Goal: Task Accomplishment & Management: Complete application form

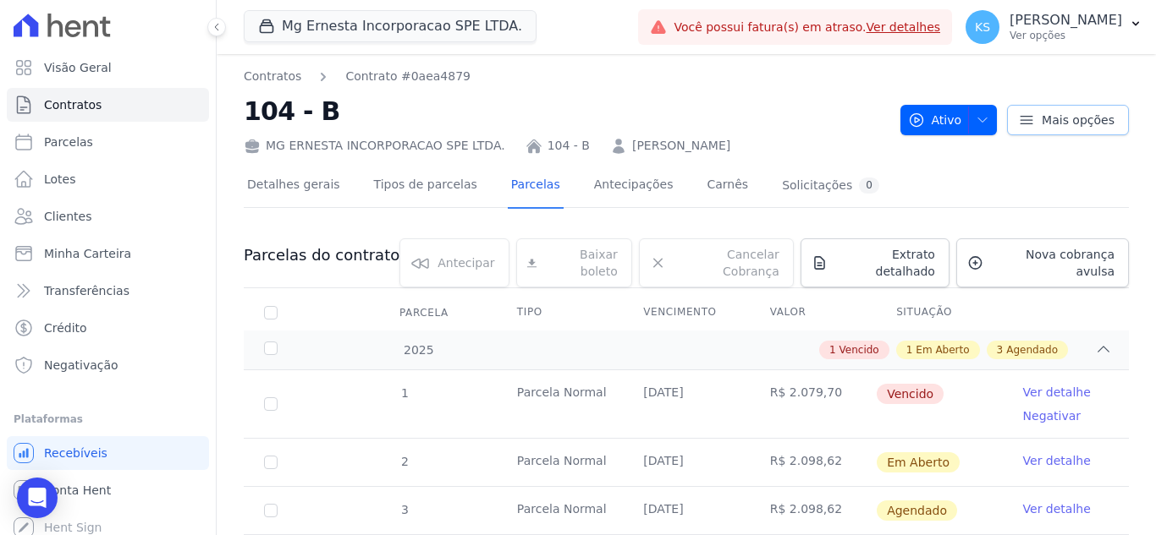
click at [1023, 121] on icon at bounding box center [1026, 120] width 17 height 17
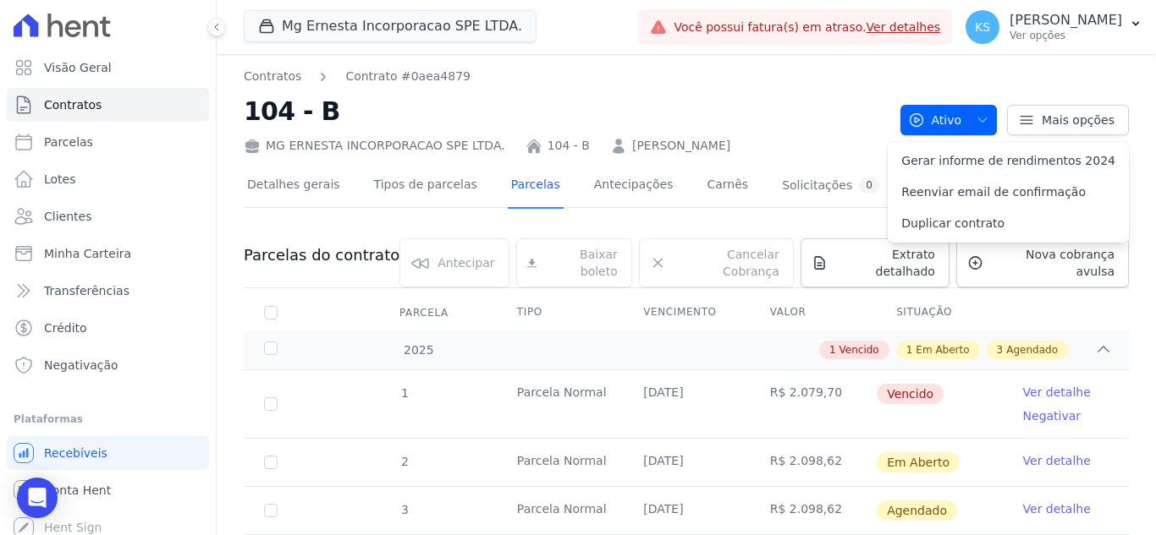
click at [793, 94] on h2 "104 - B" at bounding box center [565, 111] width 643 height 38
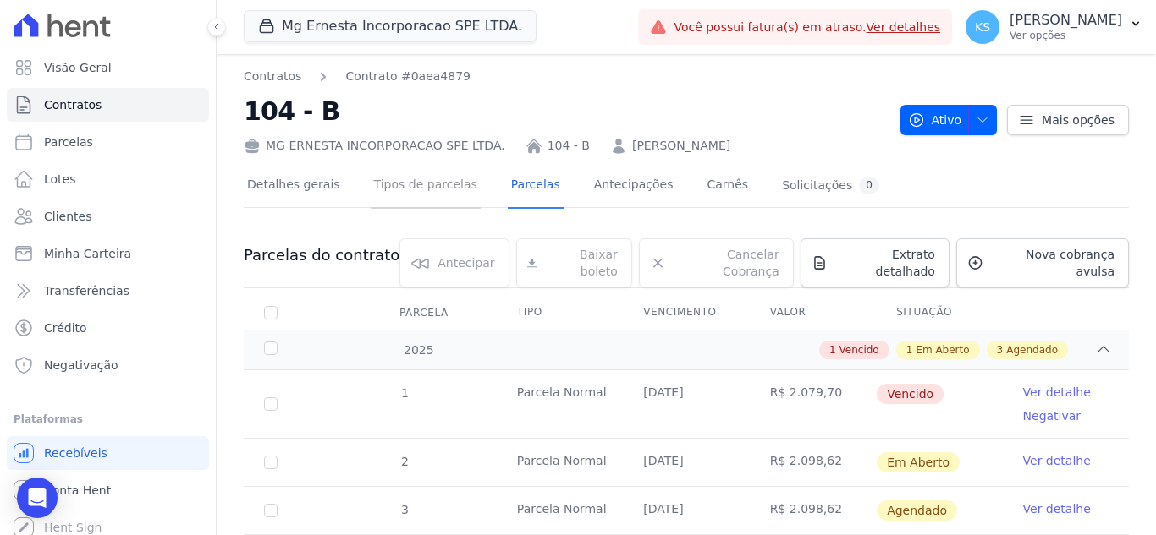
click at [415, 195] on link "Tipos de parcelas" at bounding box center [426, 186] width 110 height 45
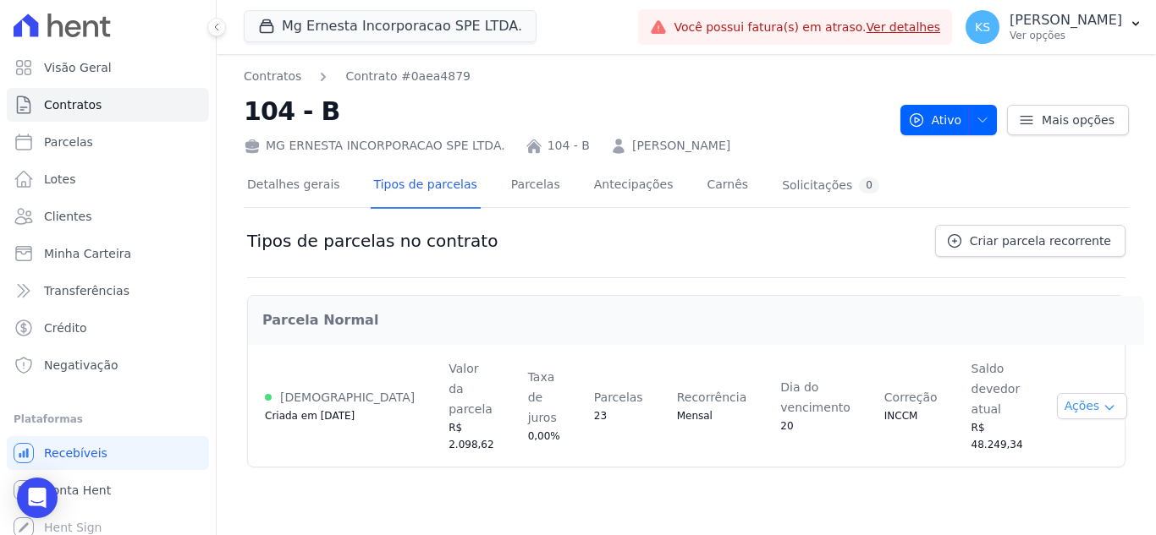
click at [1081, 393] on button "Ações" at bounding box center [1092, 406] width 71 height 26
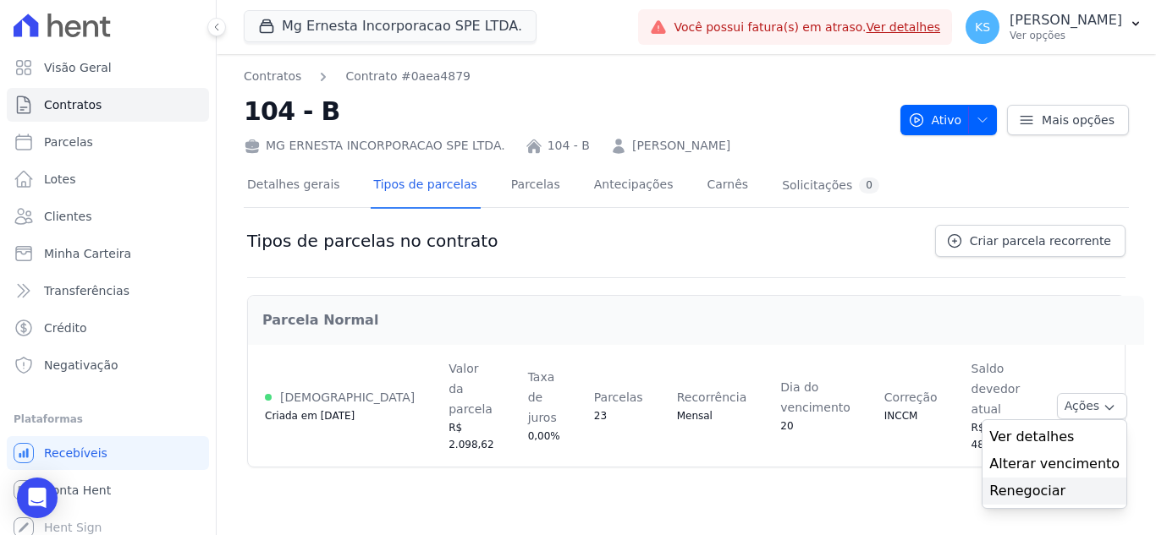
click at [1024, 481] on link "Renegociar" at bounding box center [1054, 491] width 130 height 20
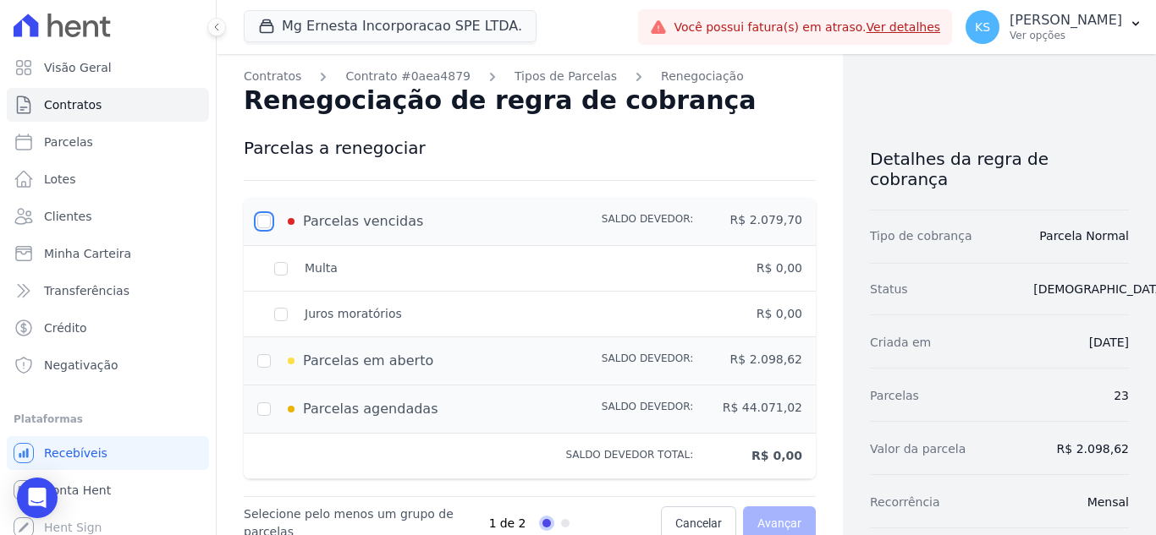
click at [266, 222] on input "checkbox" at bounding box center [264, 222] width 14 height 14
checkbox input "true"
click at [276, 275] on div "Multa" at bounding box center [420, 269] width 327 height 18
click at [279, 316] on div "Juros moratórios" at bounding box center [420, 314] width 327 height 18
drag, startPoint x: 268, startPoint y: 358, endPoint x: 268, endPoint y: 382, distance: 23.7
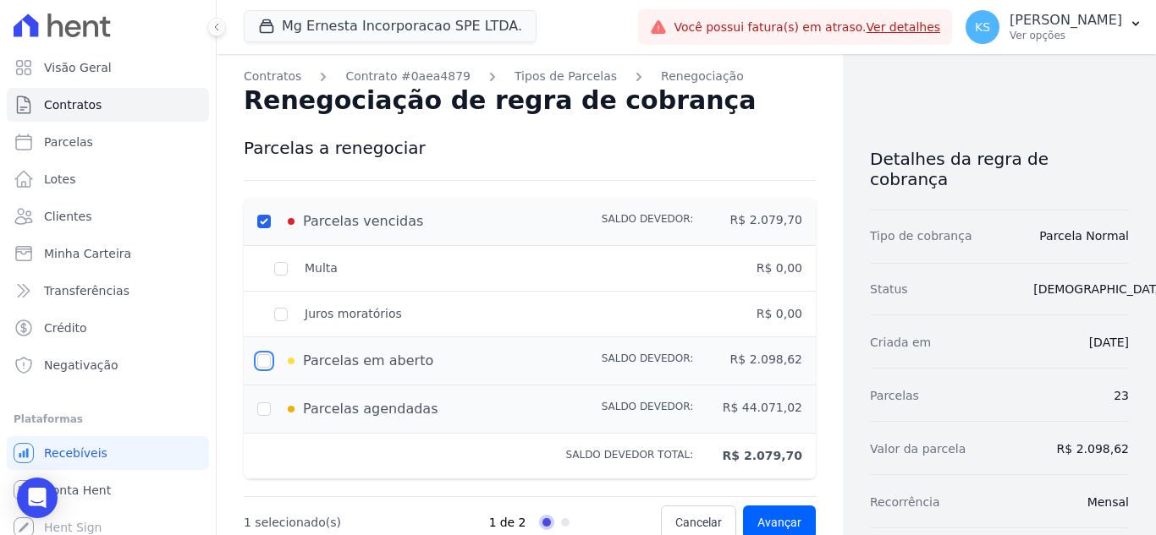
click at [268, 357] on input "checkbox" at bounding box center [264, 361] width 14 height 14
checkbox input "true"
click at [264, 412] on input "checkbox" at bounding box center [264, 410] width 14 height 14
checkbox input "true"
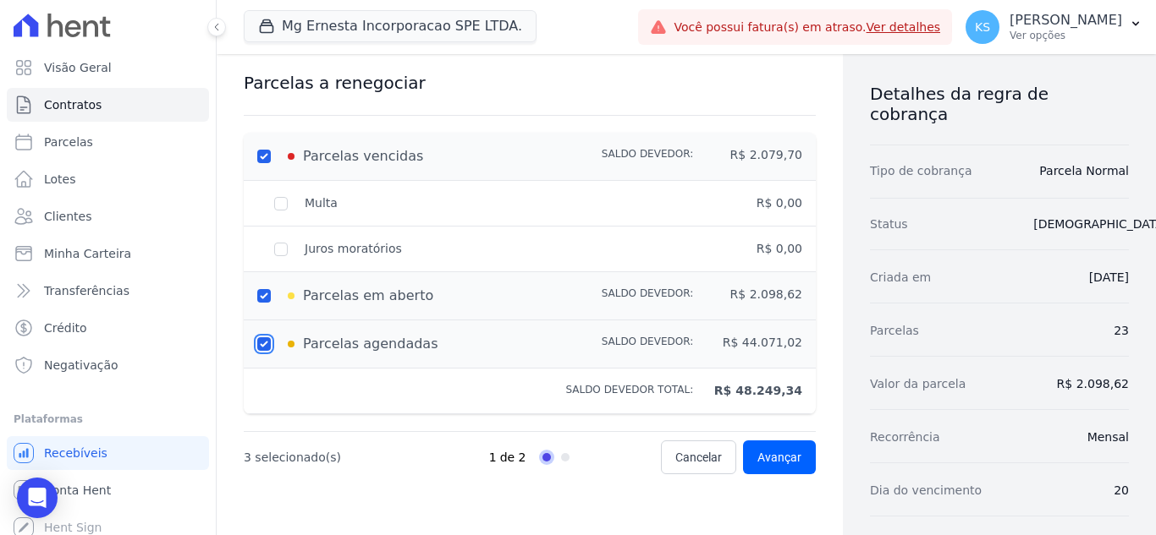
scroll to position [169, 0]
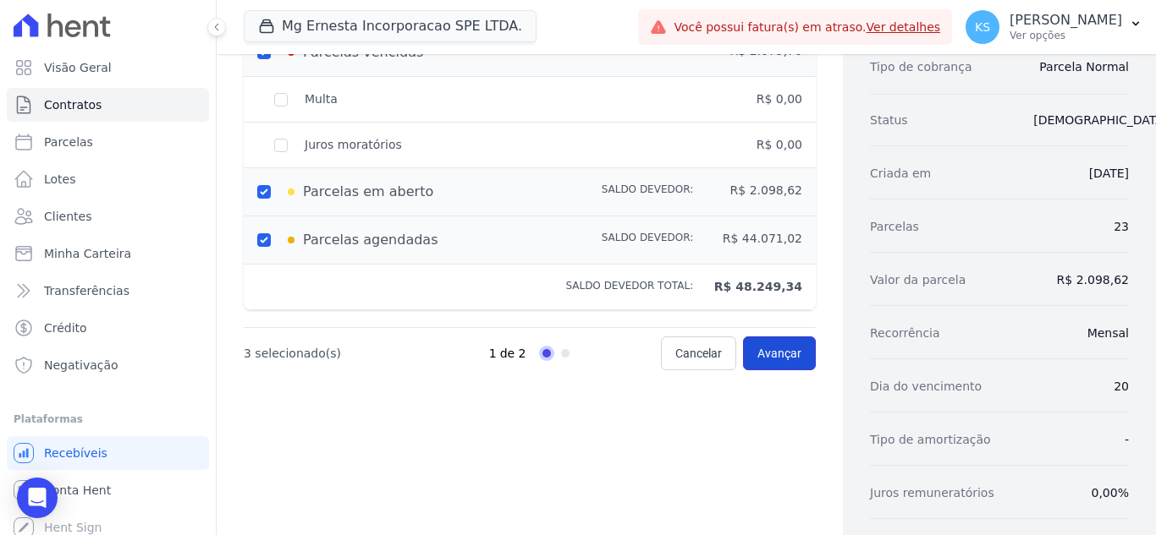
click at [783, 354] on span "Avançar" at bounding box center [779, 353] width 44 height 17
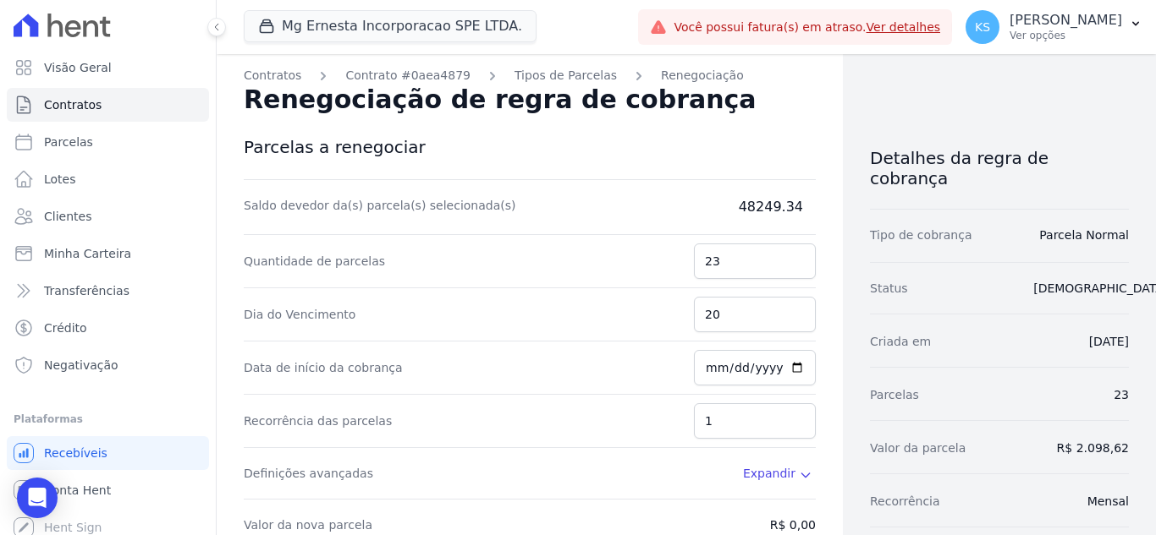
scroll to position [0, 0]
click at [732, 261] on input "23" at bounding box center [755, 262] width 122 height 36
type input "22"
click at [792, 269] on input "22" at bounding box center [755, 262] width 122 height 36
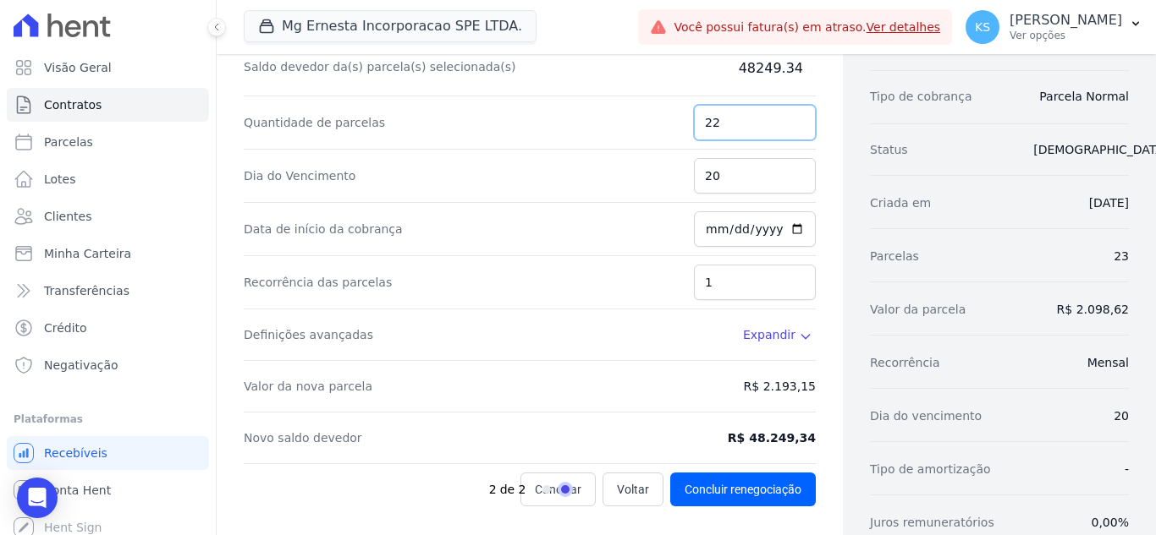
scroll to position [169, 0]
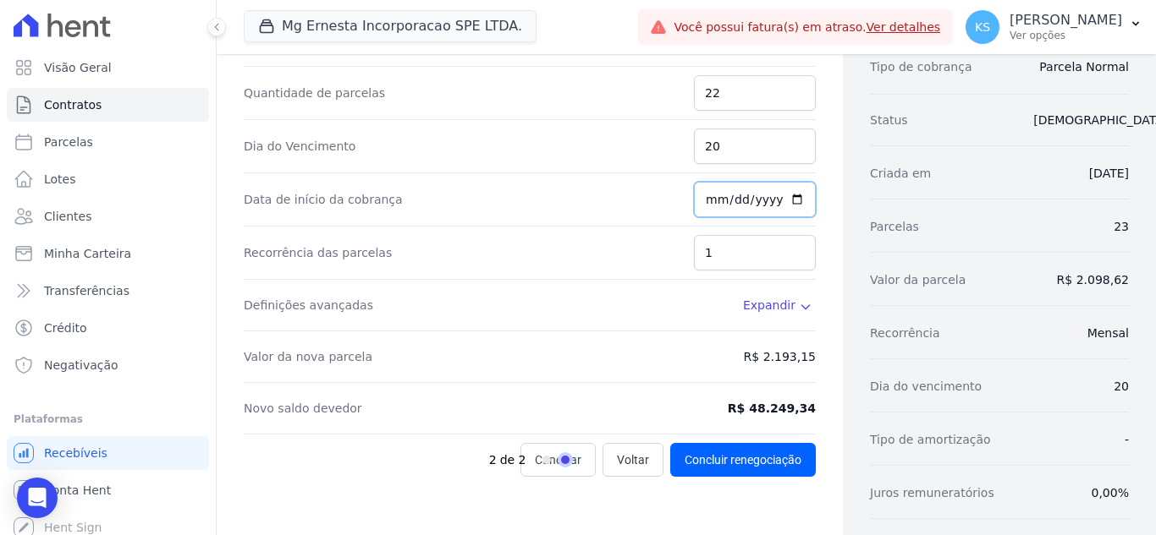
click at [790, 204] on input "[DATE]" at bounding box center [755, 200] width 122 height 36
type input "[DATE]"
click at [790, 260] on input "1" at bounding box center [755, 253] width 122 height 36
click at [792, 245] on input "2" at bounding box center [755, 253] width 122 height 36
click at [735, 254] on input "2" at bounding box center [755, 253] width 122 height 36
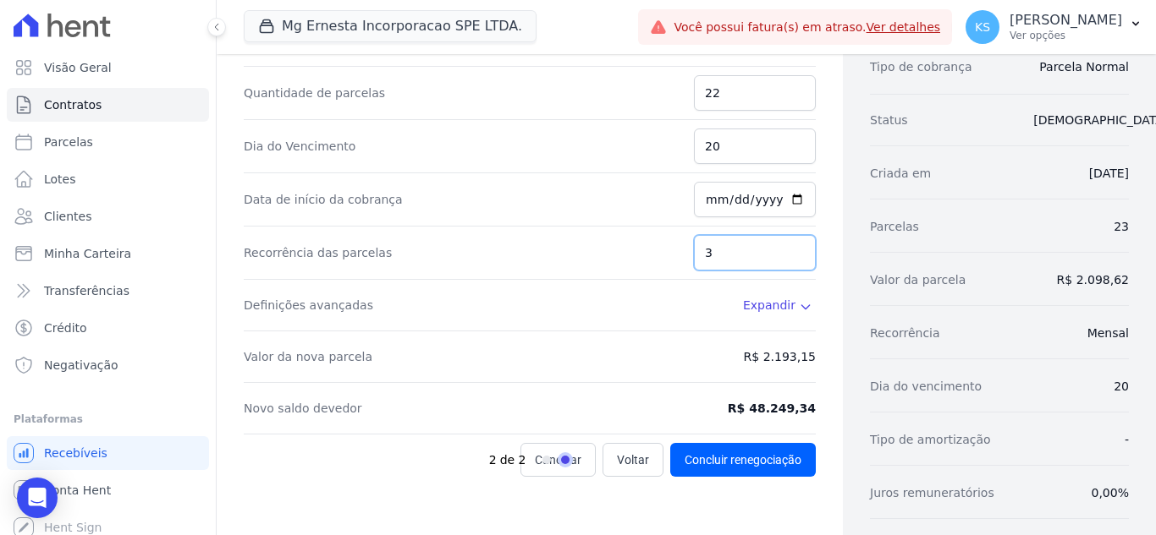
click at [786, 246] on input "3" at bounding box center [755, 253] width 122 height 36
click at [786, 246] on input "4" at bounding box center [755, 253] width 122 height 36
click at [786, 246] on input "5" at bounding box center [755, 253] width 122 height 36
type input "6"
click at [786, 246] on input "6" at bounding box center [755, 253] width 122 height 36
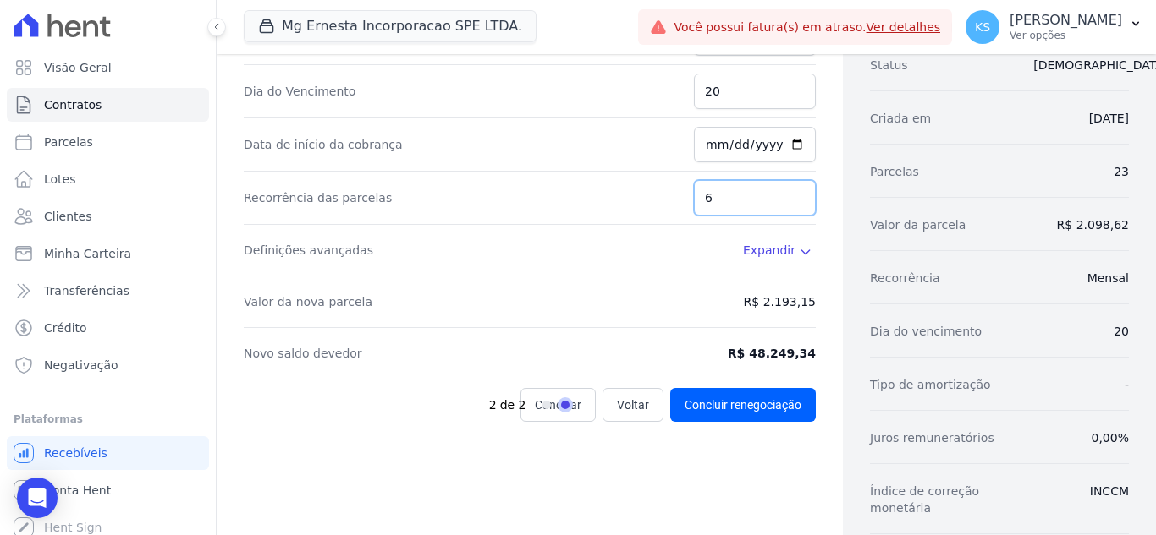
scroll to position [254, 0]
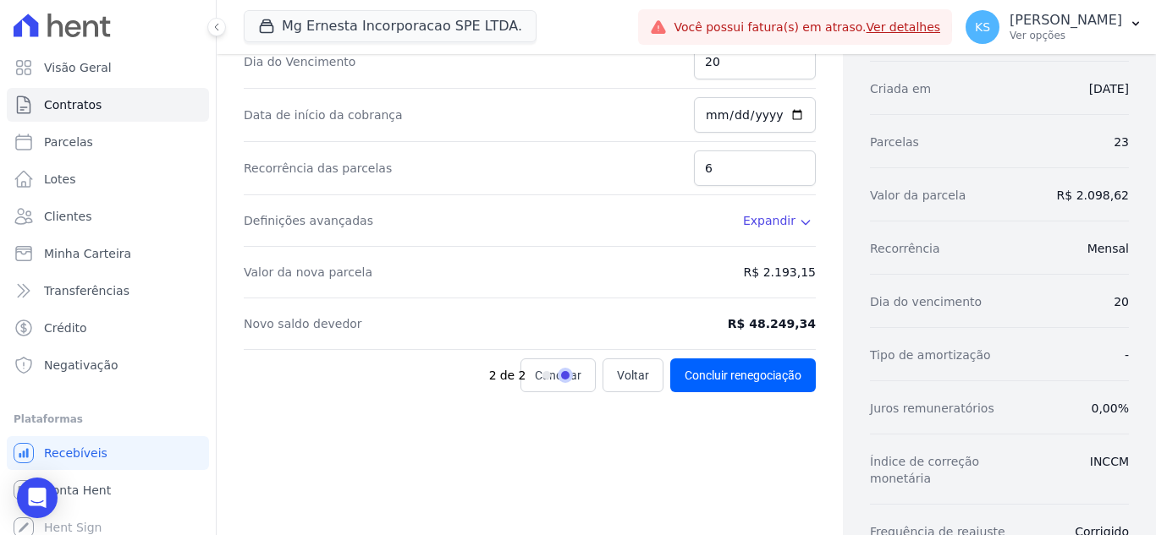
click at [775, 219] on span "Expandir" at bounding box center [769, 220] width 52 height 17
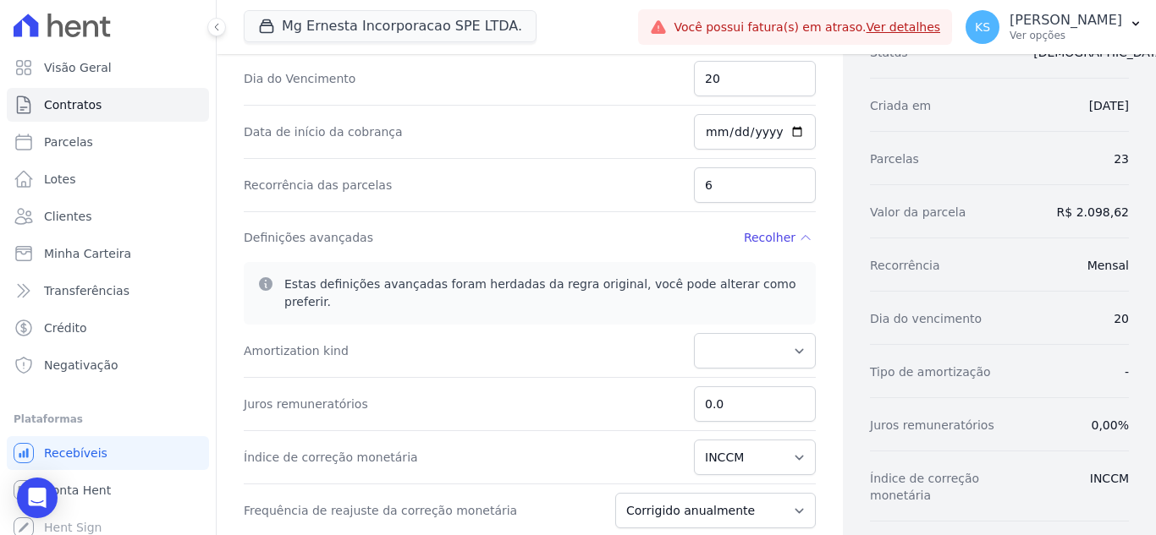
scroll to position [211, 0]
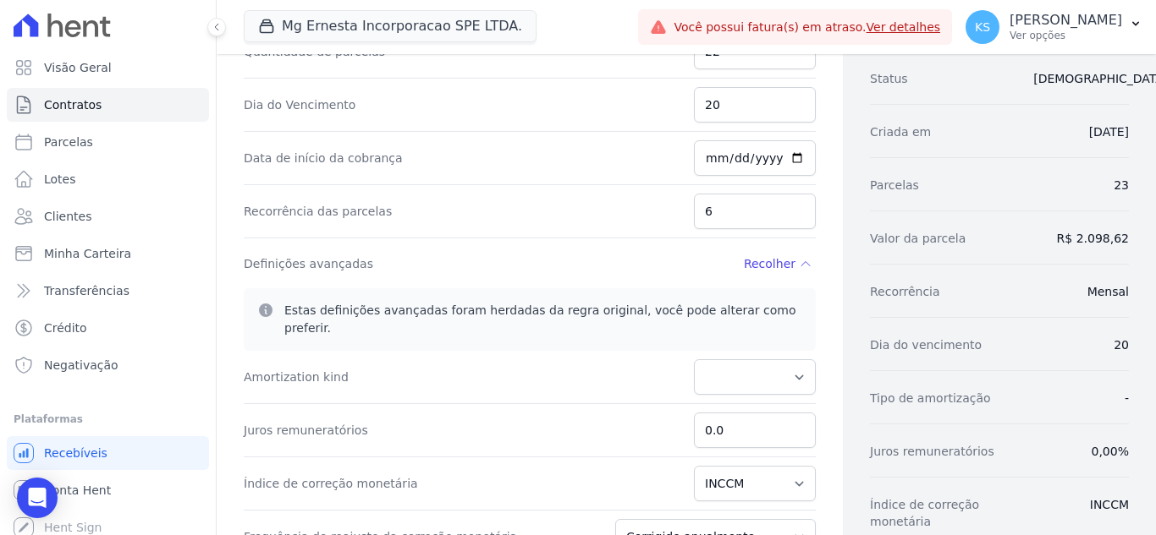
click at [772, 262] on span "Recolher" at bounding box center [770, 263] width 52 height 17
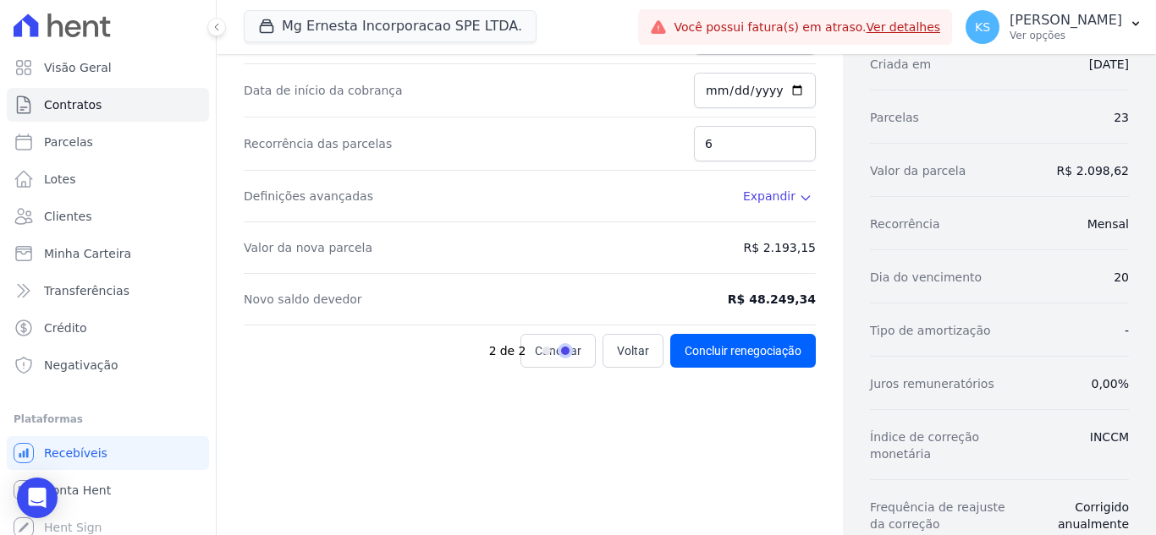
scroll to position [183, 0]
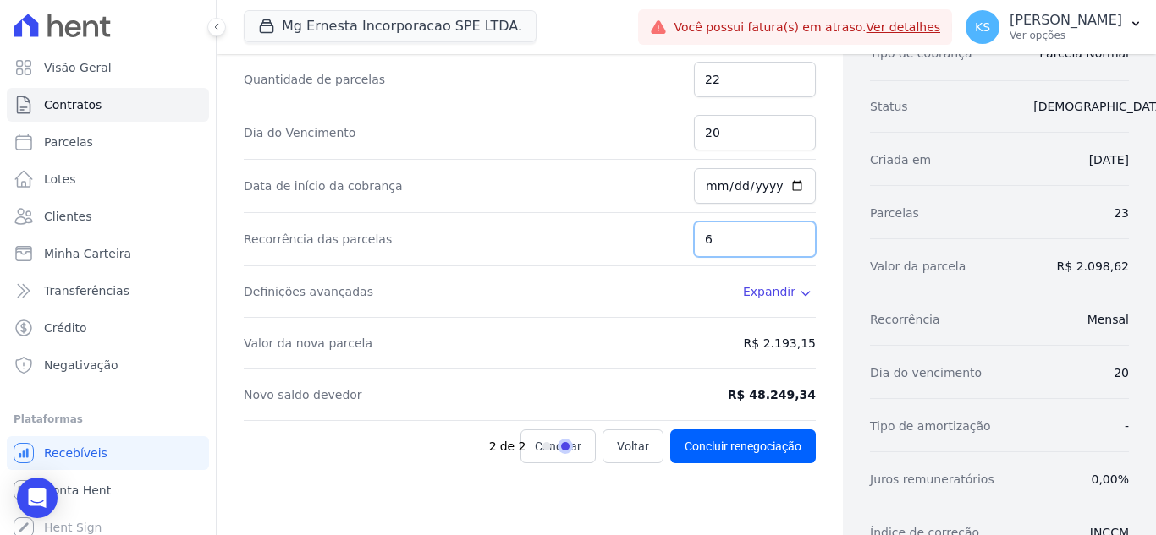
click at [719, 235] on input "6" at bounding box center [755, 240] width 122 height 36
drag, startPoint x: 721, startPoint y: 241, endPoint x: 693, endPoint y: 235, distance: 28.5
click at [694, 235] on input "6" at bounding box center [755, 240] width 122 height 36
click at [585, 120] on div "Dia do Vencimento 20" at bounding box center [530, 133] width 572 height 53
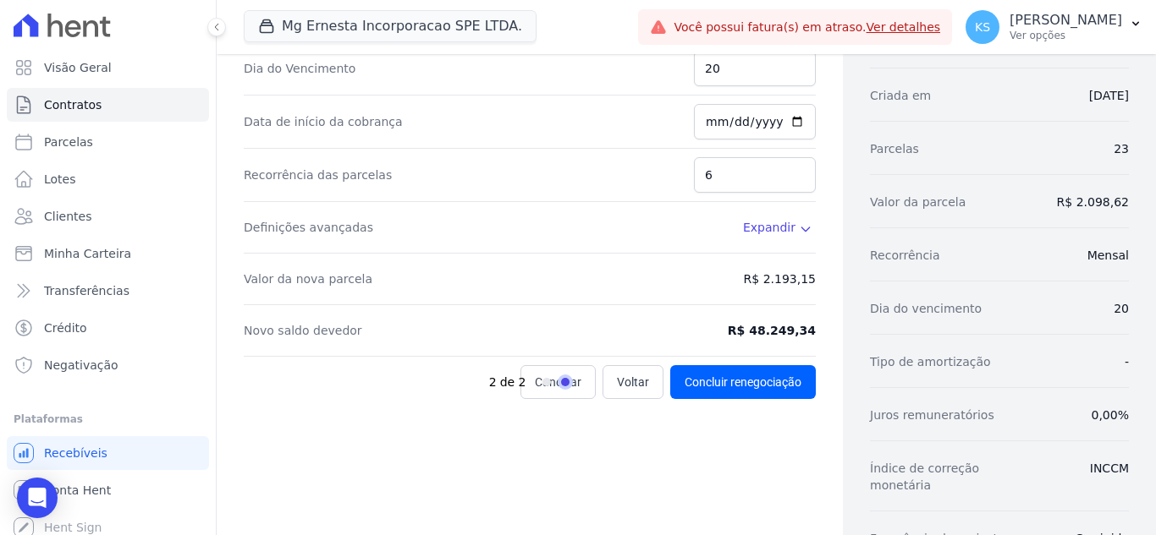
scroll to position [267, 0]
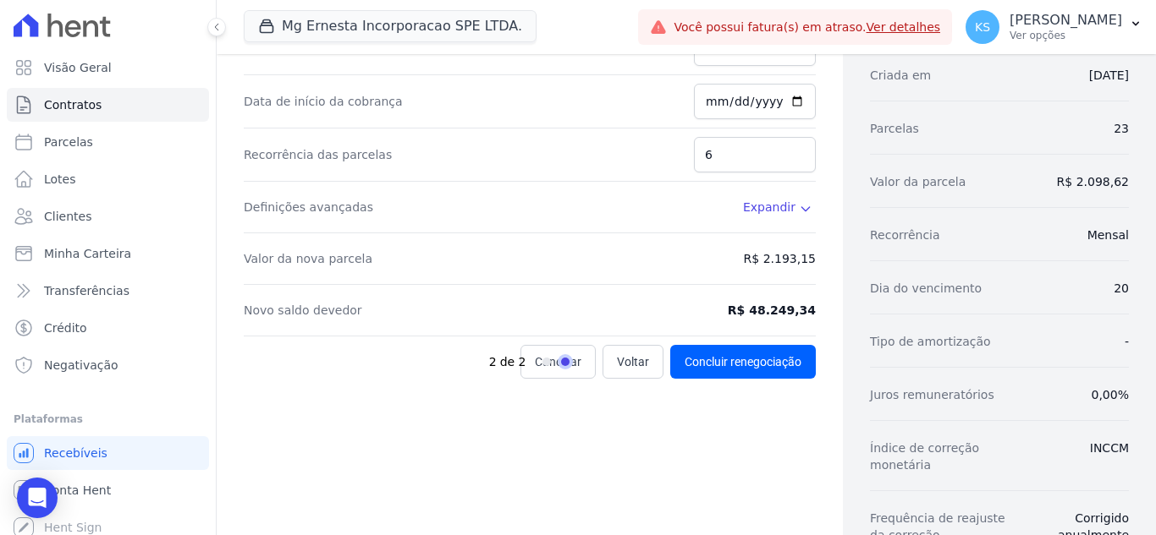
click at [766, 260] on dd "R$ 2.193,15" at bounding box center [780, 258] width 72 height 17
drag, startPoint x: 775, startPoint y: 209, endPoint x: 749, endPoint y: 251, distance: 49.3
click at [774, 210] on span "Expandir" at bounding box center [769, 207] width 52 height 17
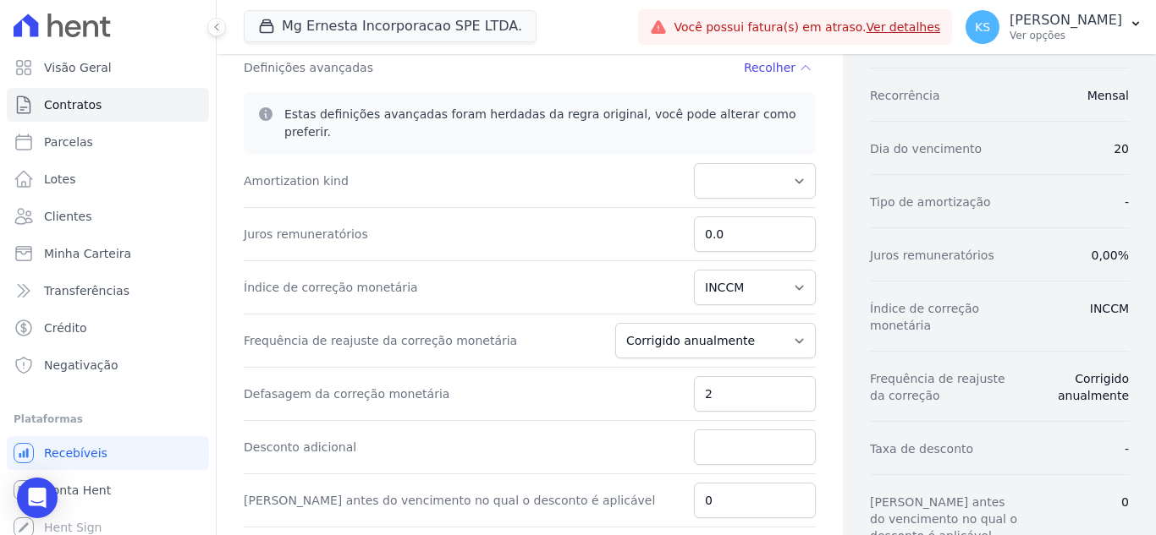
scroll to position [436, 0]
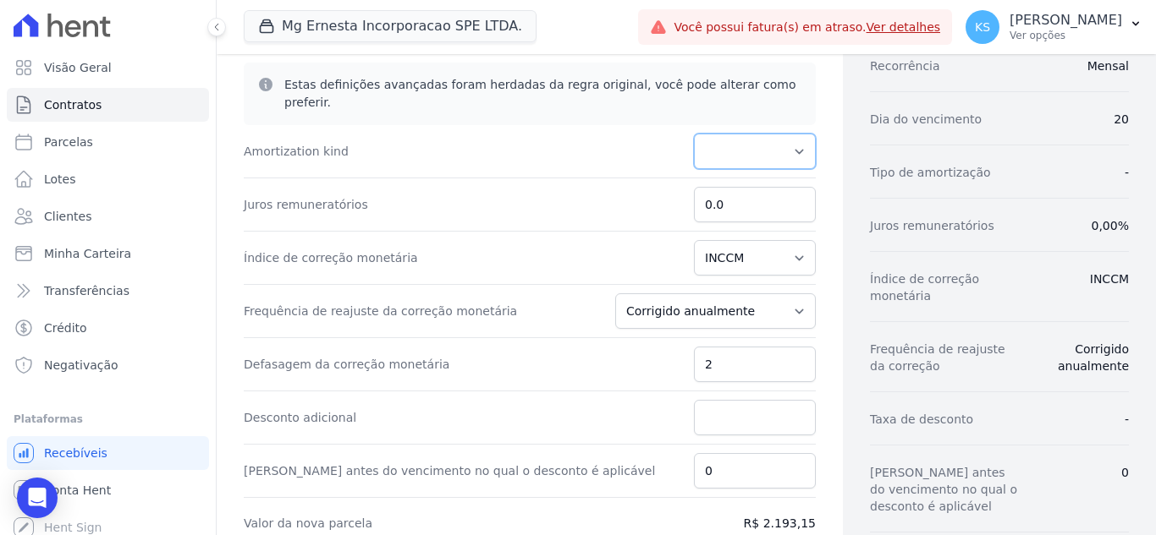
click at [782, 135] on select "PRICE" at bounding box center [755, 152] width 122 height 36
click at [608, 125] on div "Amortization kind PRICE" at bounding box center [530, 151] width 572 height 53
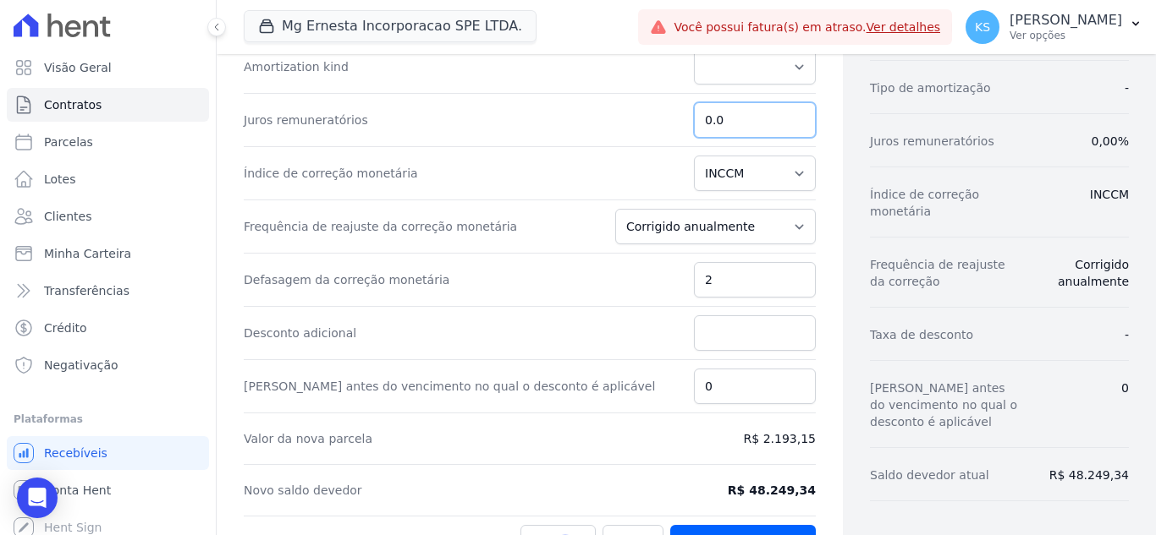
click at [717, 109] on input "0.0" at bounding box center [755, 120] width 122 height 36
click at [790, 109] on input "0.0" at bounding box center [755, 120] width 122 height 36
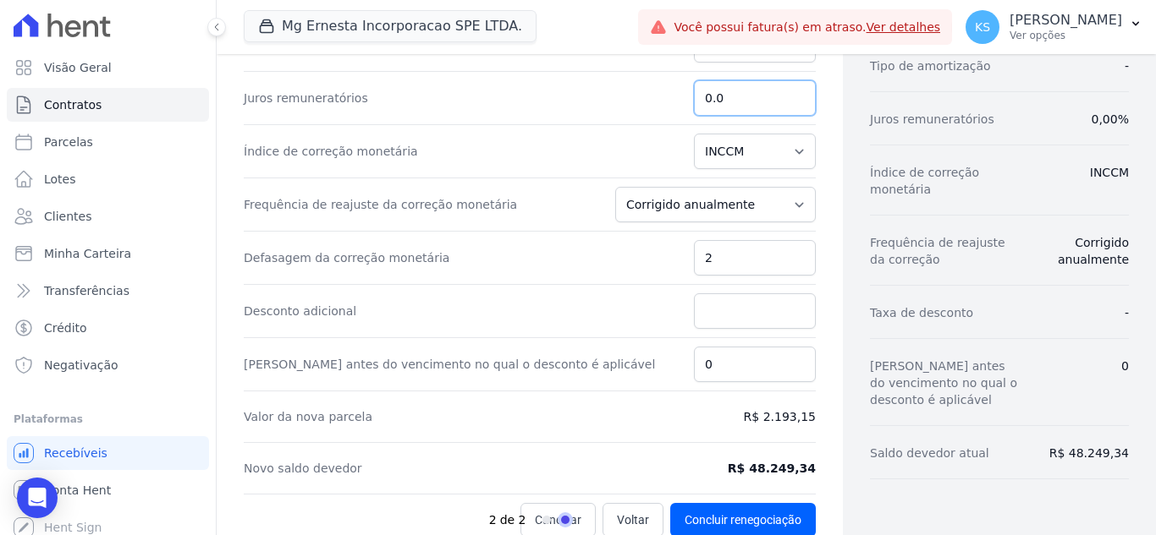
scroll to position [549, 0]
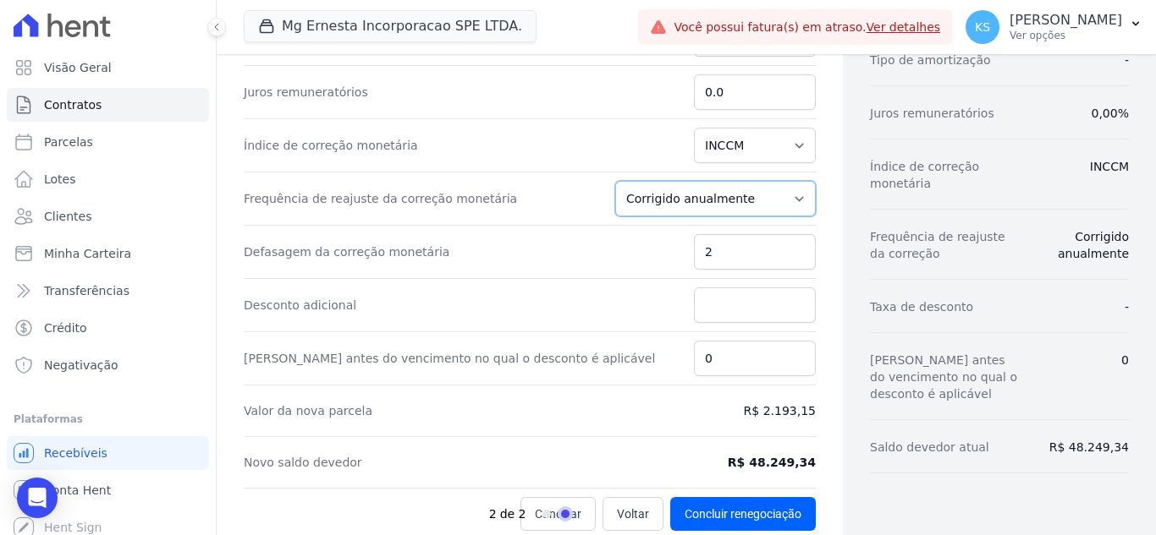
click at [727, 181] on select "Corrigido semestralmente Corrigido mensalmente Corrigido anualmente" at bounding box center [715, 199] width 200 height 36
select select "monthly"
click at [626, 181] on select "Corrigido semestralmente Corrigido mensalmente Corrigido anualmente" at bounding box center [715, 199] width 200 height 36
drag, startPoint x: 734, startPoint y: 234, endPoint x: 703, endPoint y: 233, distance: 31.3
click at [703, 234] on input "2" at bounding box center [755, 252] width 122 height 36
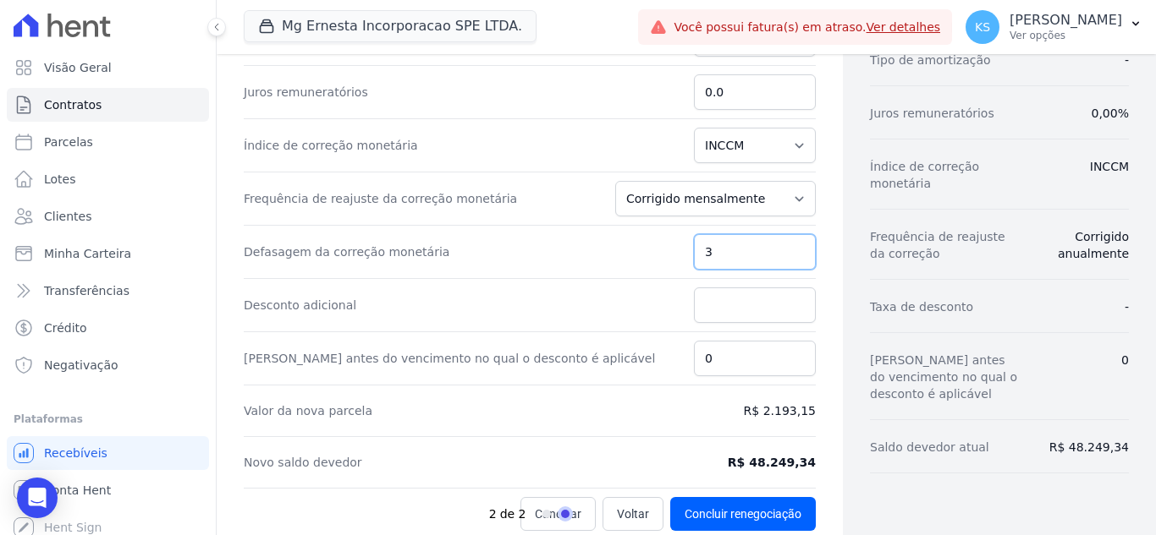
click at [790, 234] on input "3" at bounding box center [755, 252] width 122 height 36
click at [790, 234] on input "4" at bounding box center [755, 252] width 122 height 36
click at [791, 239] on input "3" at bounding box center [755, 252] width 122 height 36
click at [791, 239] on input "2" at bounding box center [755, 252] width 122 height 36
click at [791, 239] on input "1" at bounding box center [755, 252] width 122 height 36
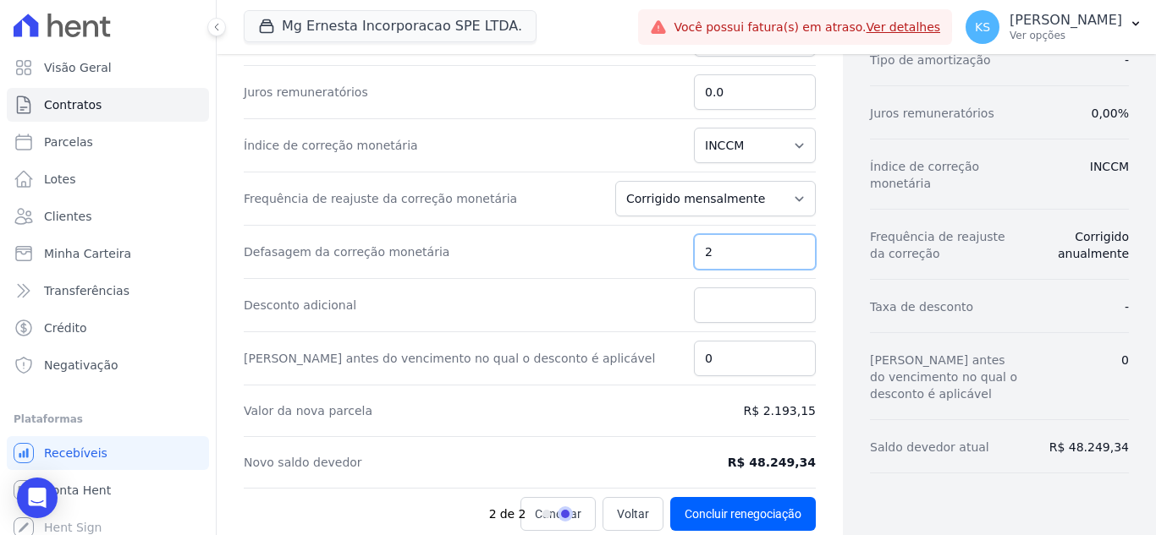
type input "2"
click at [788, 234] on input "2" at bounding box center [755, 252] width 122 height 36
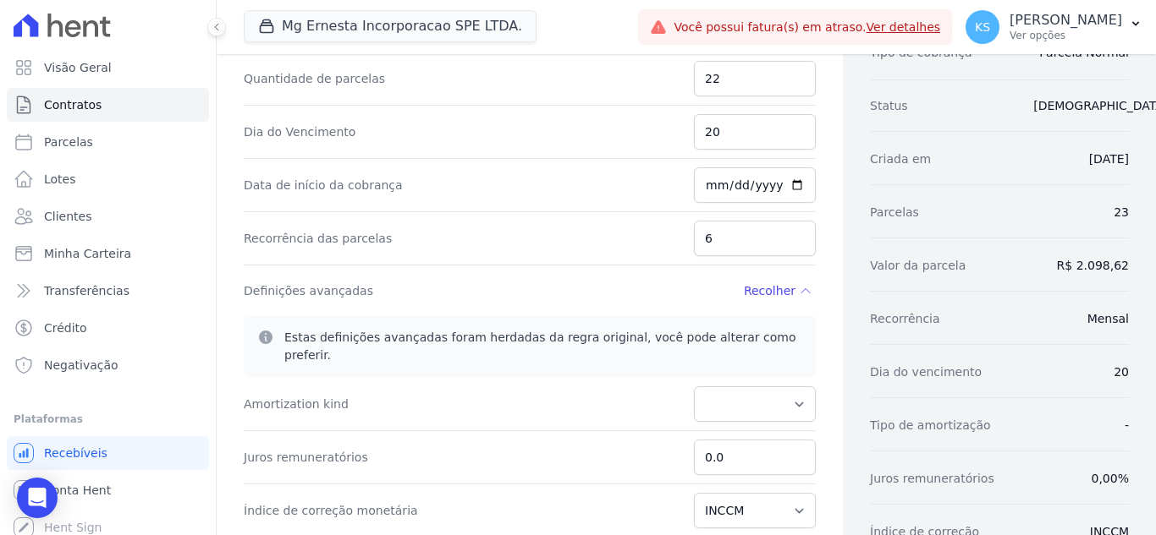
scroll to position [211, 0]
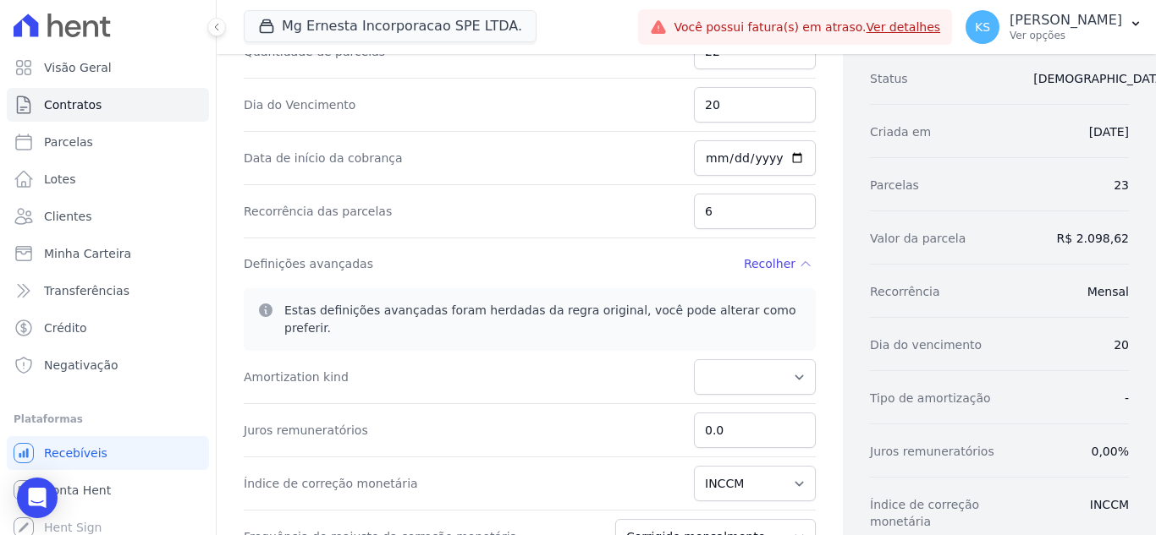
click at [759, 264] on span "Recolher" at bounding box center [770, 263] width 52 height 17
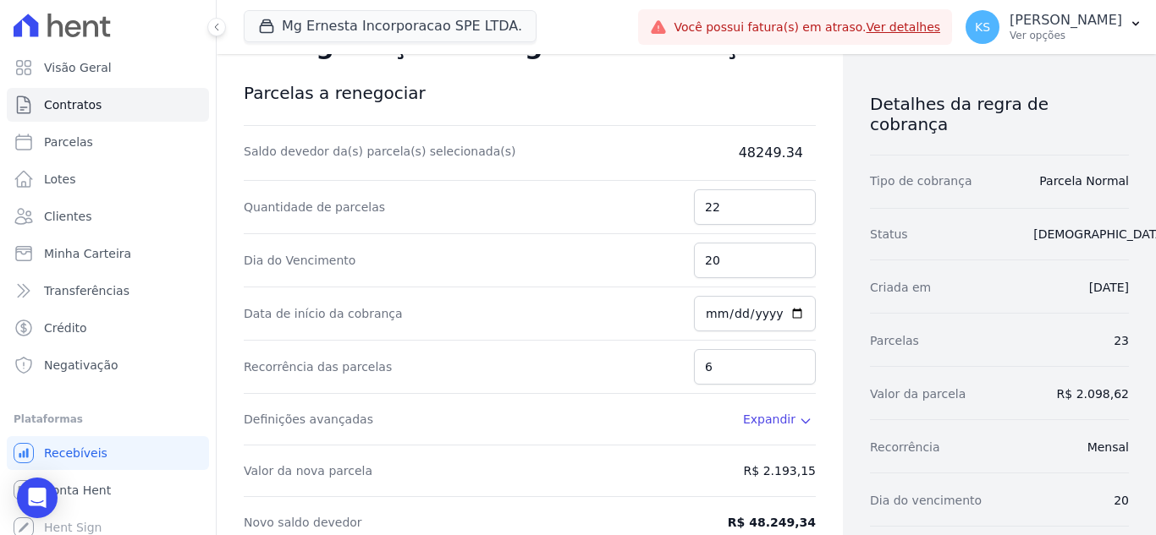
scroll to position [85, 0]
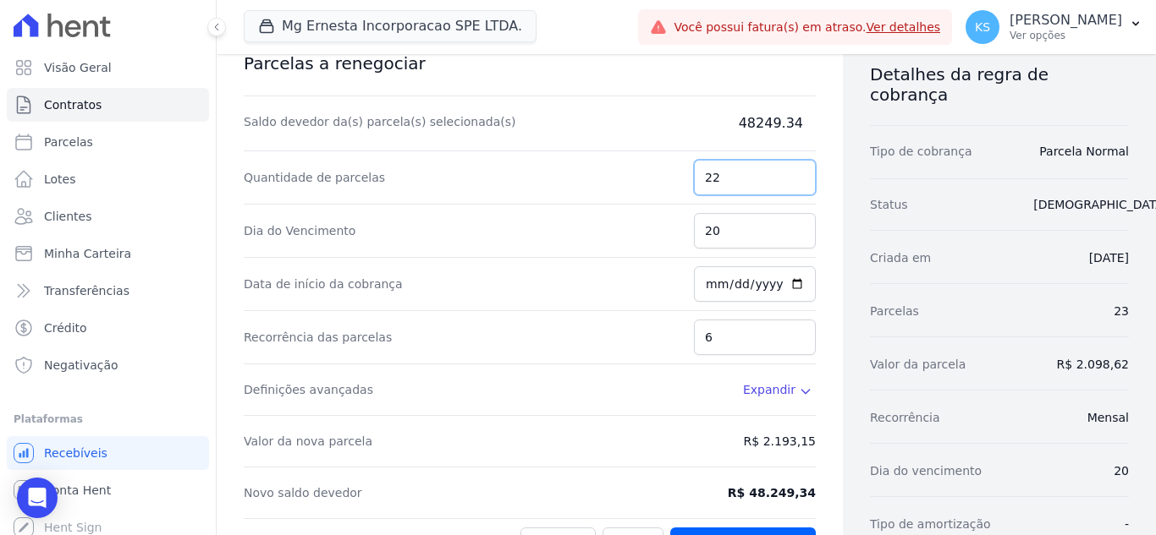
drag, startPoint x: 727, startPoint y: 178, endPoint x: 678, endPoint y: 162, distance: 51.6
click at [678, 162] on div "Quantidade de parcelas 22" at bounding box center [530, 177] width 572 height 53
click at [762, 124] on dd "48249.34" at bounding box center [730, 123] width 169 height 20
drag, startPoint x: 734, startPoint y: 177, endPoint x: 685, endPoint y: 175, distance: 49.1
click at [694, 175] on input "22" at bounding box center [755, 178] width 122 height 36
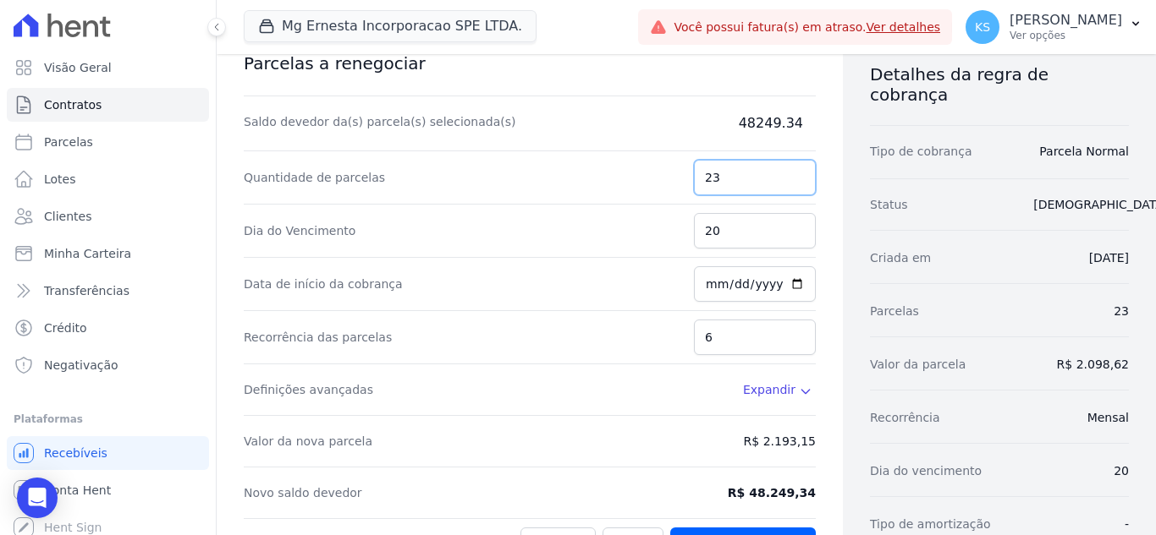
click at [792, 168] on input "23" at bounding box center [755, 178] width 122 height 36
click at [789, 180] on input "22" at bounding box center [755, 178] width 122 height 36
click at [789, 180] on input "21" at bounding box center [755, 178] width 122 height 36
click at [789, 180] on input "20" at bounding box center [755, 178] width 122 height 36
click at [789, 180] on input "19" at bounding box center [755, 178] width 122 height 36
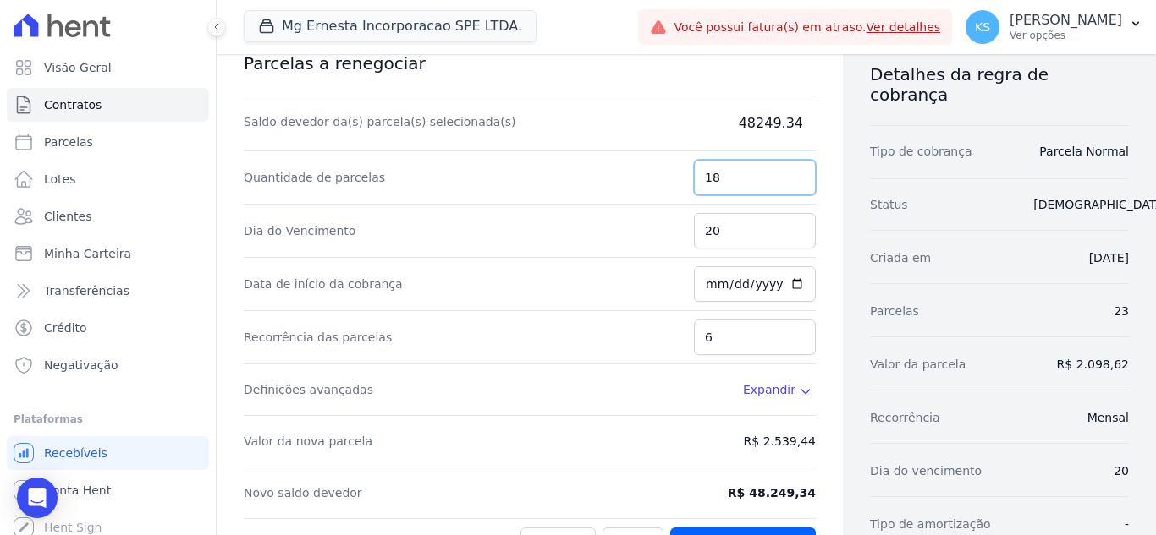
click at [789, 180] on input "18" at bounding box center [755, 178] width 122 height 36
click at [789, 180] on input "17" at bounding box center [755, 178] width 122 height 36
click at [789, 180] on input "16" at bounding box center [755, 178] width 122 height 36
click at [789, 180] on input "15" at bounding box center [755, 178] width 122 height 36
click at [789, 181] on input "14" at bounding box center [755, 178] width 122 height 36
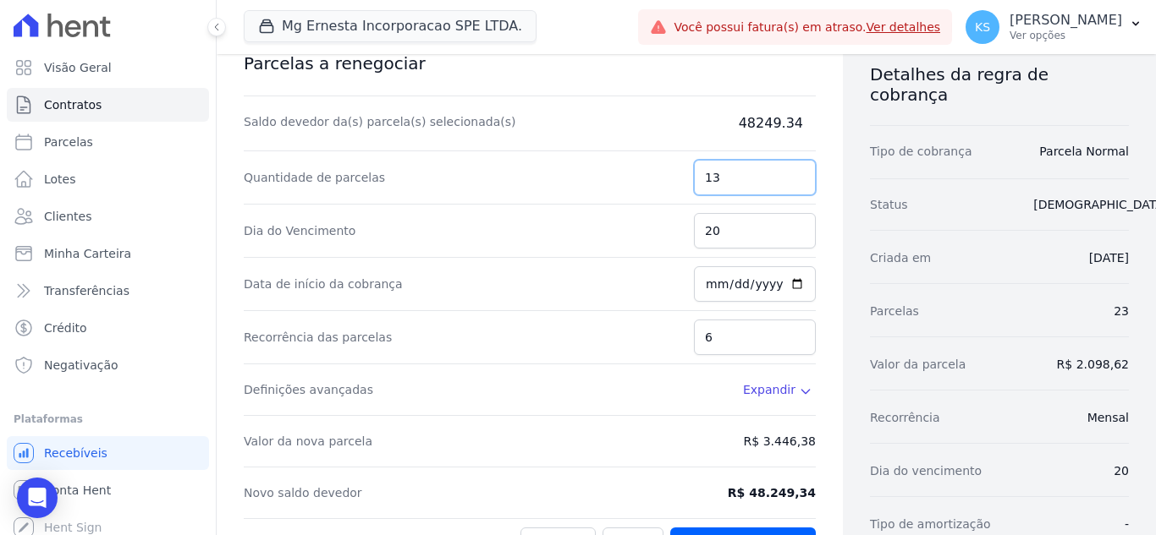
click at [789, 181] on input "13" at bounding box center [755, 178] width 122 height 36
click at [789, 181] on input "12" at bounding box center [755, 178] width 122 height 36
click at [789, 181] on input "11" at bounding box center [755, 178] width 122 height 36
click at [789, 181] on input "10" at bounding box center [755, 178] width 122 height 36
click at [789, 181] on input "9" at bounding box center [755, 178] width 122 height 36
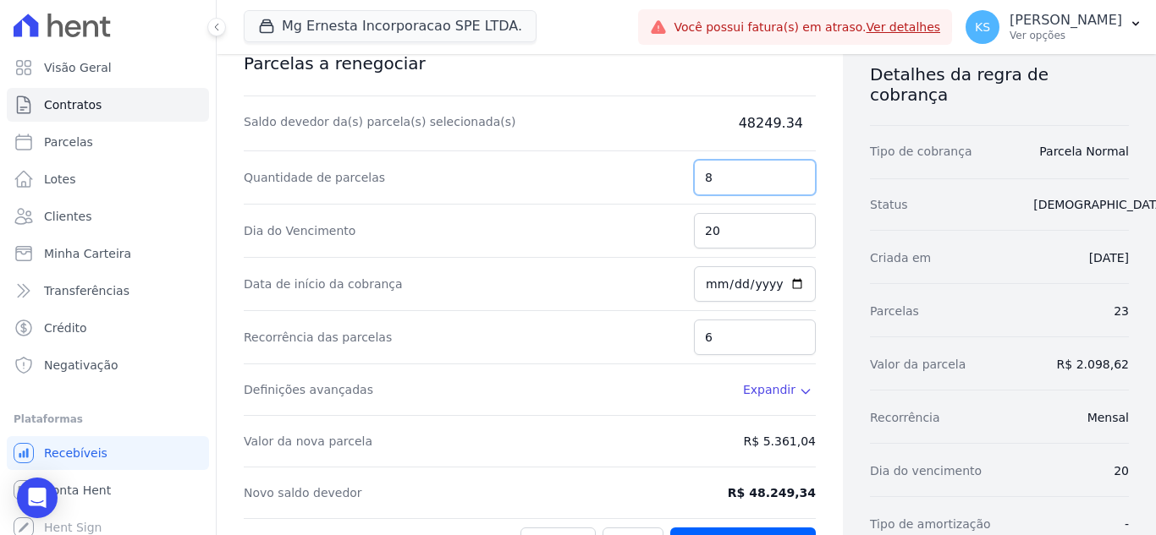
click at [789, 181] on input "8" at bounding box center [755, 178] width 122 height 36
click at [789, 181] on input "7" at bounding box center [755, 178] width 122 height 36
type input "6"
click at [789, 181] on input "6" at bounding box center [755, 178] width 122 height 36
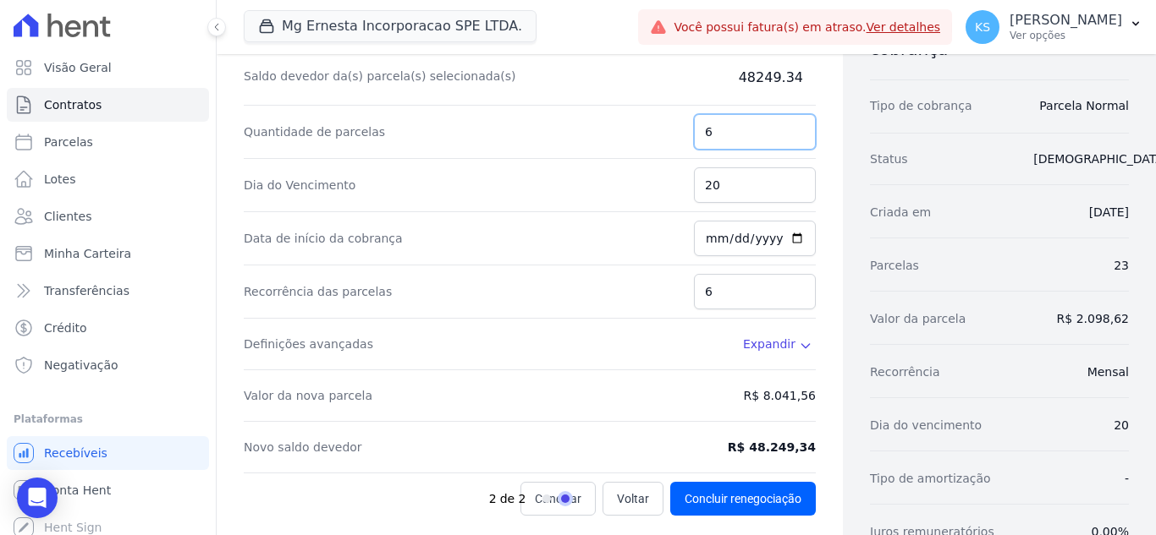
scroll to position [169, 0]
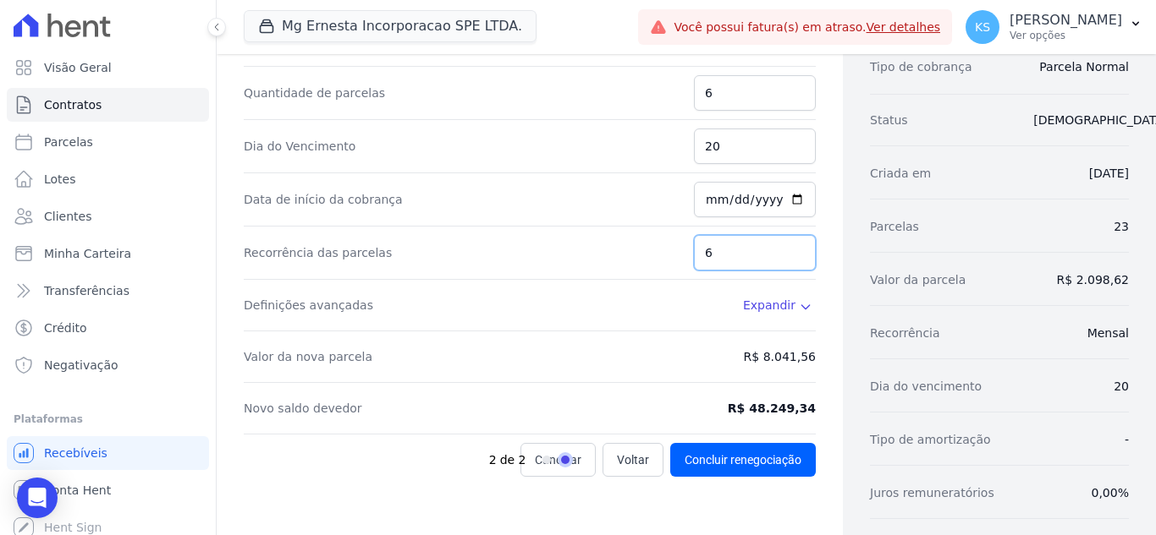
click at [722, 249] on input "6" at bounding box center [755, 253] width 122 height 36
drag, startPoint x: 733, startPoint y: 250, endPoint x: 700, endPoint y: 248, distance: 33.9
click at [700, 248] on input "6" at bounding box center [755, 253] width 122 height 36
drag, startPoint x: 706, startPoint y: 255, endPoint x: 693, endPoint y: 253, distance: 13.8
click at [694, 253] on input "6" at bounding box center [755, 253] width 122 height 36
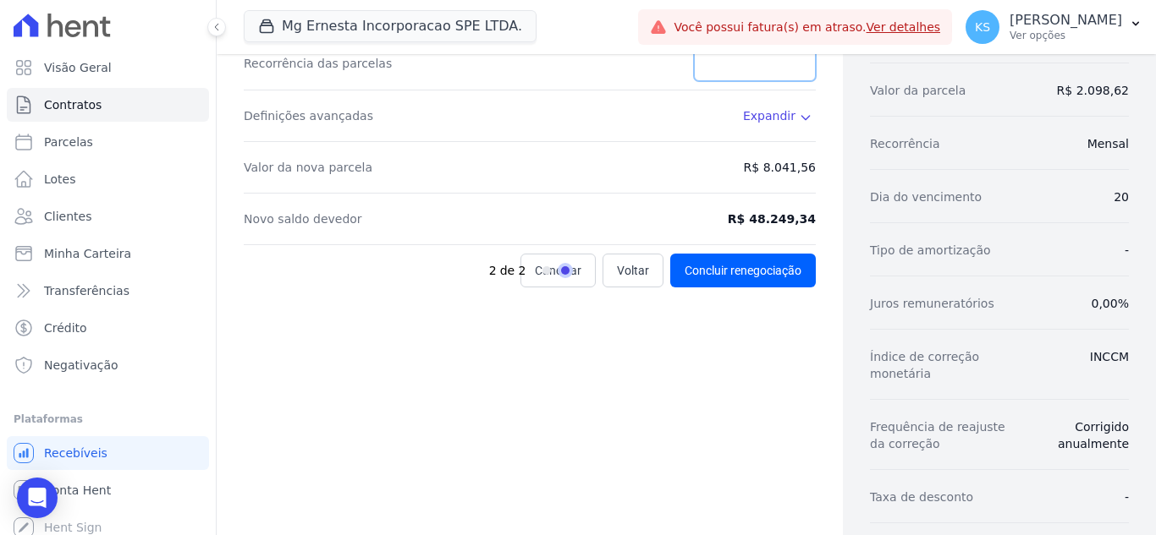
scroll to position [352, 0]
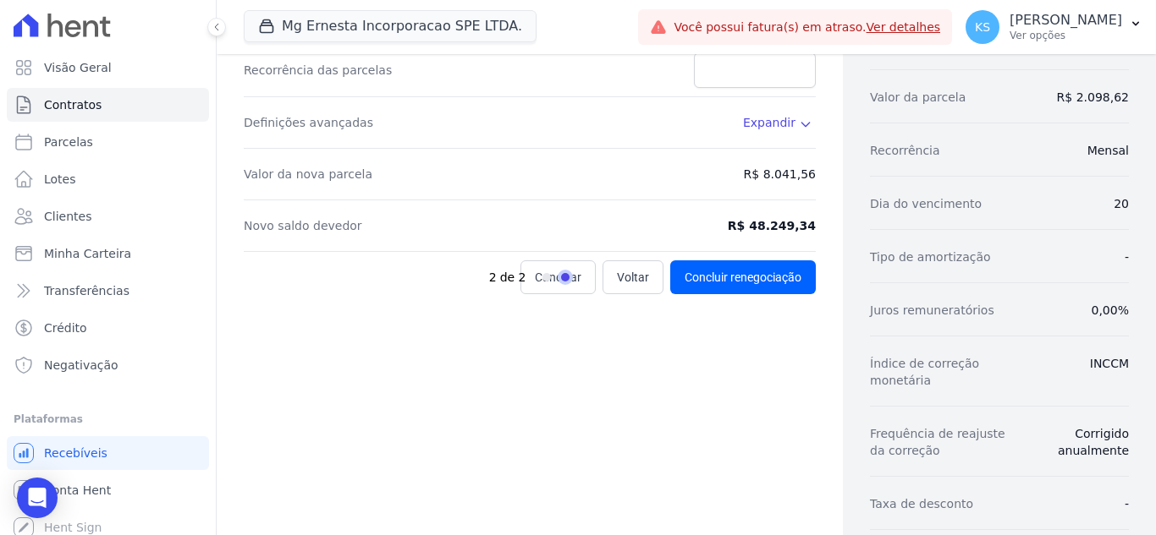
click at [628, 281] on div "2 de 2" at bounding box center [570, 278] width 163 height 34
click at [623, 281] on div "2 de 2" at bounding box center [570, 278] width 163 height 34
drag, startPoint x: 535, startPoint y: 279, endPoint x: 534, endPoint y: 296, distance: 16.9
click at [542, 281] on li "Progress" at bounding box center [546, 277] width 8 height 8
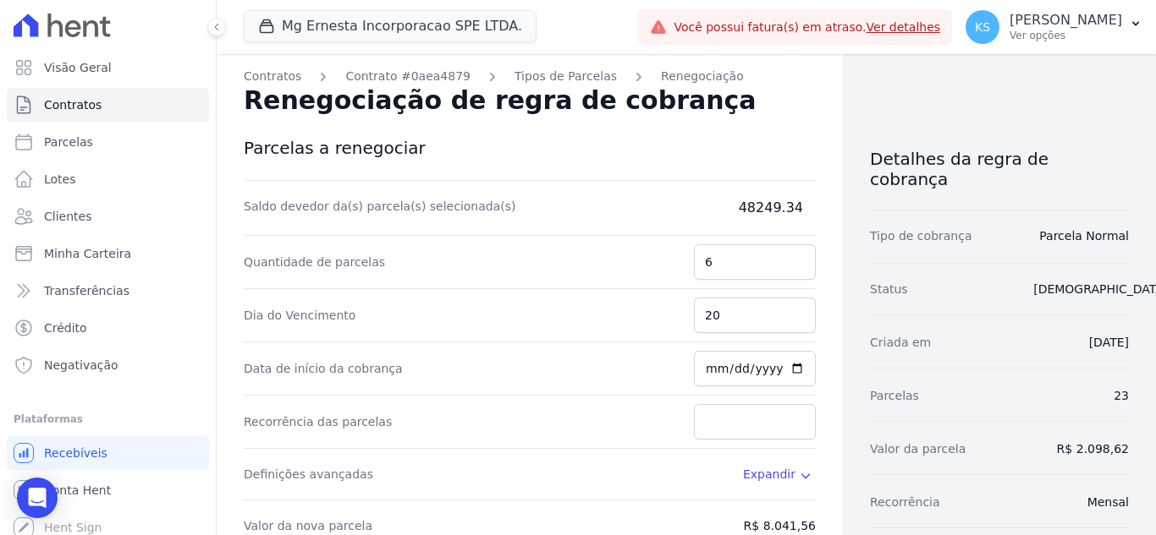
scroll to position [169, 0]
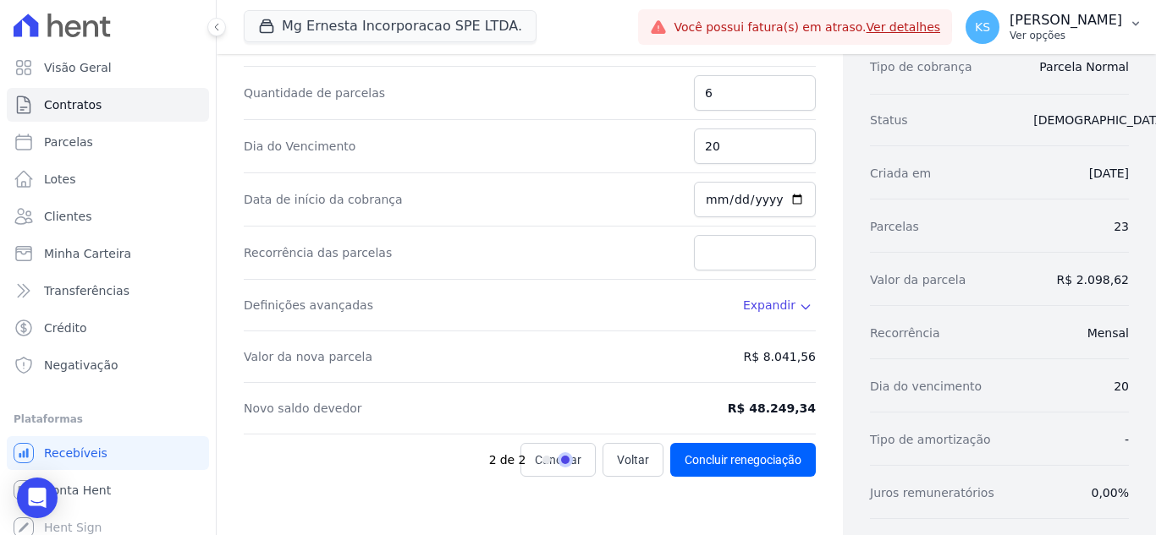
click at [1077, 36] on p "Ver opções" at bounding box center [1065, 36] width 113 height 14
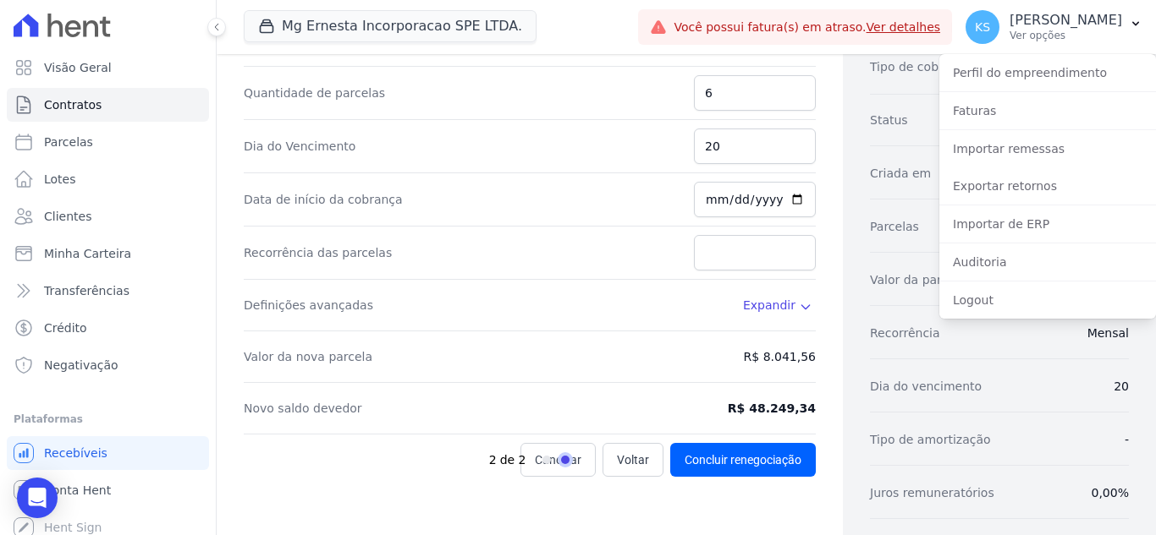
click at [631, 25] on div "Mg [PERSON_NAME] Incorporacao SPE LTDA. Você possui apenas um empreendimento Ap…" at bounding box center [437, 27] width 387 height 56
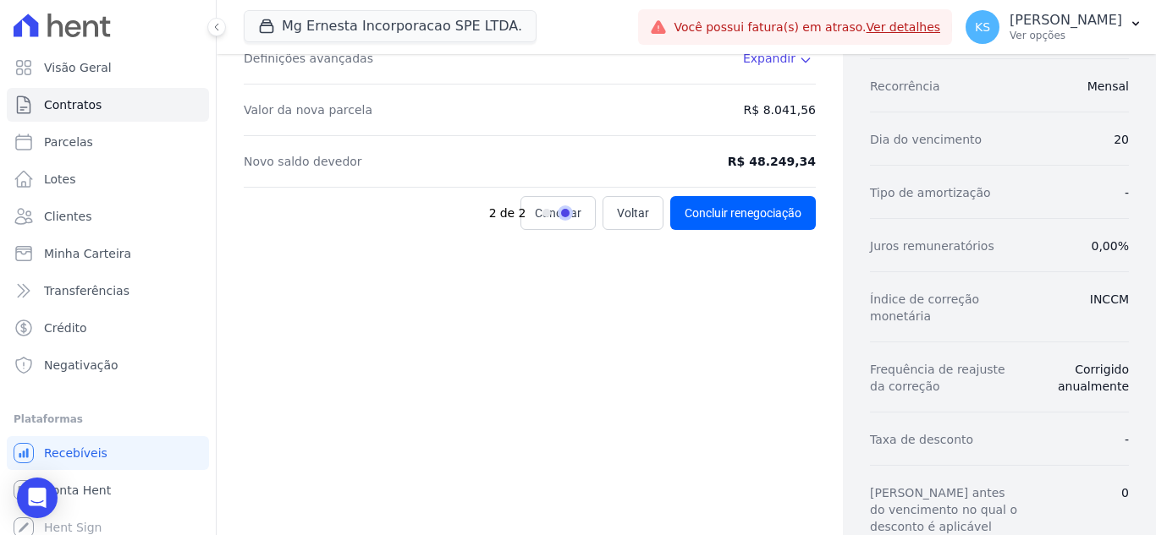
scroll to position [423, 0]
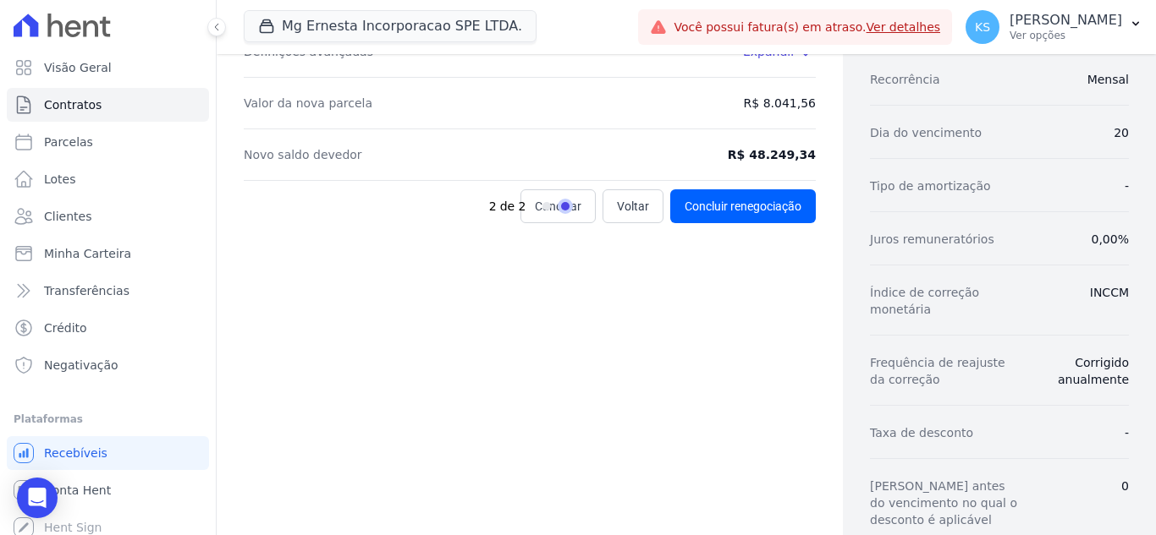
click at [625, 210] on div "2 de 2" at bounding box center [570, 206] width 163 height 34
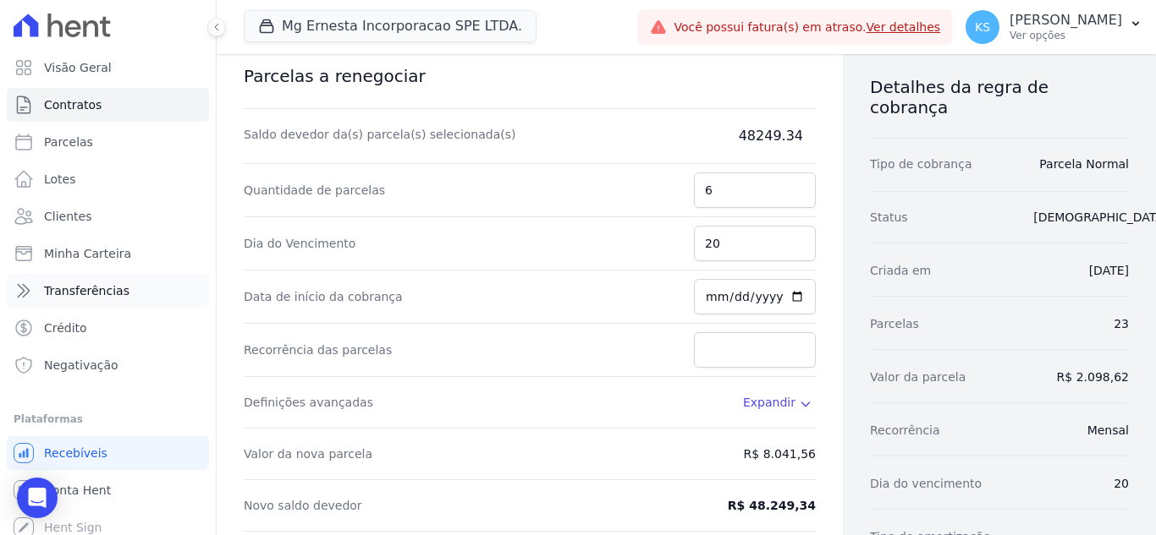
scroll to position [169, 0]
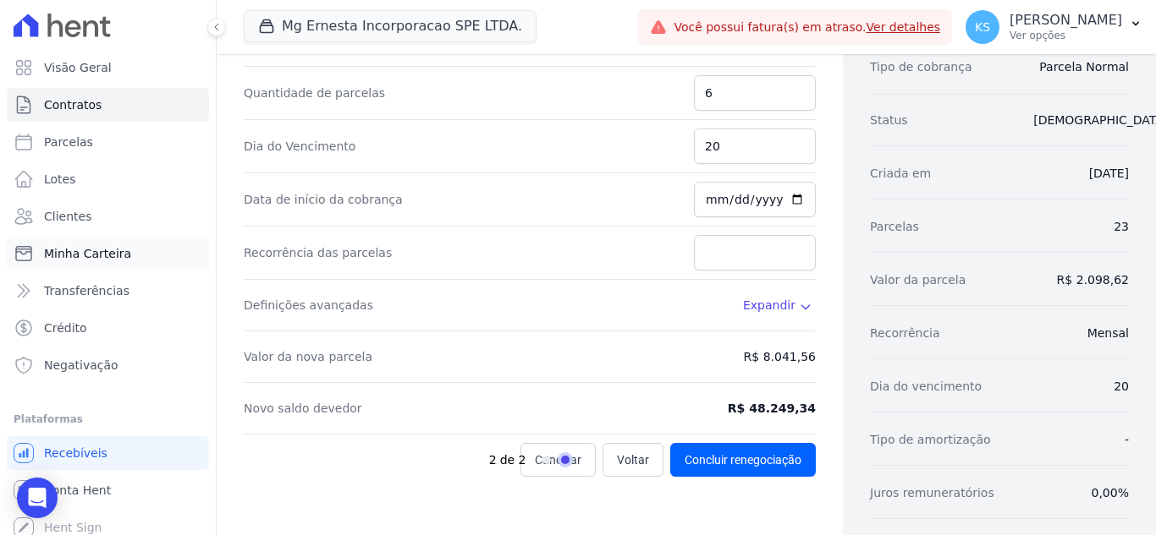
click at [74, 255] on span "Minha Carteira" at bounding box center [87, 253] width 87 height 17
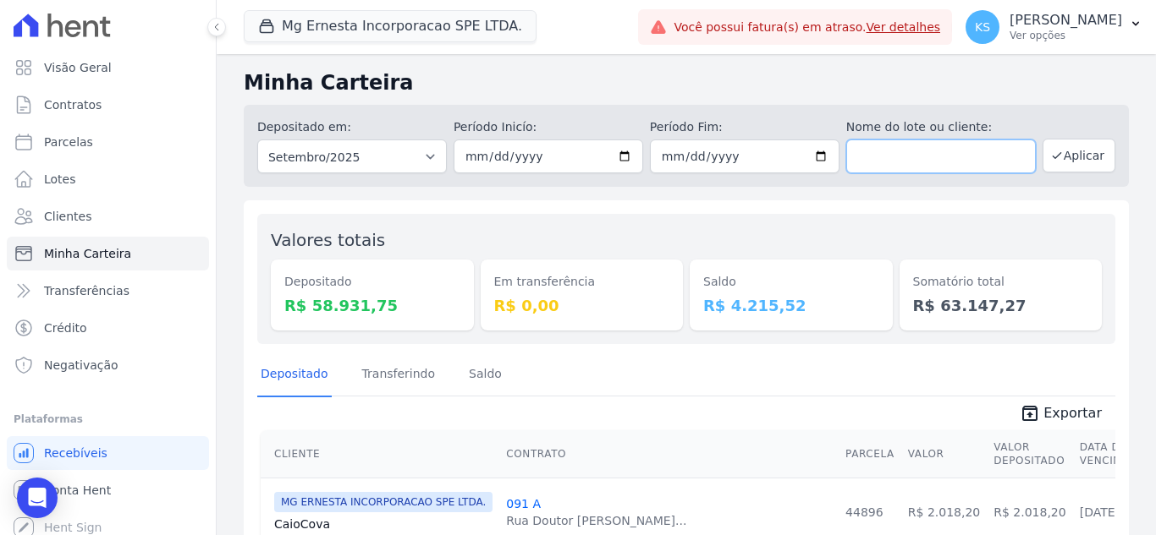
click at [888, 149] on input "text" at bounding box center [940, 157] width 189 height 34
type input "104 B"
click at [1073, 153] on button "Aplicar" at bounding box center [1078, 156] width 73 height 34
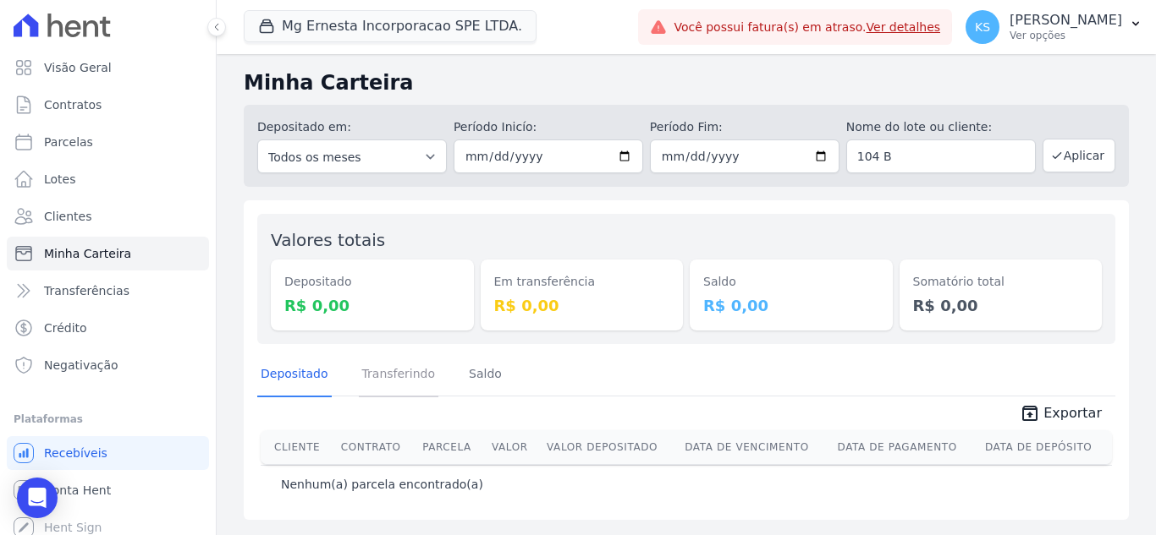
click at [393, 379] on link "Transferindo" at bounding box center [399, 376] width 80 height 44
click at [307, 383] on link "Depositado" at bounding box center [294, 376] width 74 height 44
click at [912, 151] on input "104 B" at bounding box center [940, 157] width 189 height 34
drag, startPoint x: 771, startPoint y: 78, endPoint x: 769, endPoint y: 87, distance: 9.6
click at [771, 77] on h2 "Minha Carteira" at bounding box center [686, 83] width 885 height 30
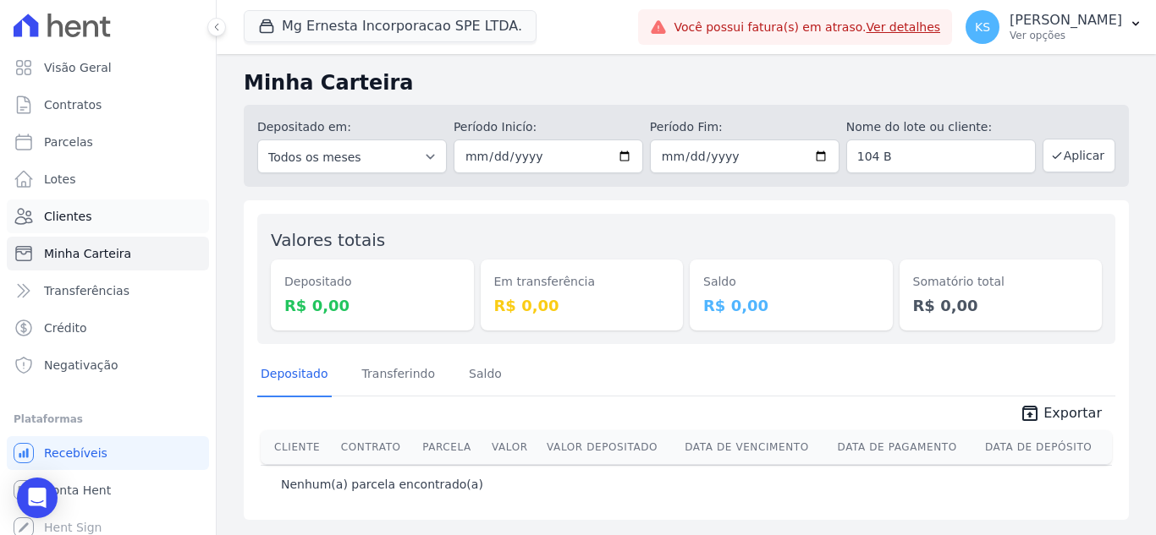
click at [58, 223] on span "Clientes" at bounding box center [67, 216] width 47 height 17
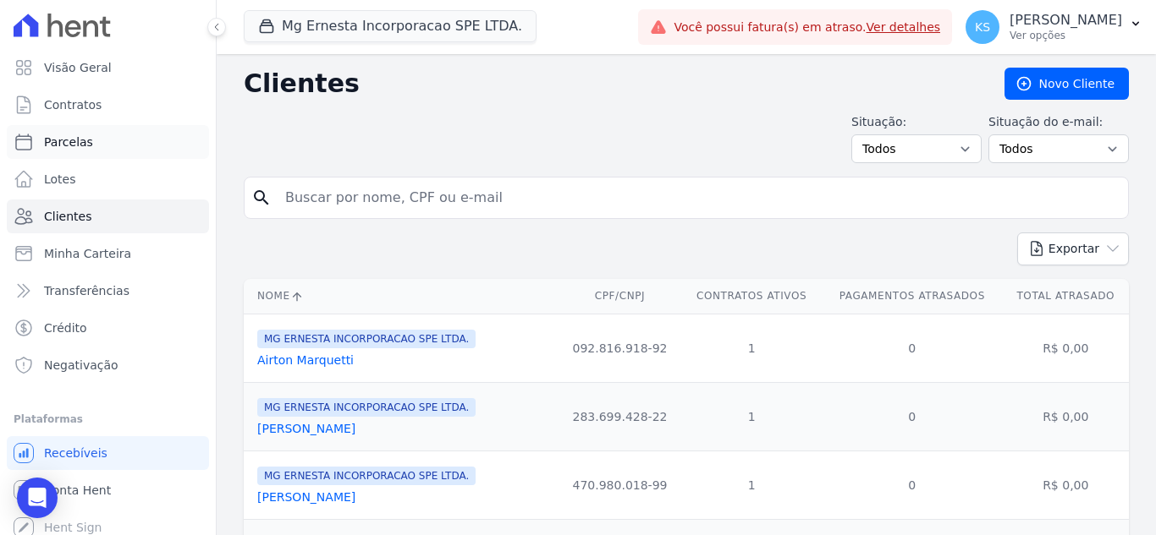
click at [85, 140] on span "Parcelas" at bounding box center [68, 142] width 49 height 17
select select
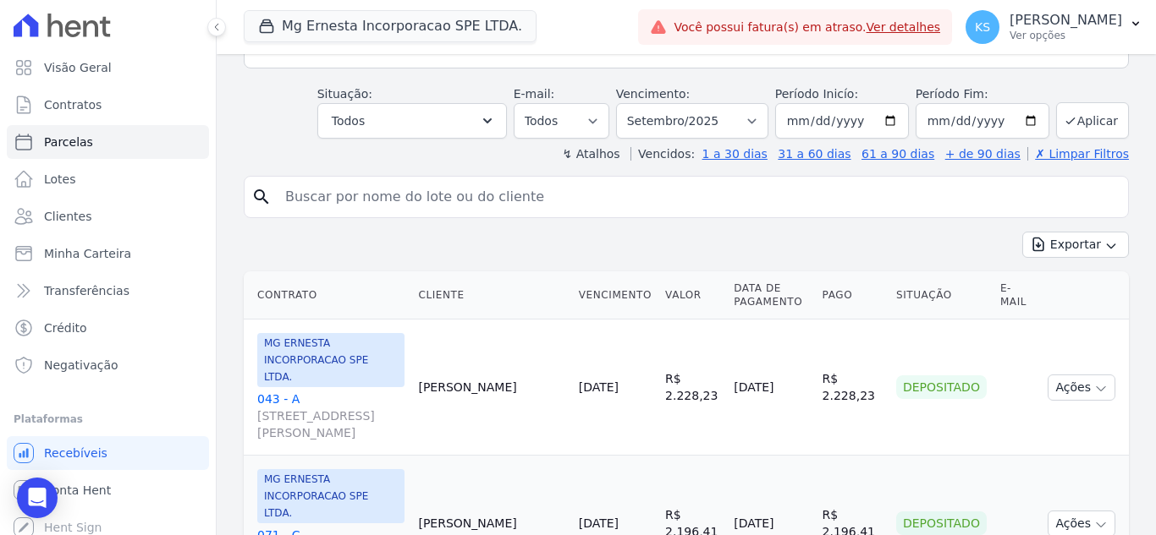
scroll to position [254, 0]
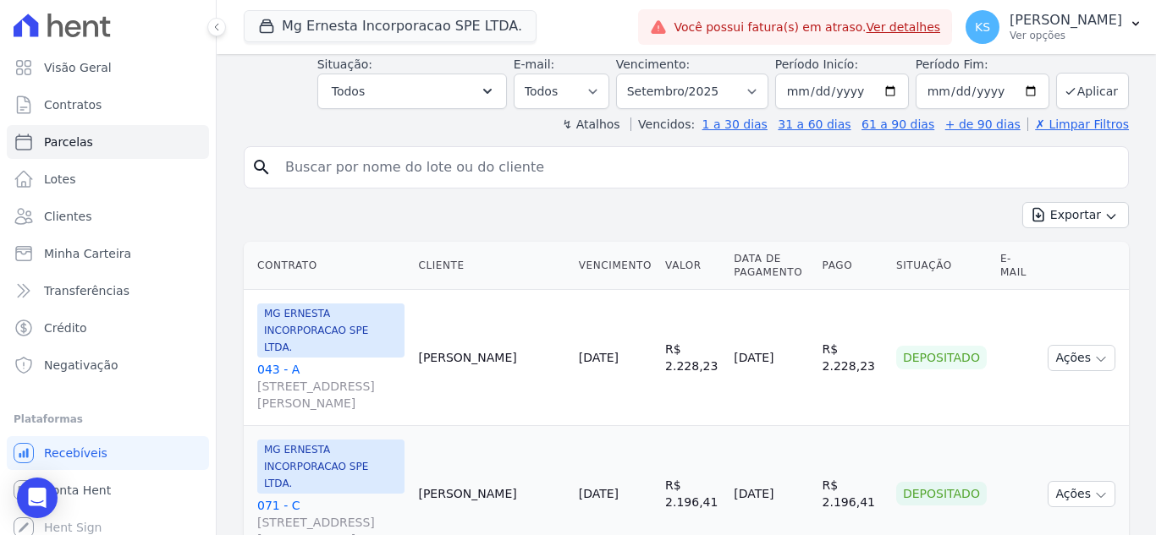
click at [304, 167] on input "search" at bounding box center [698, 168] width 846 height 34
type input "104"
select select
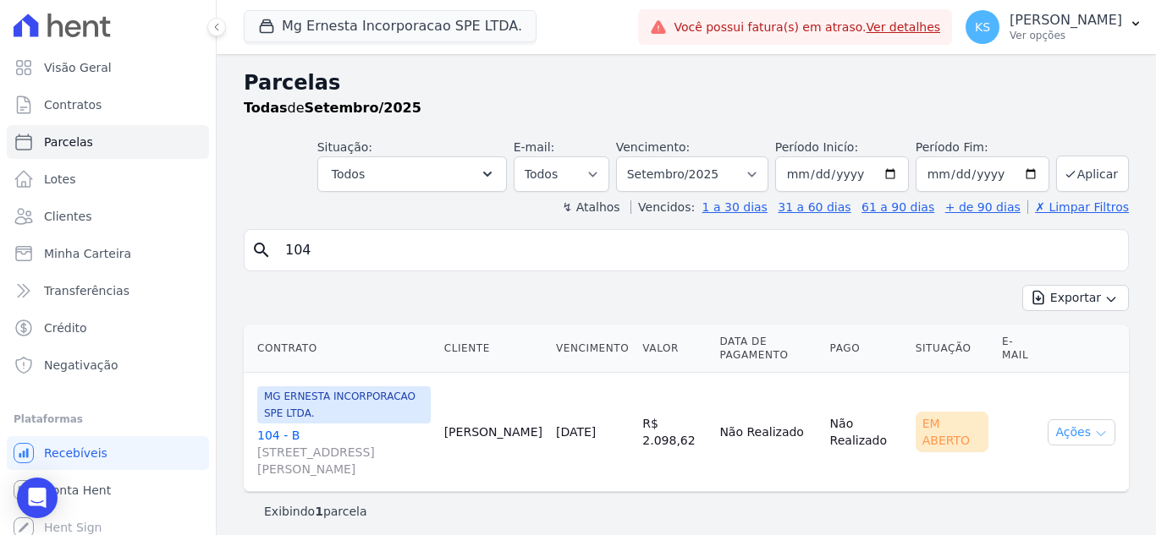
click at [1085, 420] on button "Ações" at bounding box center [1081, 433] width 68 height 26
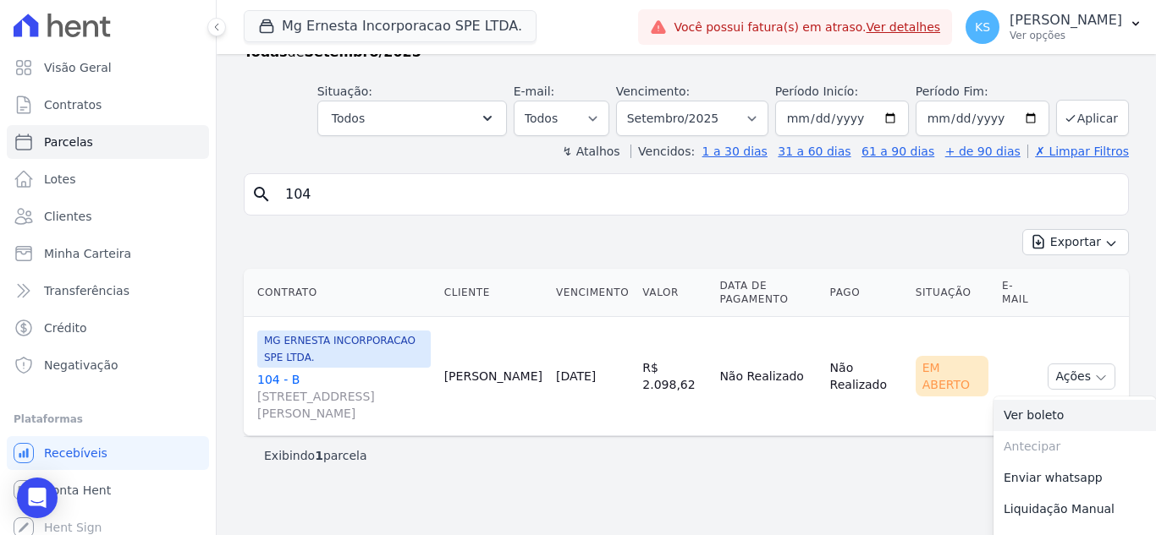
scroll to position [72, 0]
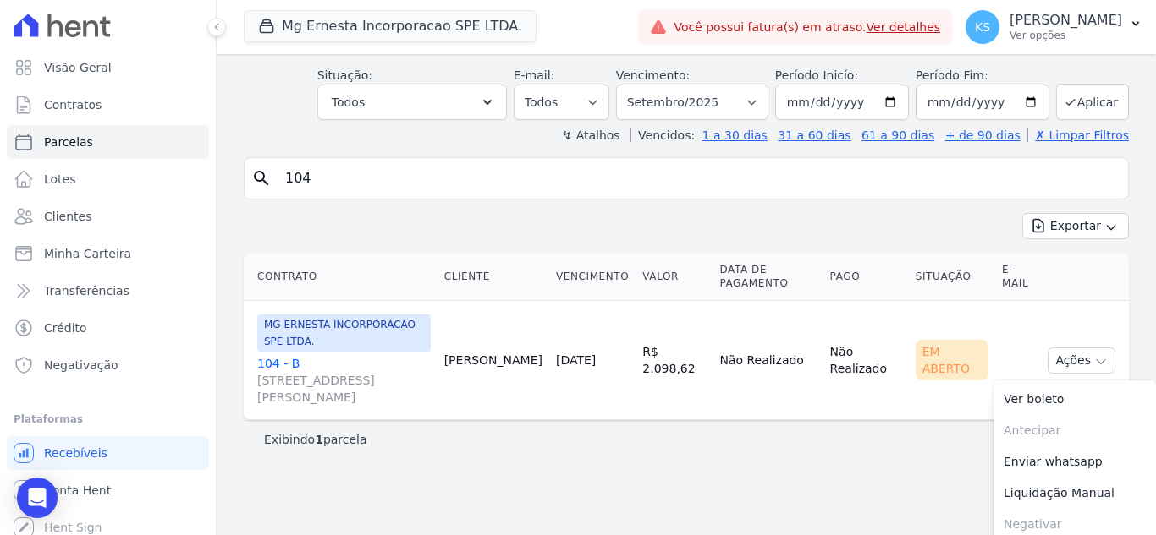
click at [816, 459] on div "Parcelas Todas de Setembro/2025 Situação: Agendado Em Aberto Pago Processando C…" at bounding box center [686, 227] width 939 height 490
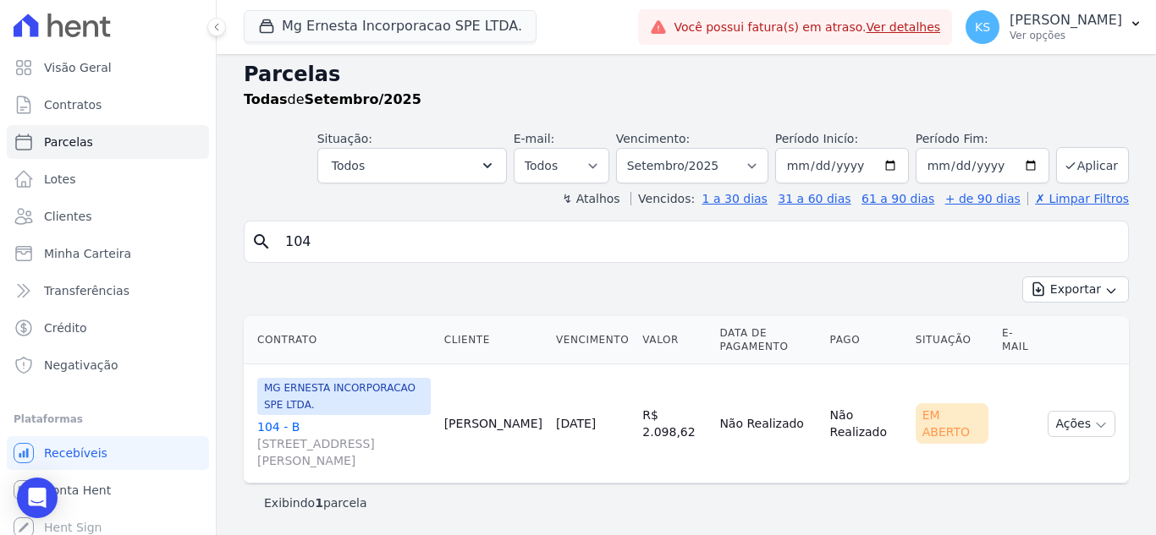
scroll to position [0, 0]
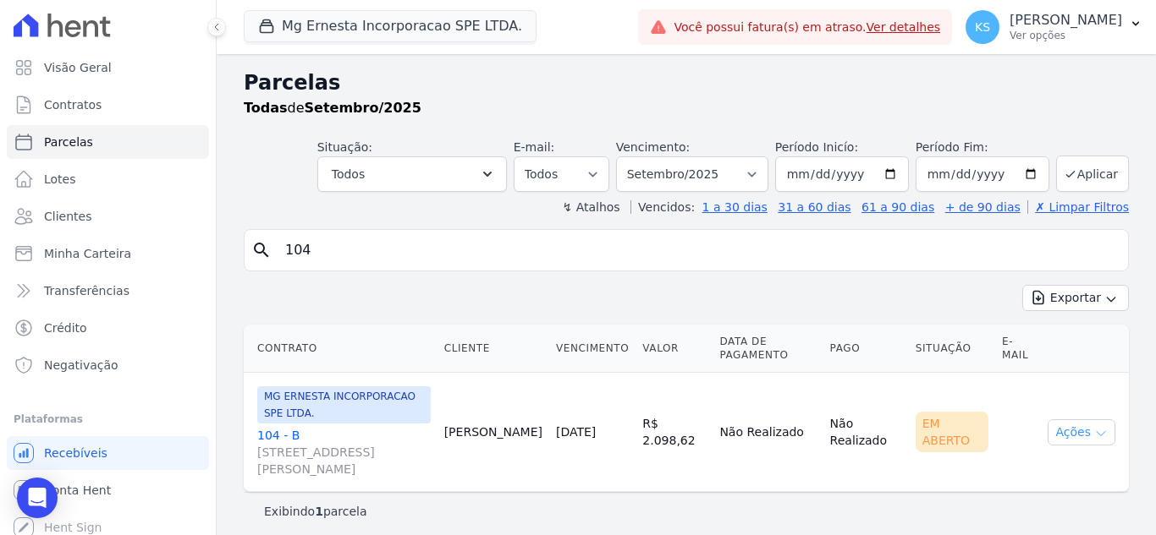
click at [1090, 425] on button "Ações" at bounding box center [1081, 433] width 68 height 26
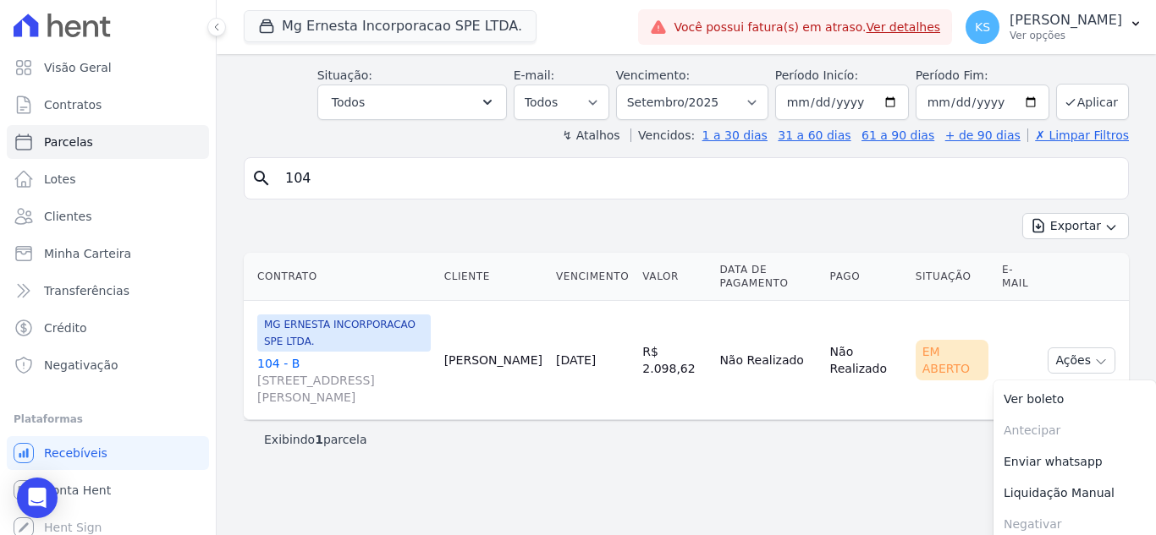
click at [795, 483] on main "Parcelas Todas de Setembro/2025 Situação: Agendado Em Aberto Pago Processando C…" at bounding box center [686, 294] width 939 height 481
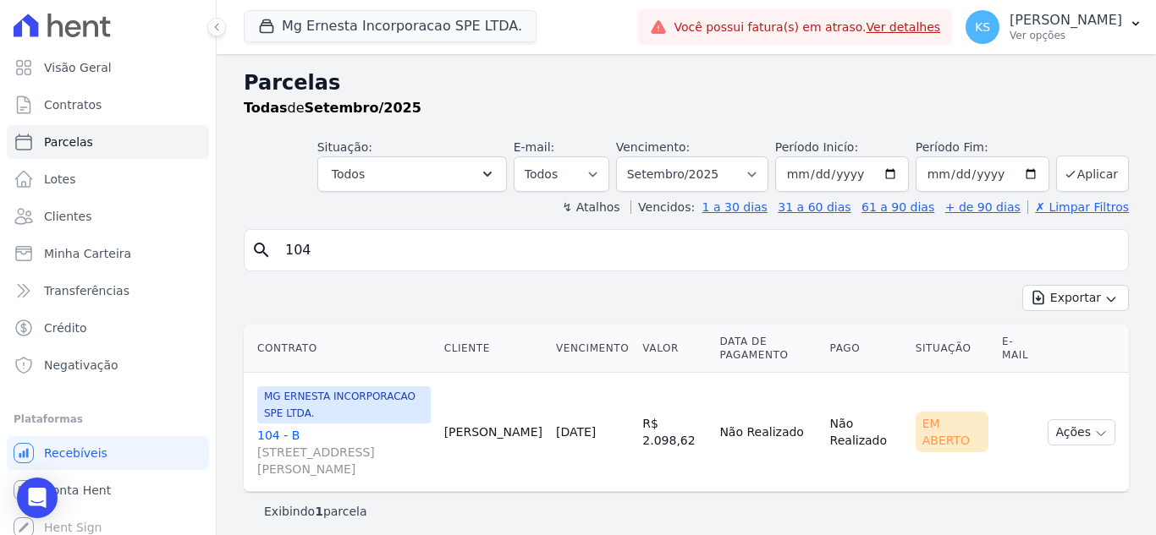
click at [266, 427] on link "104 - B RUA ORLANDO CRUZ, 19, CASA 1, VILA EUCLIDES" at bounding box center [343, 452] width 173 height 51
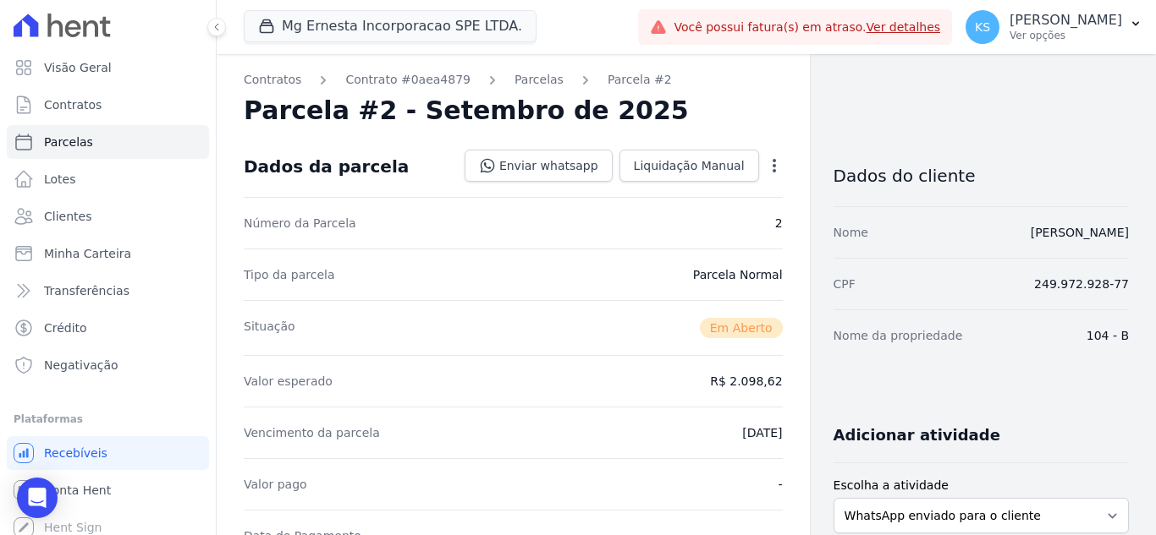
click at [772, 170] on icon "button" at bounding box center [773, 166] width 3 height 14
click at [759, 116] on div "Parcela #2 - Setembro de 2025" at bounding box center [513, 111] width 539 height 30
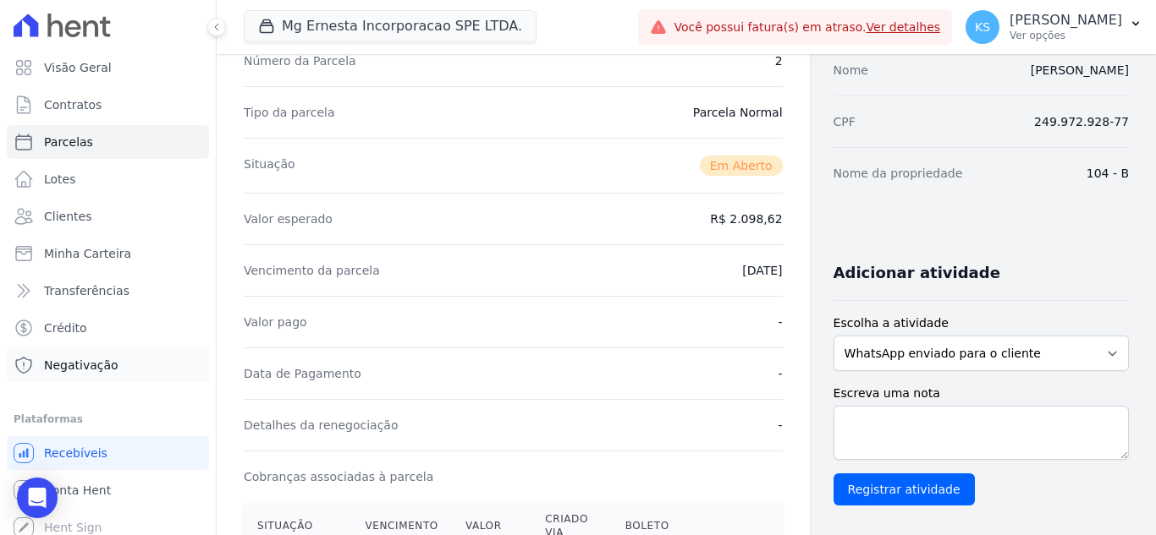
scroll to position [169, 0]
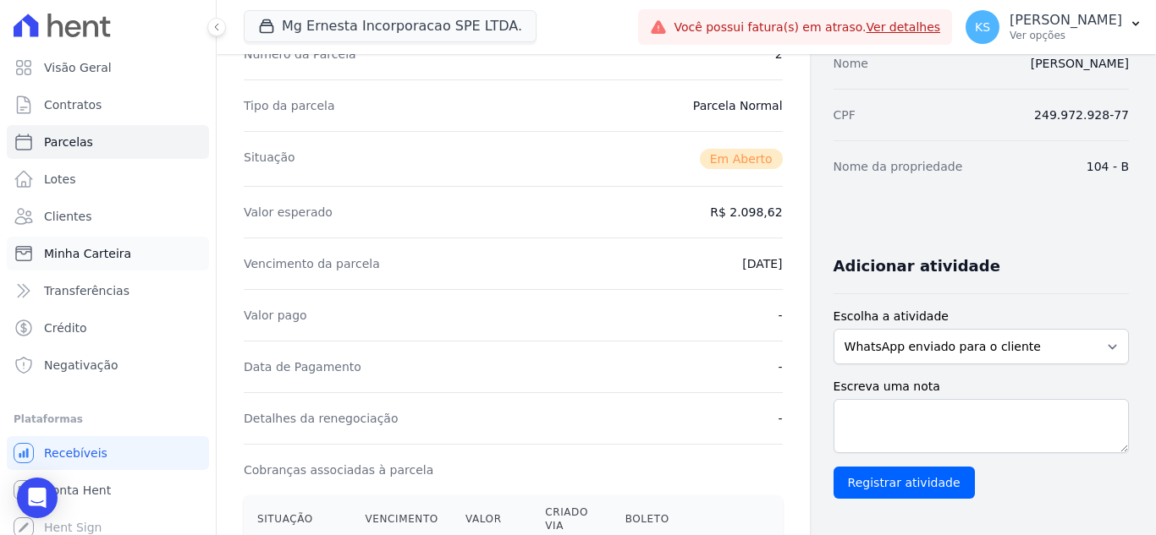
click at [77, 252] on span "Minha Carteira" at bounding box center [87, 253] width 87 height 17
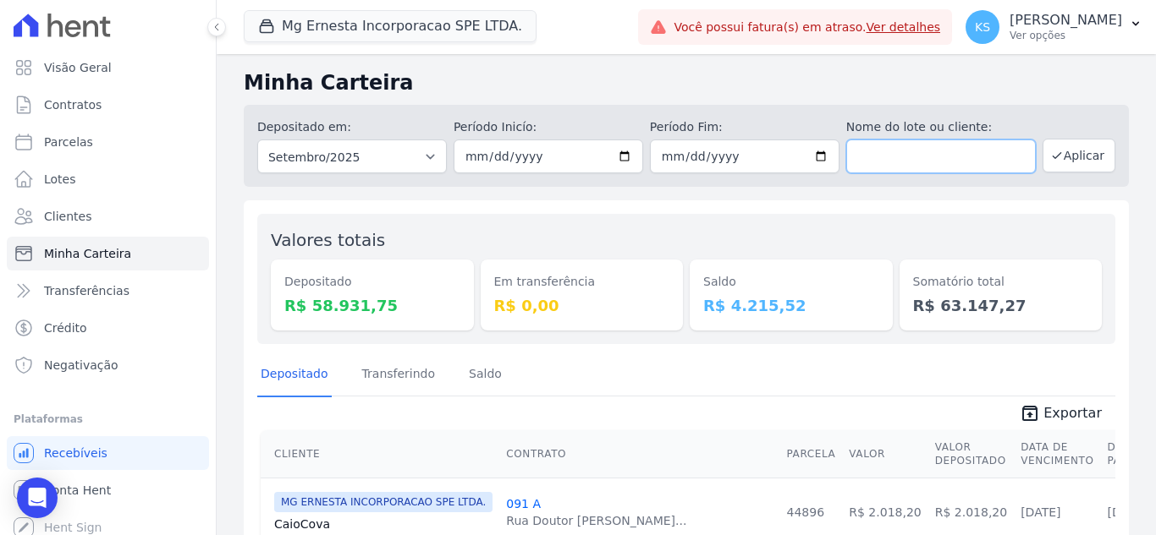
click at [907, 151] on input "text" at bounding box center [940, 157] width 189 height 34
type input "104"
click at [1062, 155] on button "Aplicar" at bounding box center [1078, 156] width 73 height 34
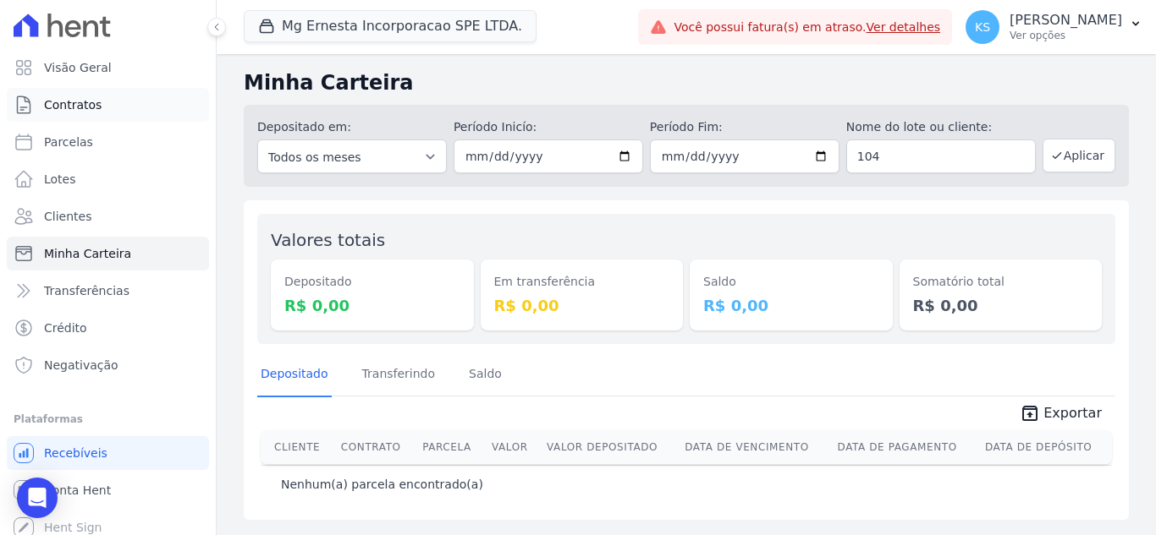
click at [74, 111] on span "Contratos" at bounding box center [73, 104] width 58 height 17
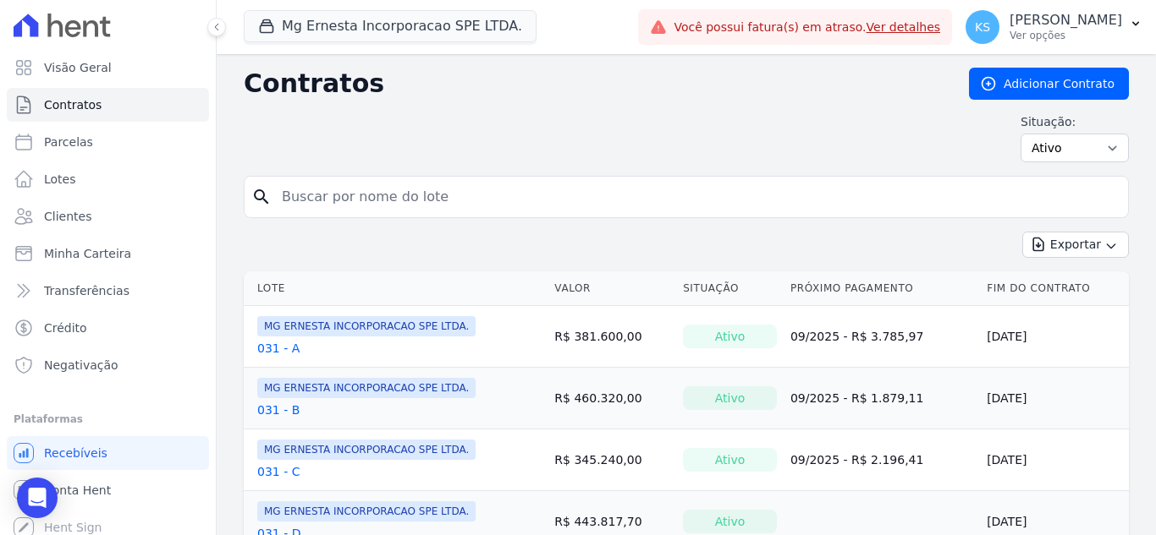
click at [315, 198] on input "search" at bounding box center [696, 197] width 849 height 34
type input "104"
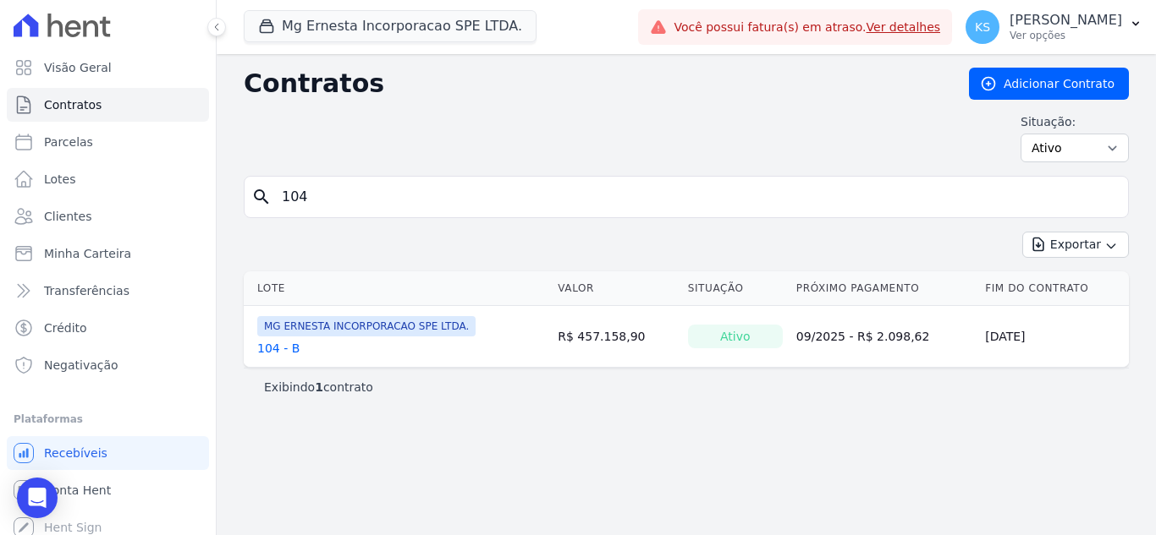
click at [268, 348] on link "104 - B" at bounding box center [278, 348] width 42 height 17
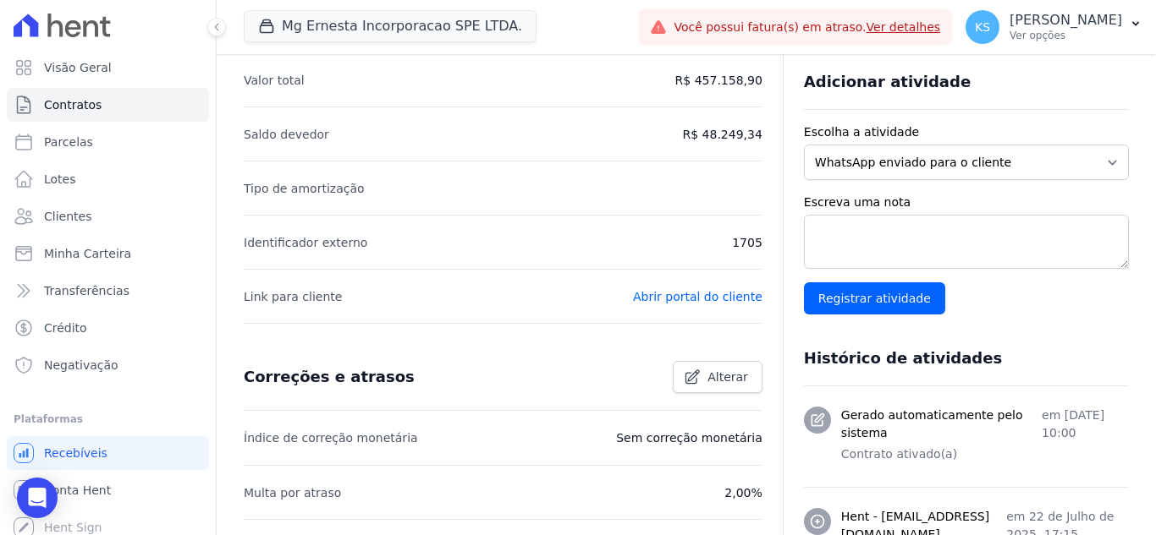
scroll to position [423, 0]
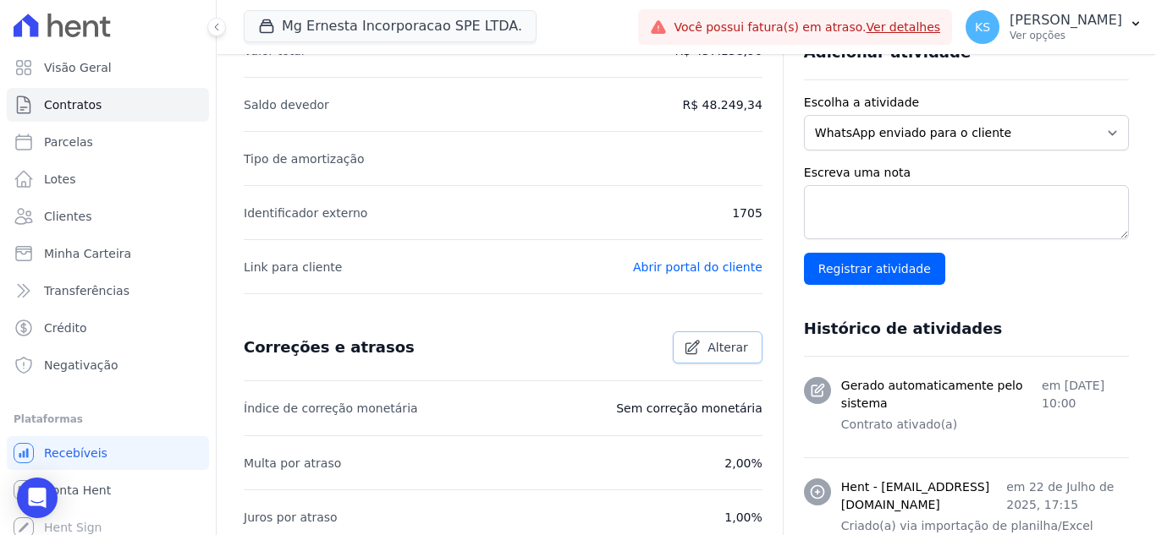
click at [717, 349] on span "Alterar" at bounding box center [727, 347] width 41 height 17
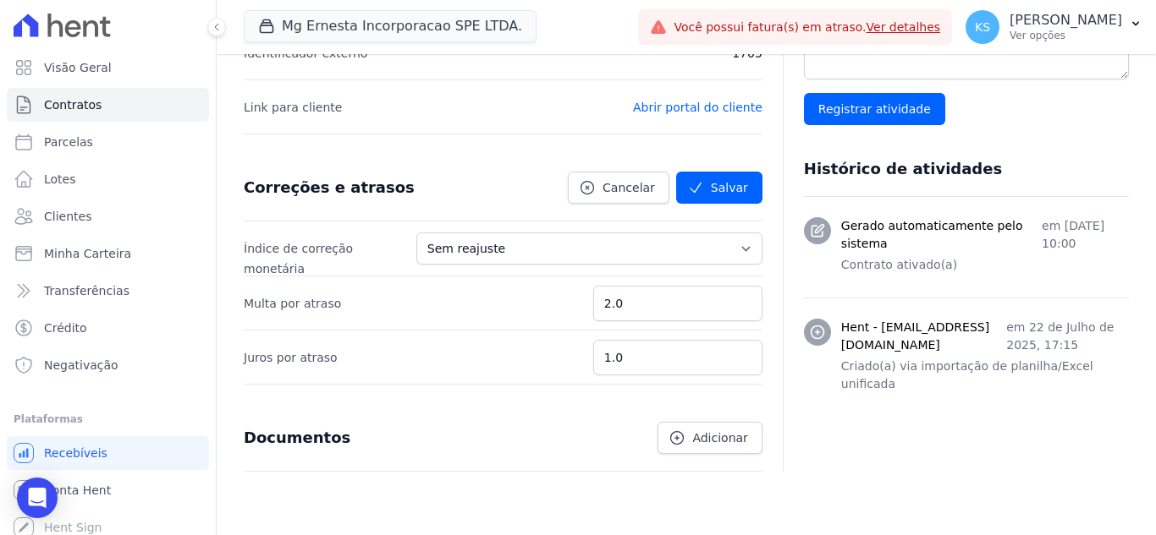
scroll to position [557, 0]
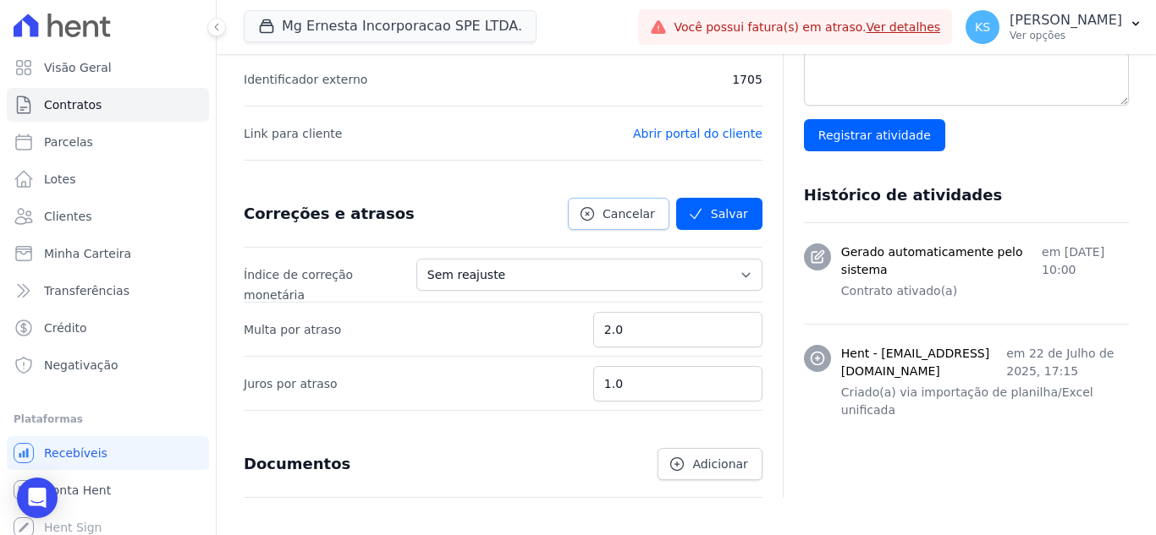
click at [592, 215] on icon at bounding box center [587, 214] width 13 height 13
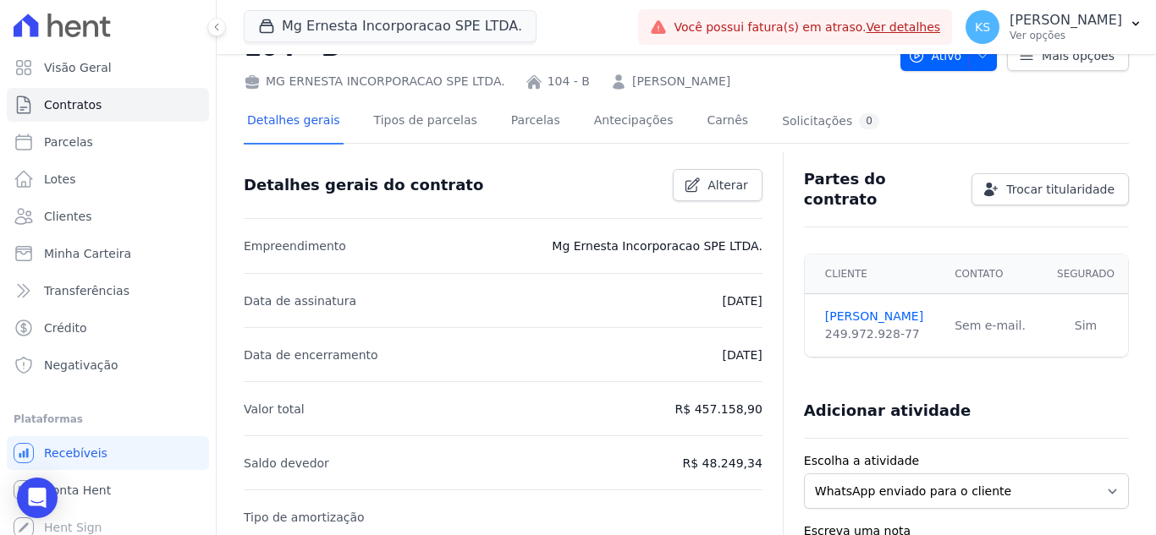
scroll to position [0, 0]
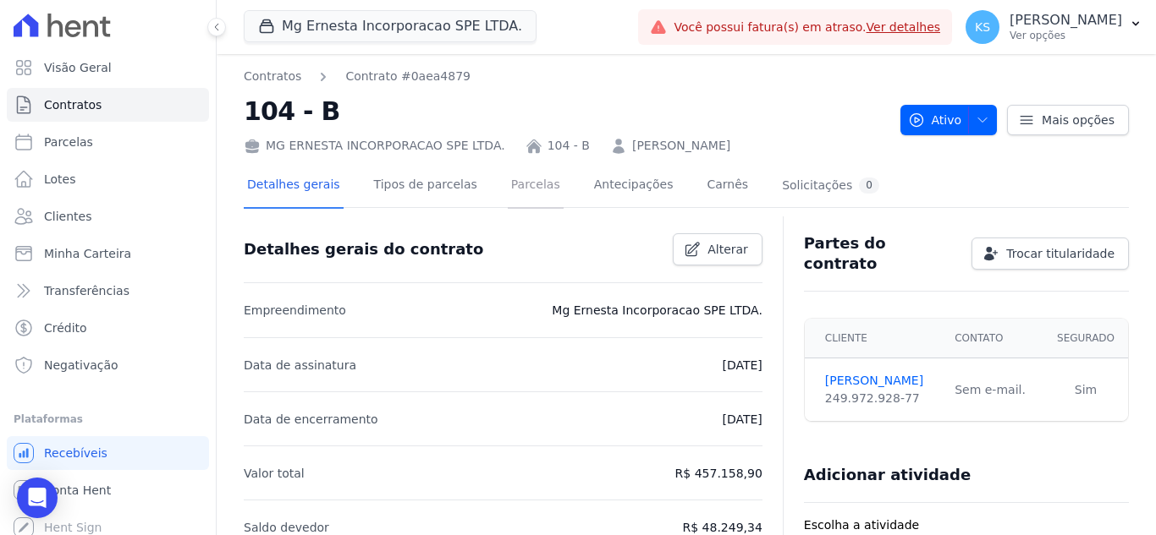
click at [516, 191] on link "Parcelas" at bounding box center [536, 186] width 56 height 45
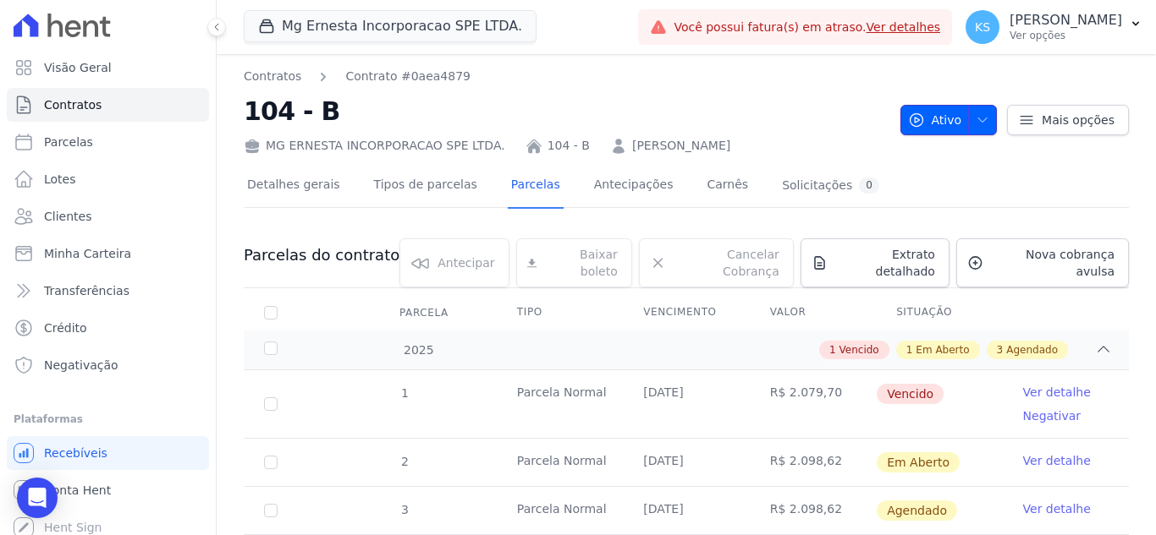
click at [977, 129] on span "button" at bounding box center [978, 120] width 21 height 27
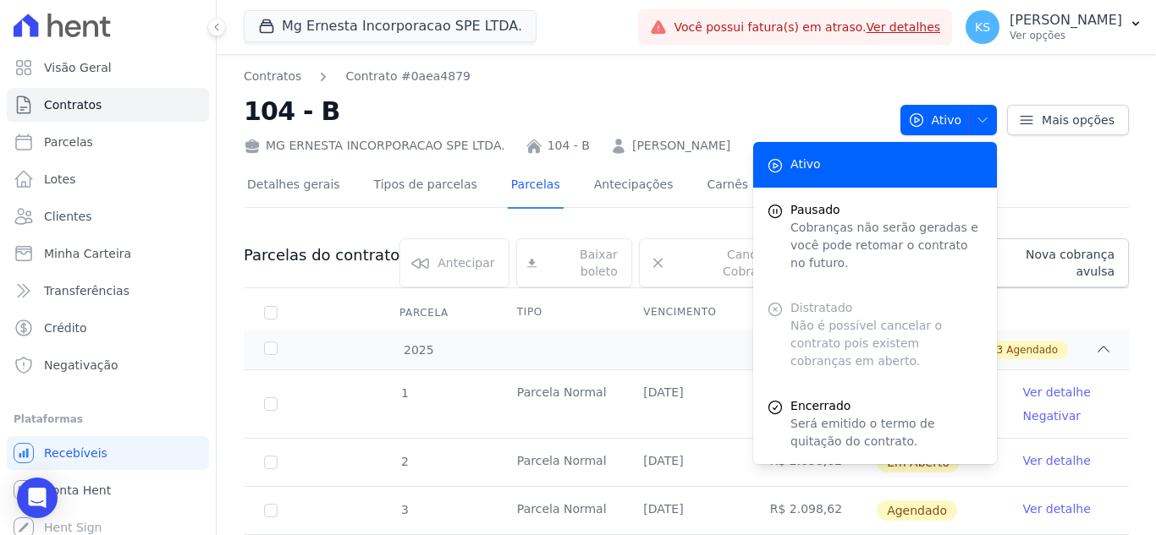
click at [802, 86] on div "Contratos Contrato #0aea4879 104 - B MG ERNESTA INCORPORACAO SPE LTDA. 104 - B …" at bounding box center [565, 111] width 643 height 87
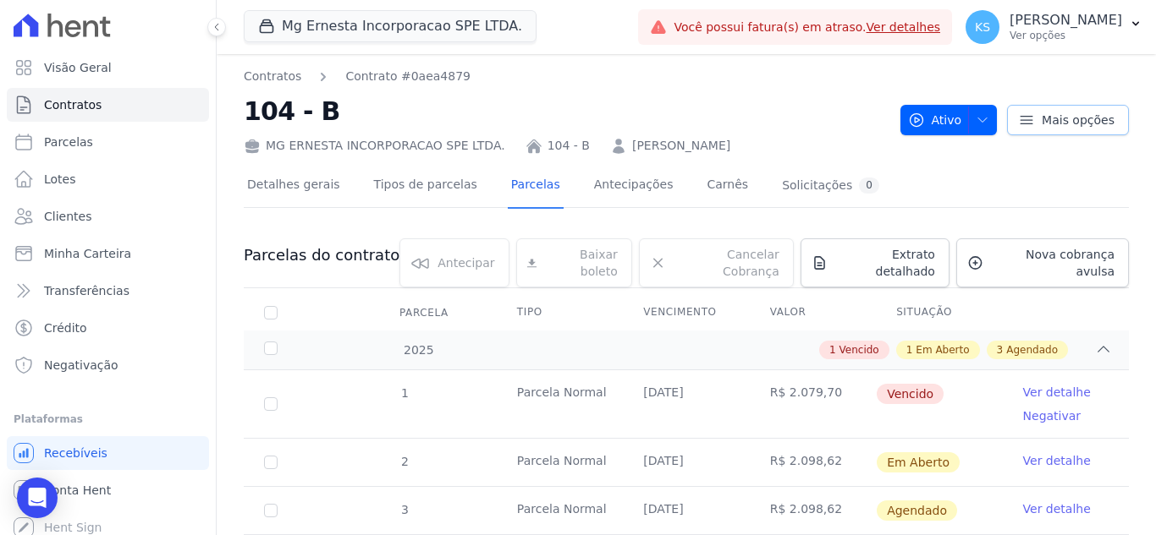
click at [1047, 117] on span "Mais opções" at bounding box center [1077, 120] width 73 height 17
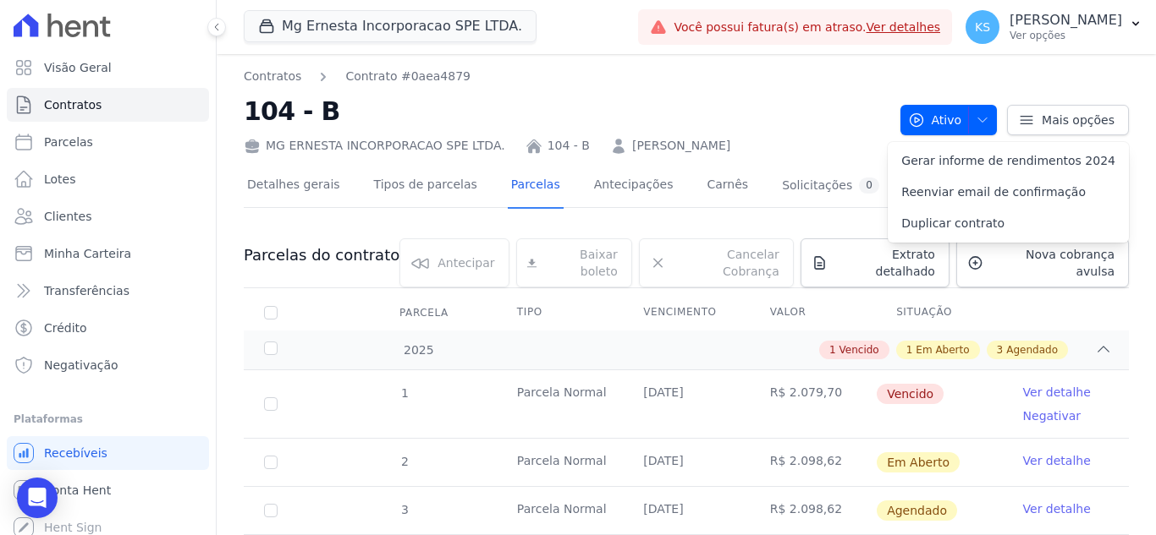
click at [819, 97] on h2 "104 - B" at bounding box center [565, 111] width 643 height 38
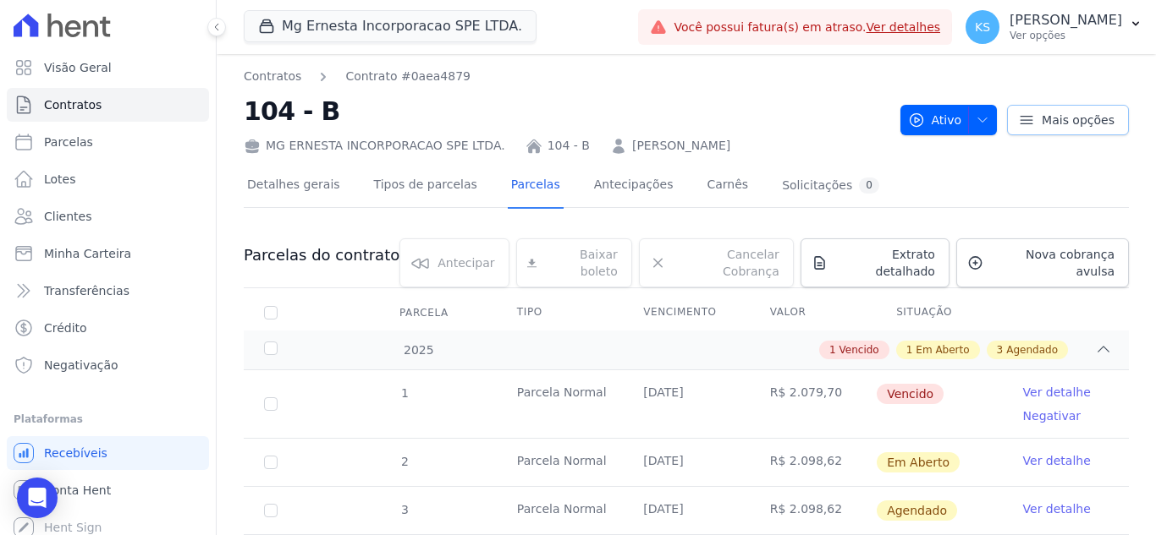
click at [1021, 115] on icon at bounding box center [1026, 120] width 17 height 17
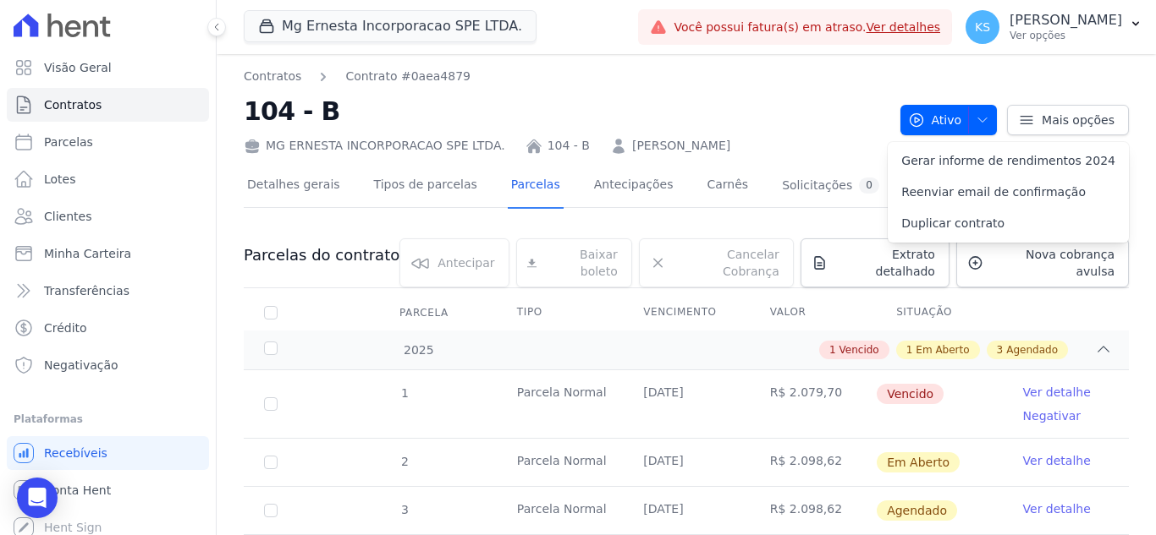
click at [818, 82] on nav "Contratos Contrato #0aea4879" at bounding box center [565, 77] width 643 height 18
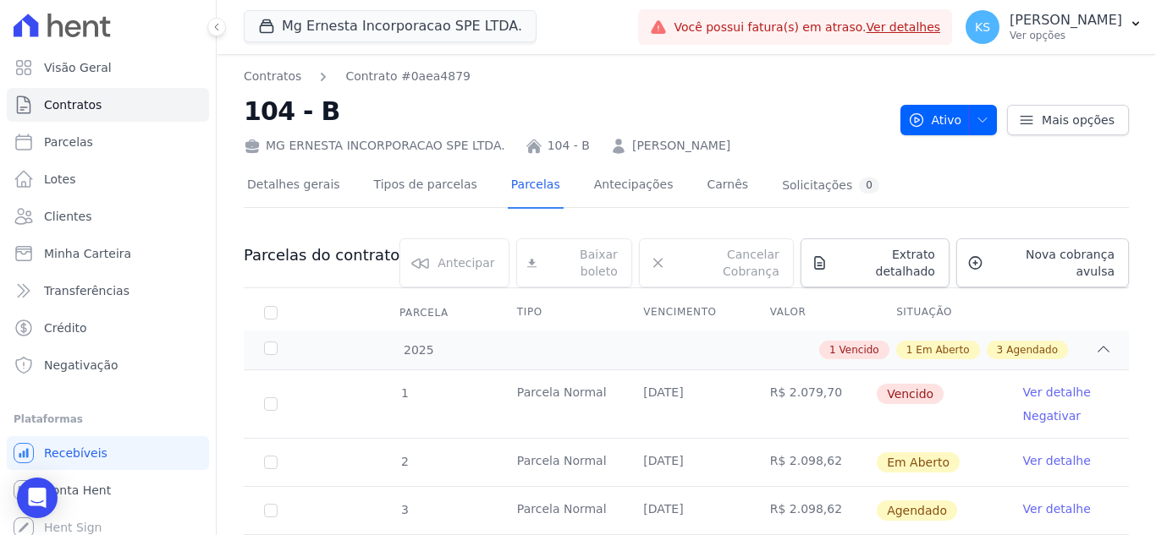
click at [760, 103] on h2 "104 - B" at bounding box center [565, 111] width 643 height 38
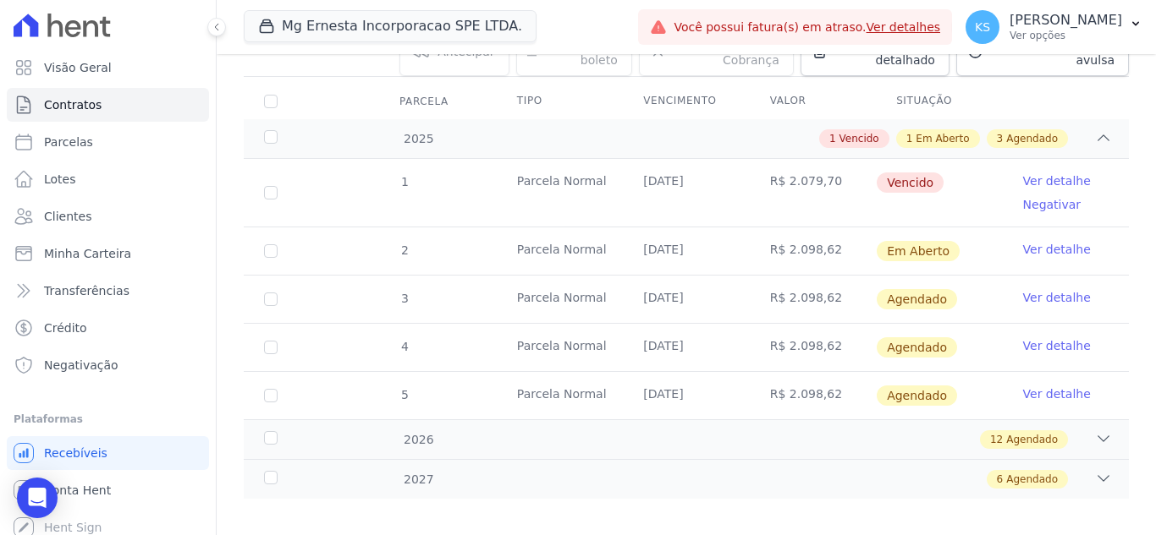
scroll to position [212, 0]
click at [1035, 240] on link "Ver detalhe" at bounding box center [1057, 248] width 68 height 17
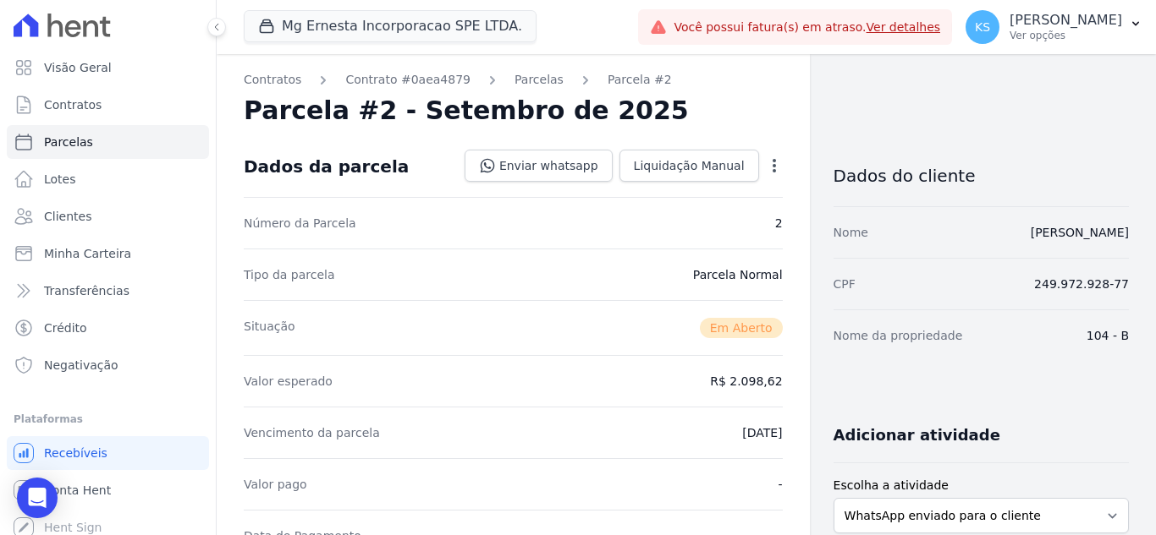
click at [697, 115] on div "Parcela #2 - Setembro de 2025" at bounding box center [513, 111] width 539 height 30
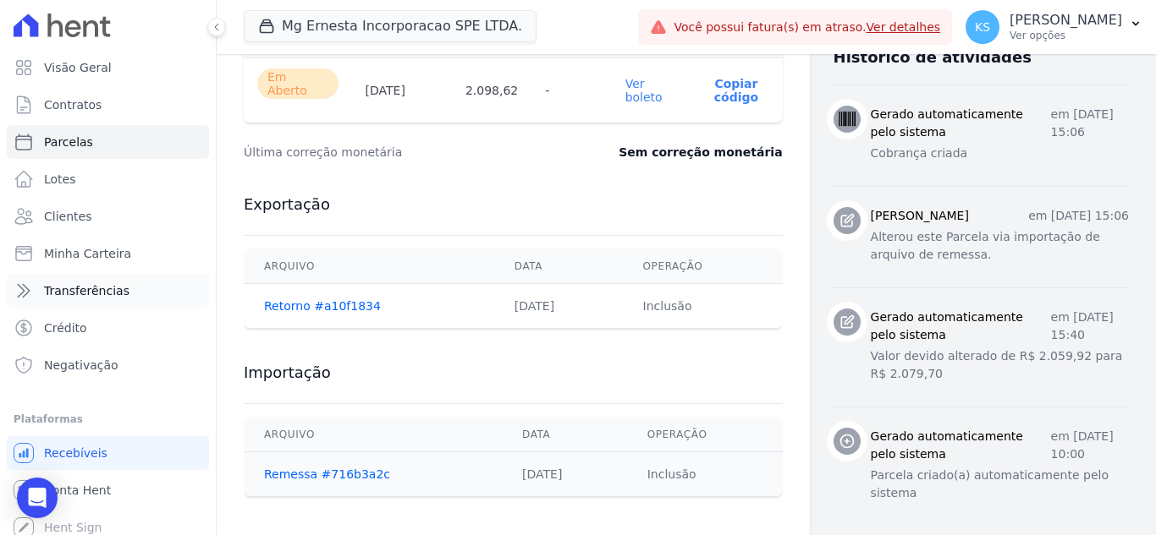
scroll to position [9, 0]
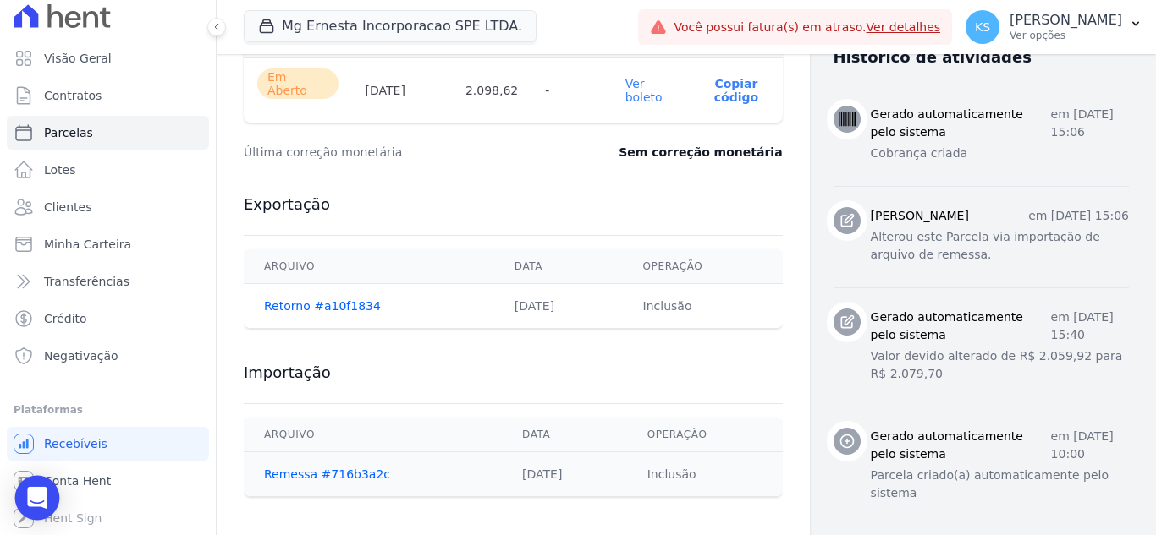
click at [32, 495] on icon "Open Intercom Messenger" at bounding box center [36, 498] width 19 height 22
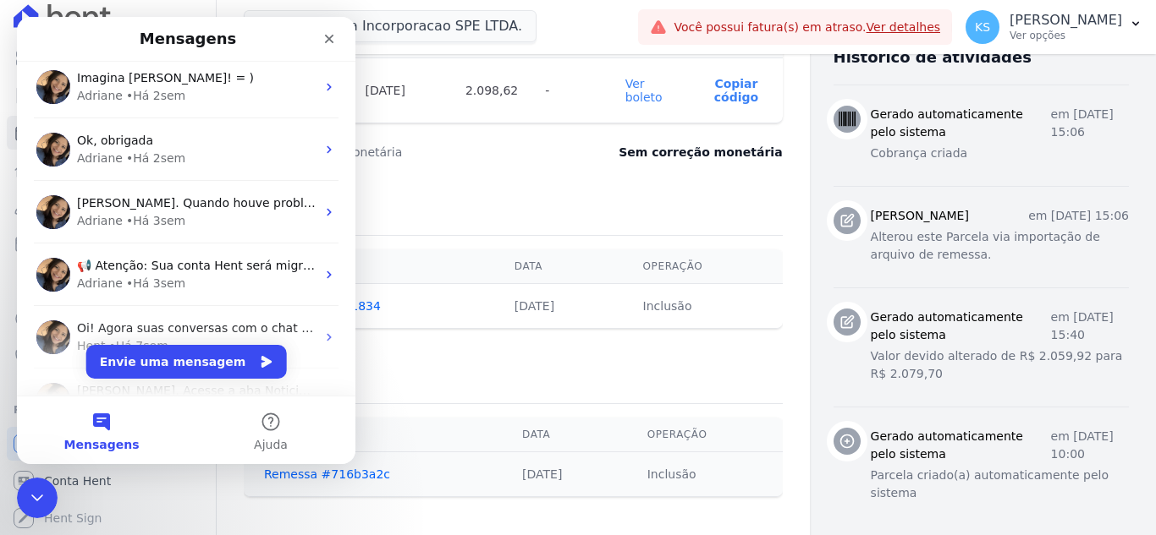
scroll to position [0, 0]
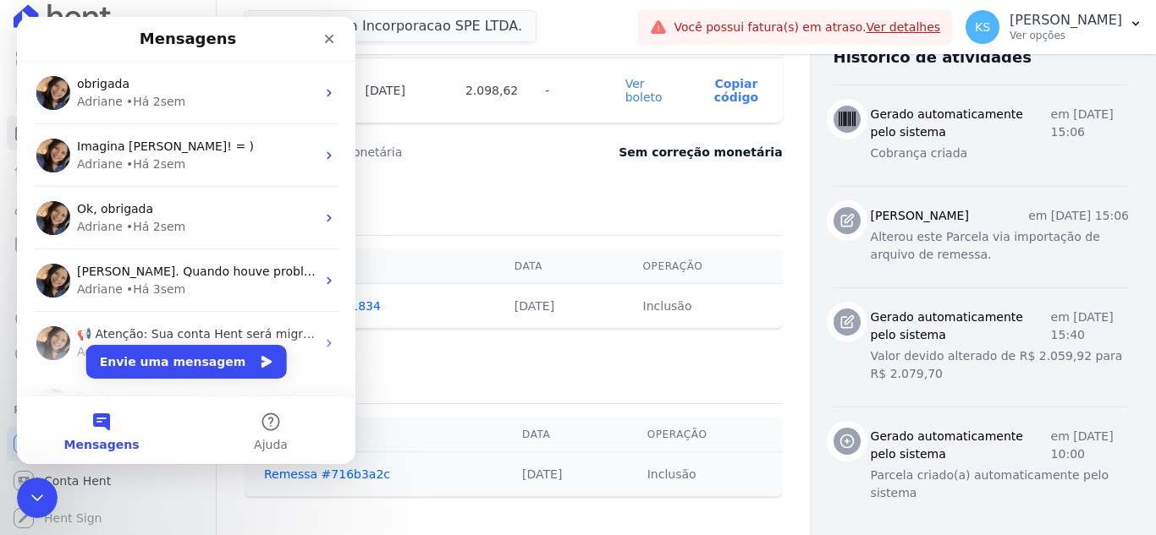
drag, startPoint x: 350, startPoint y: 207, endPoint x: 377, endPoint y: 134, distance: 78.4
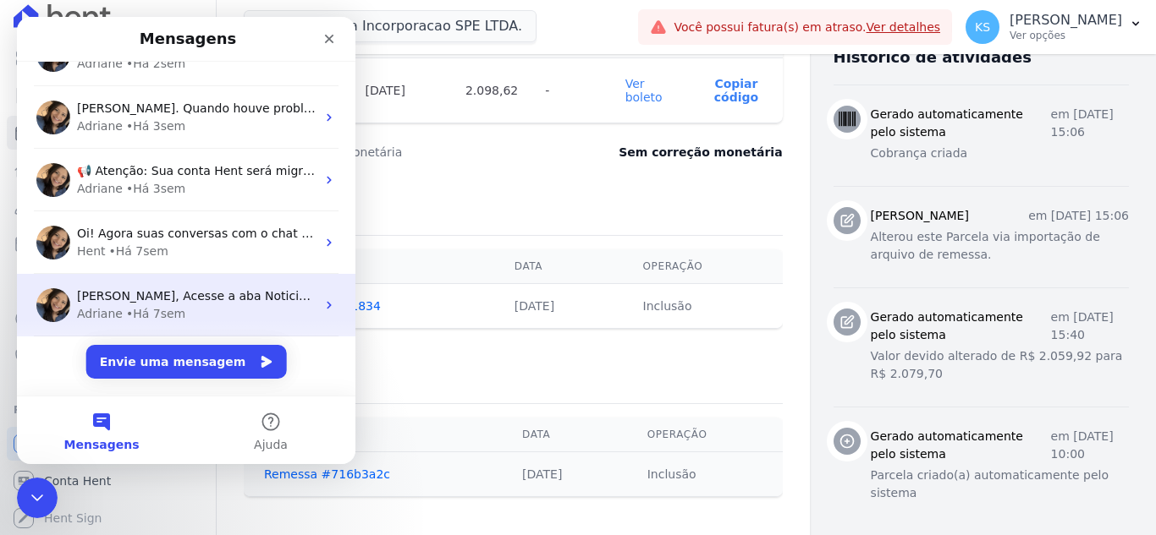
scroll to position [172, 0]
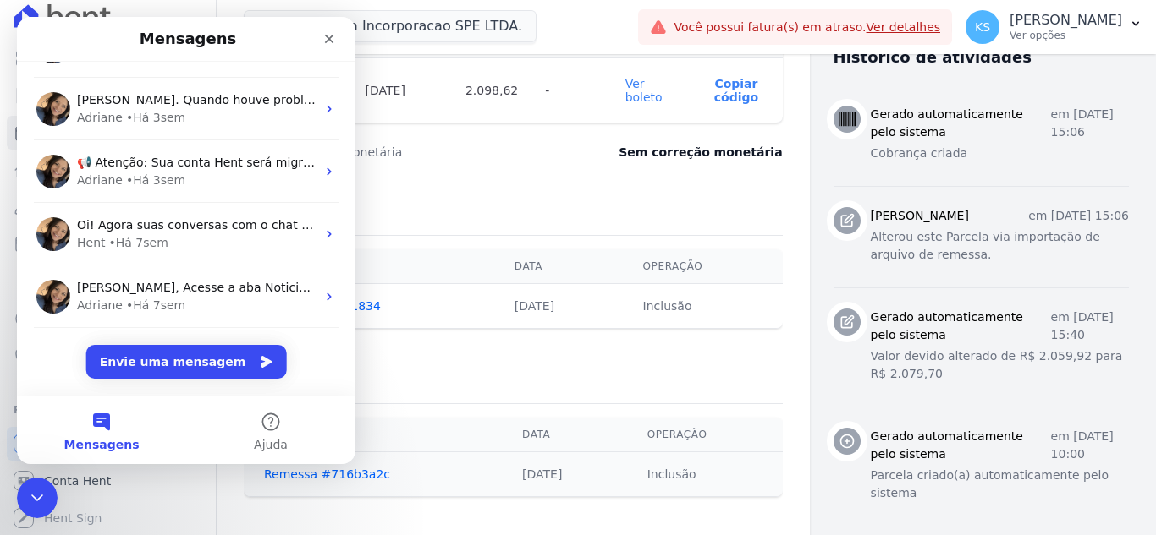
click at [494, 178] on div "Exportação Arquivo Data Operação Retorno #a10f1834 26/08/2025 Inclusão" at bounding box center [513, 262] width 539 height 168
click at [438, 195] on h3 "Exportação" at bounding box center [513, 205] width 539 height 20
click at [179, 365] on button "Envie uma mensagem" at bounding box center [186, 362] width 200 height 34
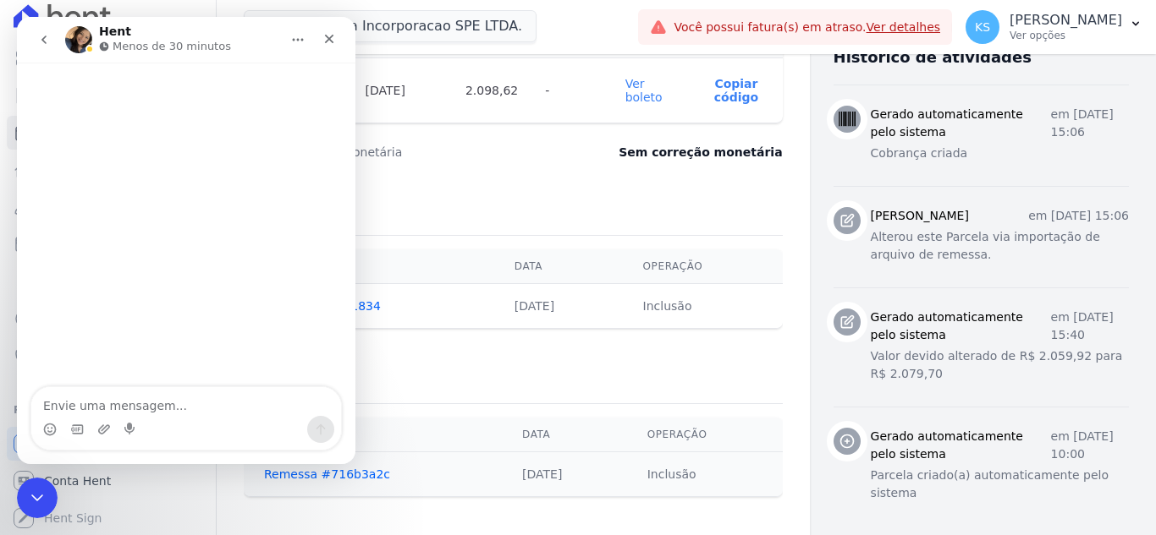
scroll to position [103, 0]
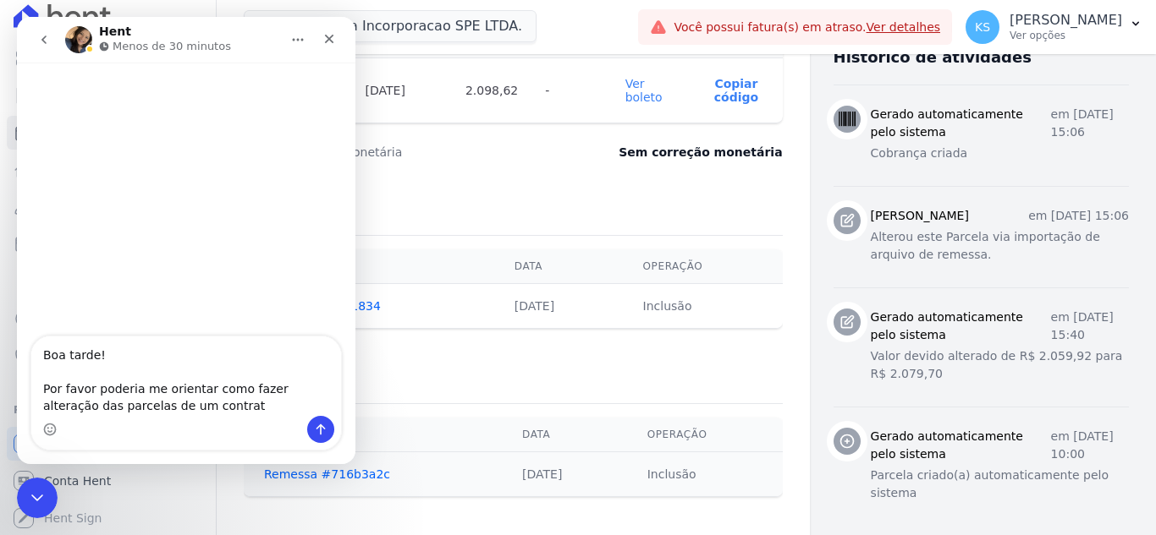
type textarea "Boa tarde! Por favor poderia me orientar como fazer alteração das parcelas de u…"
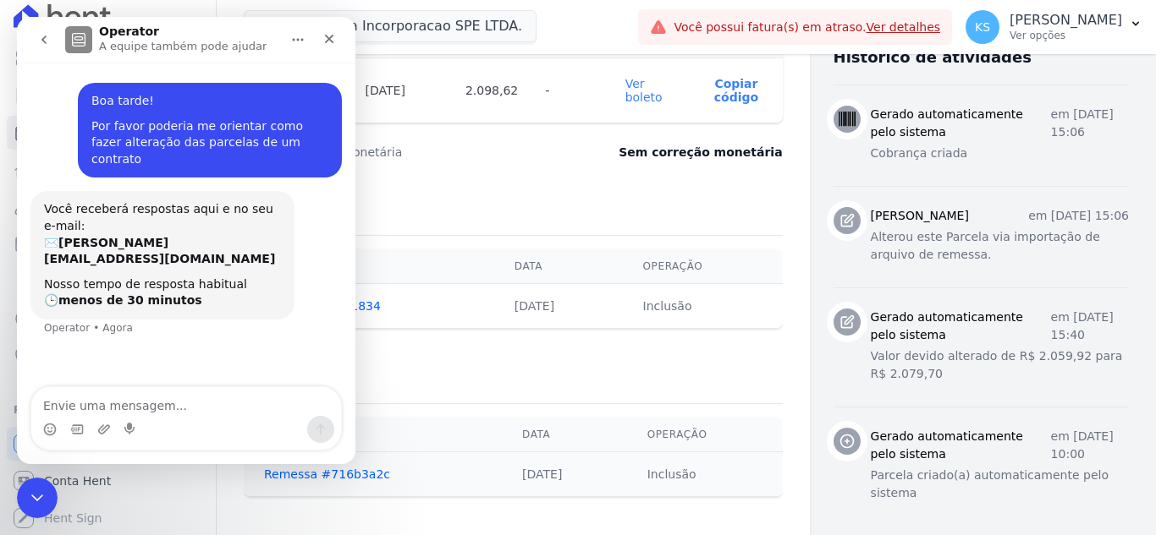
click at [445, 178] on div "Exportação Arquivo Data Operação Retorno #a10f1834 26/08/2025 Inclusão" at bounding box center [513, 262] width 539 height 168
click at [330, 38] on icon "Fechar" at bounding box center [329, 39] width 9 height 9
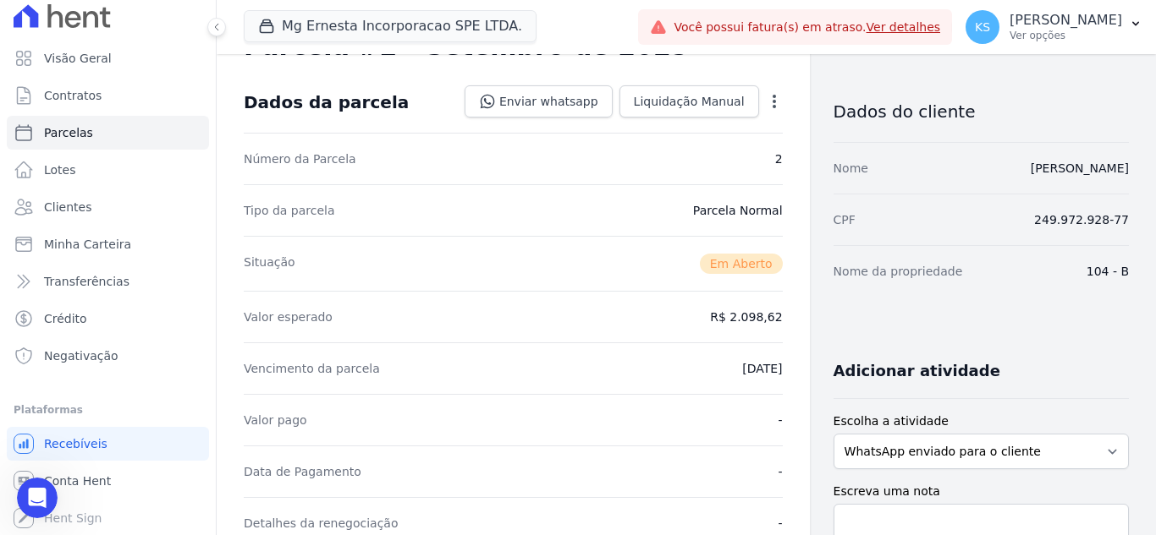
scroll to position [0, 0]
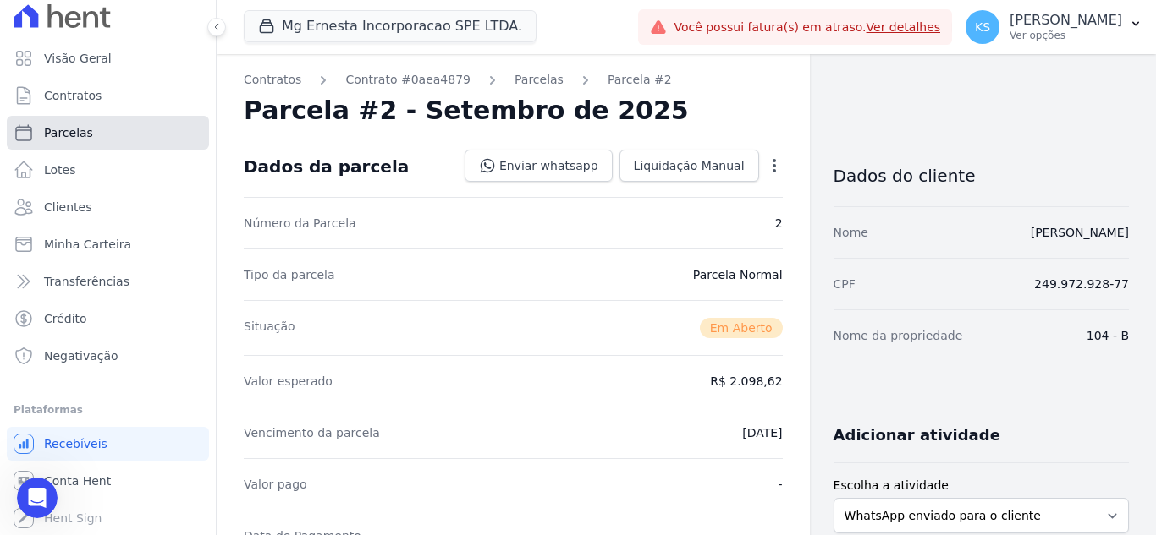
click at [72, 137] on span "Parcelas" at bounding box center [68, 132] width 49 height 17
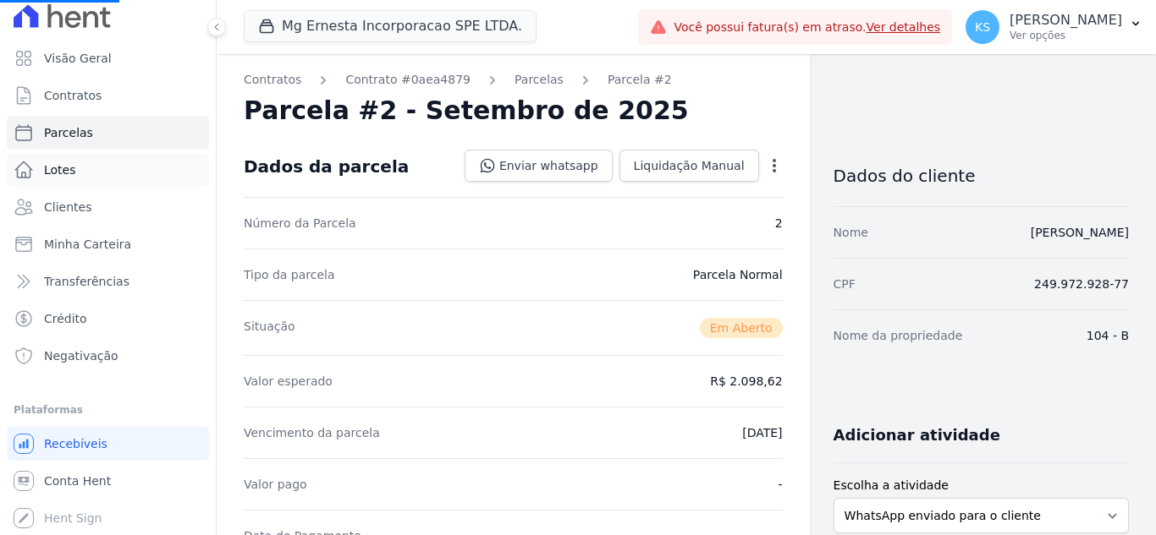
select select
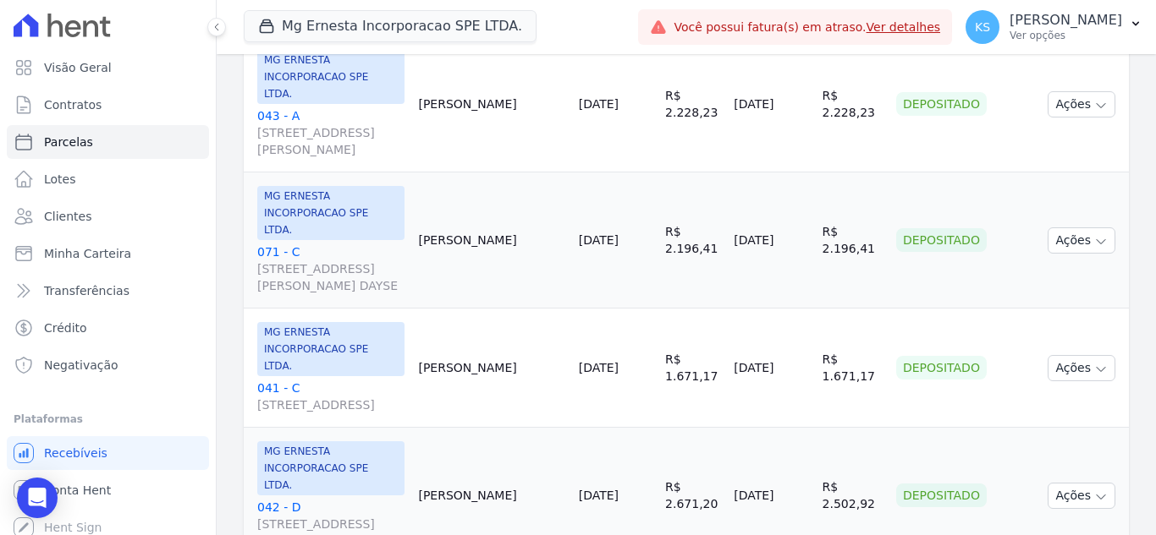
scroll to position [338, 0]
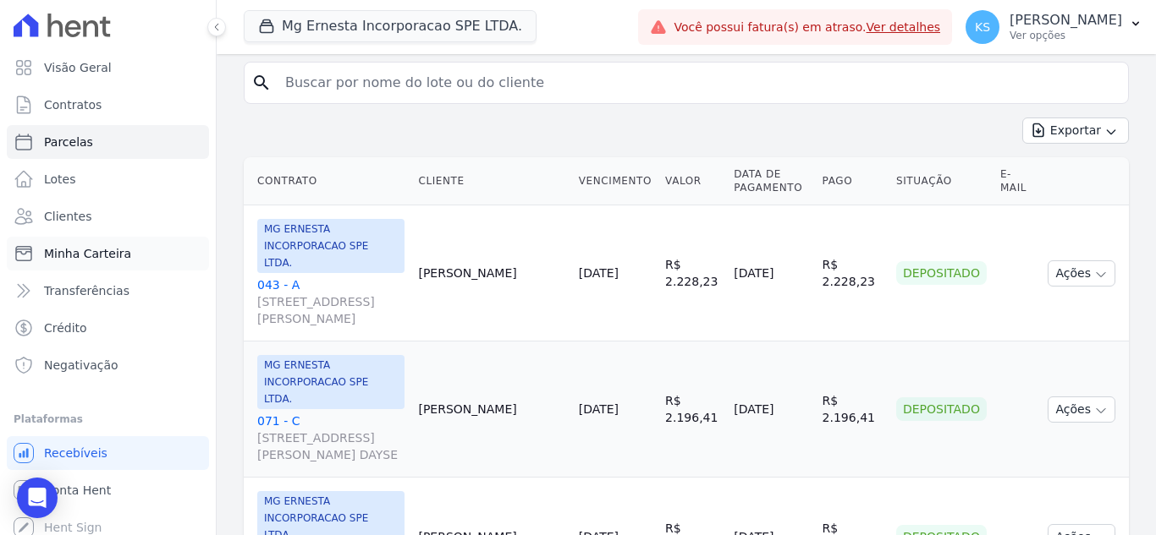
click at [80, 254] on span "Minha Carteira" at bounding box center [87, 253] width 87 height 17
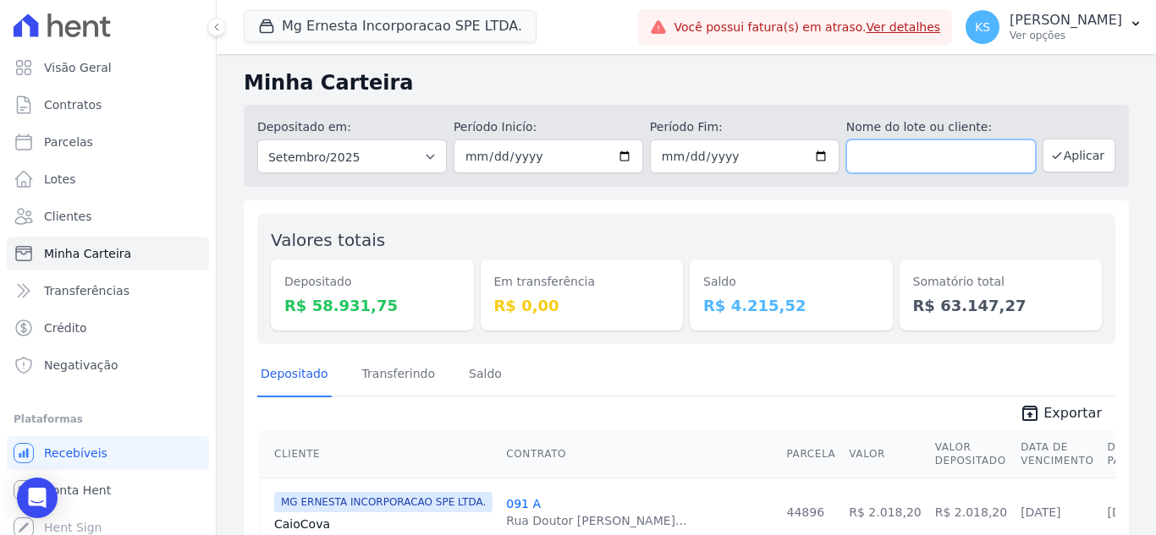
click at [855, 149] on input "text" at bounding box center [940, 157] width 189 height 34
type input "104"
click at [1065, 159] on button "Aplicar" at bounding box center [1078, 156] width 73 height 34
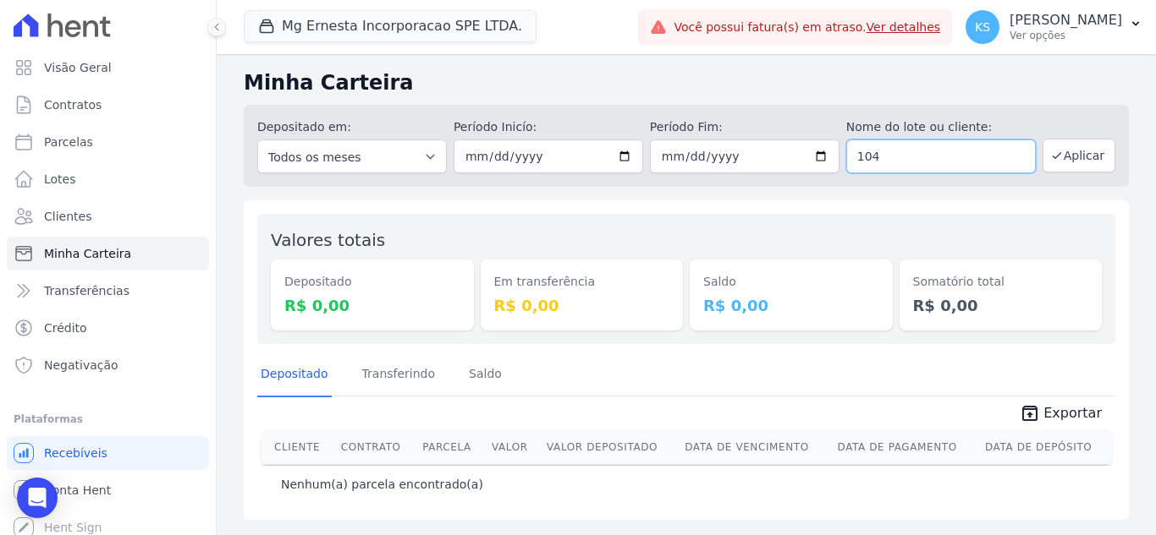
click at [905, 153] on input "104" at bounding box center [940, 157] width 189 height 34
click at [1069, 157] on button "Aplicar" at bounding box center [1078, 156] width 73 height 34
click at [971, 148] on input "104" at bounding box center [940, 157] width 189 height 34
type input "104 B"
click at [1068, 153] on button "Aplicar" at bounding box center [1078, 156] width 73 height 34
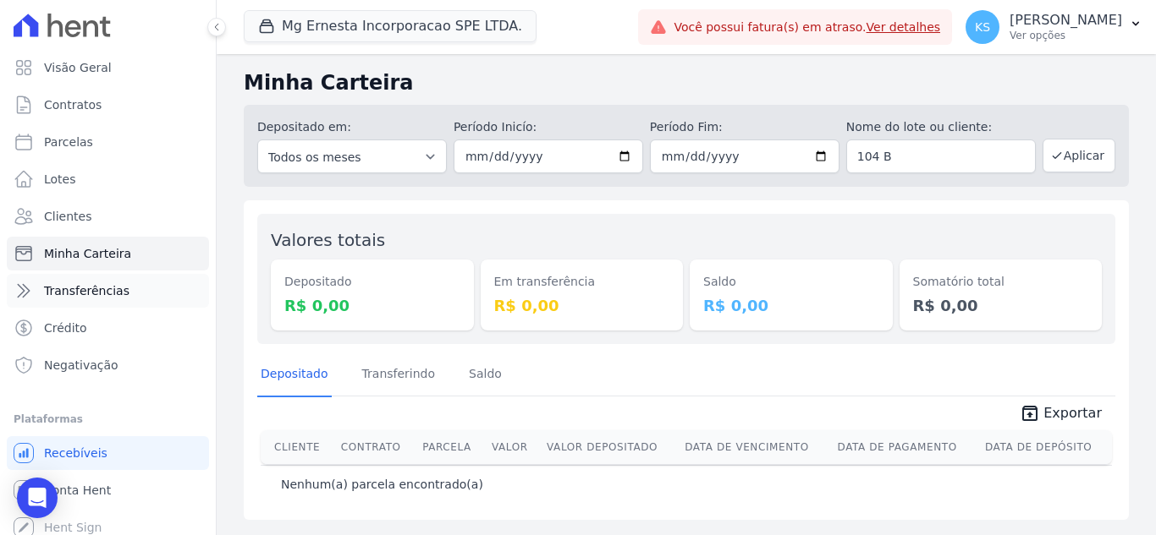
click at [85, 296] on span "Transferências" at bounding box center [86, 291] width 85 height 17
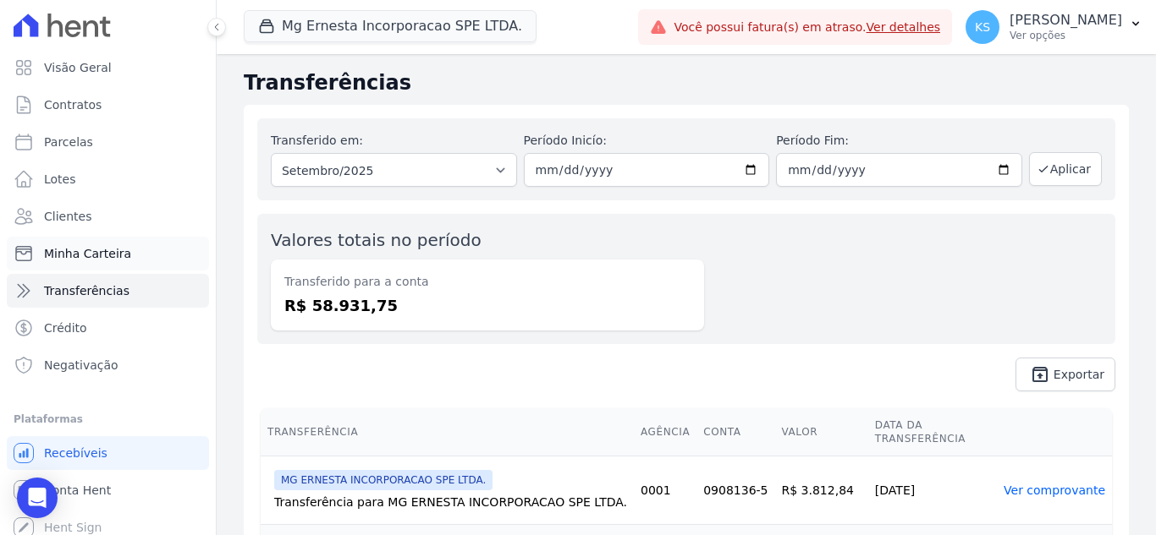
click at [92, 259] on span "Minha Carteira" at bounding box center [87, 253] width 87 height 17
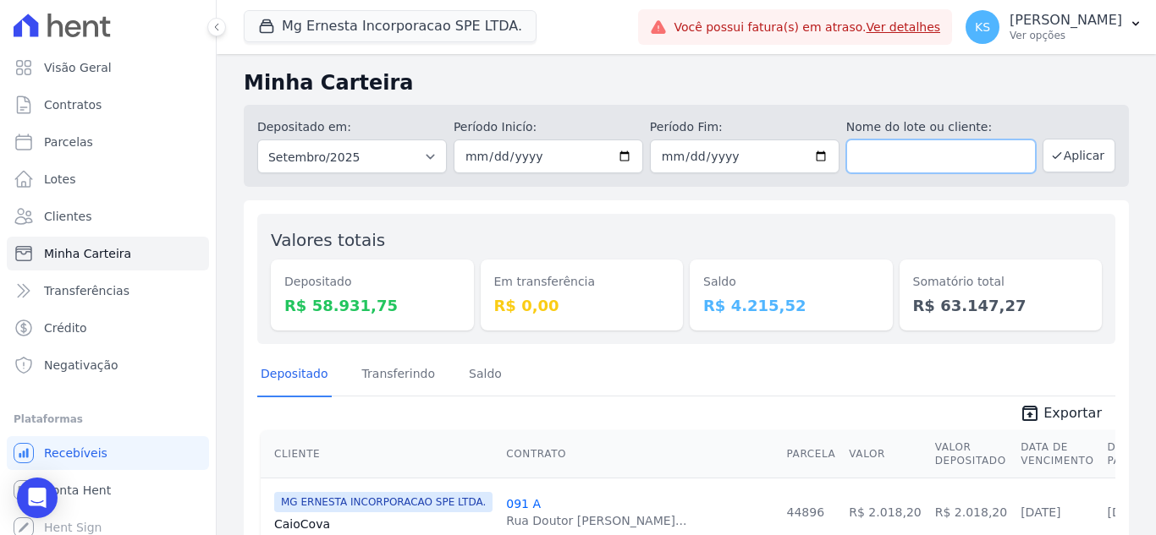
click at [898, 156] on input "text" at bounding box center [940, 157] width 189 height 34
click at [61, 150] on span "Parcelas" at bounding box center [68, 142] width 49 height 17
select select
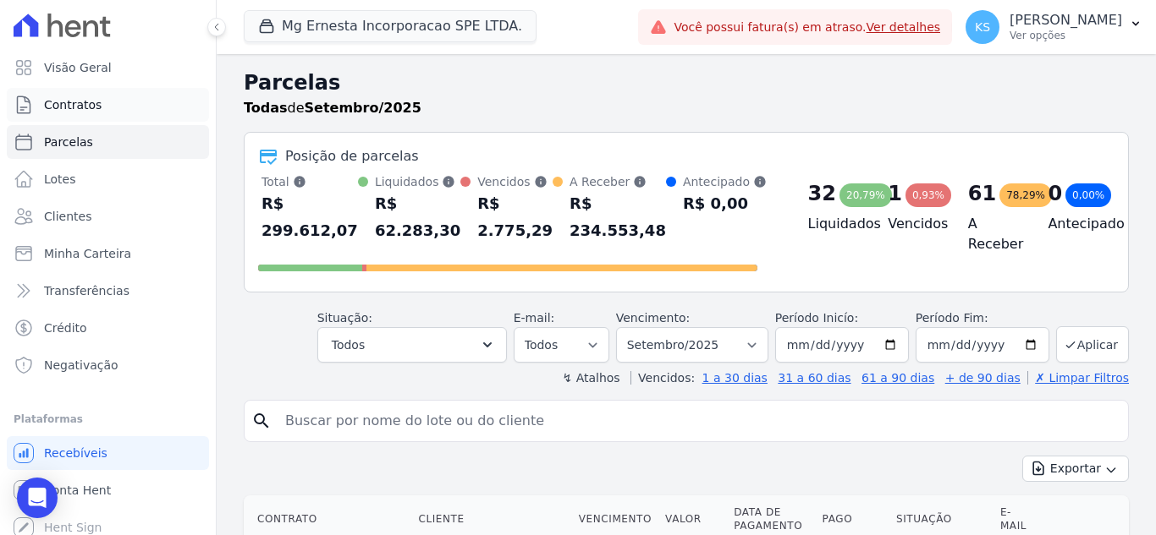
click at [76, 102] on span "Contratos" at bounding box center [73, 104] width 58 height 17
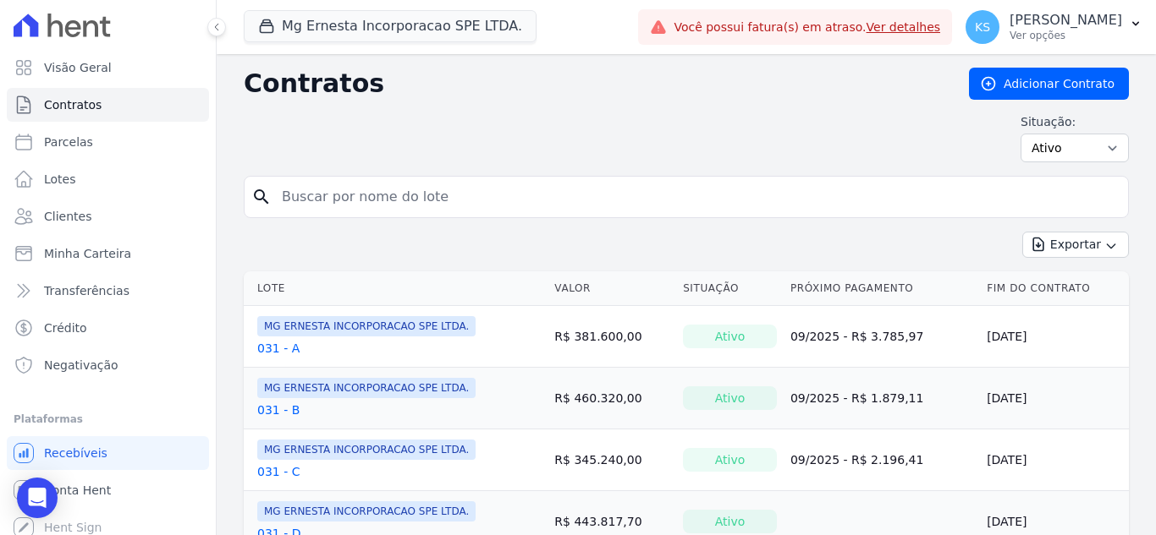
click at [312, 195] on input "search" at bounding box center [696, 197] width 849 height 34
type input "104"
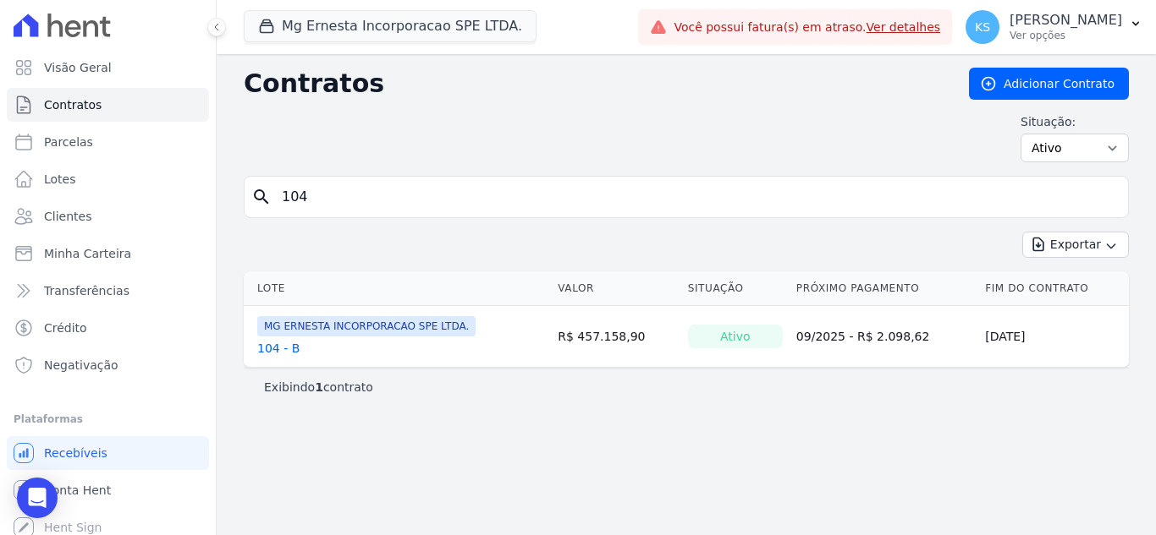
click at [269, 344] on link "104 - B" at bounding box center [278, 348] width 42 height 17
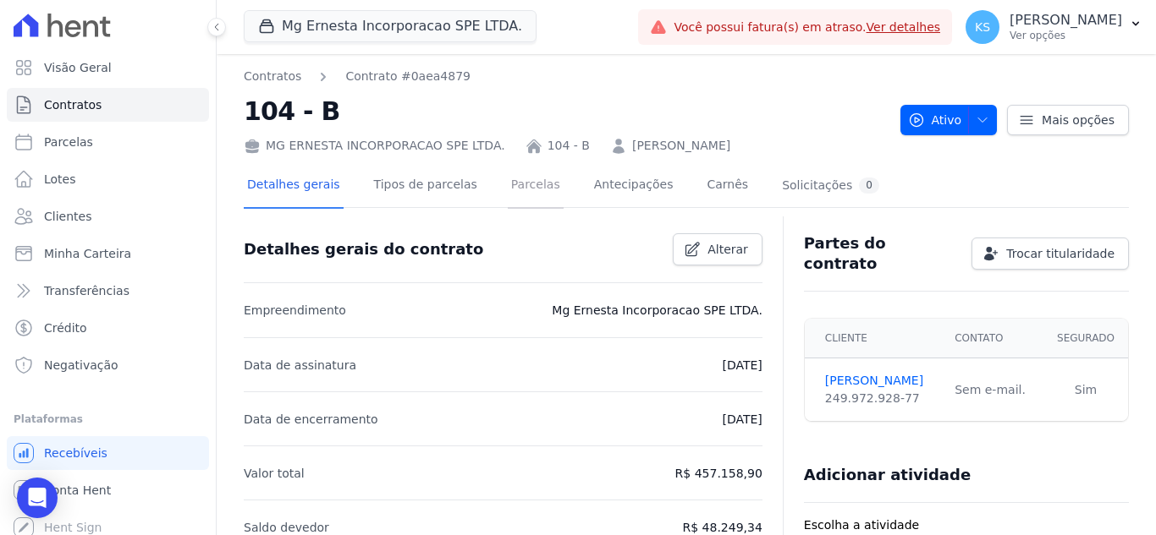
click at [516, 193] on link "Parcelas" at bounding box center [536, 186] width 56 height 45
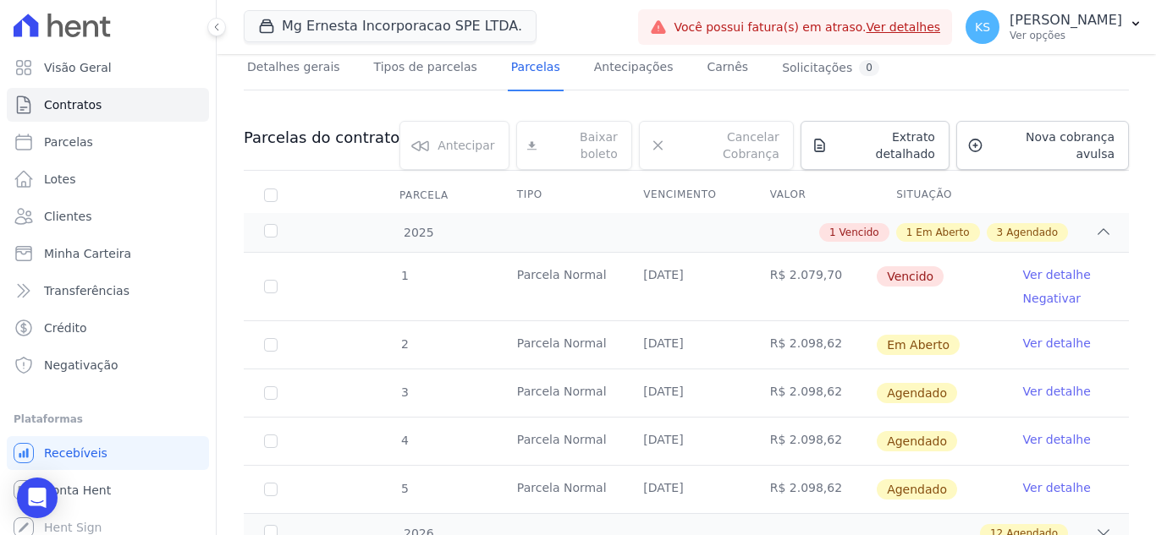
scroll to position [43, 0]
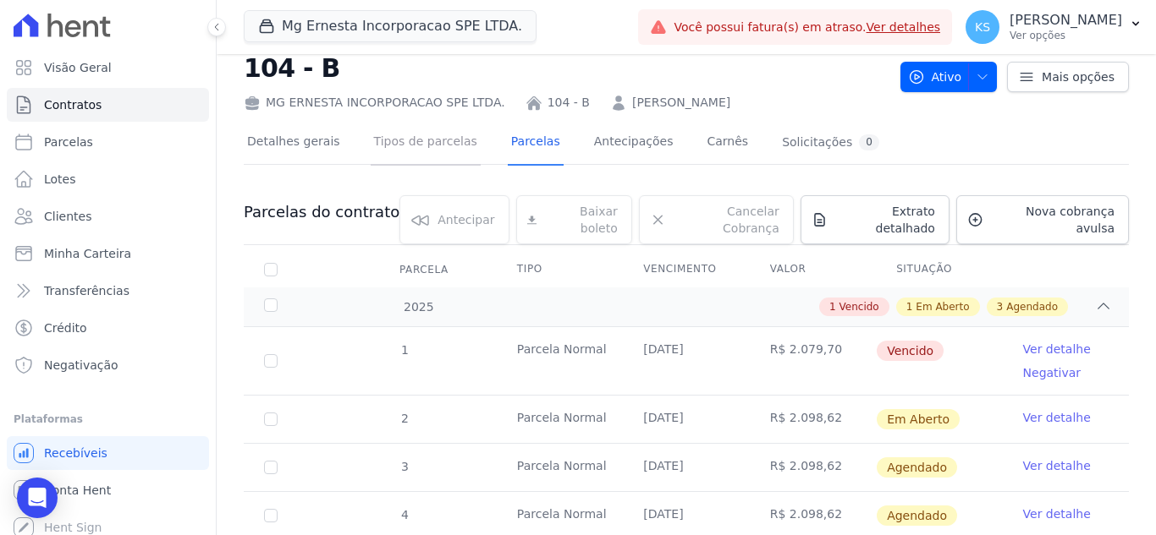
click at [404, 151] on link "Tipos de parcelas" at bounding box center [426, 143] width 110 height 45
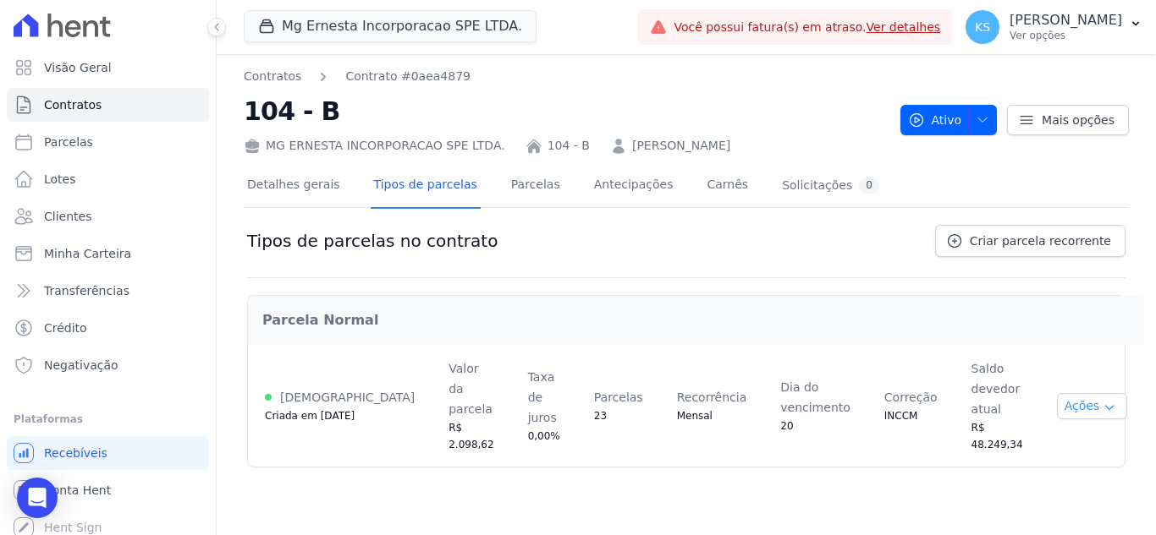
click at [1077, 393] on button "Ações" at bounding box center [1092, 406] width 71 height 26
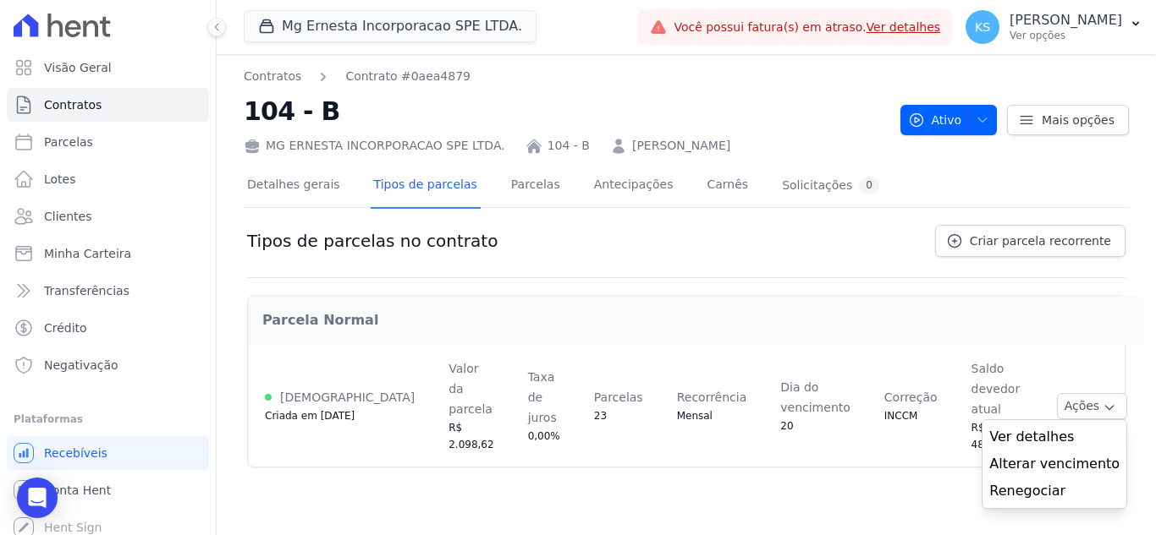
drag, startPoint x: 1012, startPoint y: 469, endPoint x: 952, endPoint y: 483, distance: 61.6
click at [1010, 481] on link "Renegociar" at bounding box center [1054, 491] width 130 height 20
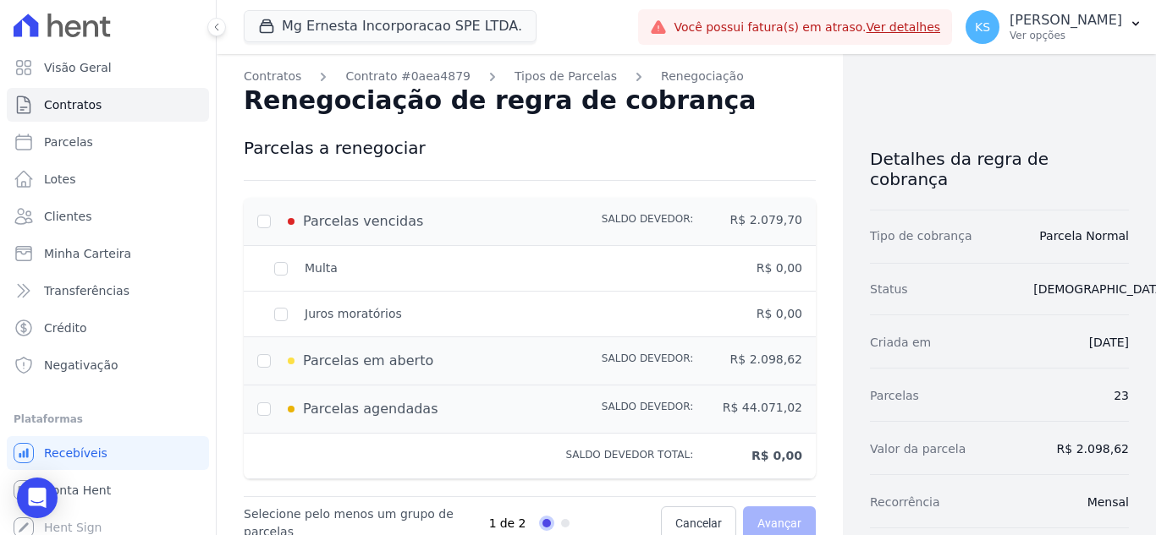
click at [255, 221] on div "Parcelas vencidas Saldo devedor: R$ 2.079,70" at bounding box center [530, 222] width 572 height 48
click at [265, 224] on input "checkbox" at bounding box center [264, 222] width 14 height 14
checkbox input "true"
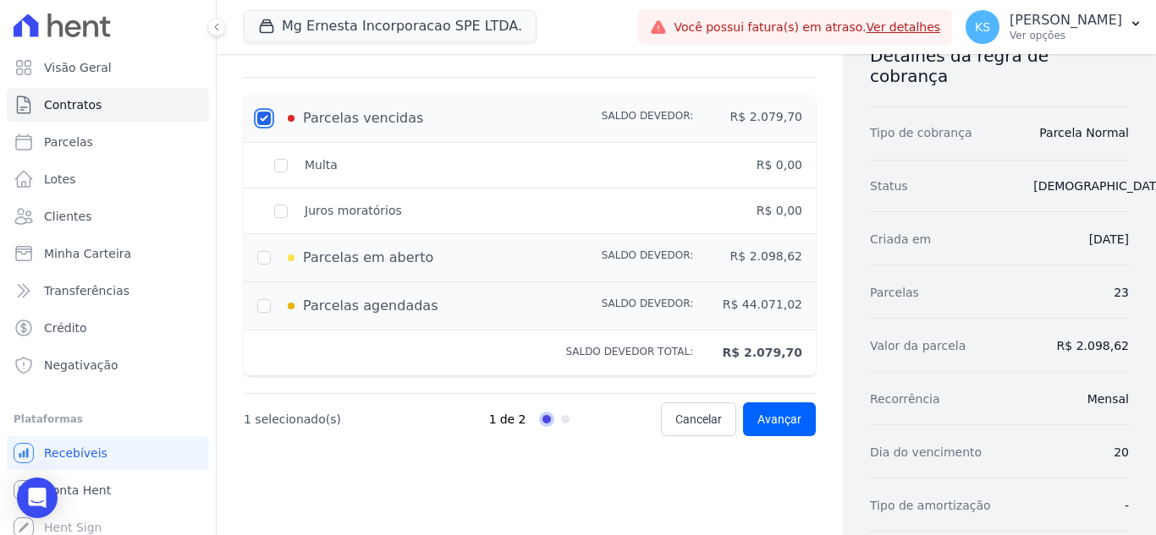
scroll to position [85, 0]
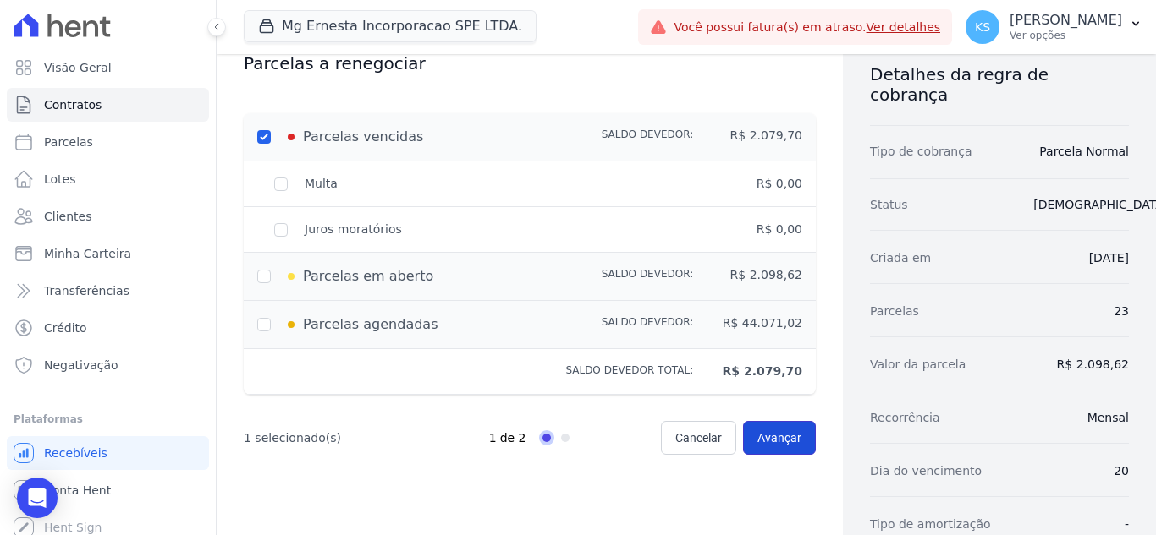
click at [774, 434] on span "Avançar" at bounding box center [779, 438] width 44 height 17
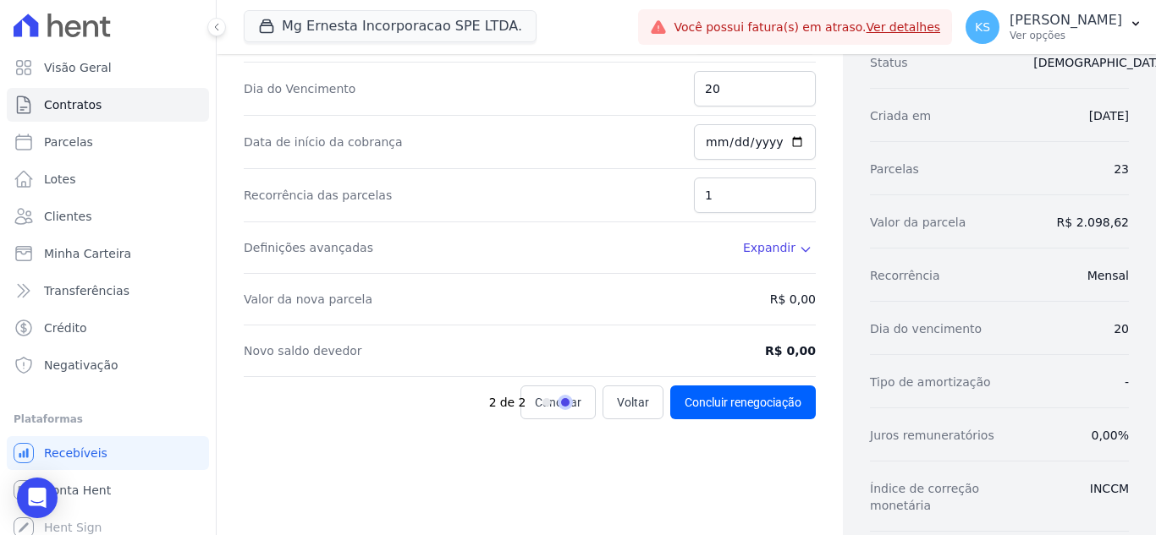
scroll to position [338, 0]
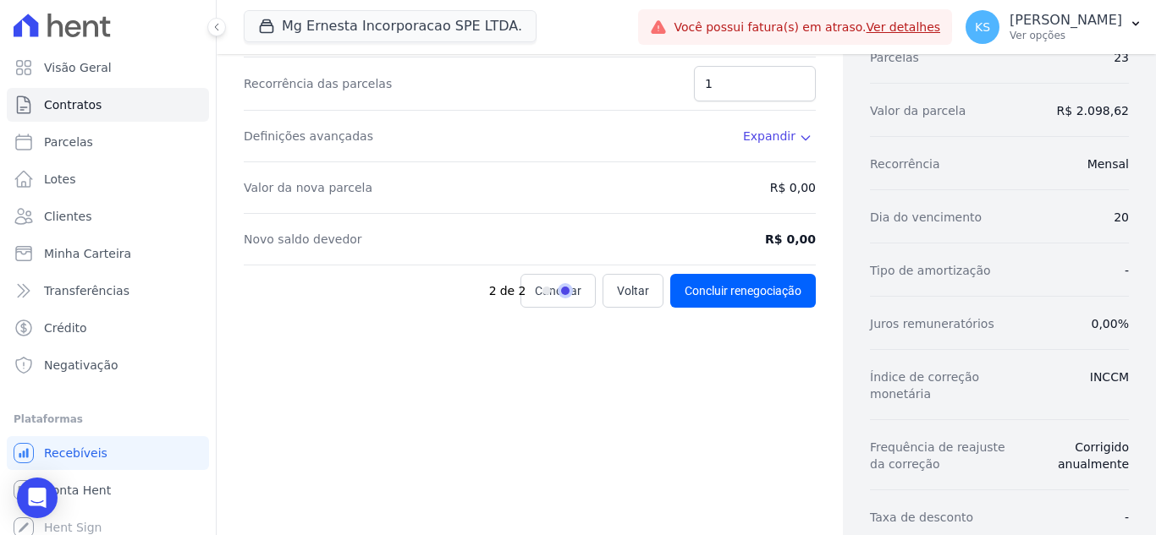
drag, startPoint x: 623, startPoint y: 295, endPoint x: 606, endPoint y: 341, distance: 48.7
click at [622, 295] on div "2 de 2" at bounding box center [570, 291] width 163 height 34
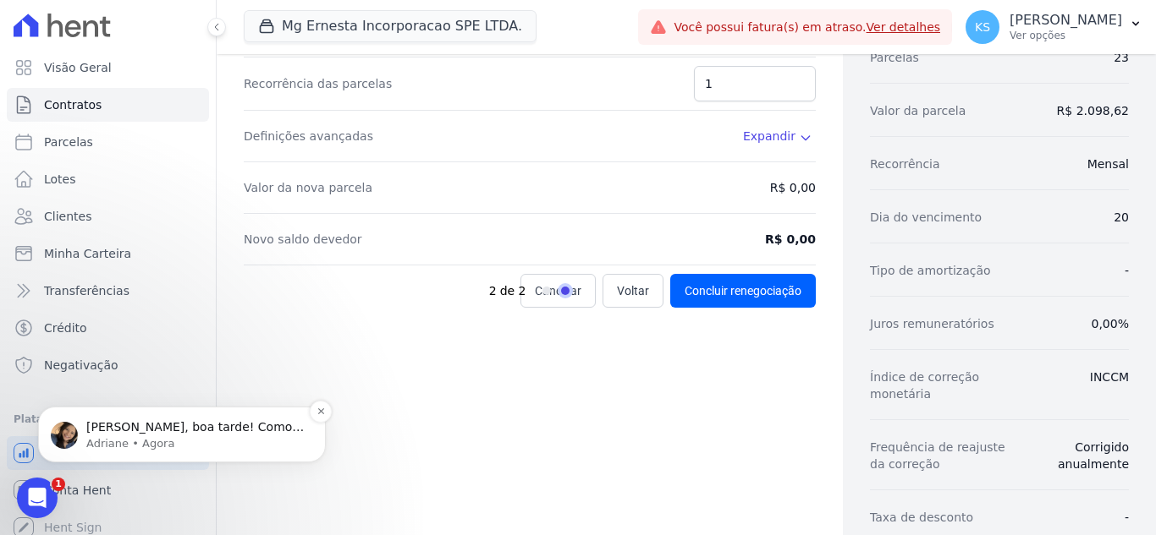
click at [138, 431] on p "Olá Kelly, boa tarde! Como vai? Kelly, no caso seria uma renegociação do fluxo …" at bounding box center [195, 428] width 218 height 17
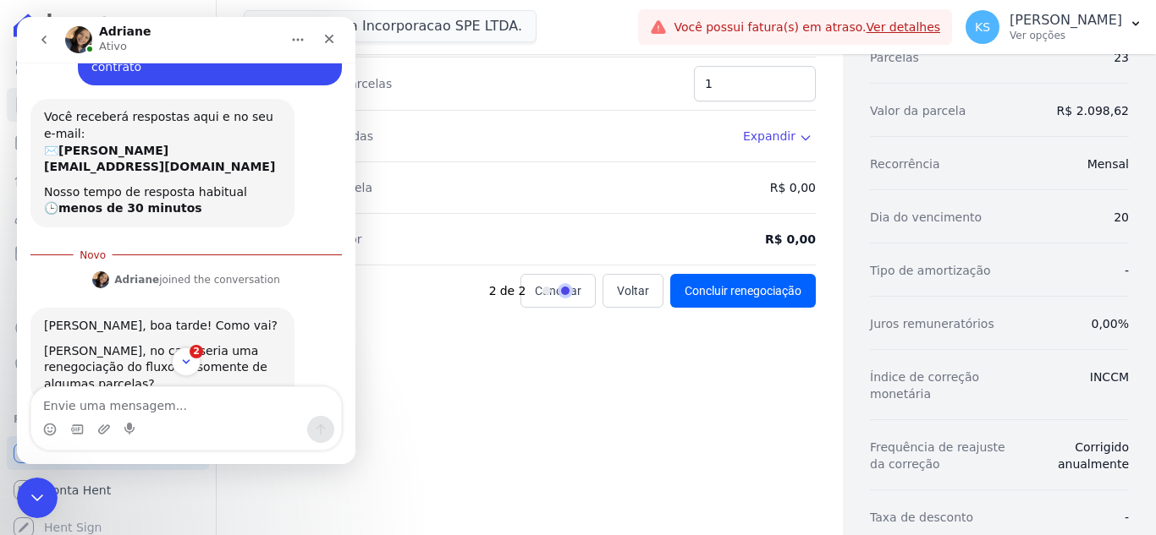
scroll to position [94, 0]
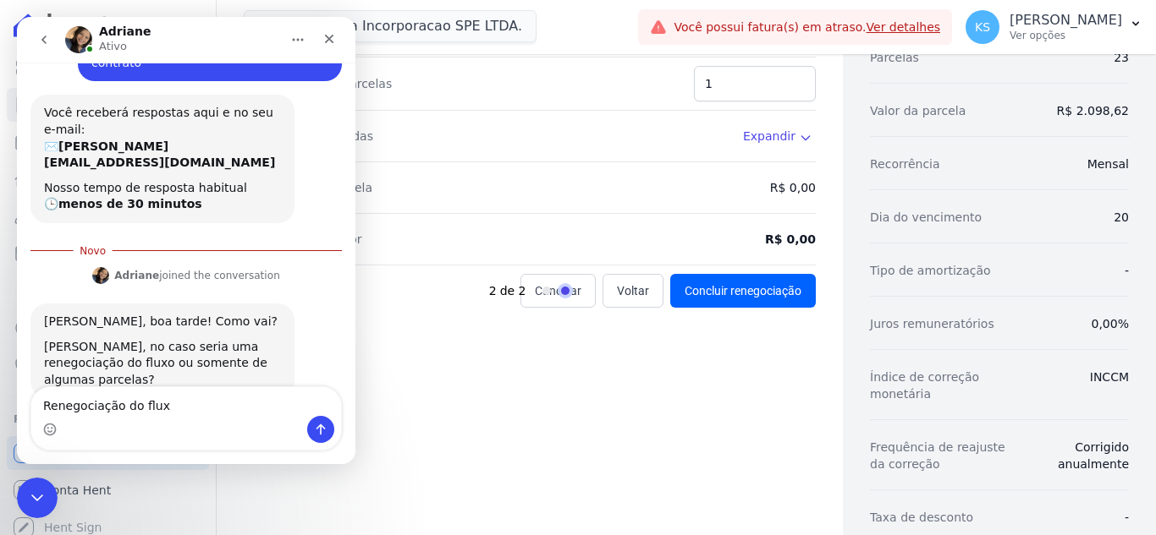
type textarea "Renegociação do fluxo"
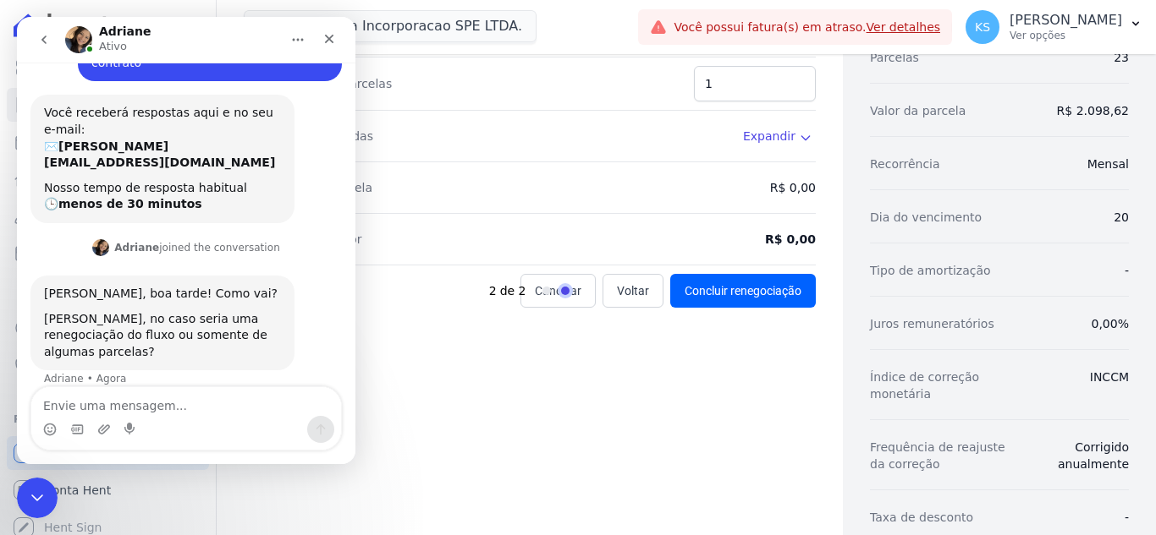
scroll to position [116, 0]
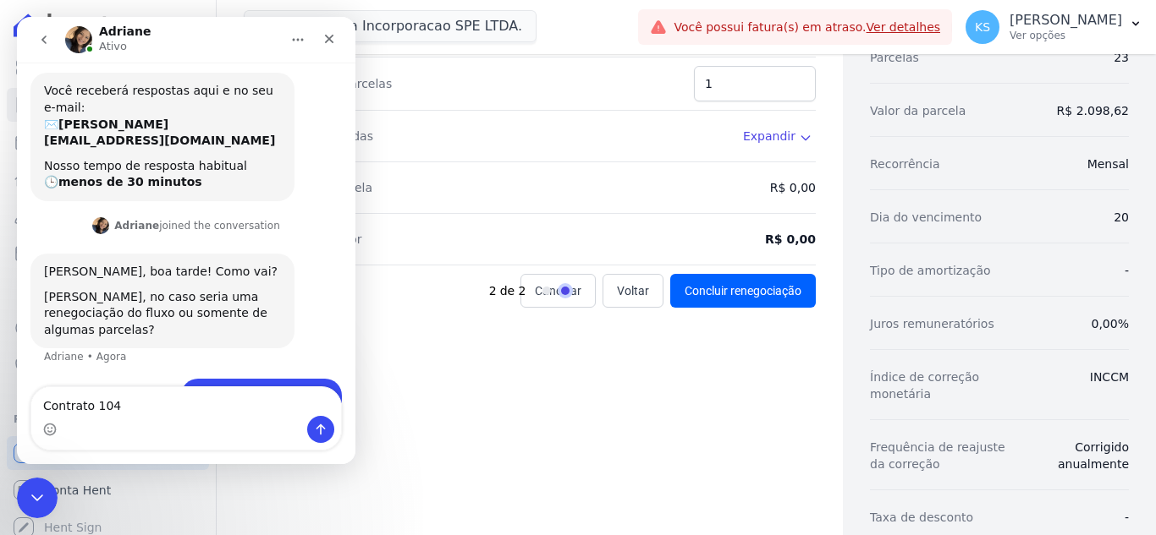
type textarea "Contrato 104B"
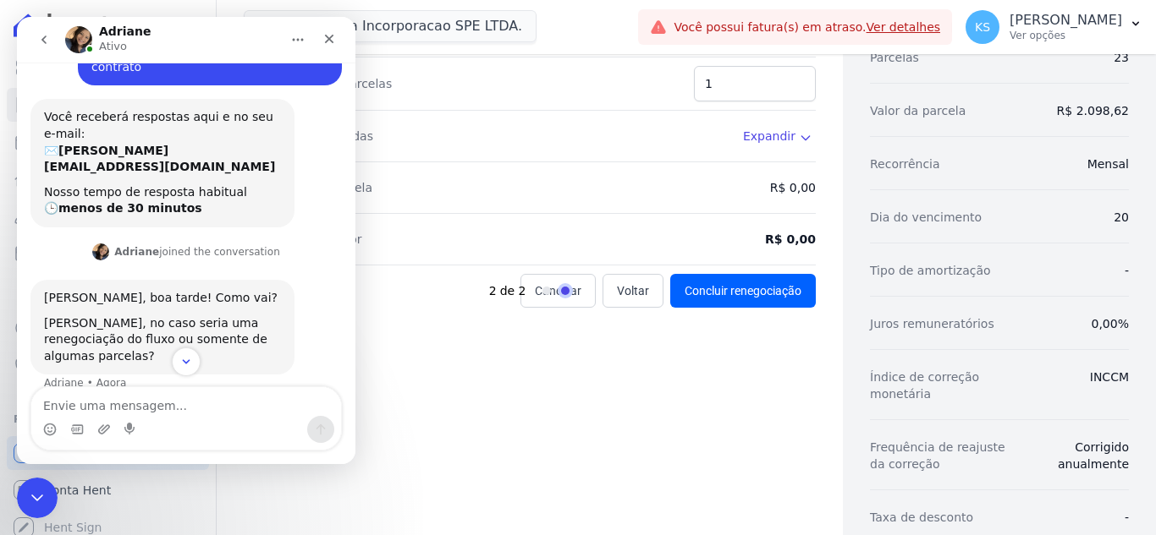
scroll to position [155, 0]
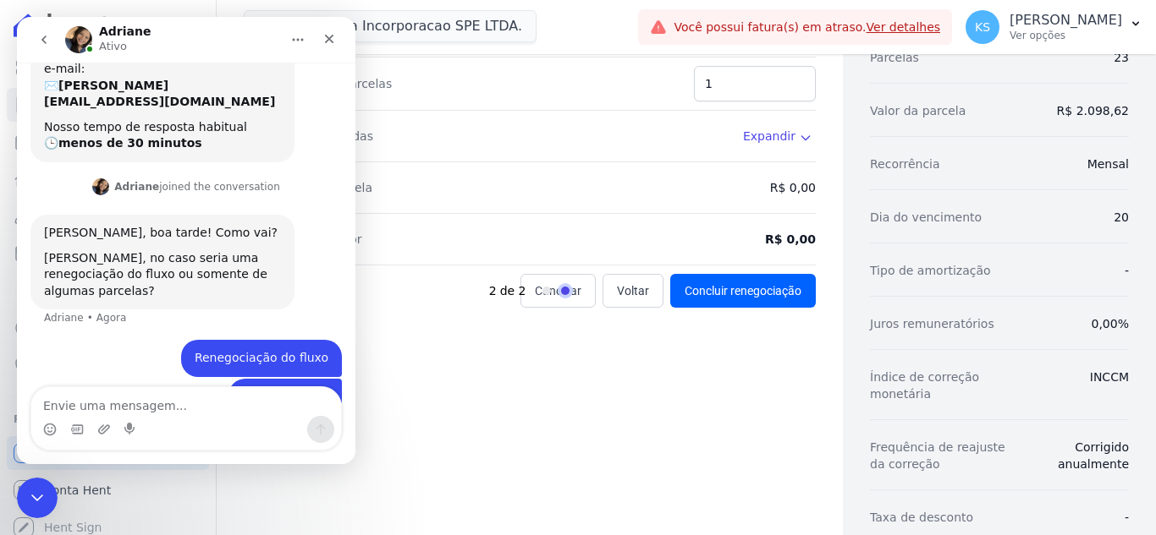
click at [635, 358] on div "Contratos Contrato #0aea4879 Tipos de Parcelas Renegociação Renegociação de reg…" at bounding box center [530, 227] width 626 height 1023
click at [20, 499] on div "Encerramento do Messenger da Intercom" at bounding box center [34, 495] width 41 height 41
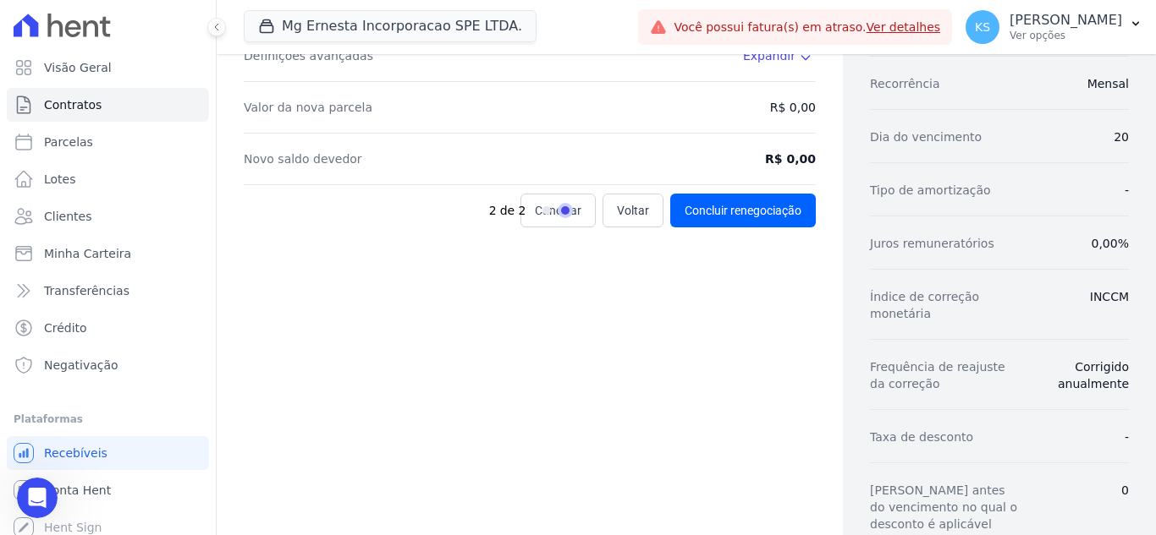
scroll to position [423, 0]
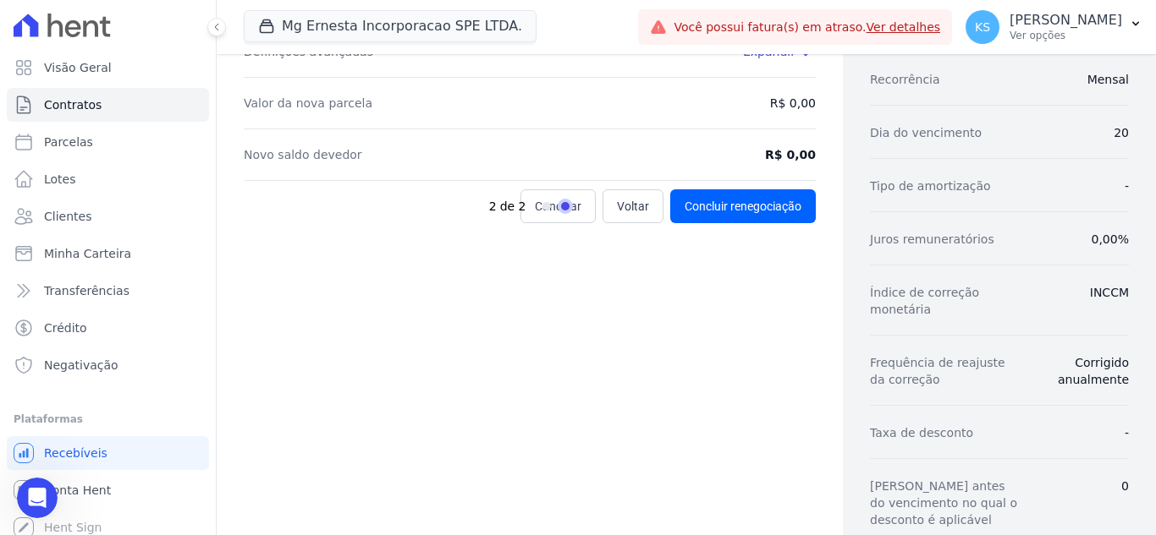
click at [621, 214] on div "2 de 2" at bounding box center [570, 206] width 163 height 34
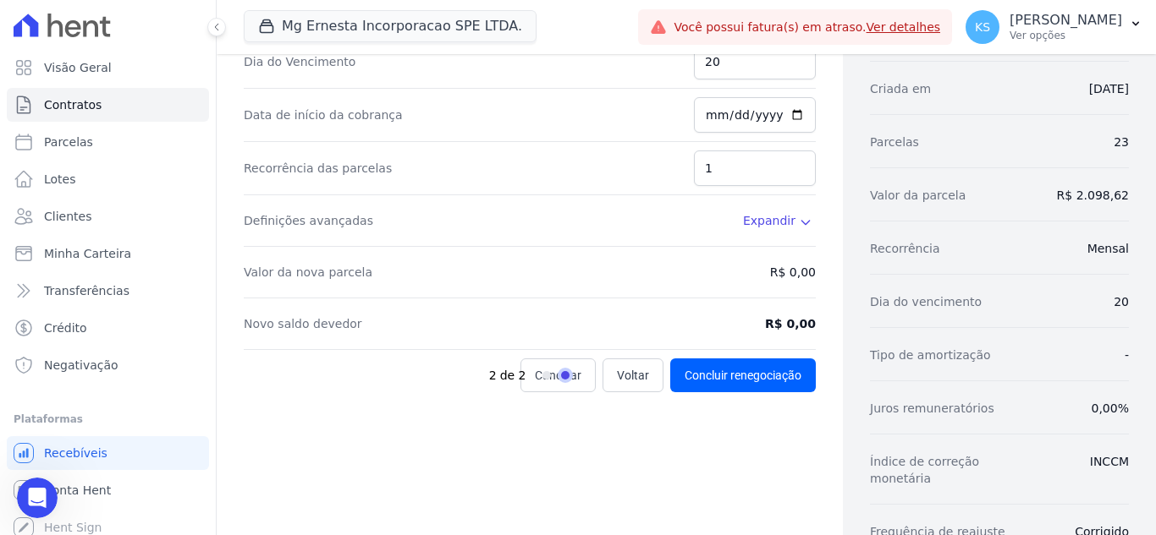
scroll to position [0, 0]
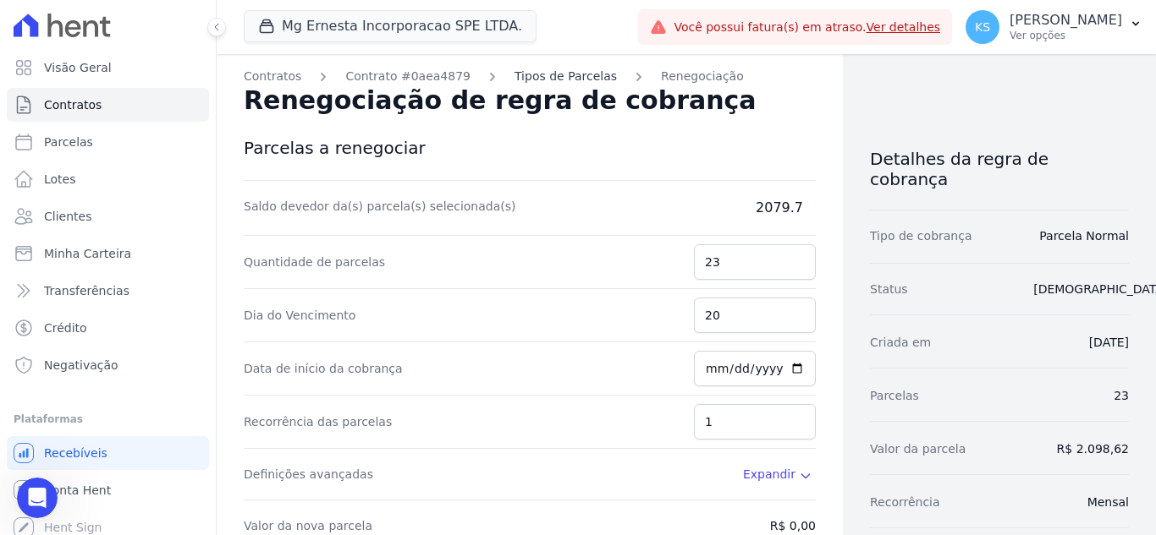
click at [514, 77] on link "Tipos de Parcelas" at bounding box center [565, 77] width 102 height 18
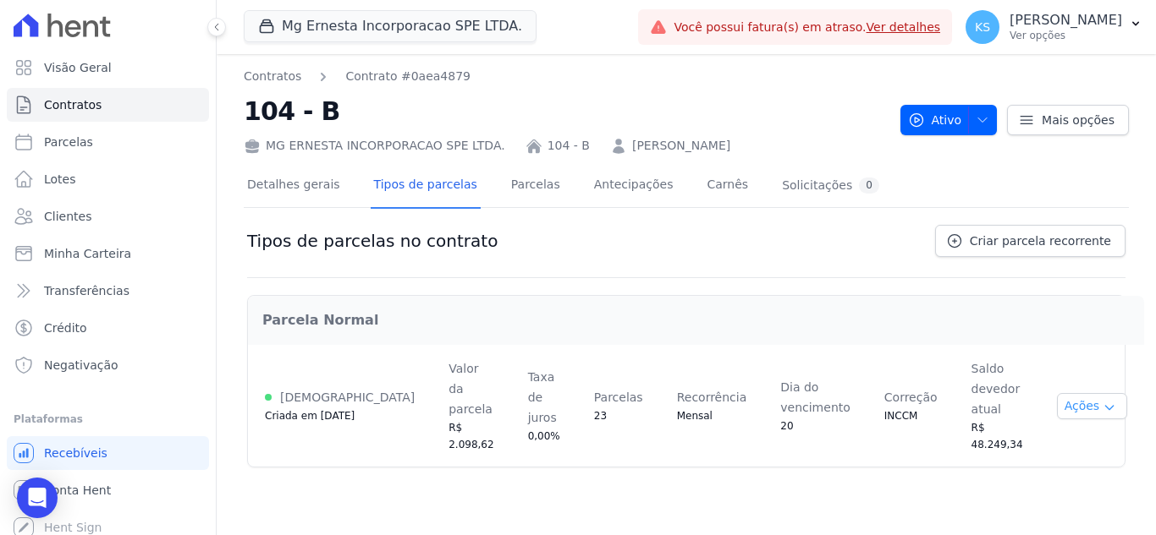
click at [1102, 401] on icon "button" at bounding box center [1109, 408] width 14 height 14
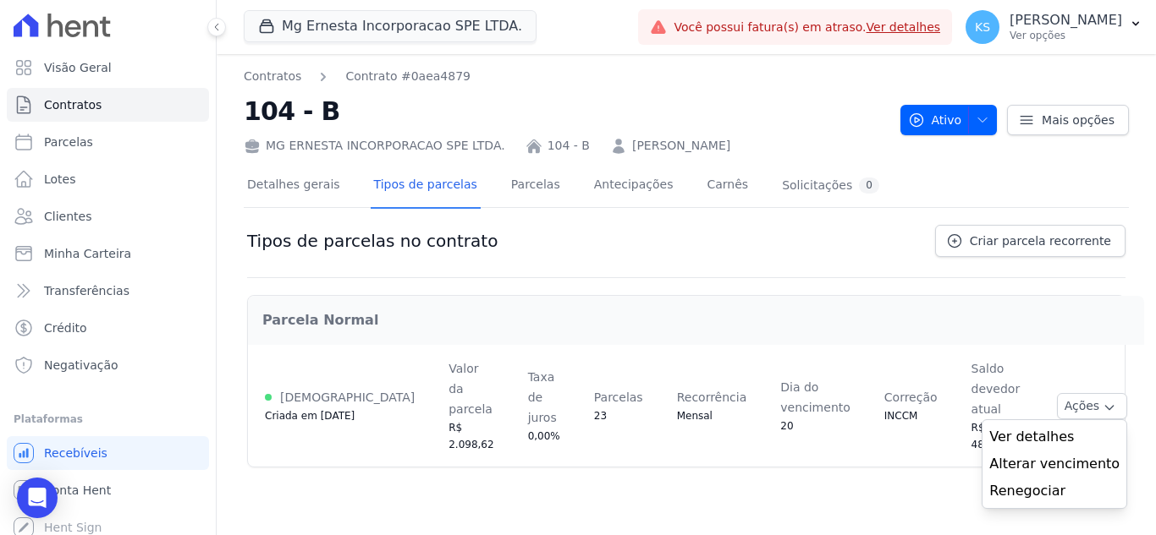
click at [675, 460] on div "Contratos Contrato #0aea4879 104 - B MG [PERSON_NAME] INCORPORACAO SPE LTDA. 10…" at bounding box center [686, 294] width 939 height 481
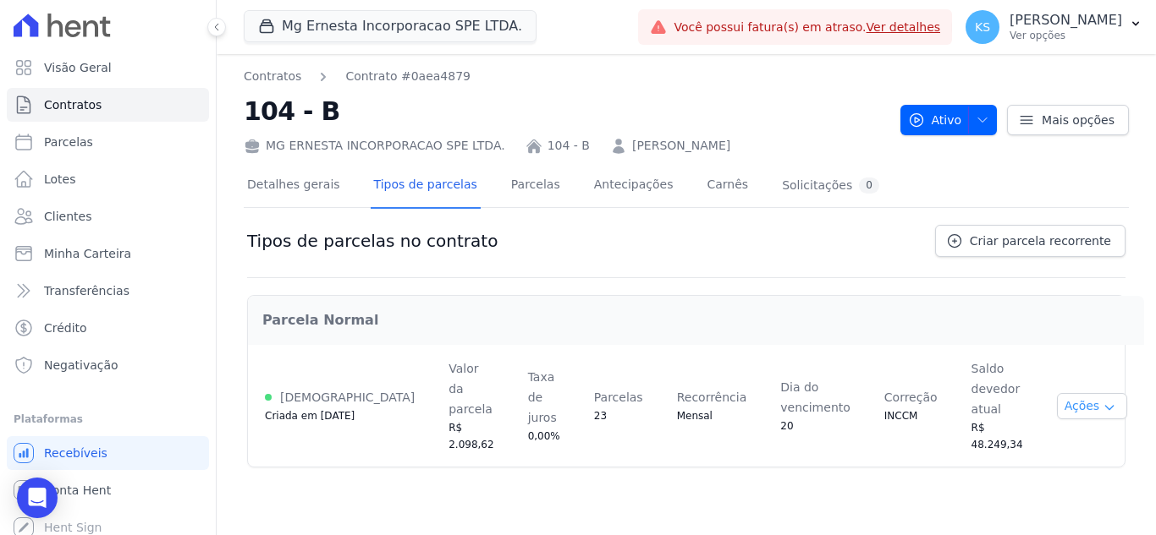
click at [1102, 401] on icon "button" at bounding box center [1109, 408] width 14 height 14
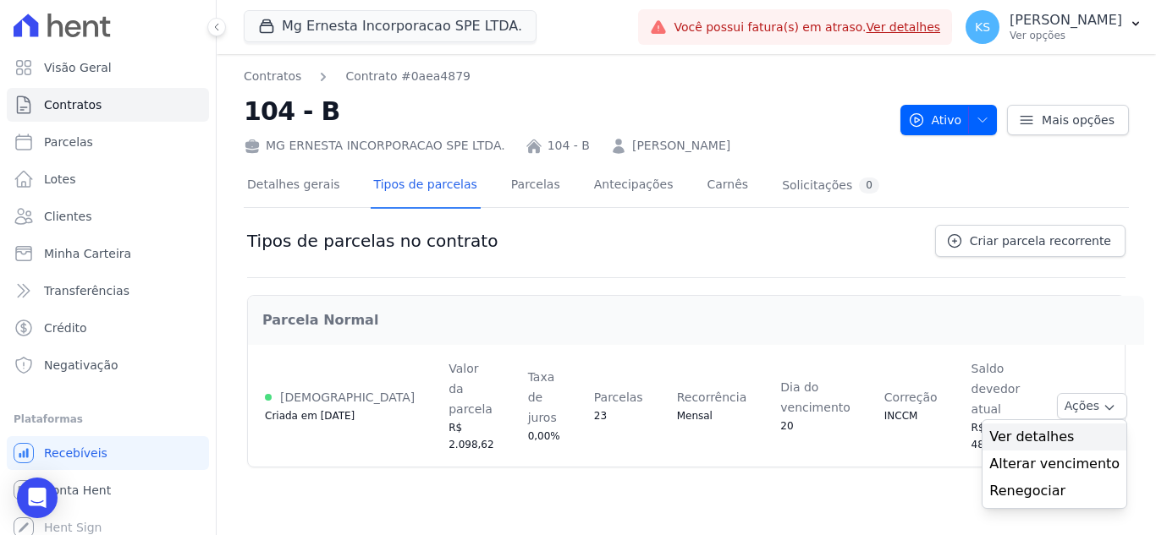
click at [1030, 427] on span "Ver detalhes" at bounding box center [1054, 437] width 130 height 20
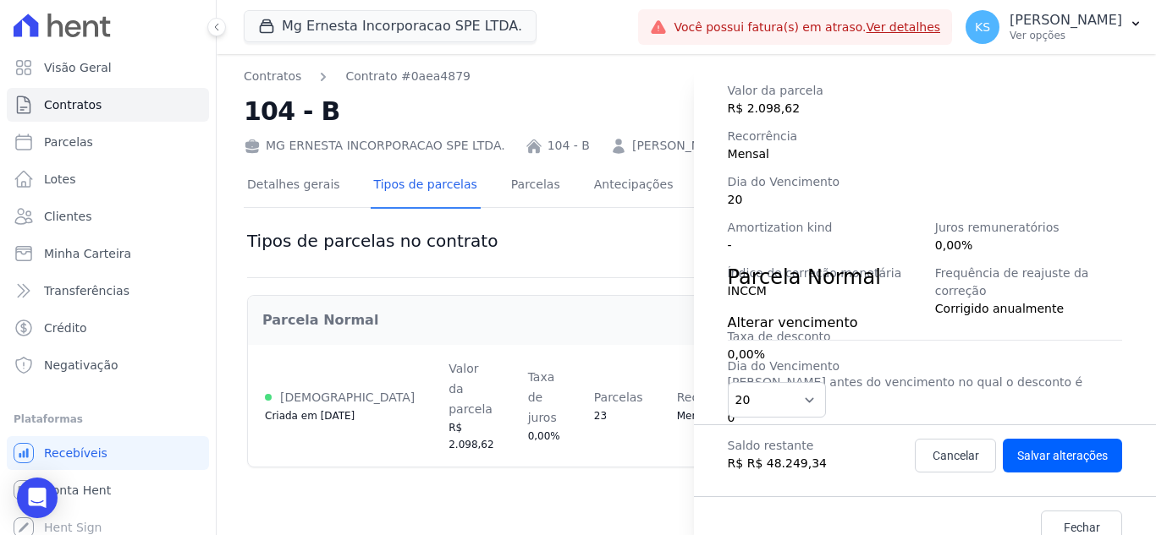
scroll to position [278, 0]
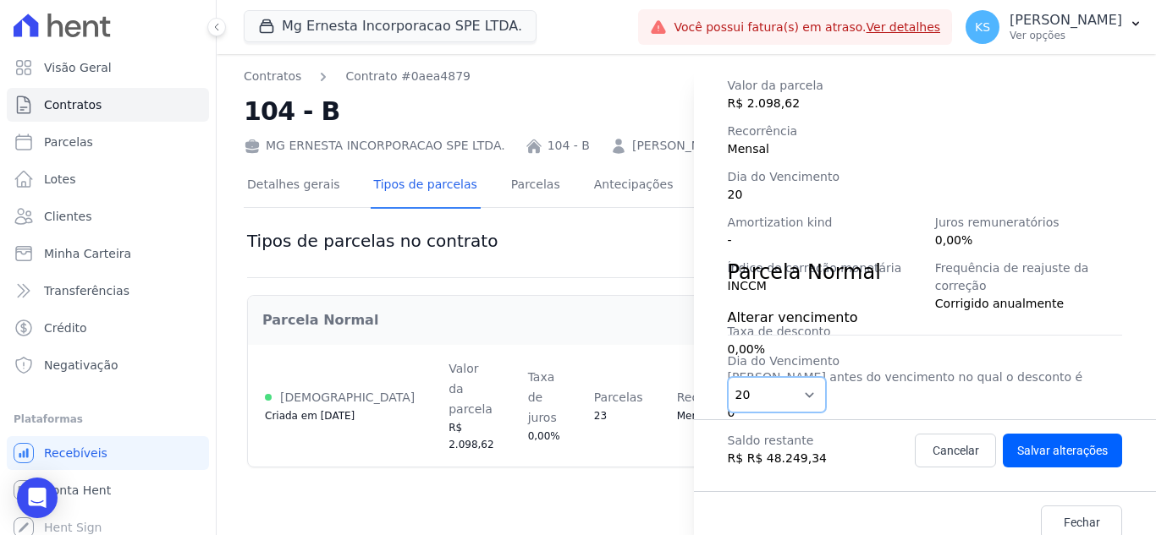
click at [796, 400] on select "1 2 3 4 5 6 7 8 9 10 11 12 13 14 15 16 17 18 19 20 21 22 23 24 25 26 27 28 29 3…" at bounding box center [776, 395] width 99 height 36
click at [911, 185] on span "Dia do Vencimento" at bounding box center [924, 177] width 394 height 18
click at [577, 464] on div "Detalhes da regra de cobrança Tipo de cobrança Parcela Normal Status Ativa Cria…" at bounding box center [578, 267] width 1156 height 535
click at [508, 192] on div "Detalhes da regra de cobrança Tipo de cobrança Parcela Normal Status Ativa Cria…" at bounding box center [578, 267] width 1156 height 535
click at [1063, 514] on span "Fechar" at bounding box center [1081, 522] width 36 height 17
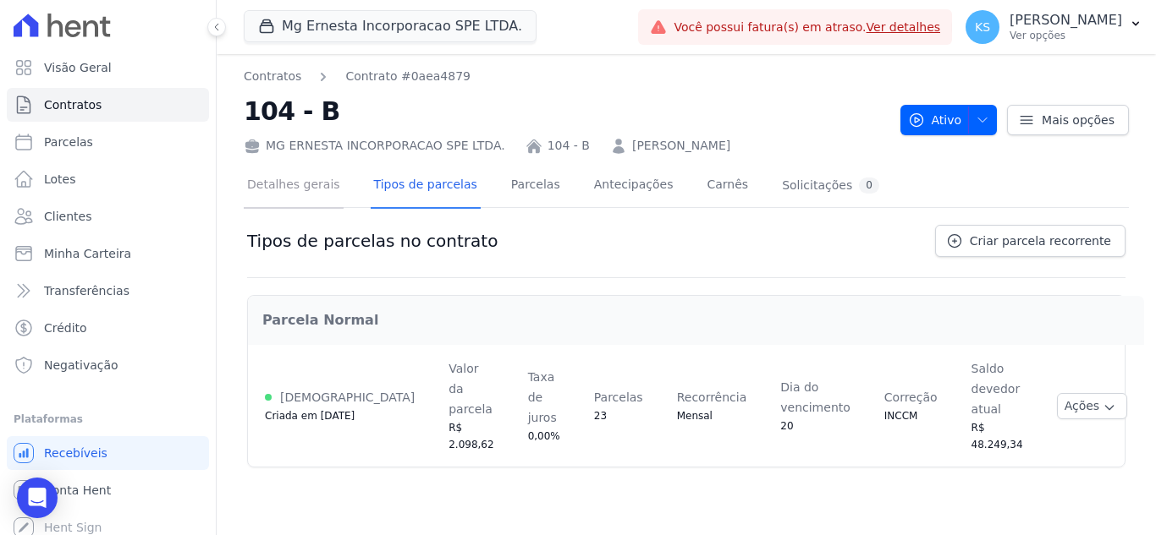
click at [303, 192] on link "Detalhes gerais" at bounding box center [294, 186] width 100 height 45
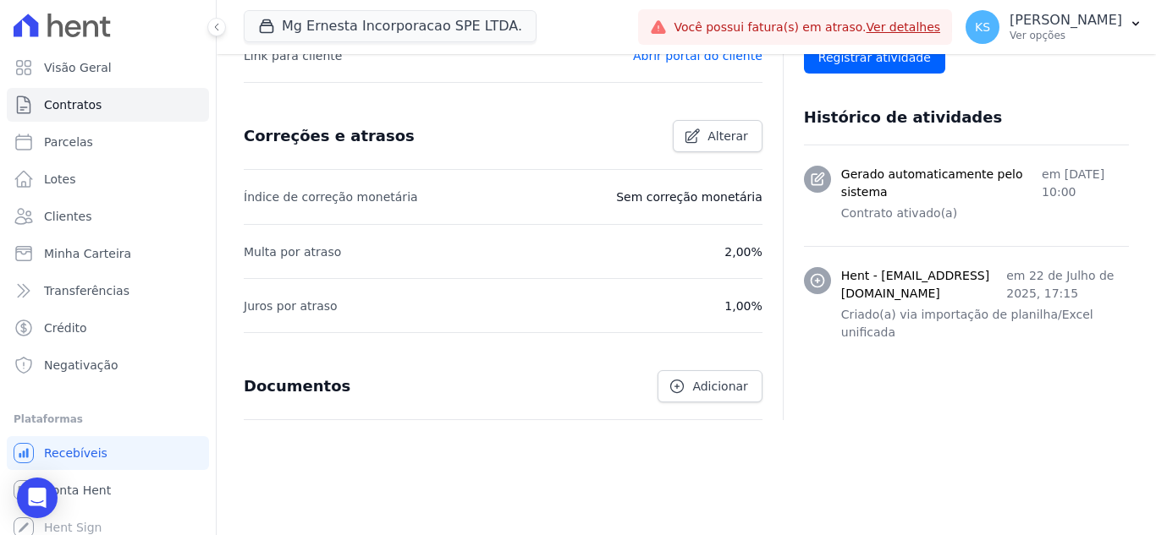
scroll to position [641, 0]
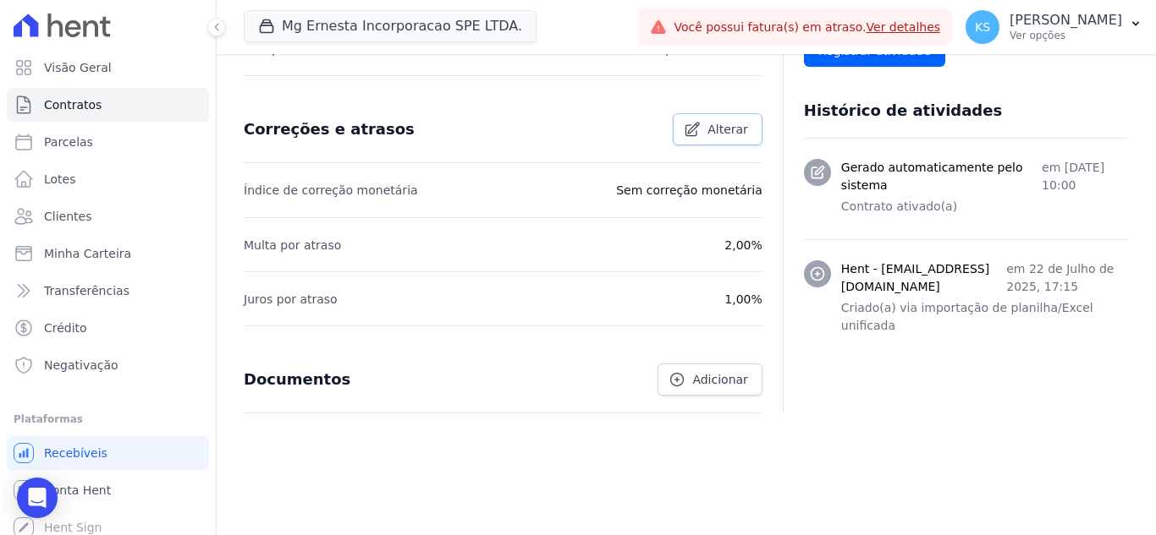
click at [697, 134] on link "Alterar" at bounding box center [717, 129] width 90 height 32
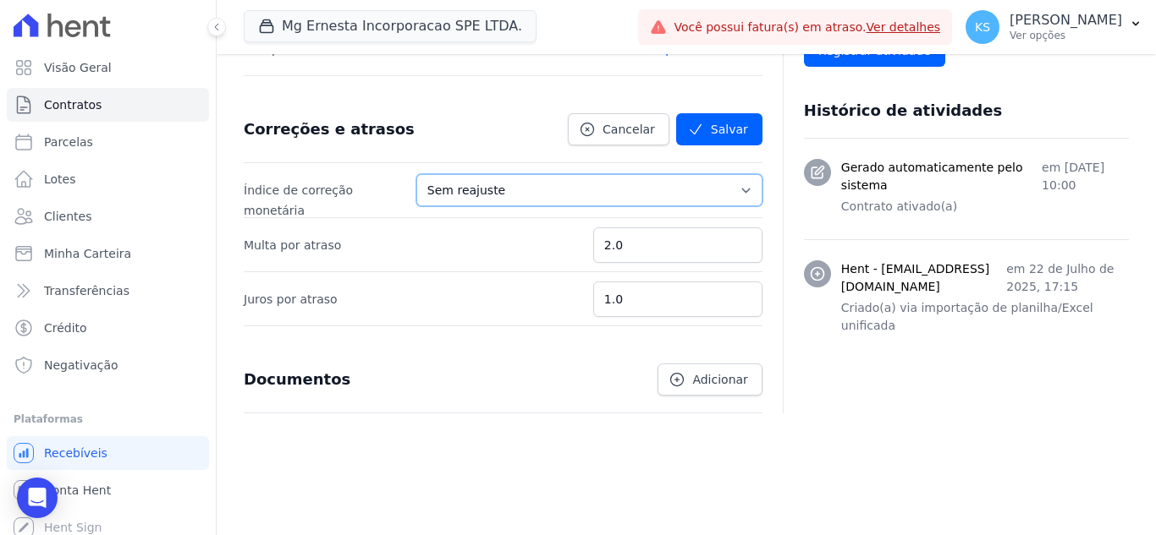
click at [582, 193] on select "Sem reajuste Média dos últimos 12 meses acumulado de INCCM Média dos últimos 12…" at bounding box center [589, 190] width 346 height 32
select select "inccm"
click at [442, 174] on select "Sem reajuste Média dos últimos 12 meses acumulado de INCCM Média dos últimos 12…" at bounding box center [589, 190] width 346 height 32
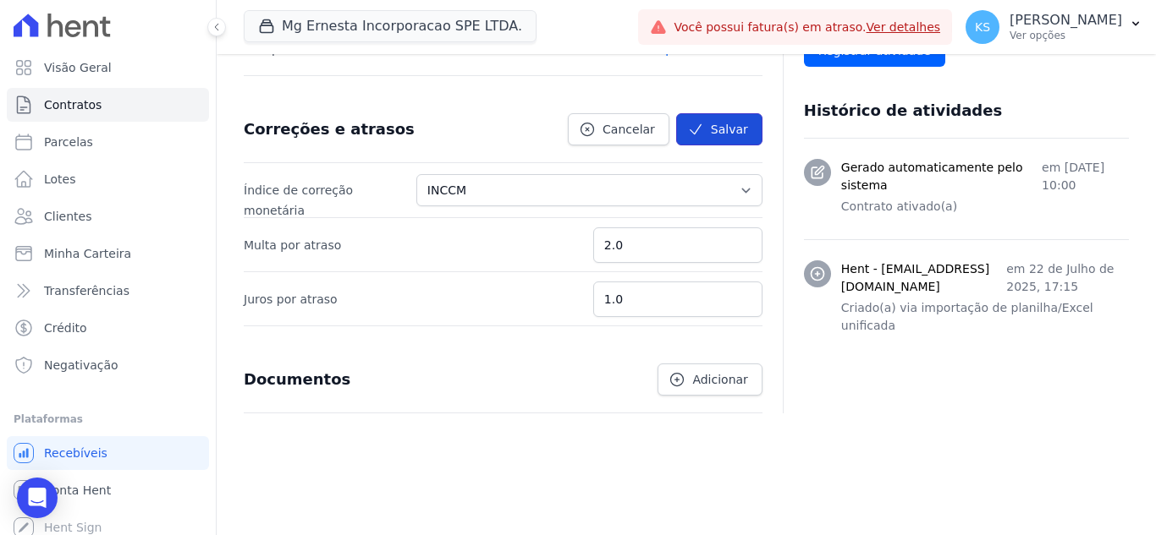
click at [703, 129] on button "Salvar" at bounding box center [719, 129] width 86 height 32
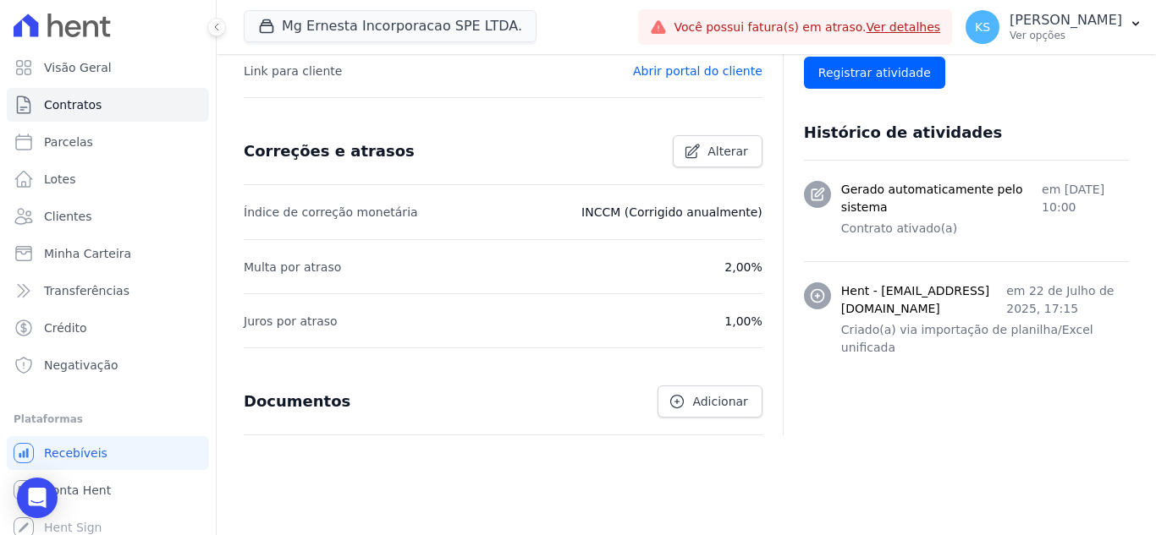
scroll to position [699, 0]
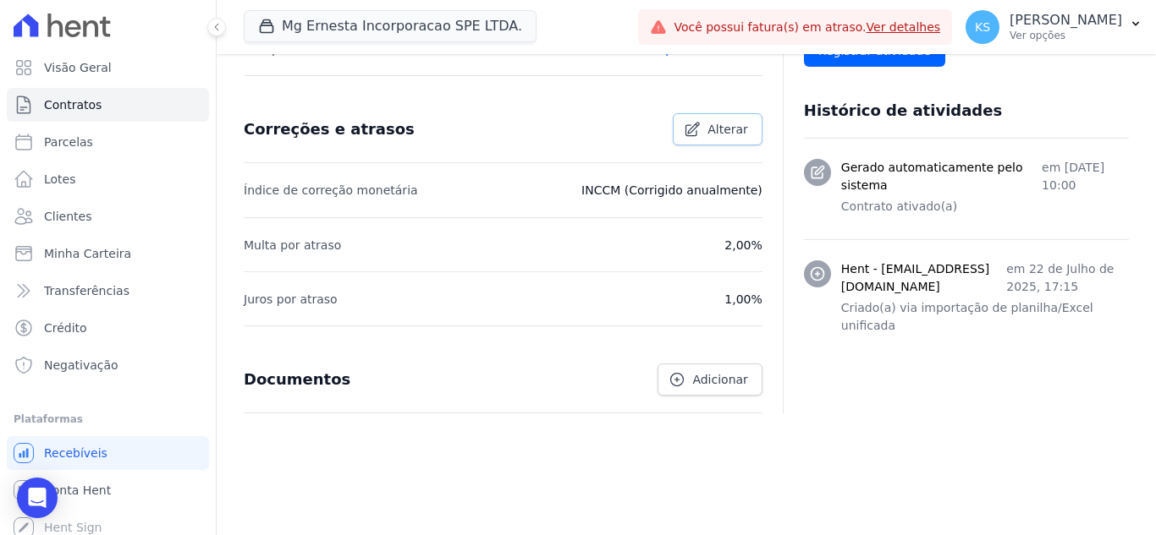
click at [685, 124] on icon at bounding box center [691, 129] width 17 height 17
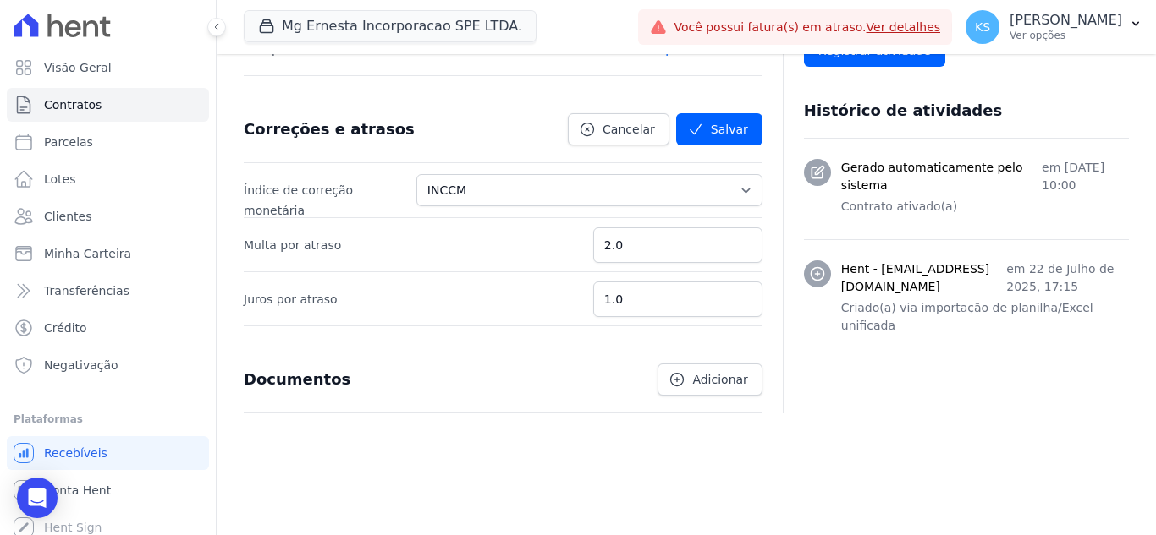
scroll to position [641, 0]
click at [648, 191] on select "Sem reajuste Média dos últimos 12 meses acumulado de INCCM Média dos últimos 12…" at bounding box center [589, 190] width 346 height 32
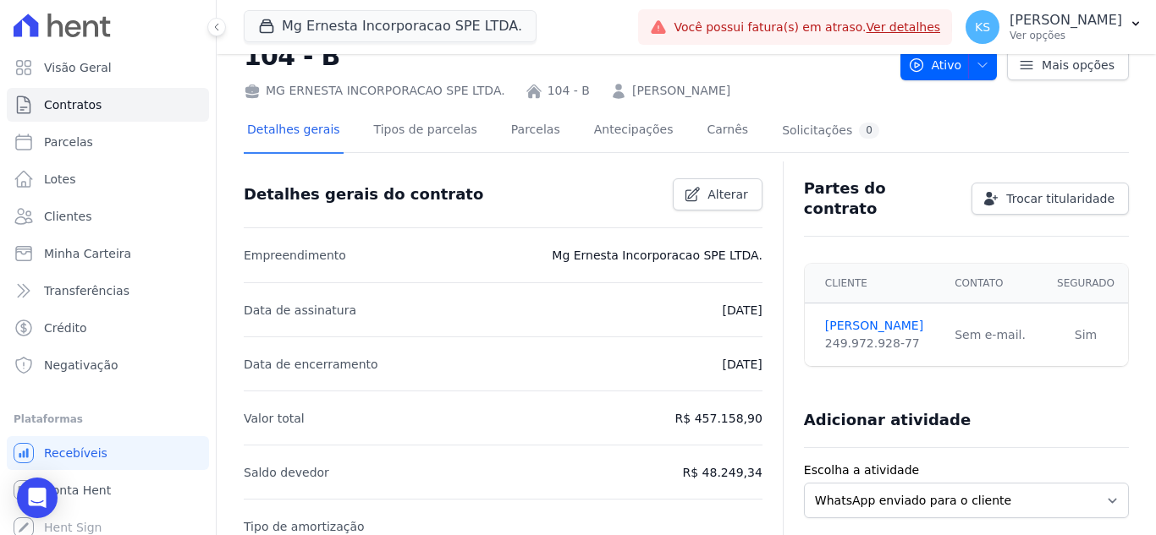
scroll to position [0, 0]
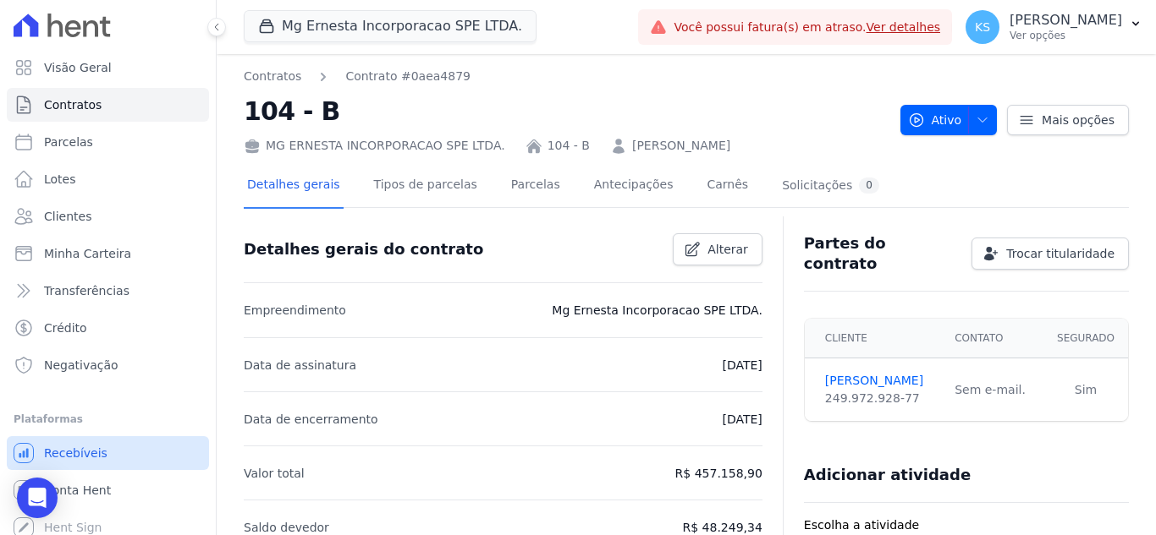
drag, startPoint x: 37, startPoint y: 498, endPoint x: 130, endPoint y: 469, distance: 97.4
click at [37, 498] on icon "Open Intercom Messenger" at bounding box center [38, 498] width 18 height 20
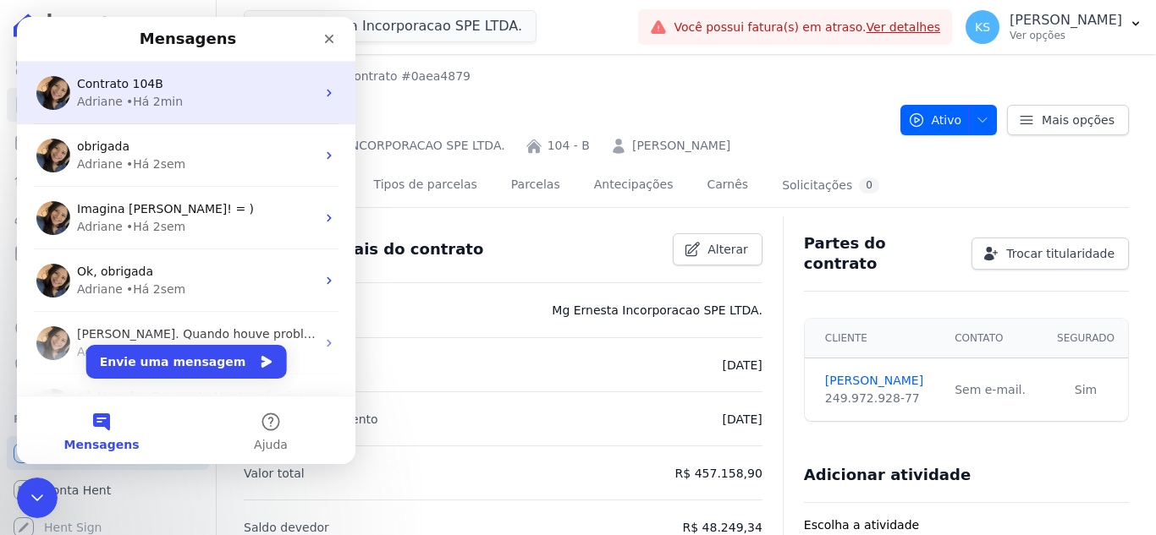
click at [173, 106] on div "• Há 2min" at bounding box center [154, 102] width 57 height 18
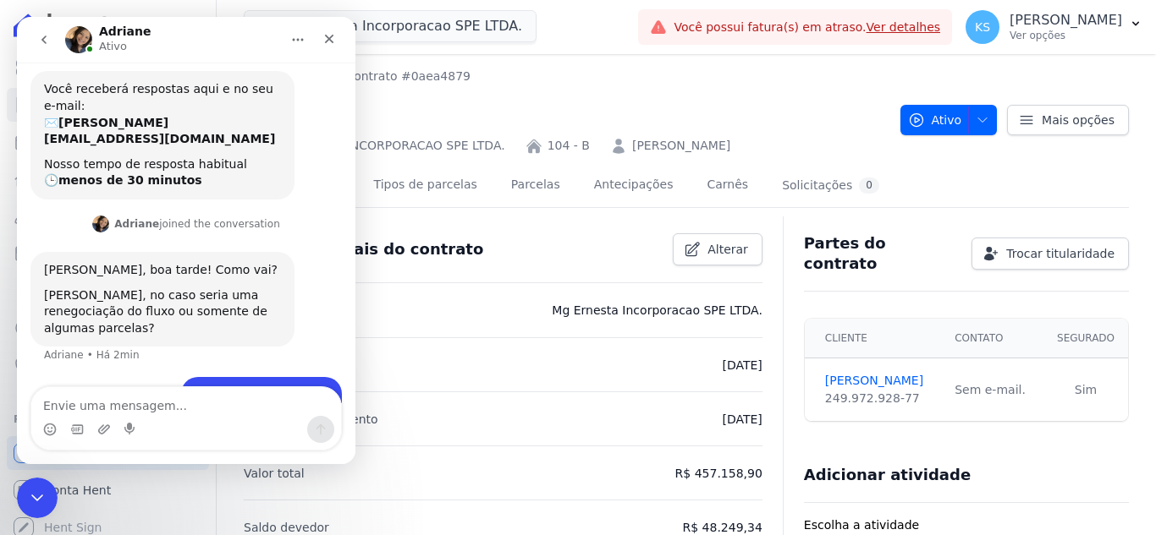
scroll to position [155, 0]
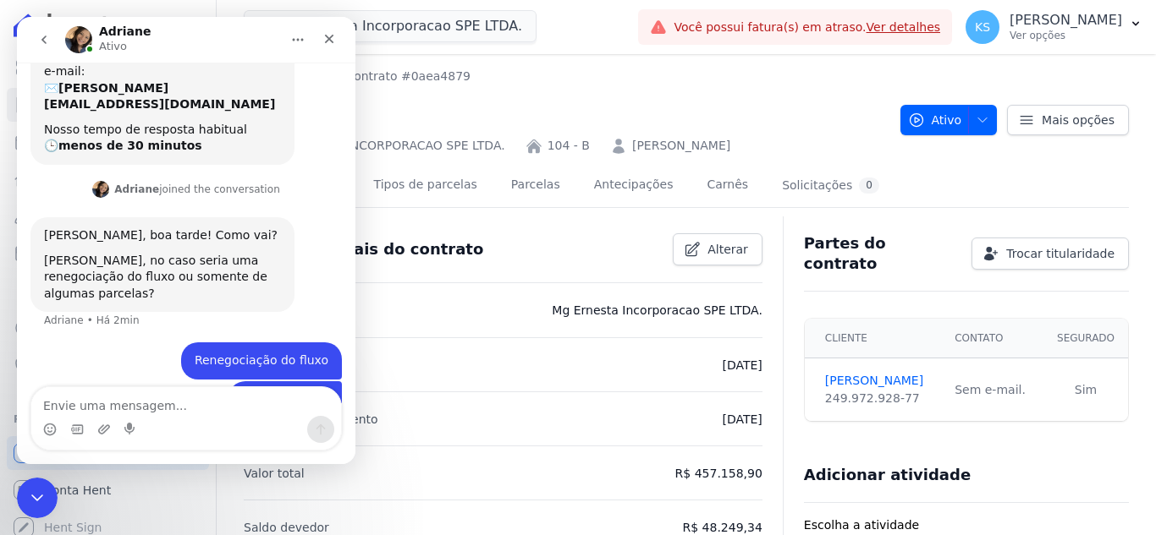
click at [660, 91] on div "Contratos Contrato #0aea4879 104 - B MG ERNESTA INCORPORACAO SPE LTDA. 104 - B …" at bounding box center [565, 111] width 643 height 87
click at [975, 122] on icon "button" at bounding box center [982, 120] width 14 height 14
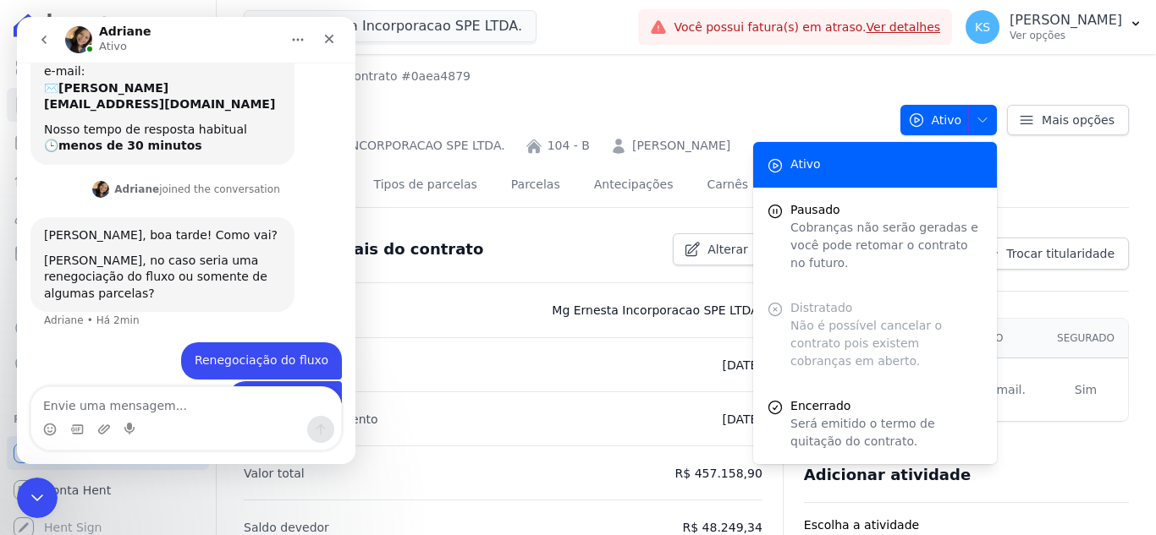
click at [817, 82] on nav "Contratos Contrato #0aea4879" at bounding box center [565, 77] width 643 height 18
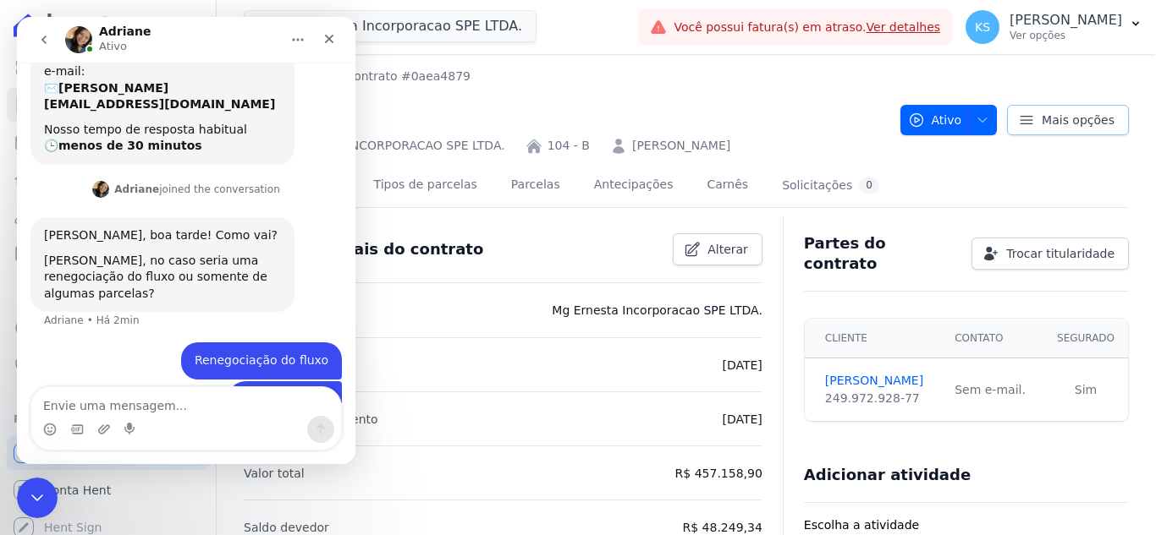
click at [1022, 113] on icon at bounding box center [1026, 120] width 17 height 17
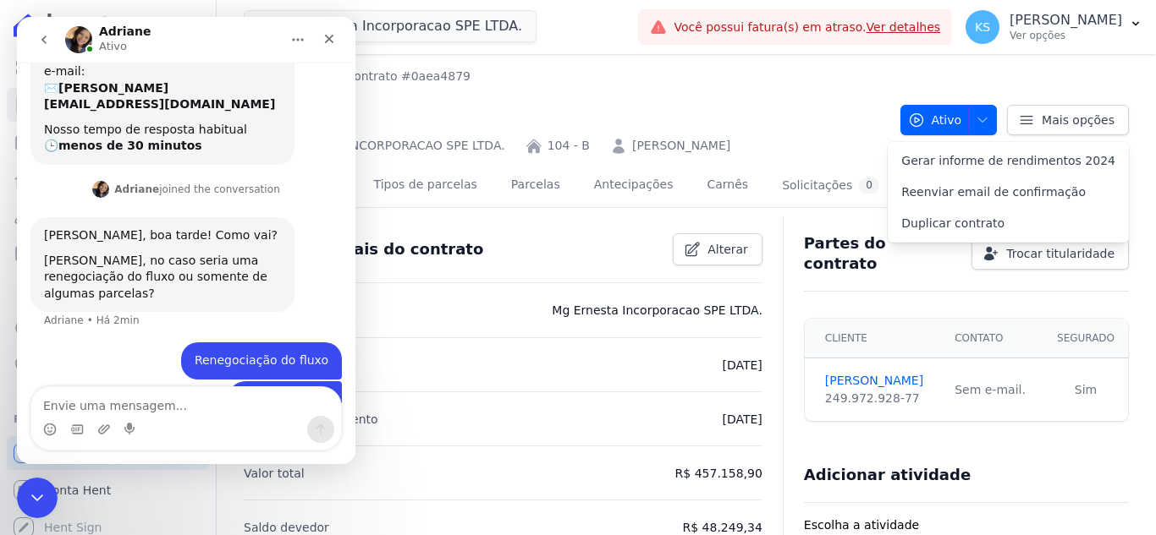
click at [726, 81] on nav "Contratos Contrato #0aea4879" at bounding box center [565, 77] width 643 height 18
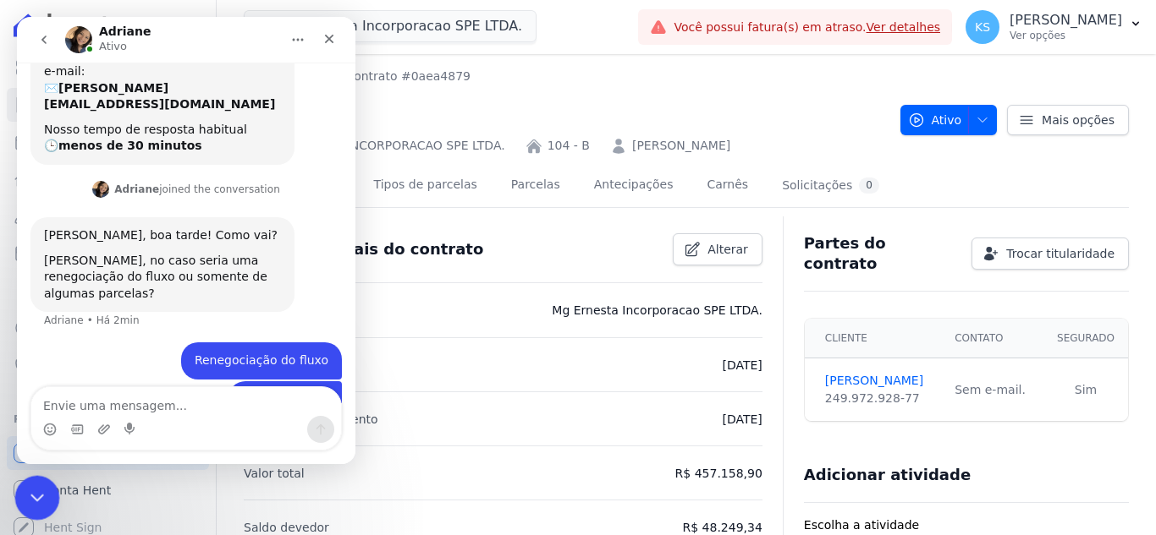
click at [35, 497] on icon "Encerramento do Messenger da Intercom" at bounding box center [35, 496] width 20 height 20
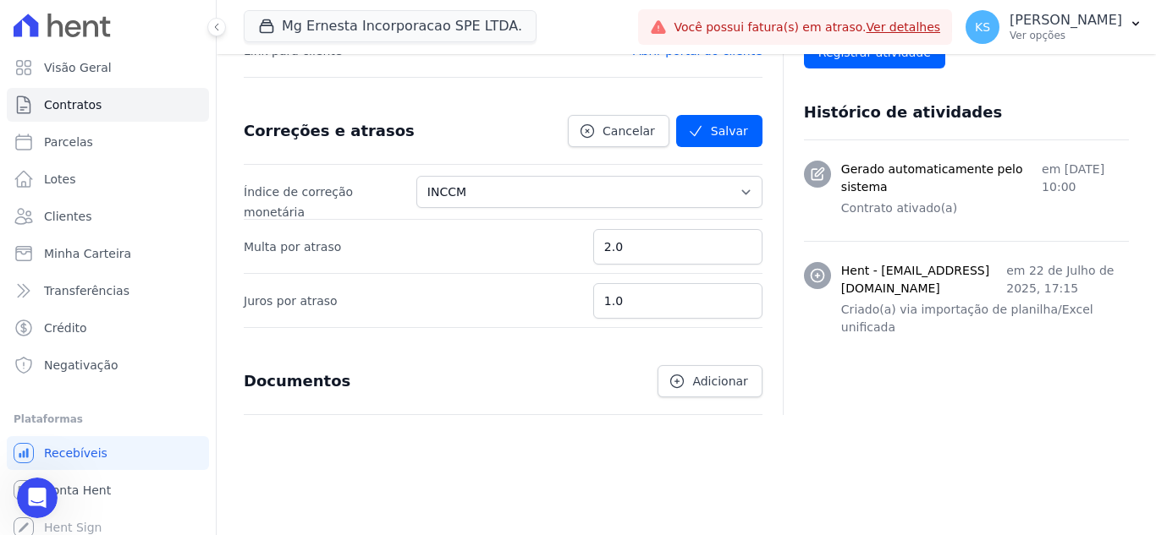
scroll to position [641, 0]
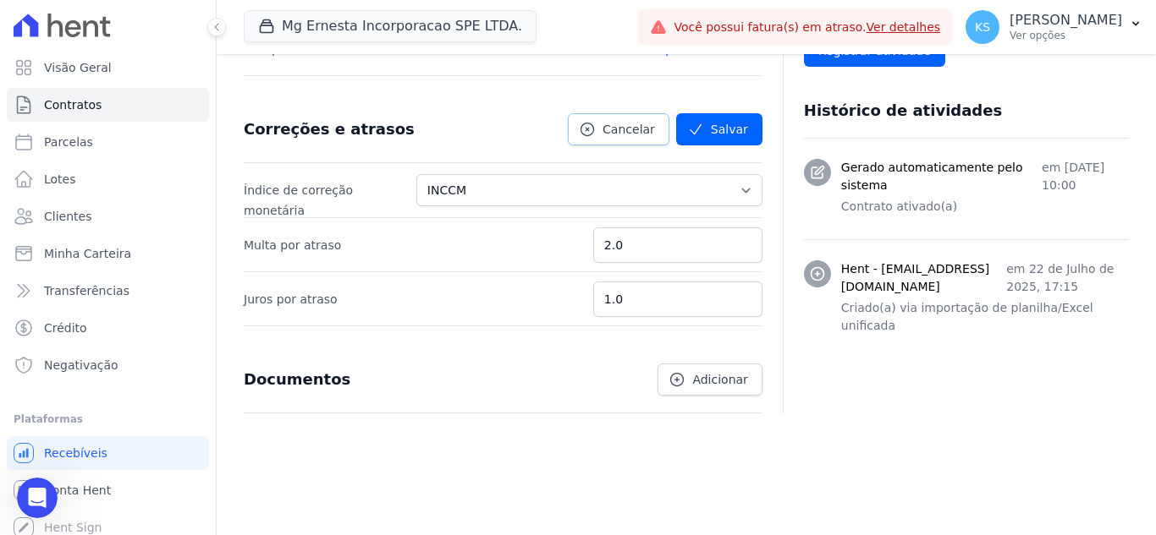
click at [594, 124] on icon at bounding box center [587, 130] width 13 height 13
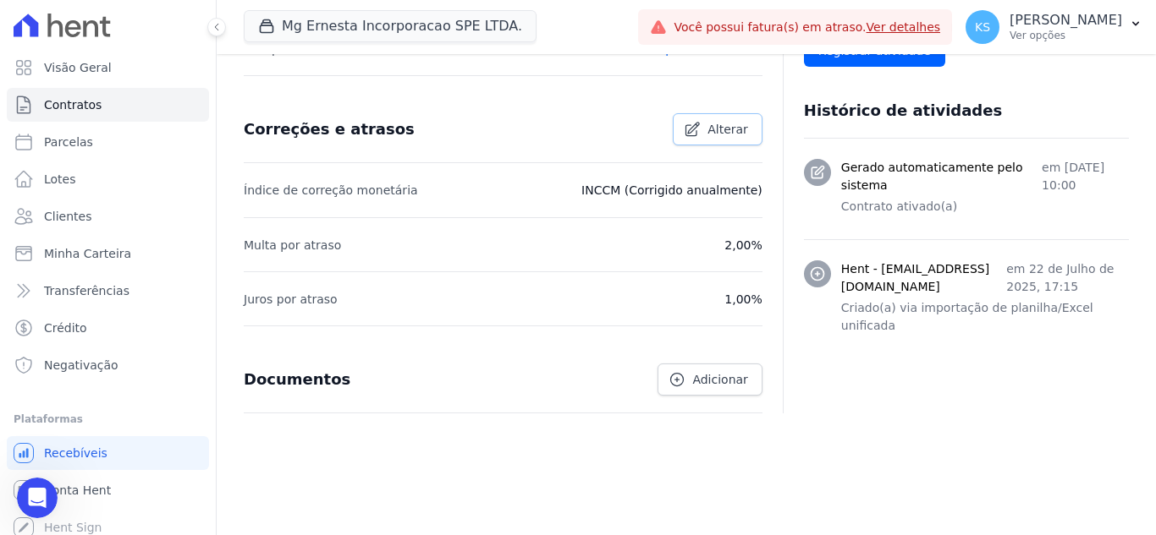
click at [707, 132] on span "Alterar" at bounding box center [727, 129] width 41 height 17
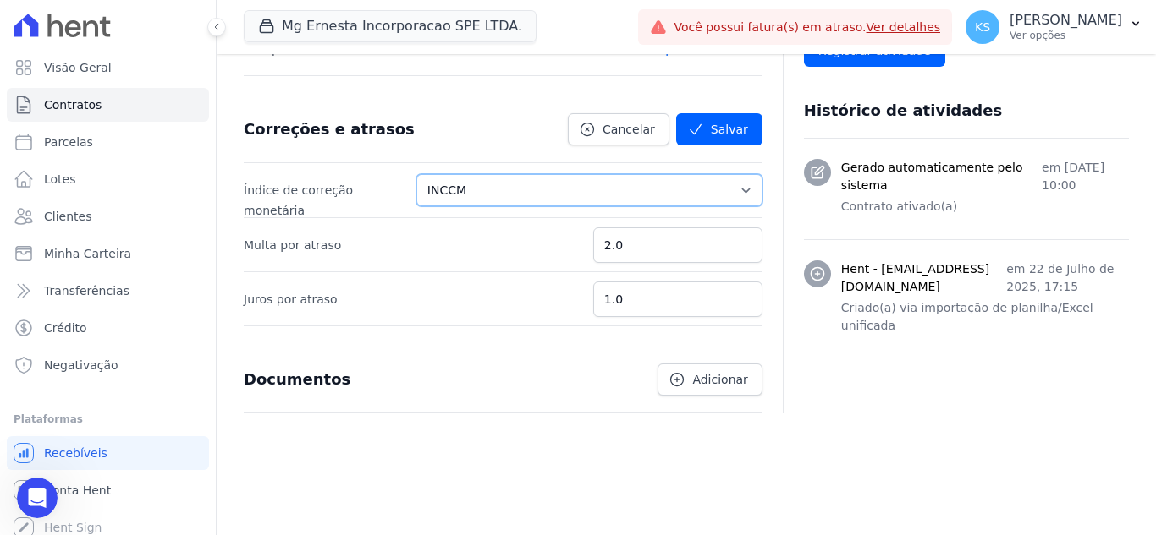
click at [676, 193] on select "Sem reajuste Média dos últimos 12 meses acumulado de INCCM Média dos últimos 12…" at bounding box center [589, 190] width 346 height 32
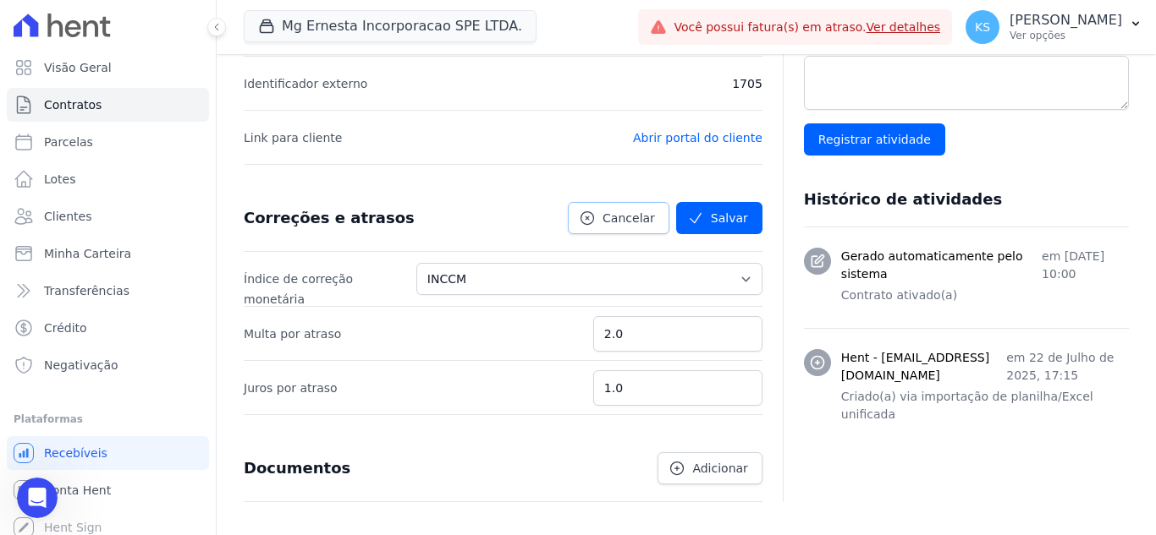
scroll to position [557, 0]
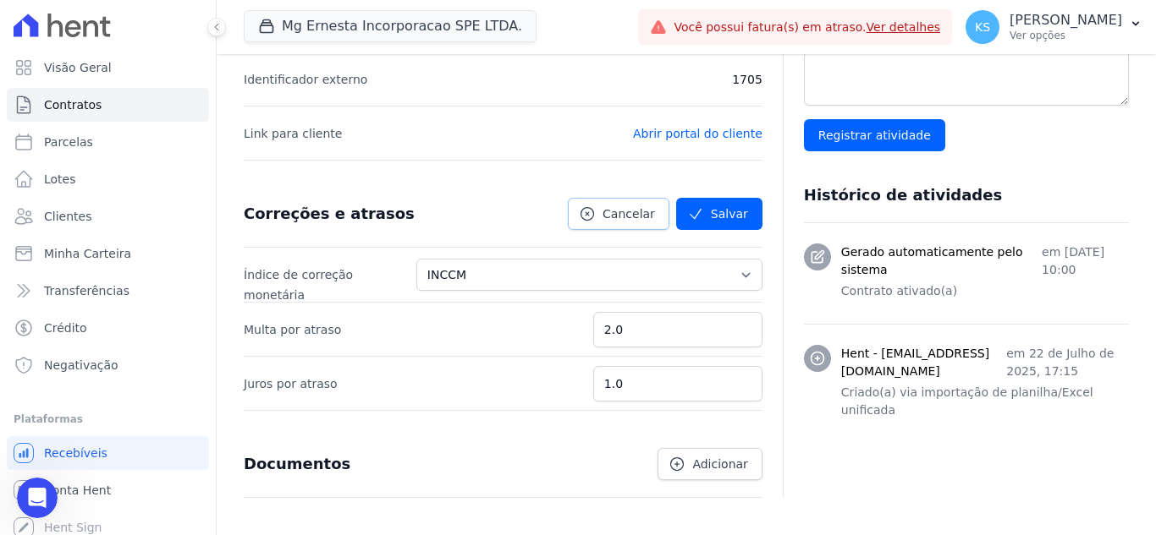
click at [621, 221] on span "Cancelar" at bounding box center [628, 214] width 52 height 17
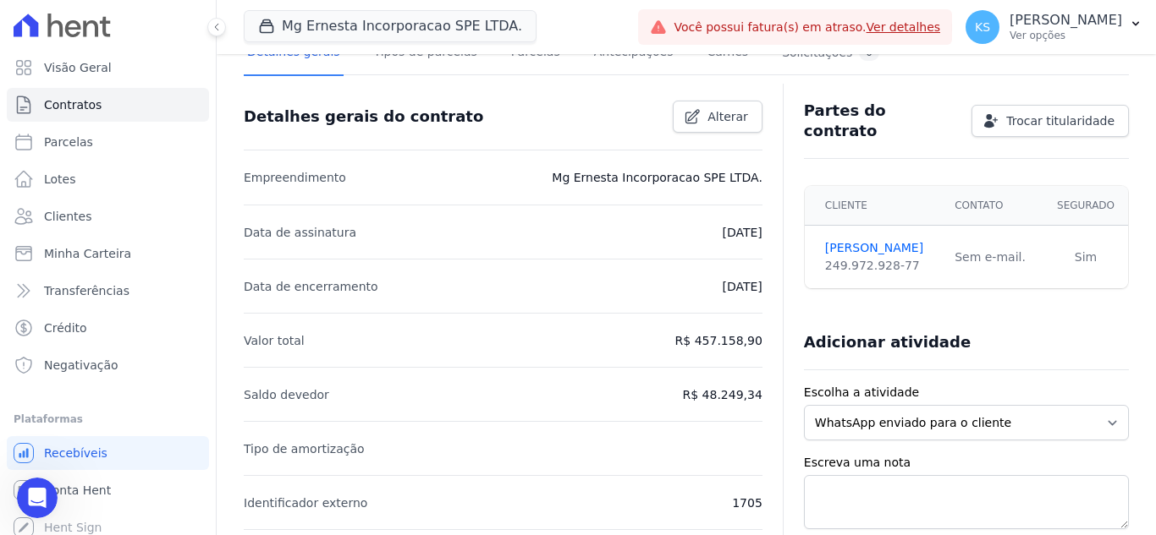
scroll to position [0, 0]
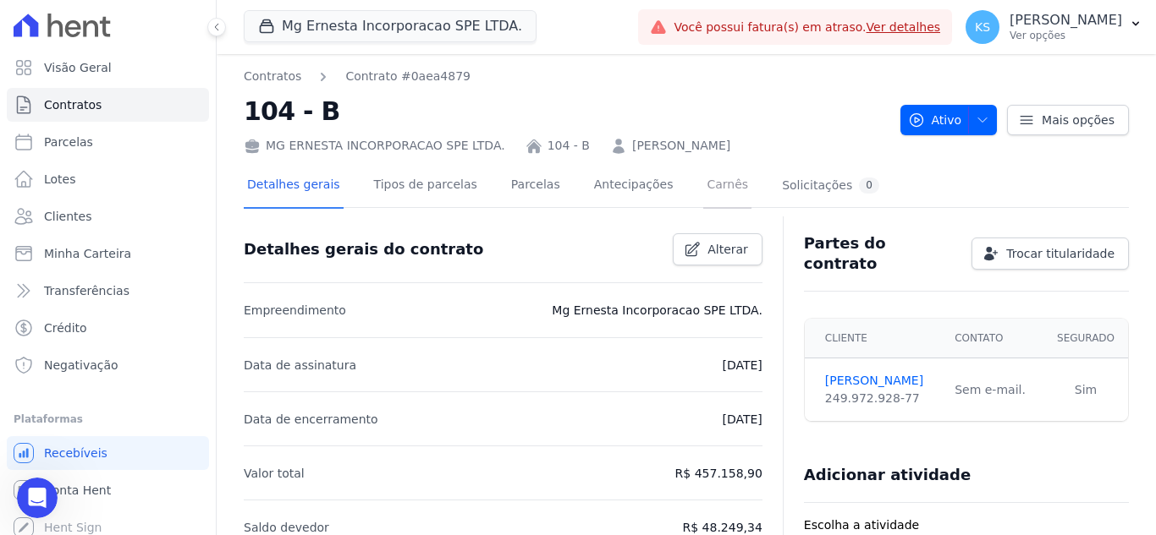
click at [703, 188] on link "Carnês" at bounding box center [727, 186] width 48 height 45
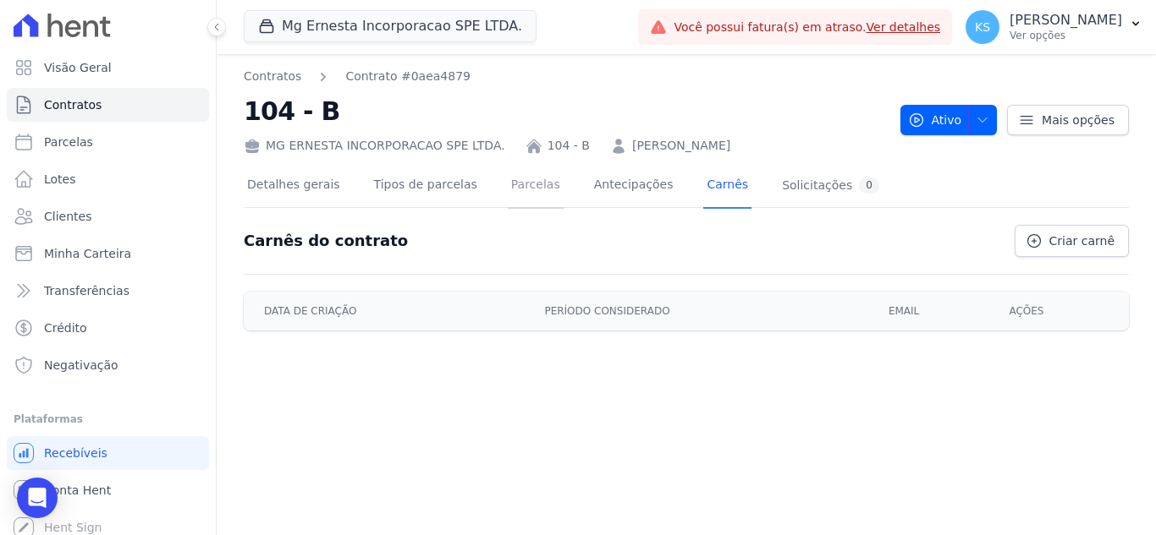
click at [508, 195] on link "Parcelas" at bounding box center [536, 186] width 56 height 45
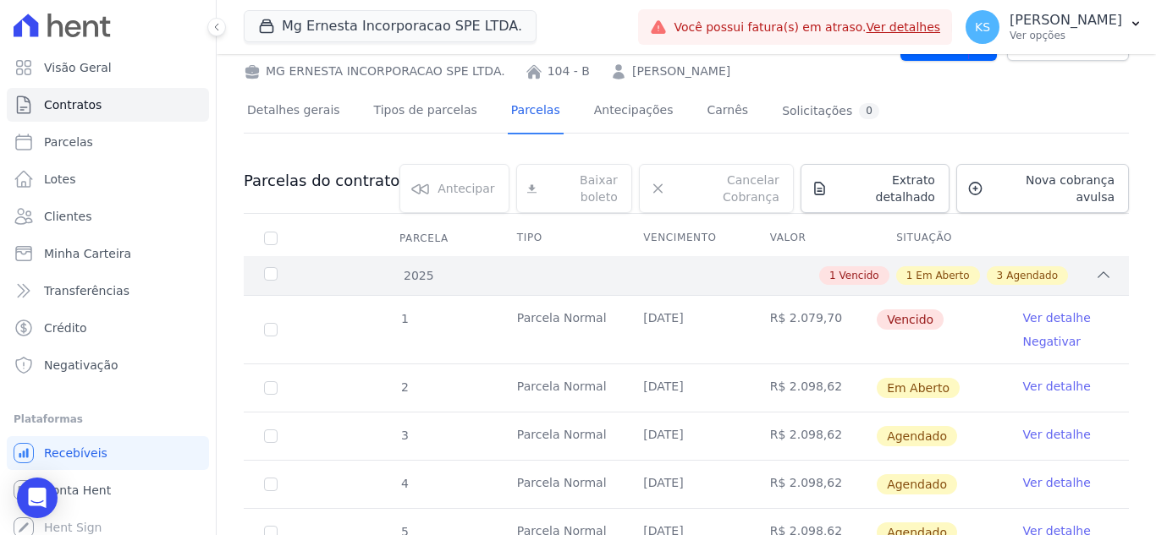
scroll to position [169, 0]
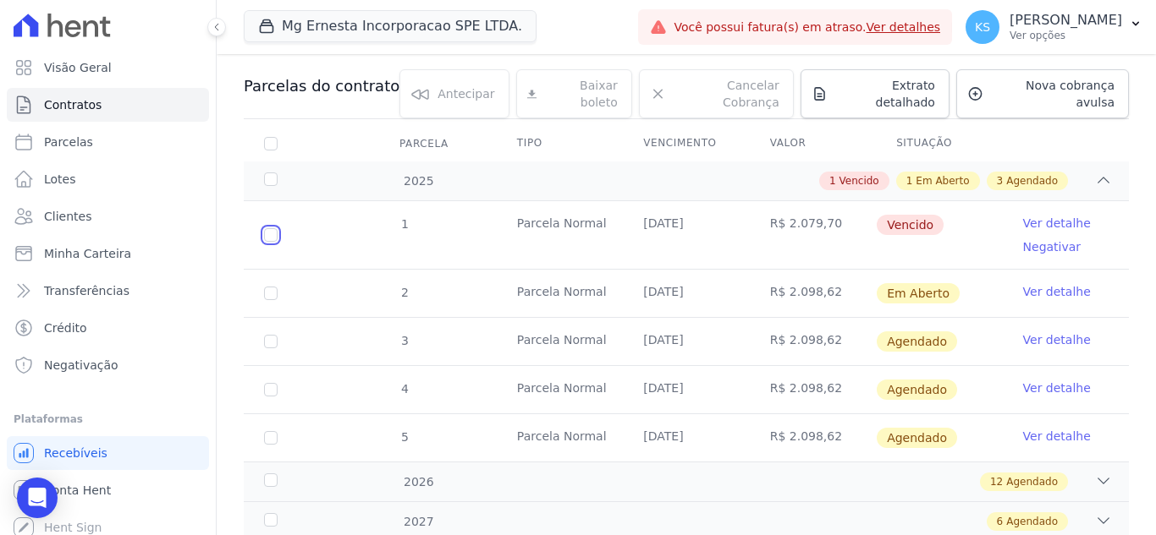
click at [272, 228] on input "checkbox" at bounding box center [271, 235] width 14 height 14
checkbox input "true"
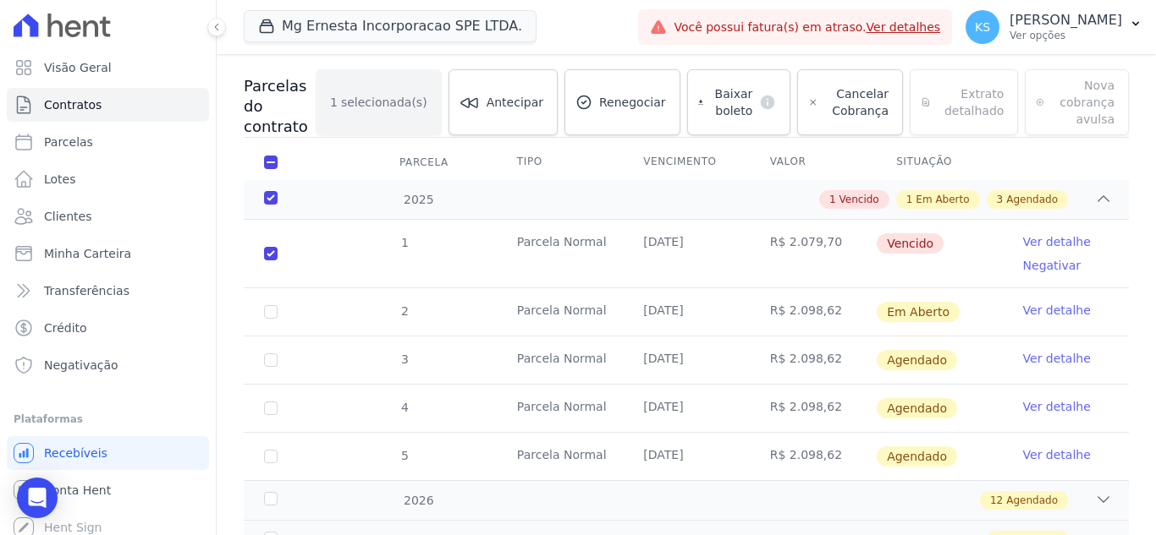
click at [1038, 241] on link "Ver detalhe" at bounding box center [1057, 241] width 68 height 17
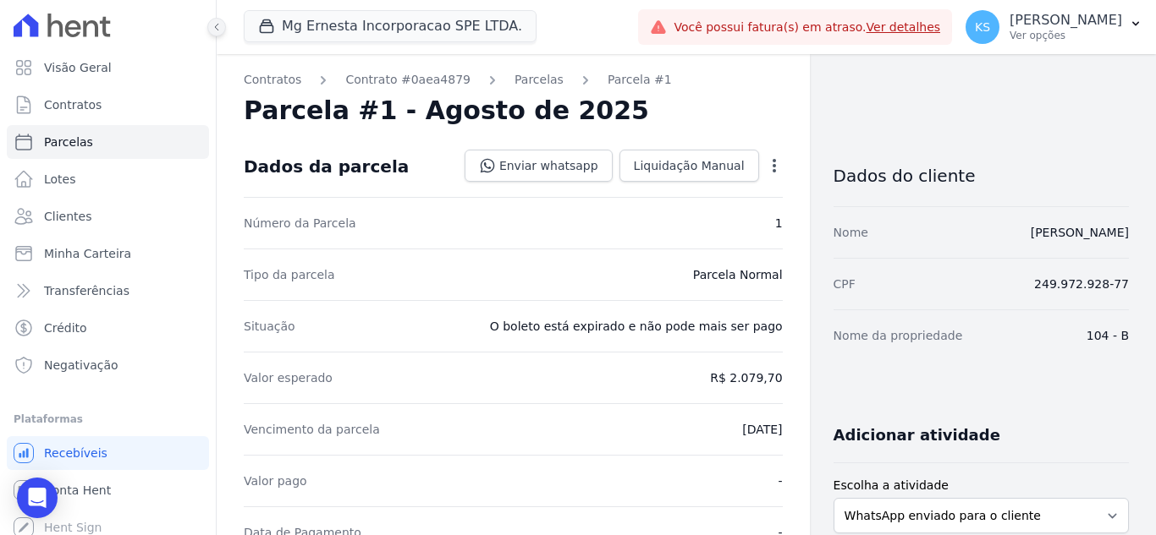
click at [213, 23] on icon at bounding box center [216, 27] width 10 height 10
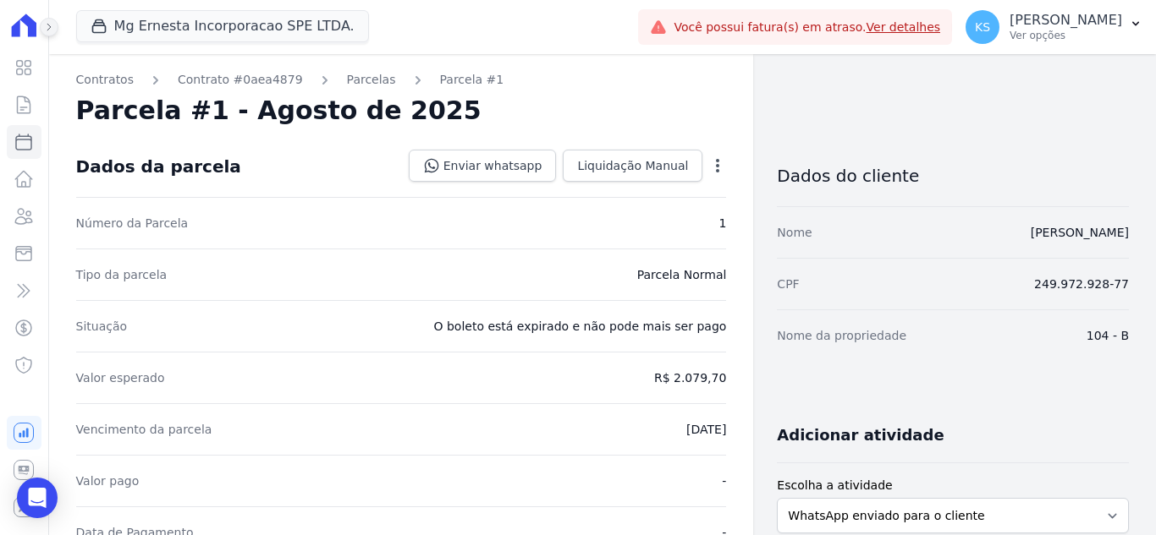
click at [47, 25] on icon at bounding box center [49, 27] width 10 height 10
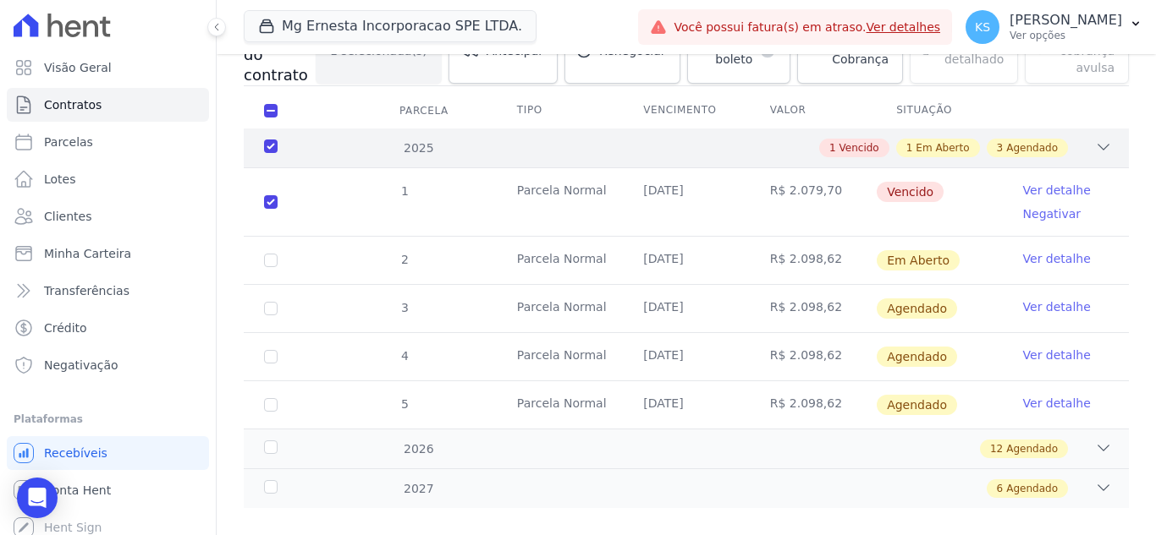
scroll to position [243, 0]
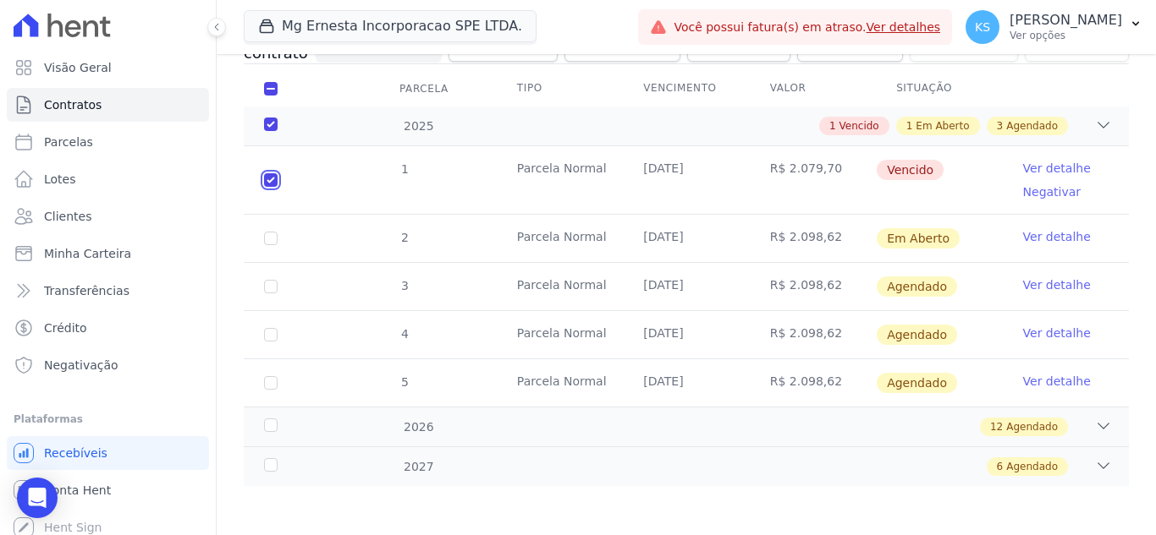
click at [270, 182] on input "checkbox" at bounding box center [271, 180] width 14 height 14
checkbox input "false"
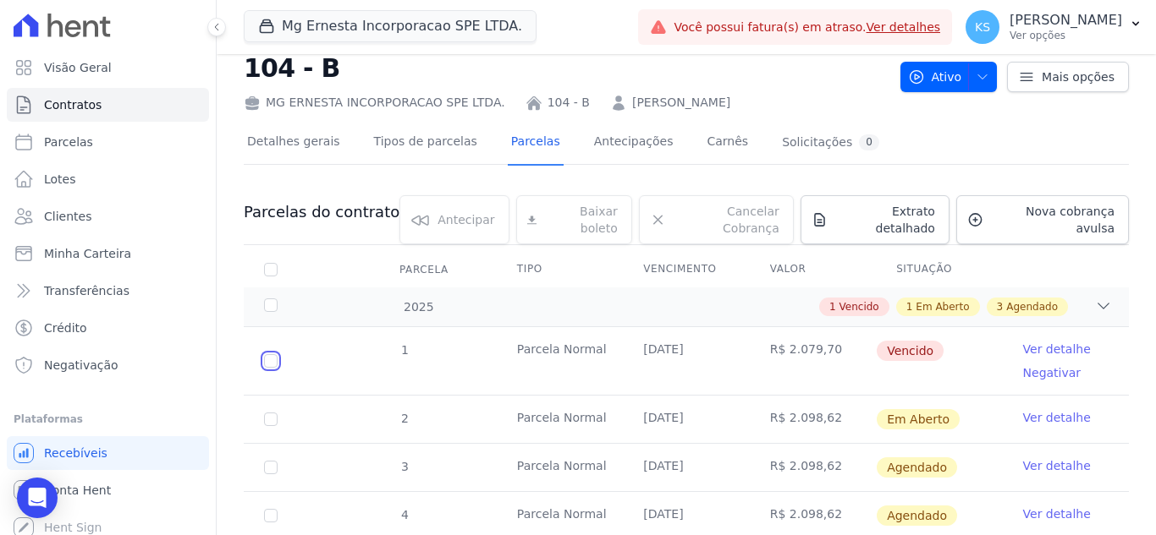
scroll to position [85, 0]
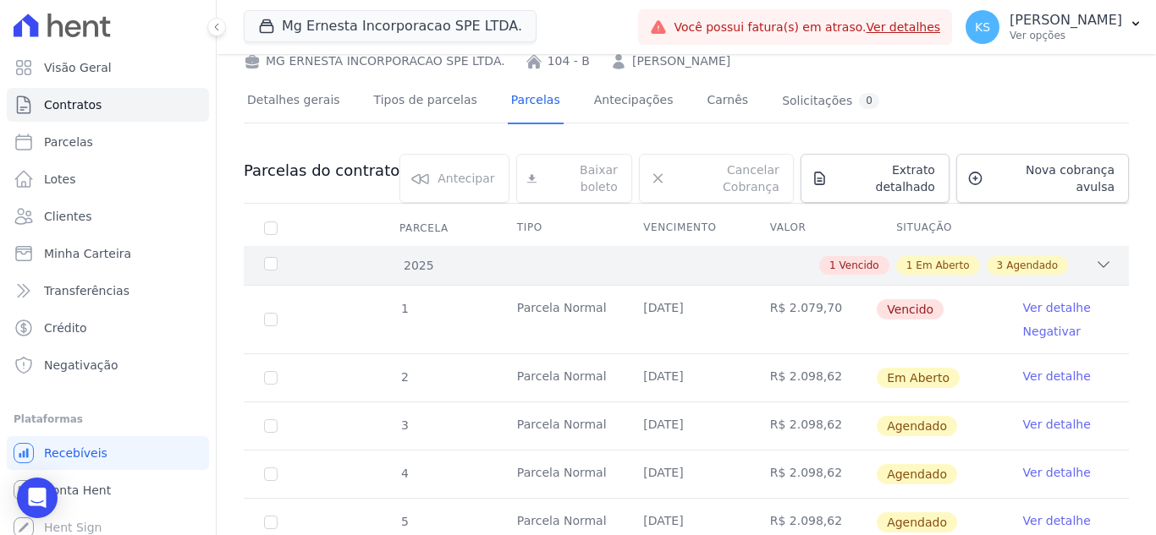
click at [1095, 256] on icon at bounding box center [1103, 264] width 17 height 17
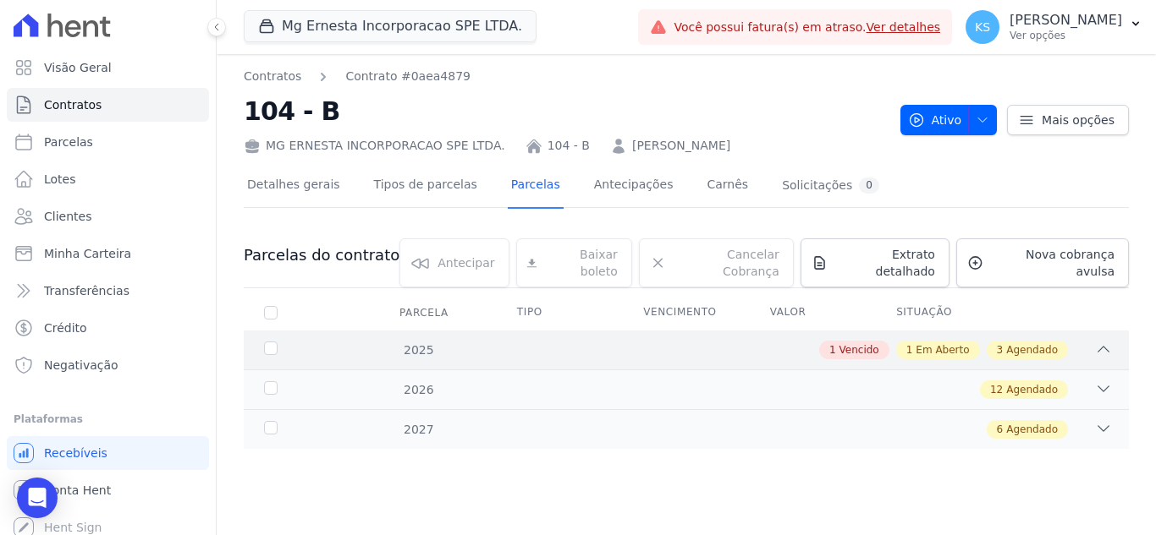
click at [1102, 347] on icon at bounding box center [1103, 349] width 11 height 5
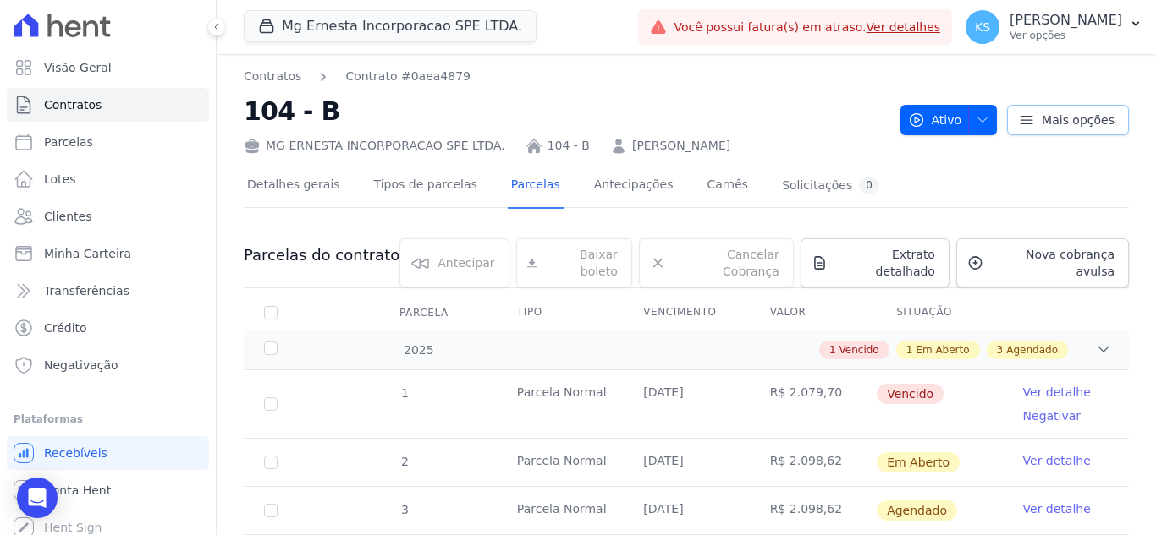
click at [1018, 118] on icon at bounding box center [1026, 120] width 17 height 17
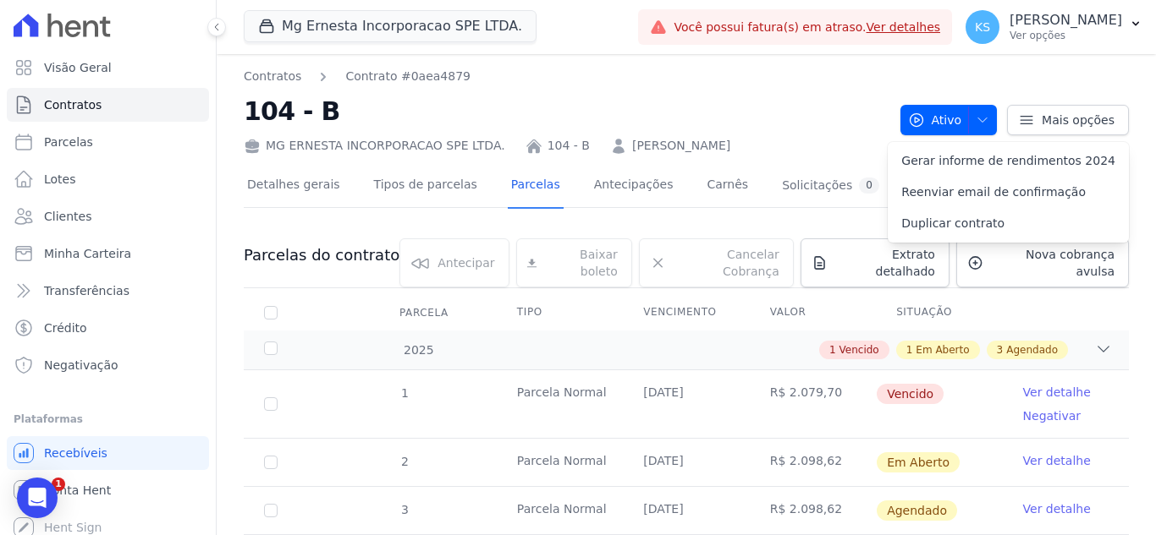
click at [762, 89] on div "Contratos Contrato #0aea4879 104 - B MG ERNESTA INCORPORACAO SPE LTDA. 104 - B …" at bounding box center [565, 111] width 643 height 87
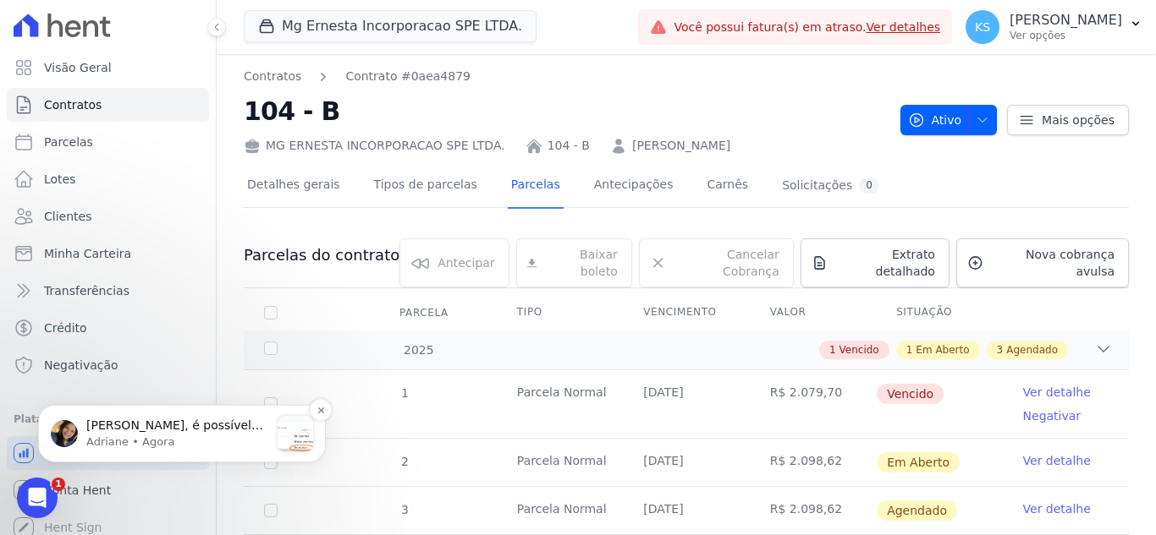
click at [151, 442] on p "Adriane • Agora" at bounding box center [177, 442] width 183 height 15
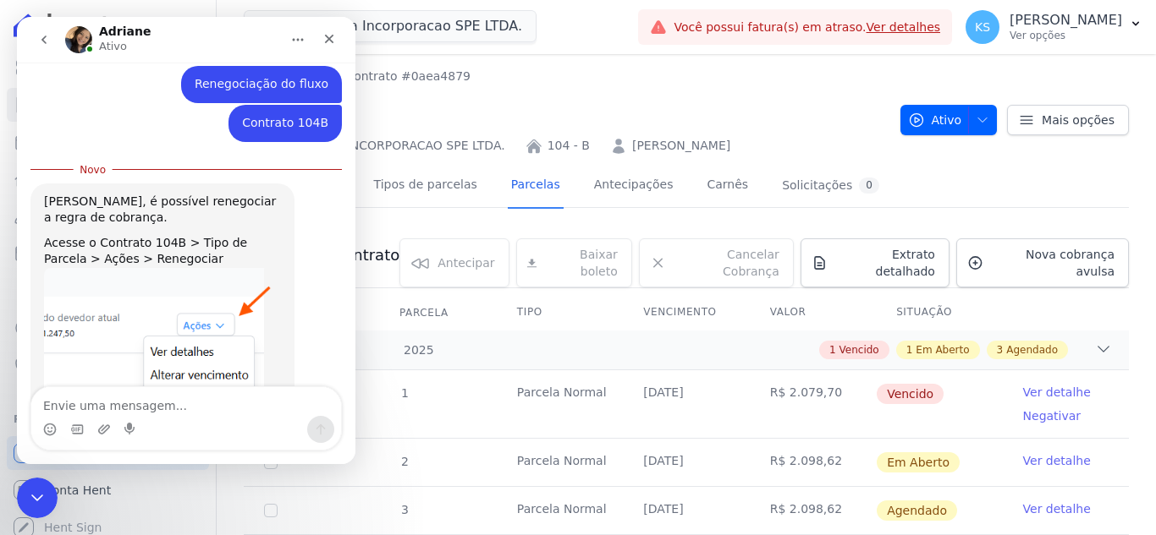
scroll to position [438, 0]
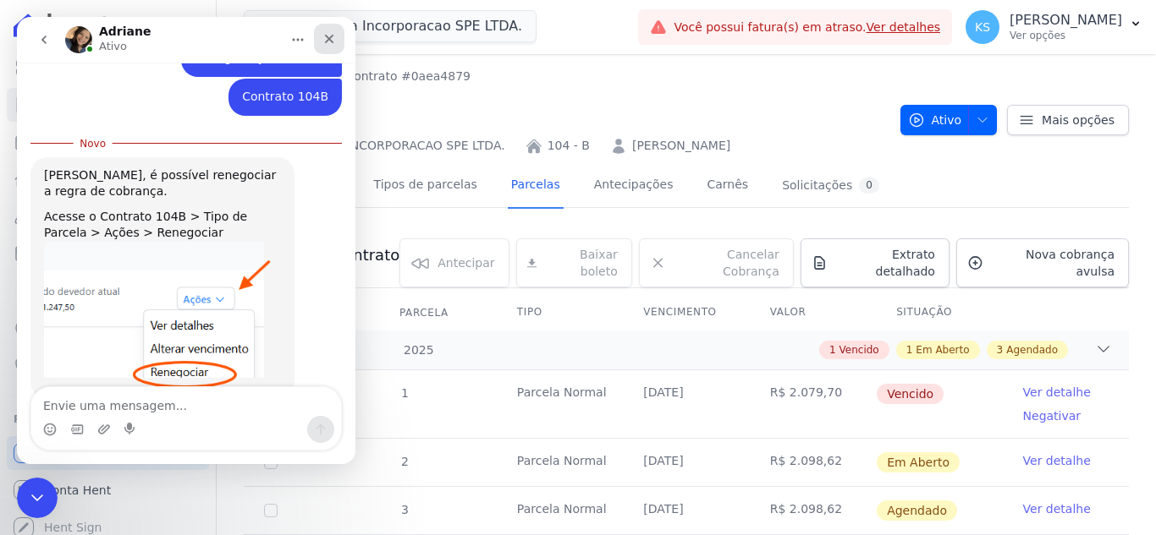
click at [331, 41] on icon "Fechar" at bounding box center [329, 39] width 9 height 9
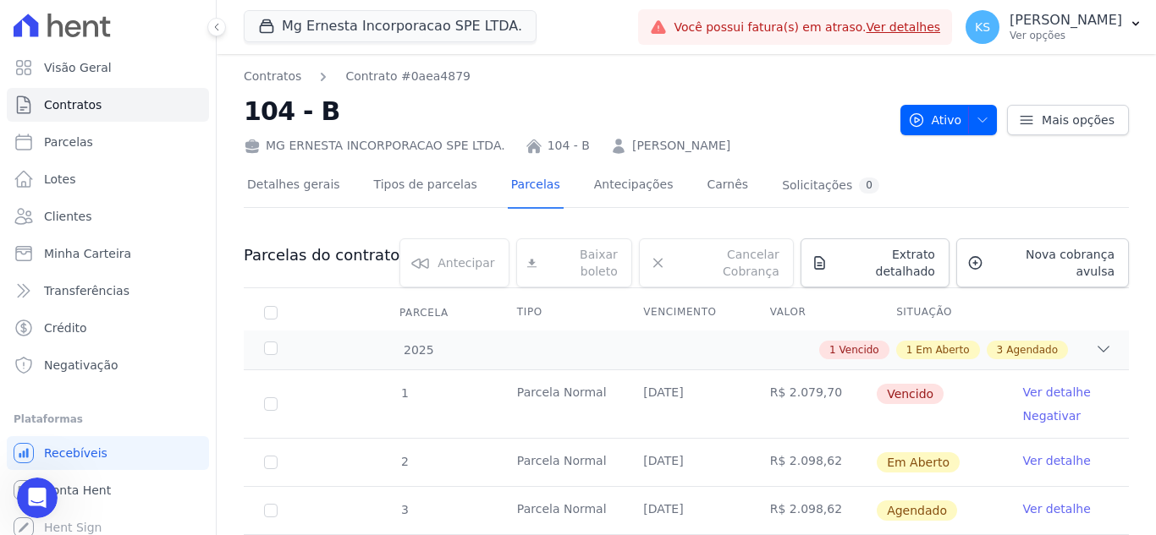
scroll to position [410, 0]
click at [599, 96] on h2 "104 - B" at bounding box center [565, 111] width 643 height 38
click at [38, 490] on icon "Abertura do Messenger da Intercom" at bounding box center [35, 496] width 28 height 28
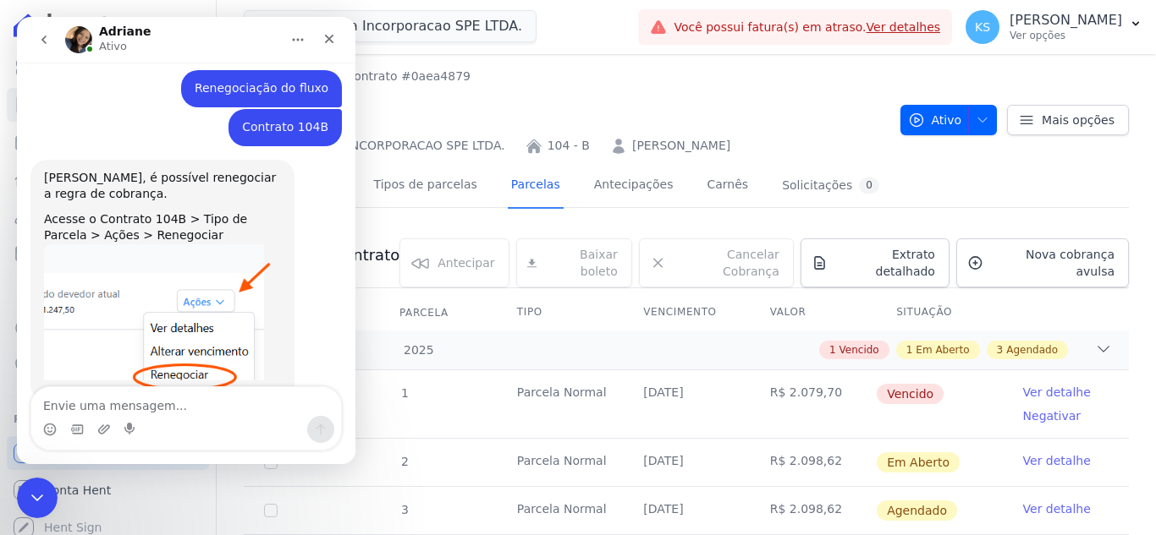
click at [513, 96] on h2 "104 - B" at bounding box center [565, 111] width 643 height 38
drag, startPoint x: 328, startPoint y: 32, endPoint x: 345, endPoint y: 55, distance: 28.4
click at [328, 32] on icon "Fechar" at bounding box center [329, 39] width 14 height 14
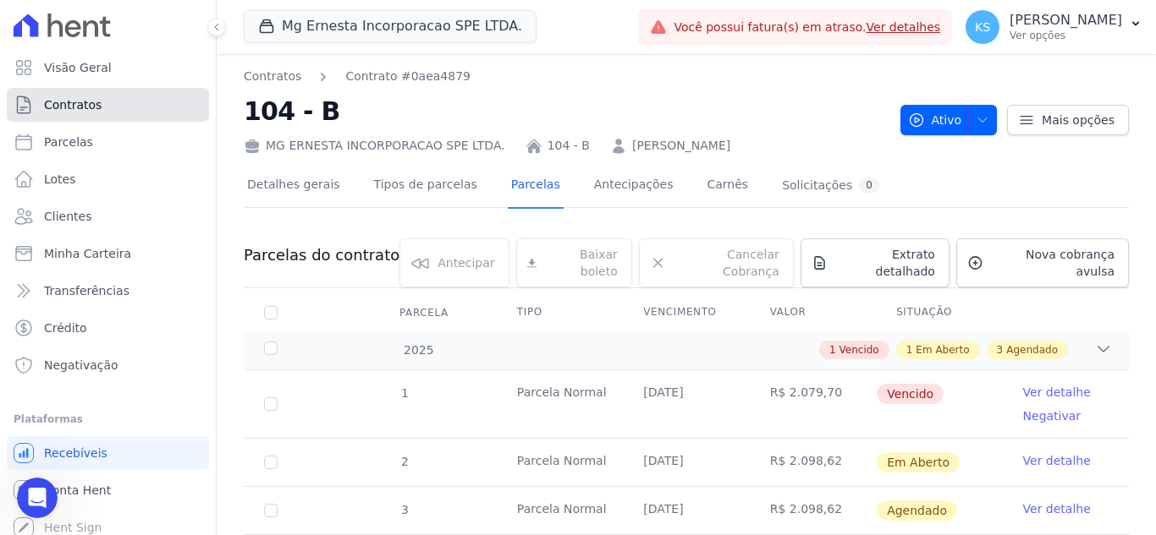
click at [70, 108] on span "Contratos" at bounding box center [73, 104] width 58 height 17
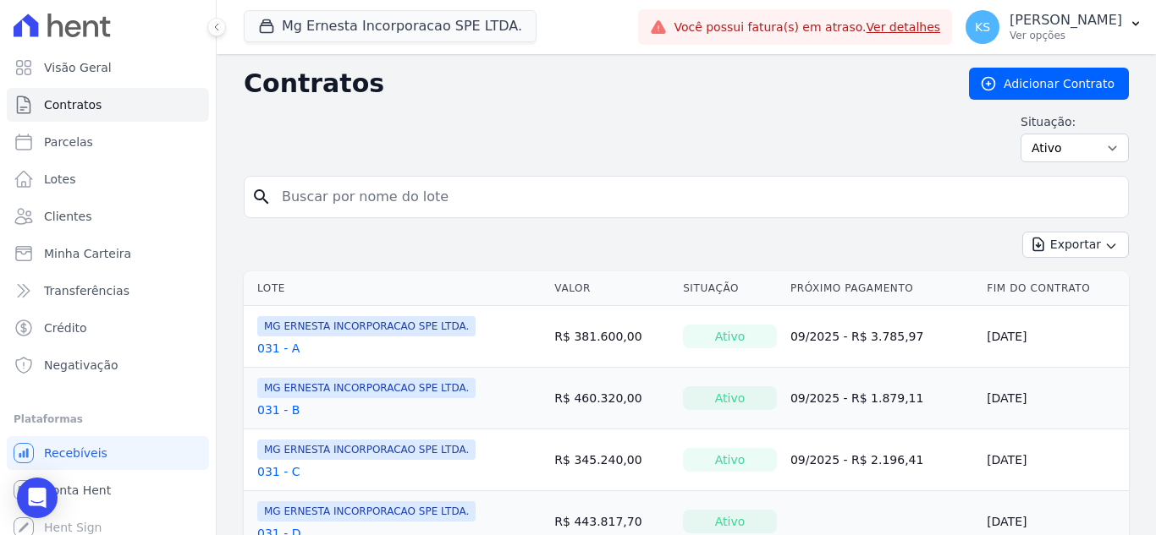
click at [363, 186] on input "search" at bounding box center [696, 197] width 849 height 34
type input "104"
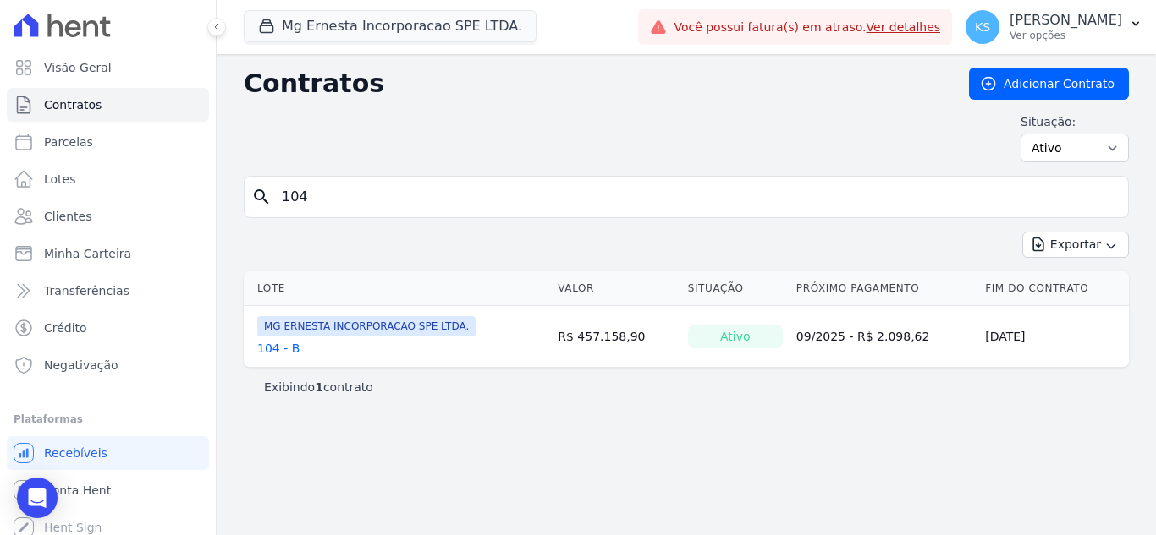
click at [276, 344] on link "104 - B" at bounding box center [278, 348] width 42 height 17
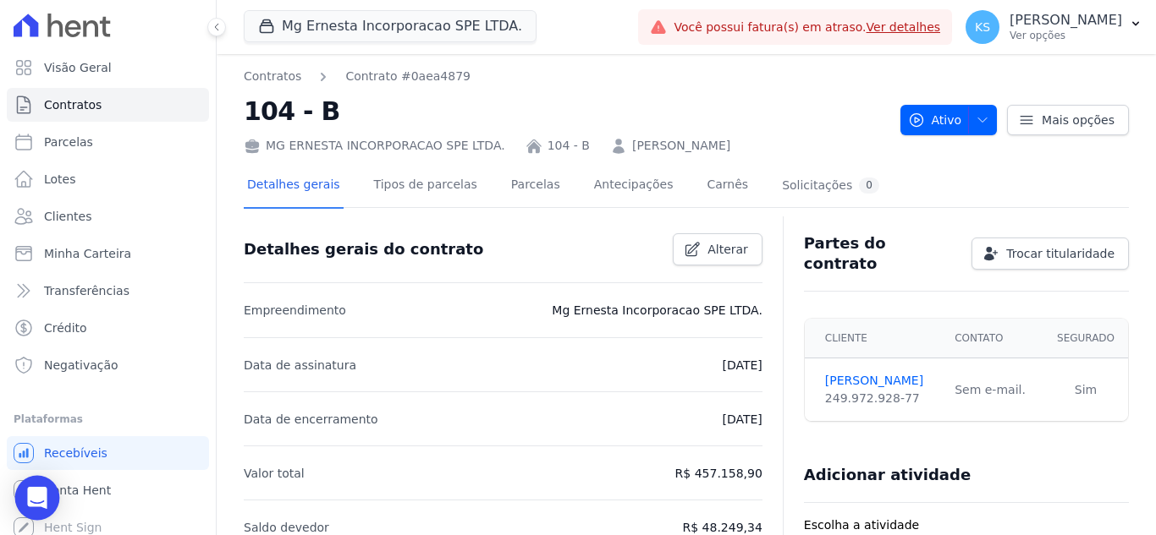
click at [38, 492] on icon "Open Intercom Messenger" at bounding box center [36, 498] width 19 height 22
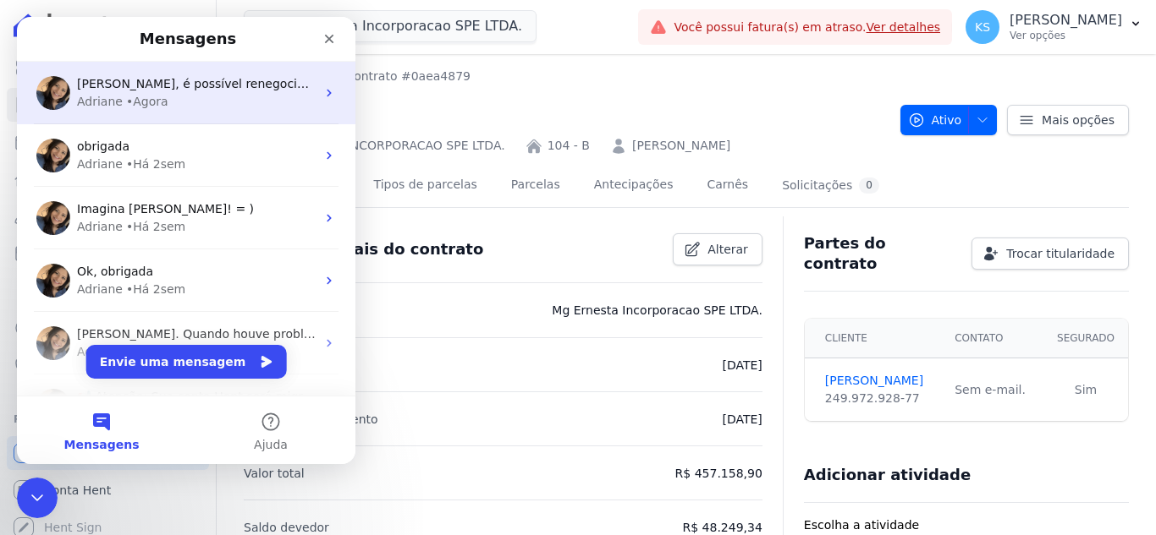
click at [126, 95] on div "• Agora" at bounding box center [147, 102] width 42 height 18
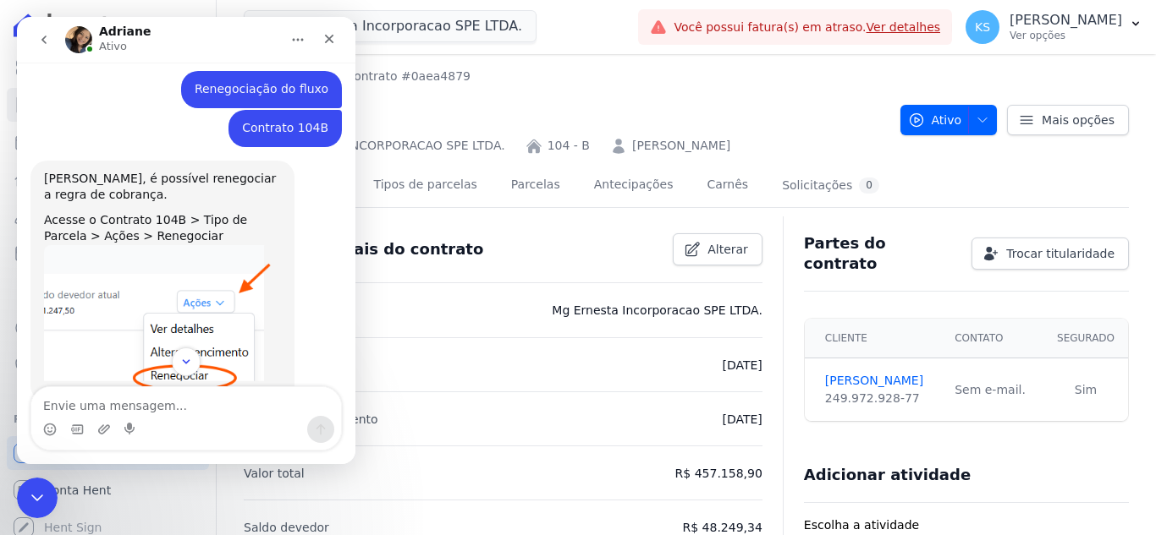
scroll to position [410, 0]
click at [414, 198] on link "Tipos de parcelas" at bounding box center [426, 186] width 110 height 45
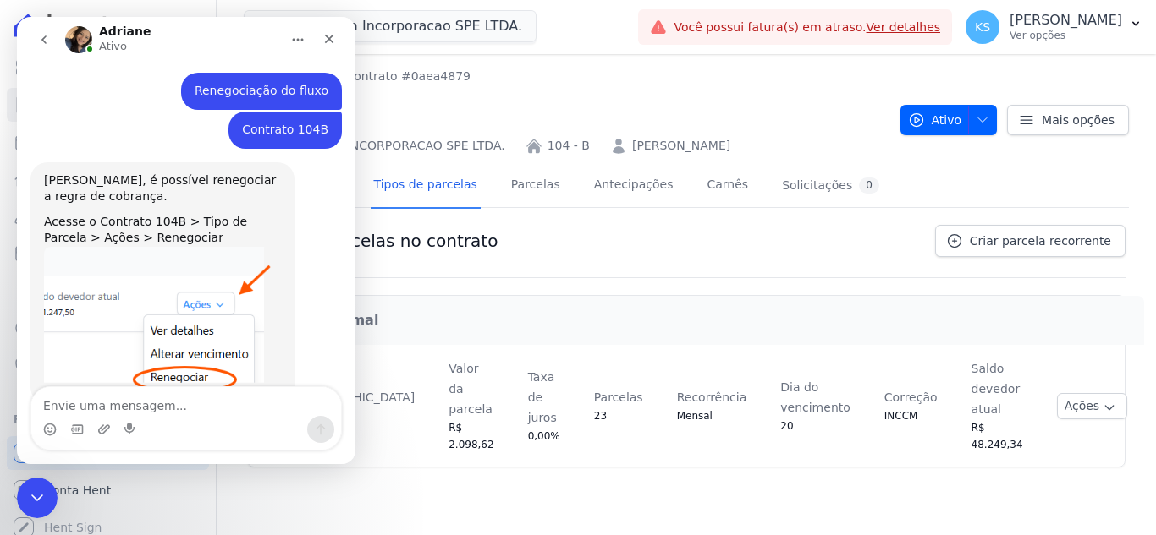
scroll to position [410, 0]
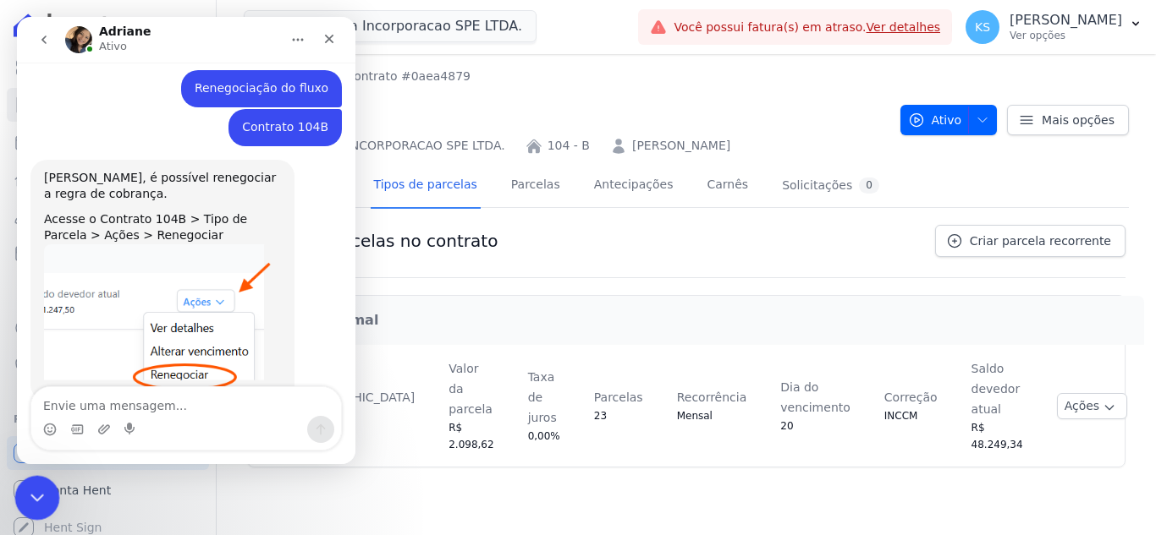
click at [37, 492] on icon "Encerramento do Messenger da Intercom" at bounding box center [35, 496] width 20 height 20
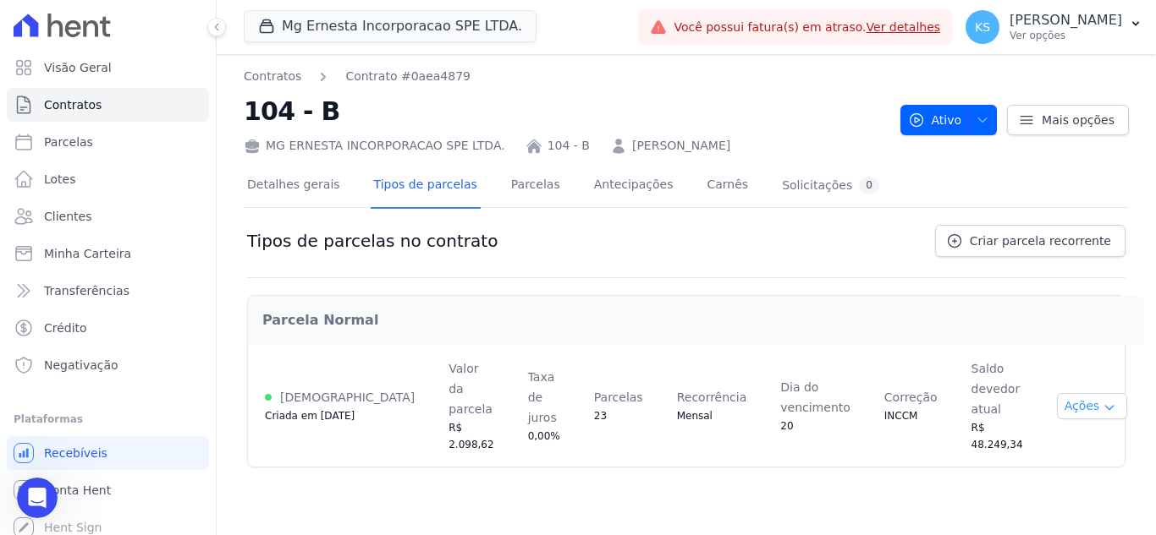
click at [1069, 393] on button "Ações" at bounding box center [1092, 406] width 71 height 26
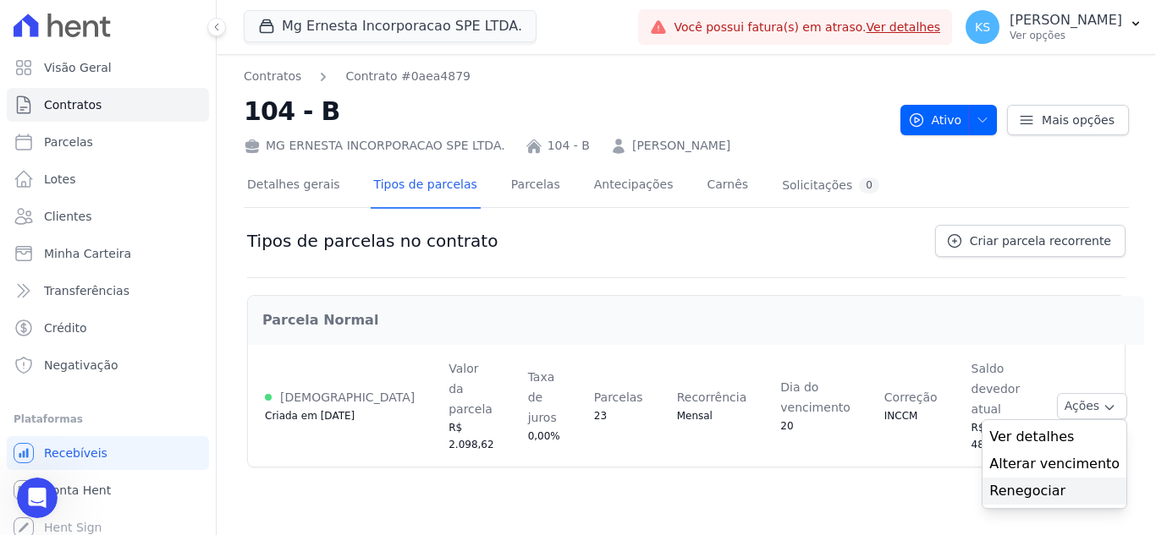
click at [1035, 481] on link "Renegociar" at bounding box center [1054, 491] width 130 height 20
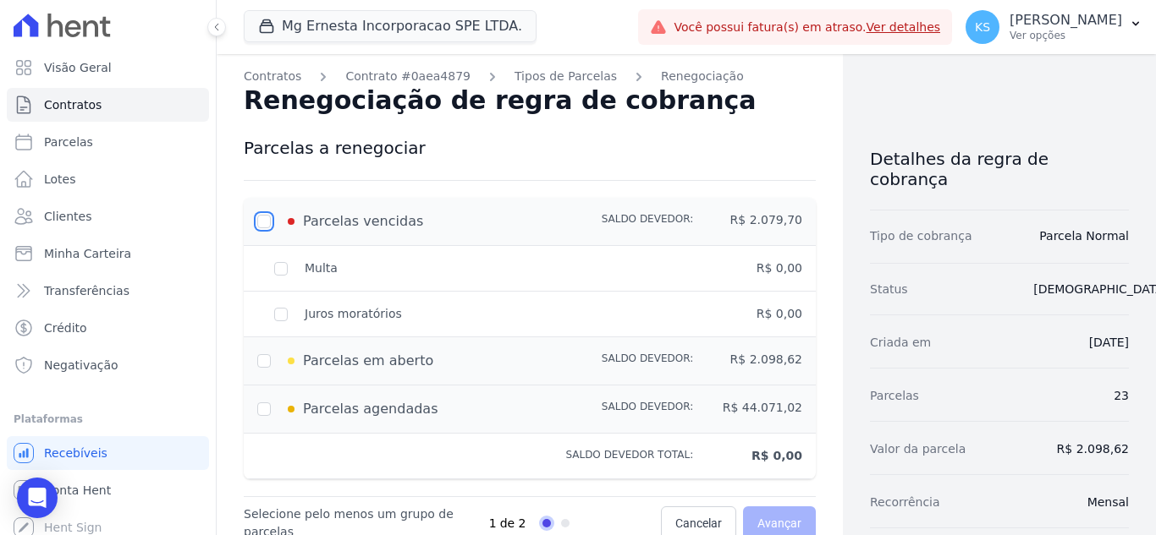
click at [267, 223] on input "checkbox" at bounding box center [264, 222] width 14 height 14
checkbox input "true"
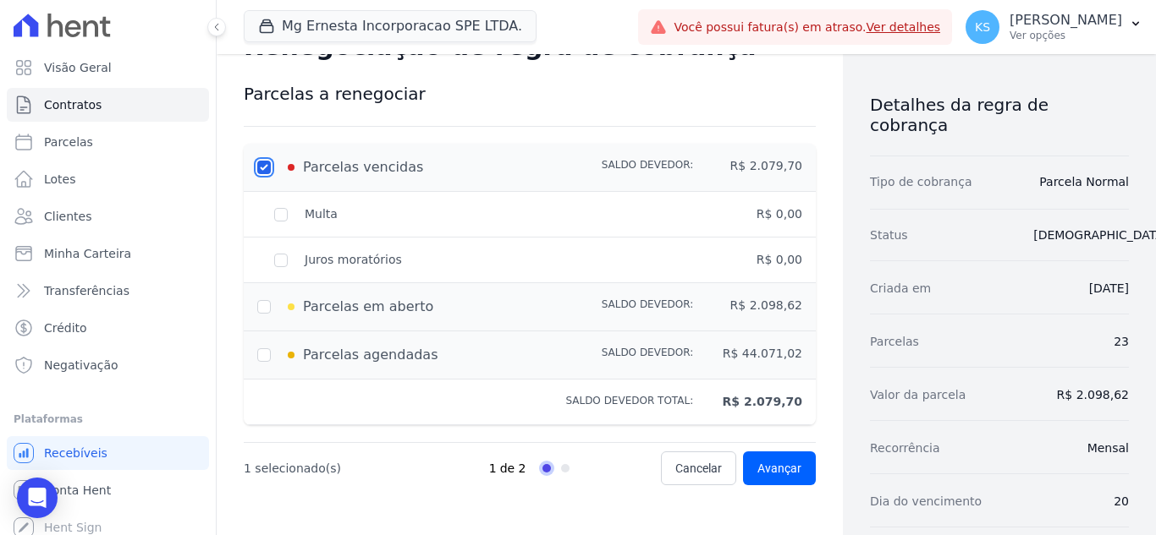
scroll to position [14, 0]
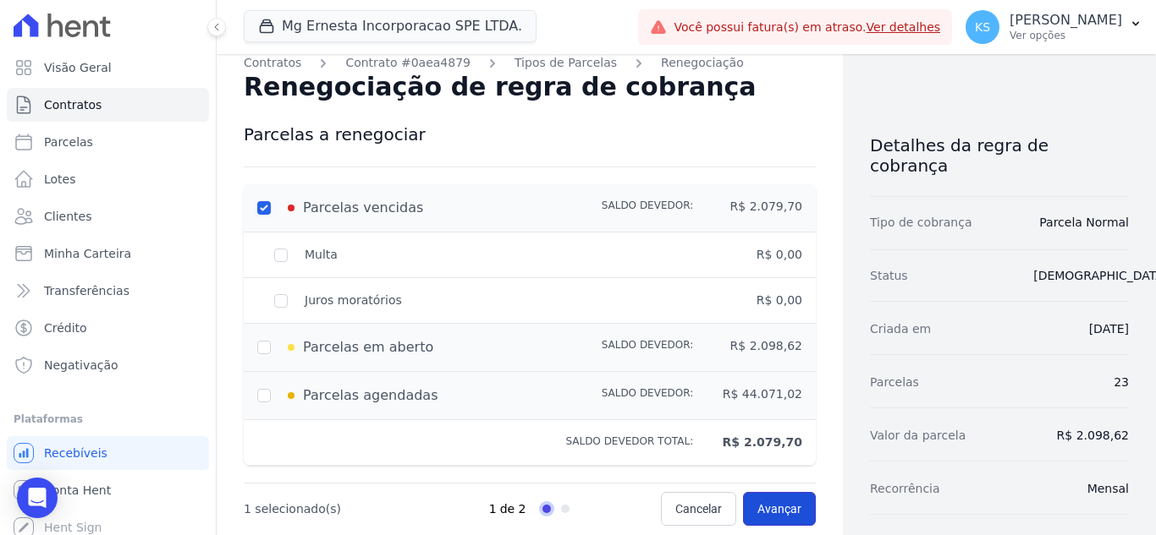
click at [761, 514] on span "Avançar" at bounding box center [779, 509] width 44 height 17
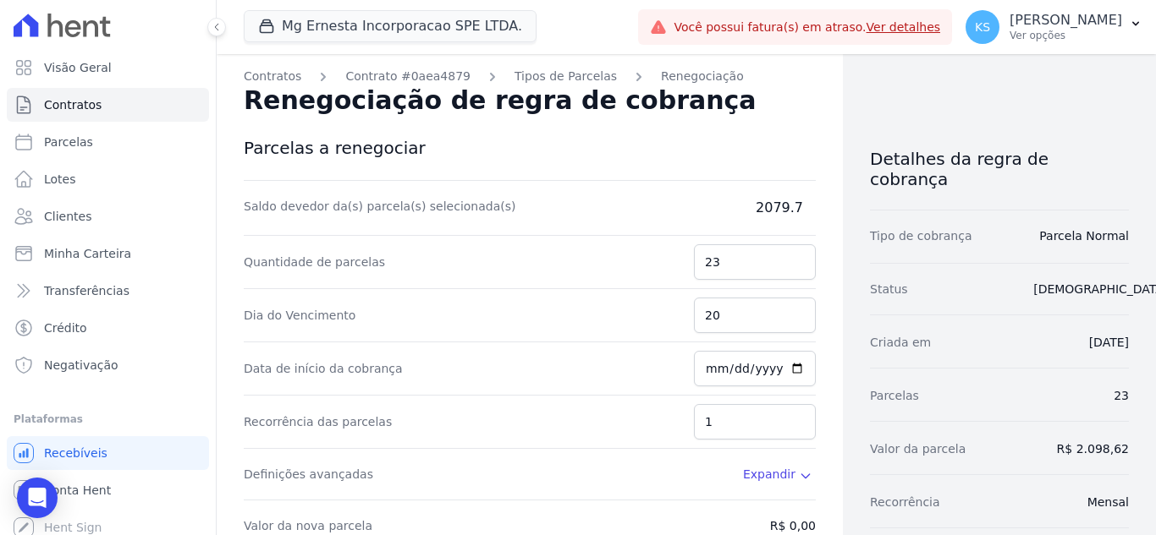
scroll to position [169, 0]
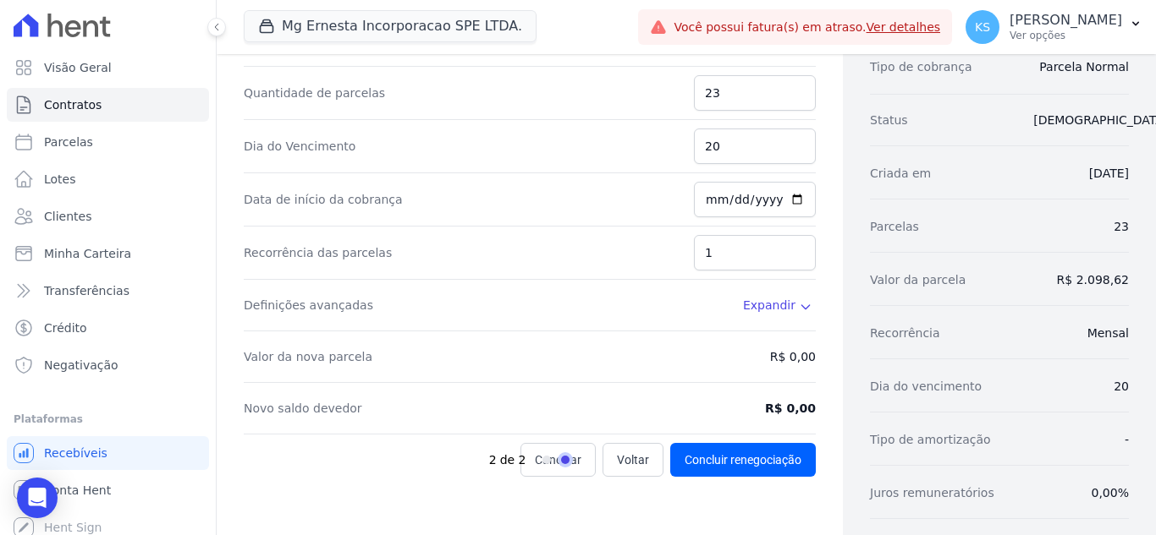
click at [618, 456] on div "2 de 2" at bounding box center [570, 460] width 163 height 34
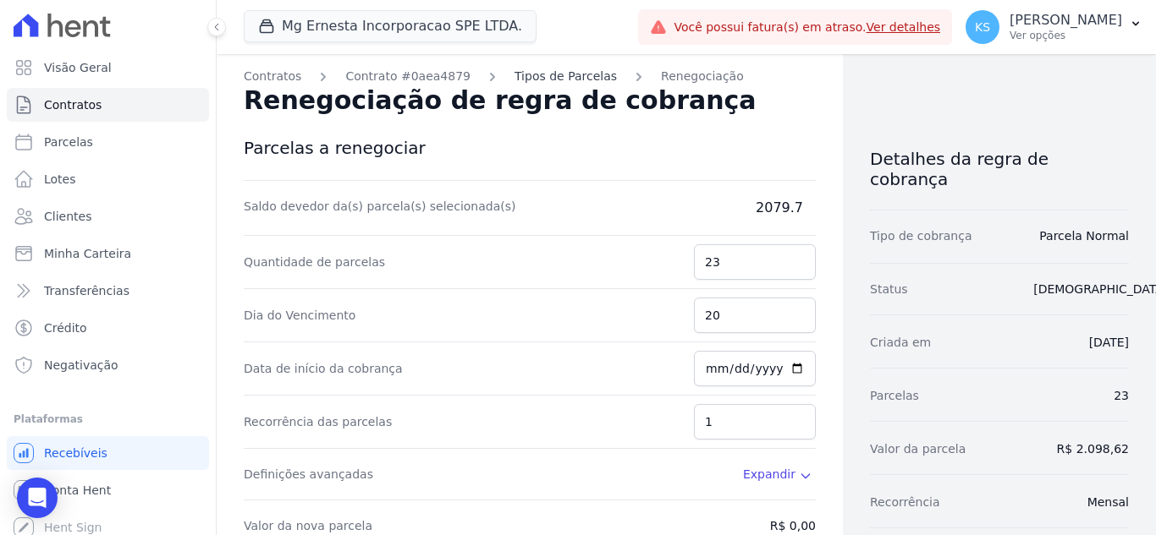
click at [542, 74] on link "Tipos de Parcelas" at bounding box center [565, 77] width 102 height 18
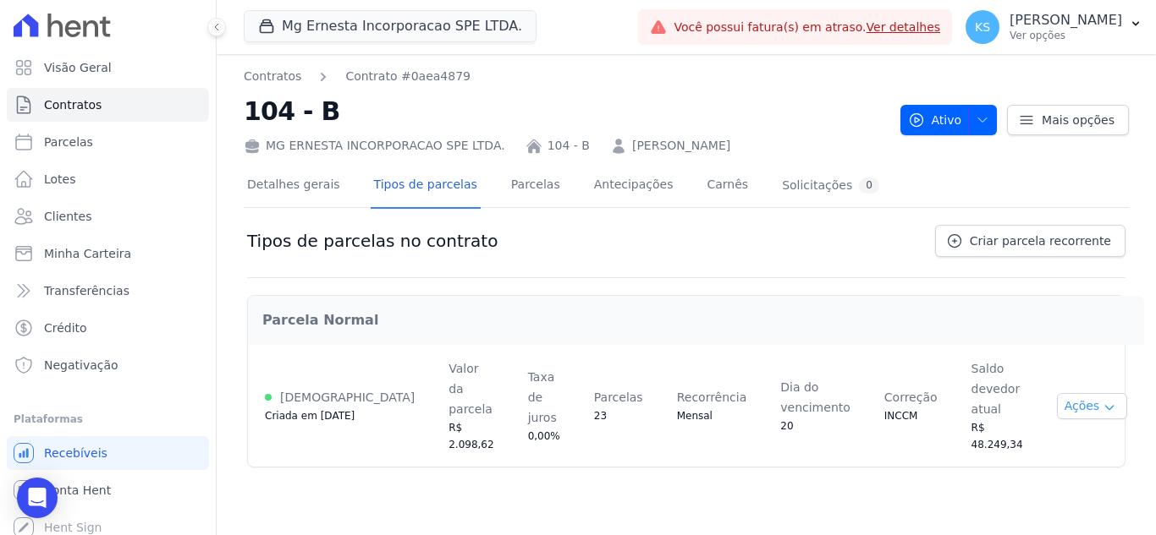
click at [1071, 393] on button "Ações" at bounding box center [1092, 406] width 71 height 26
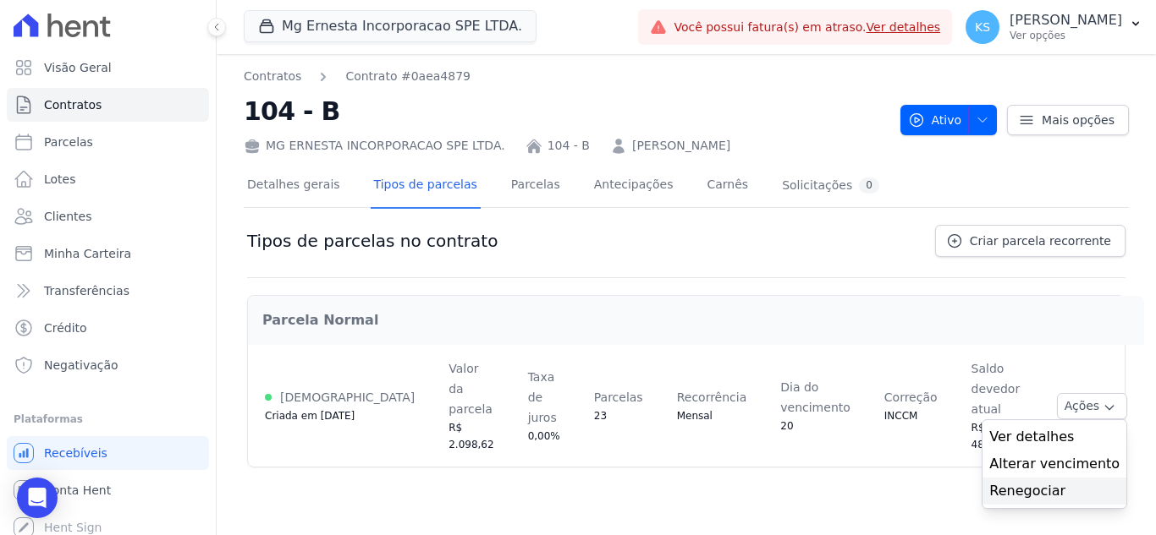
click at [1026, 481] on link "Renegociar" at bounding box center [1054, 491] width 130 height 20
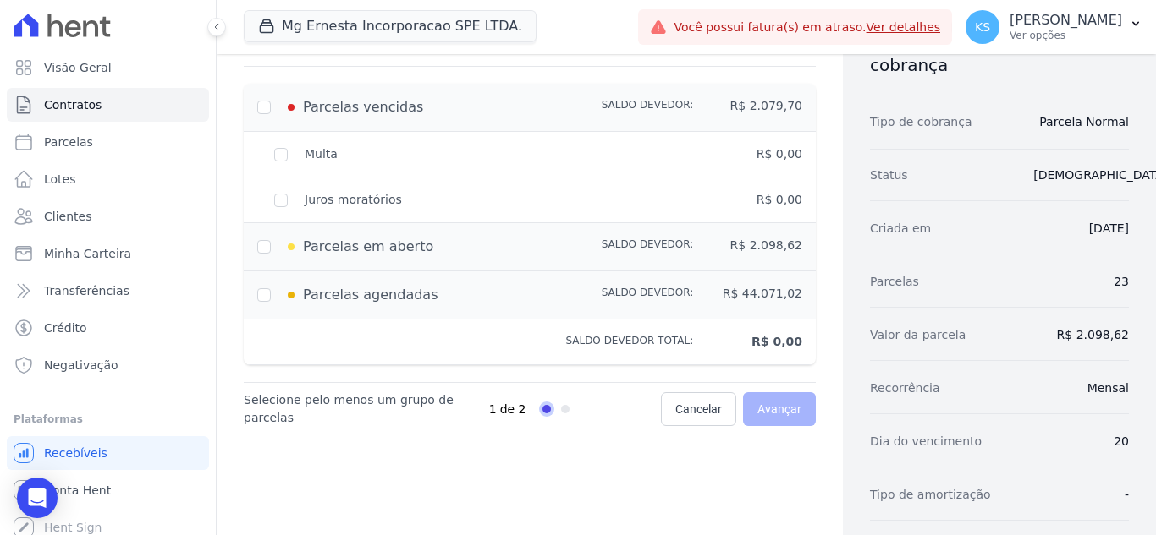
scroll to position [85, 0]
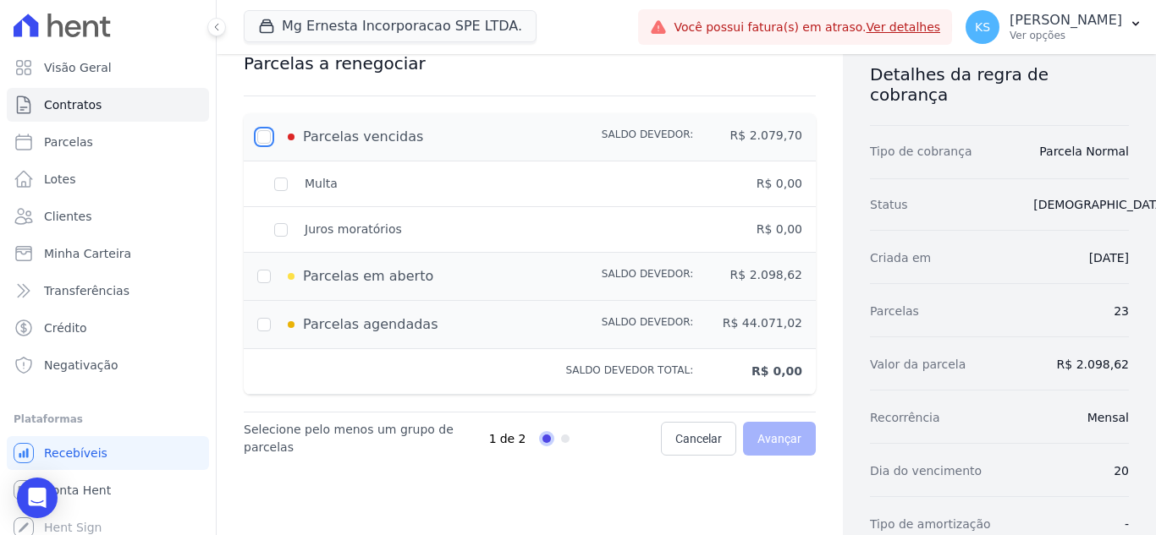
click at [259, 136] on input "checkbox" at bounding box center [264, 137] width 14 height 14
checkbox input "true"
click at [263, 276] on input "checkbox" at bounding box center [264, 277] width 14 height 14
checkbox input "true"
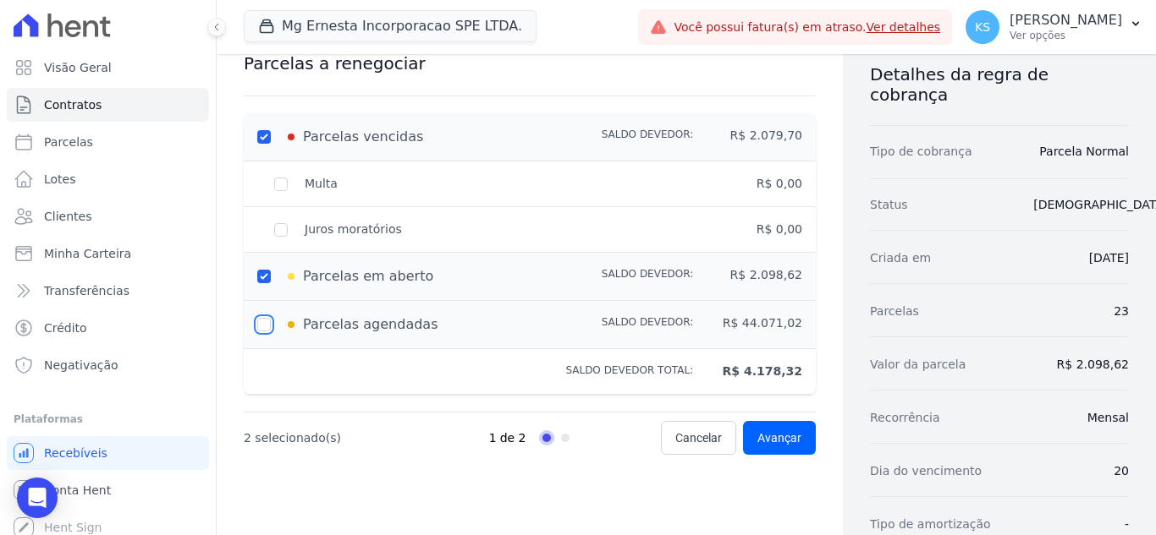
click at [266, 323] on input "checkbox" at bounding box center [264, 325] width 14 height 14
checkbox input "true"
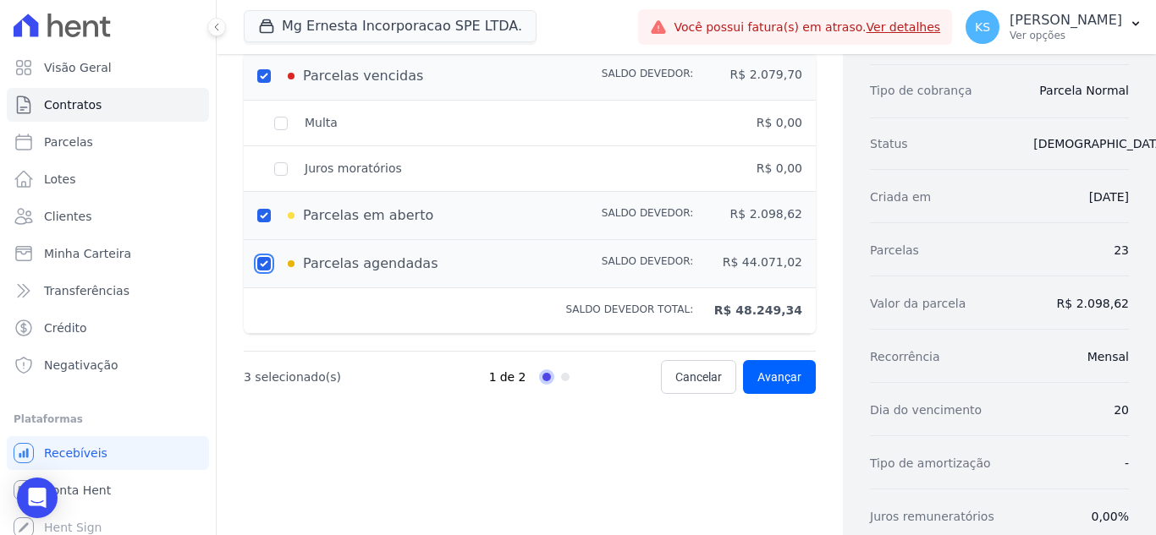
scroll to position [0, 0]
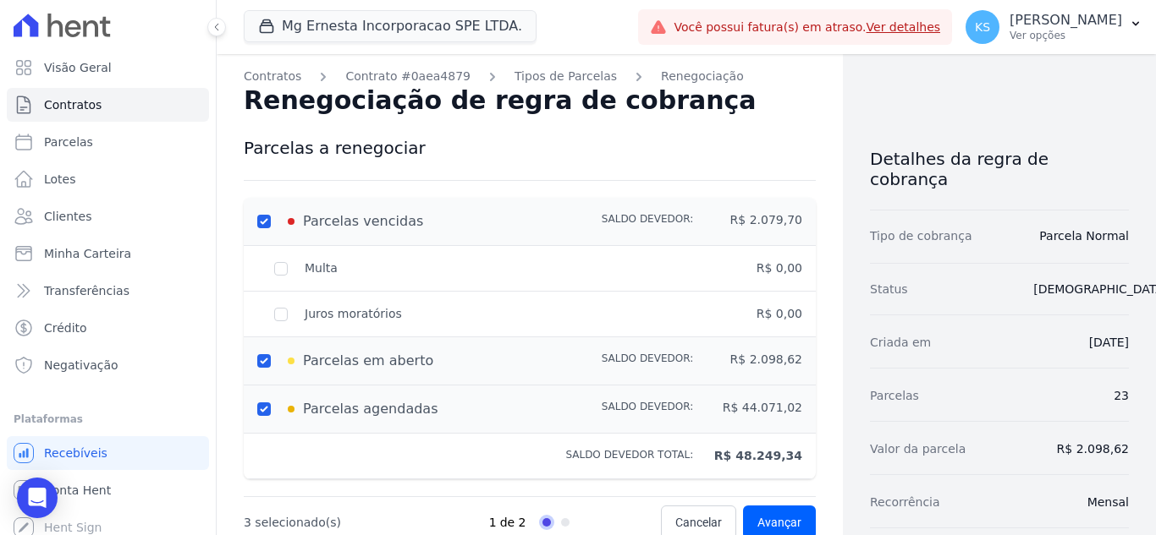
click at [281, 268] on div "Multa" at bounding box center [420, 269] width 327 height 18
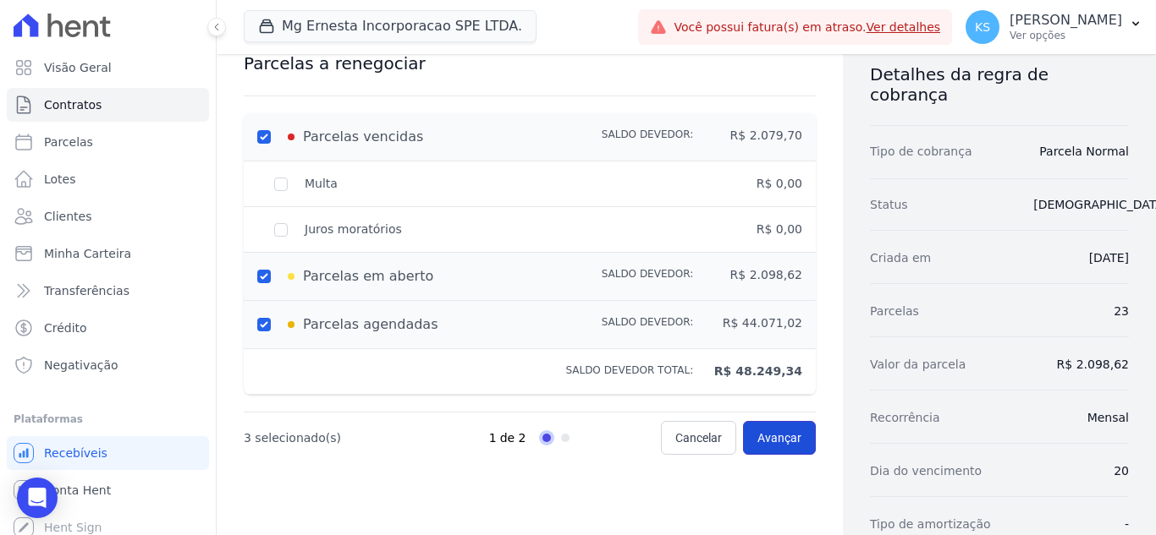
click at [778, 431] on span "Avançar" at bounding box center [779, 438] width 44 height 17
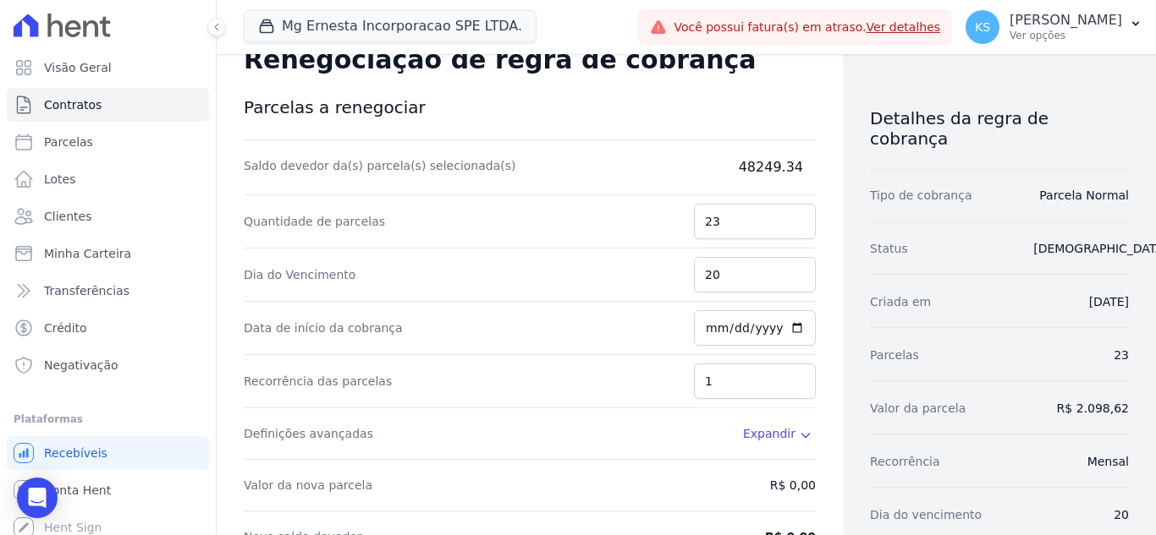
scroll to position [0, 0]
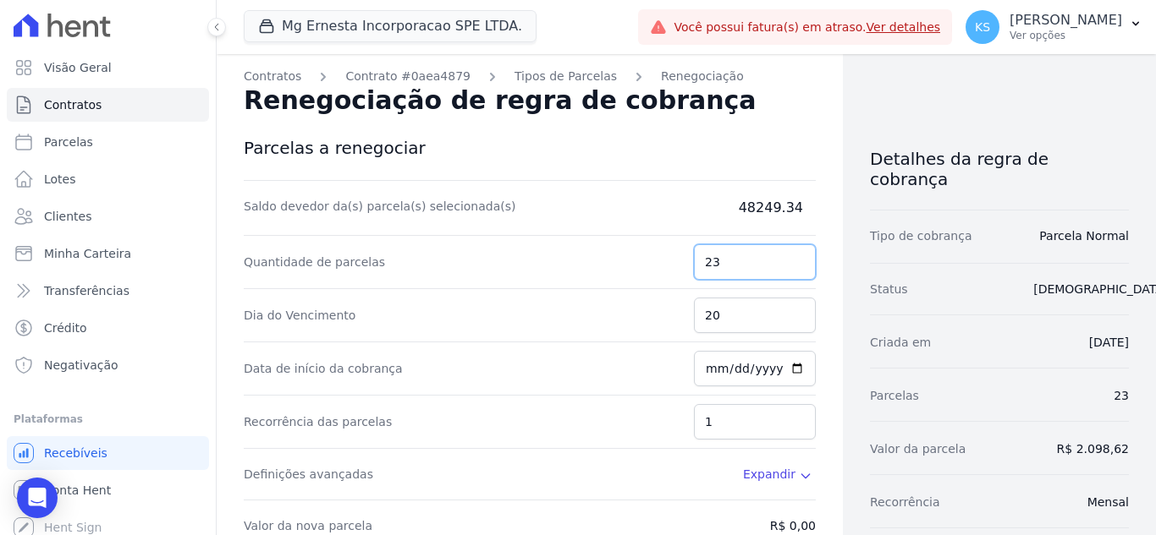
click at [724, 264] on input "23" at bounding box center [755, 262] width 122 height 36
drag, startPoint x: 718, startPoint y: 254, endPoint x: 763, endPoint y: 277, distance: 50.7
click at [664, 252] on div "Quantidade de parcelas 23" at bounding box center [530, 262] width 572 height 53
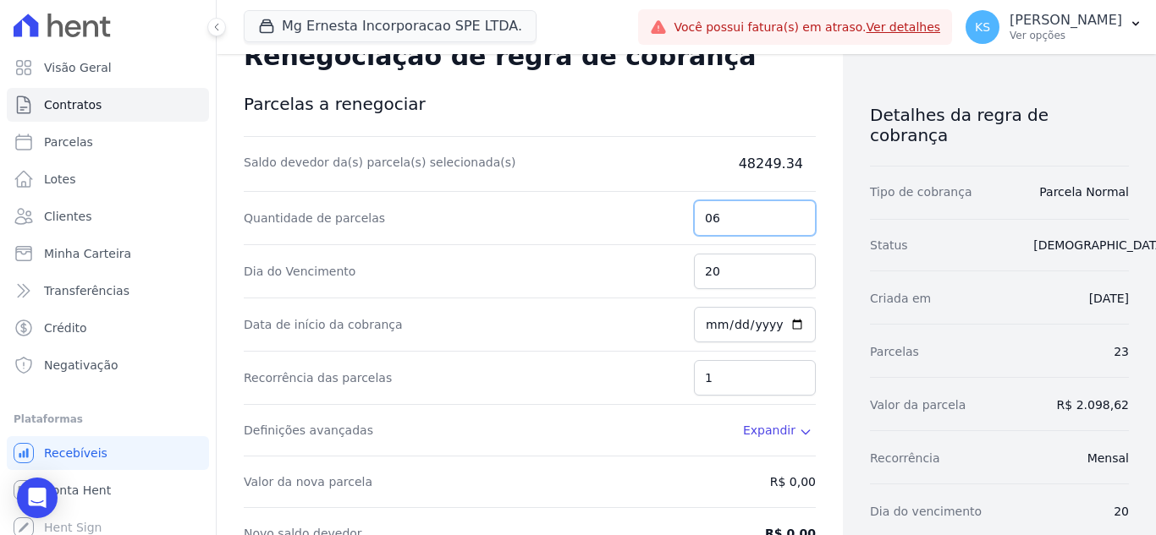
scroll to position [85, 0]
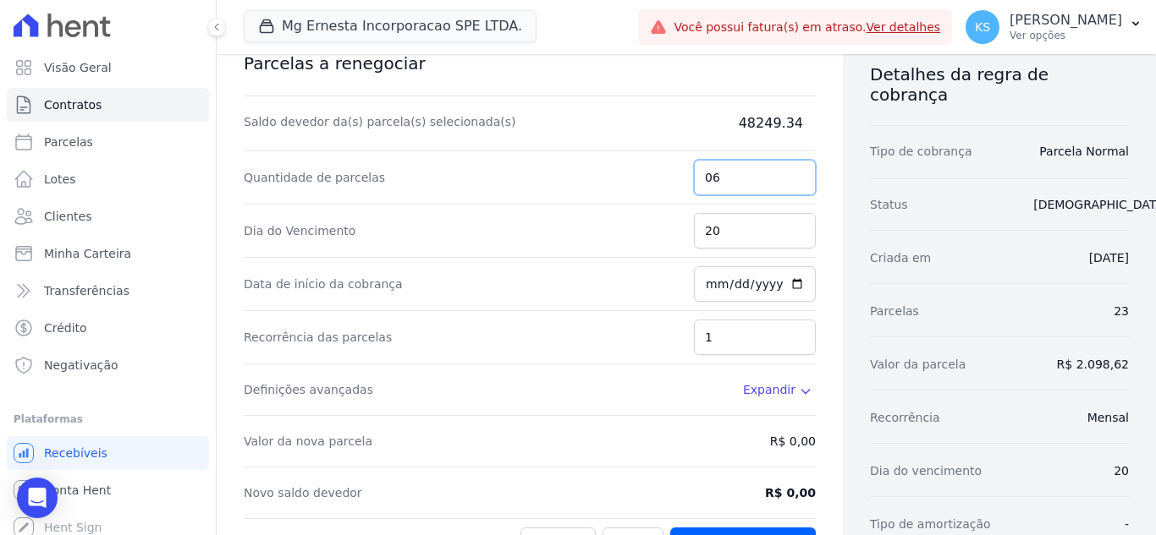
type input "06"
click at [724, 236] on input "20" at bounding box center [755, 231] width 122 height 36
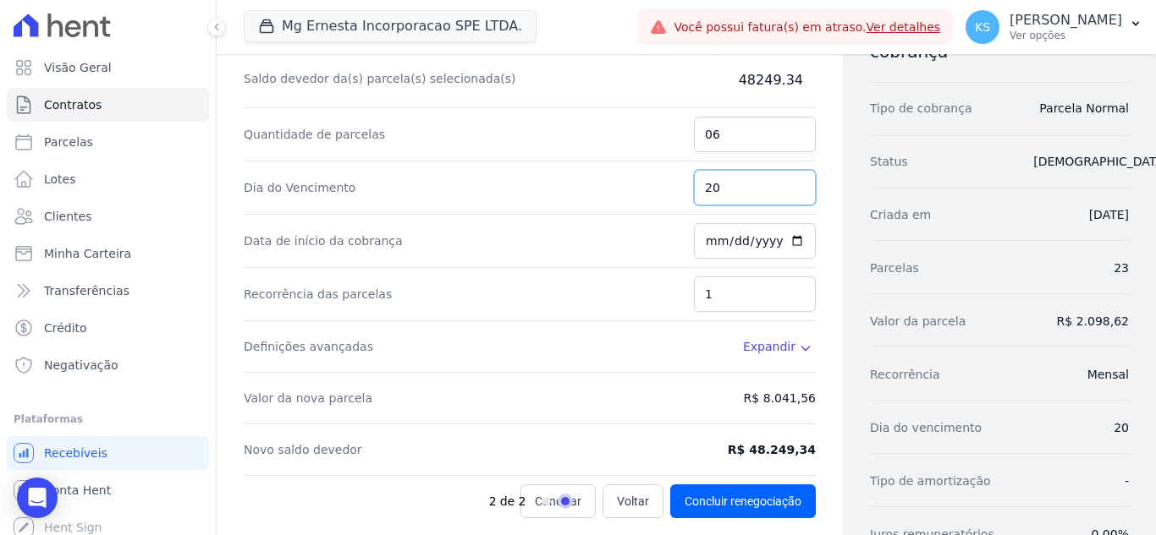
scroll to position [169, 0]
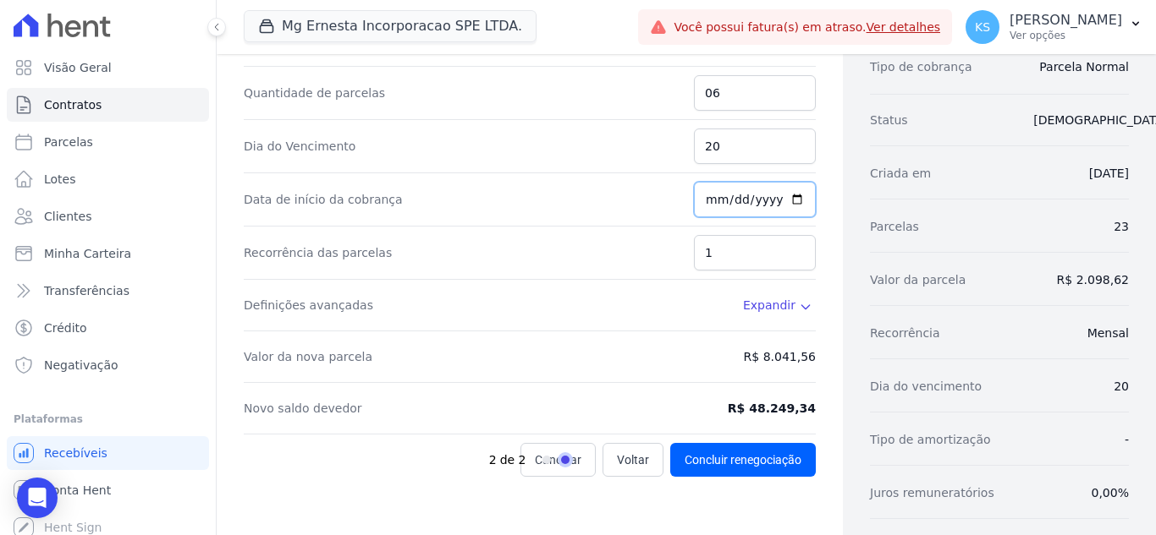
click at [788, 202] on input "[DATE]" at bounding box center [755, 200] width 122 height 36
type input "[DATE]"
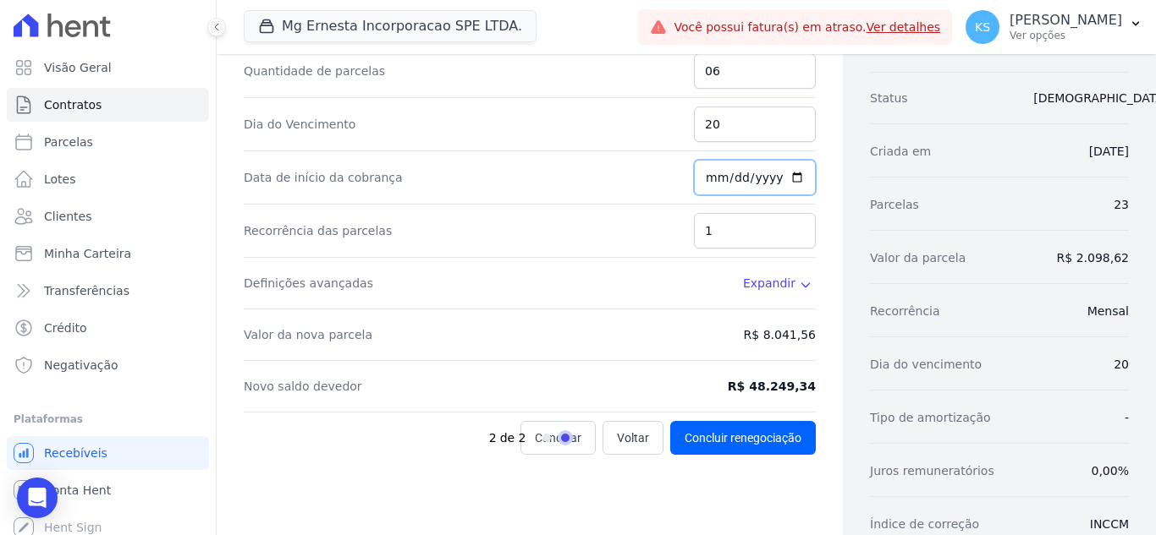
scroll to position [254, 0]
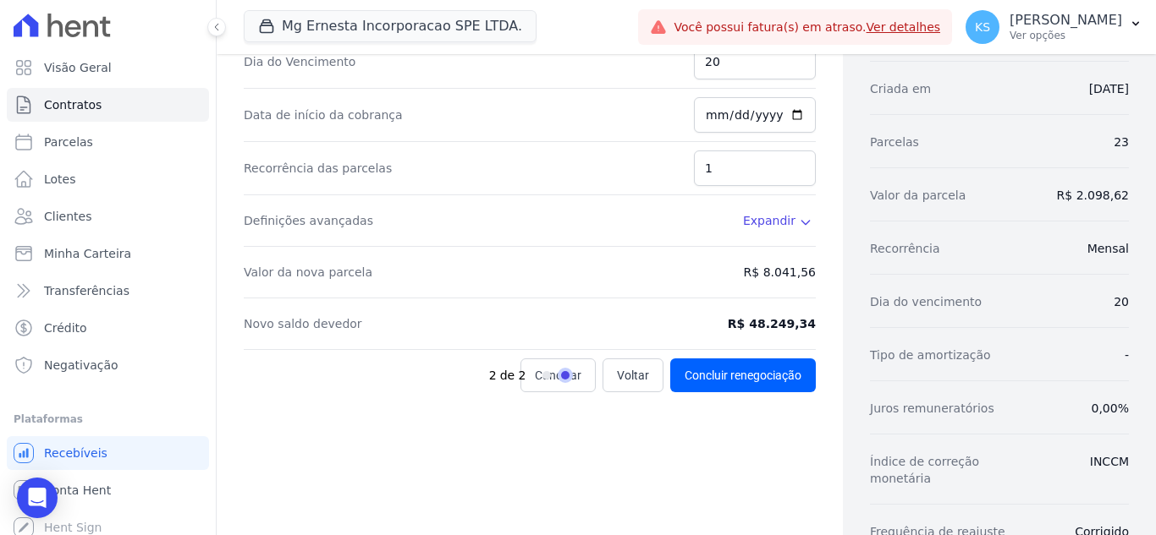
click at [764, 221] on span "Expandir" at bounding box center [769, 220] width 52 height 17
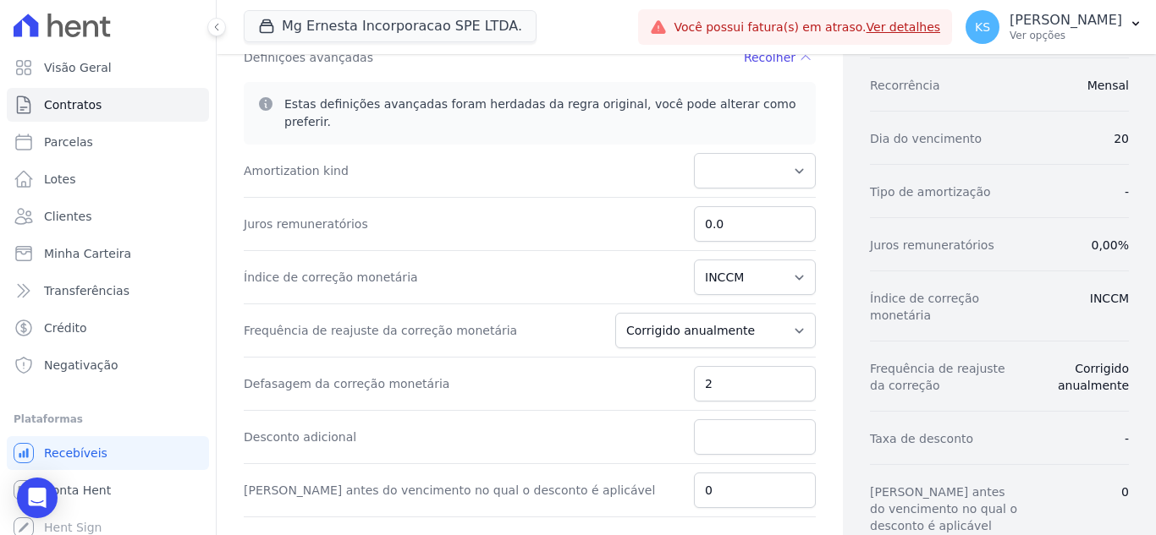
scroll to position [423, 0]
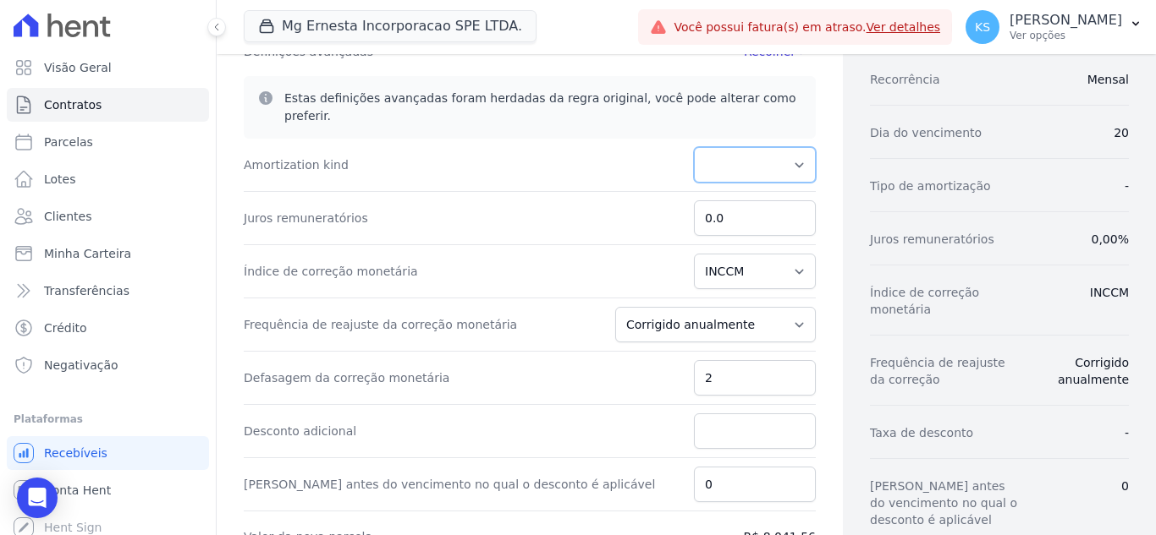
click at [770, 147] on select "PRICE" at bounding box center [755, 165] width 122 height 36
click at [535, 143] on div "Amortization kind PRICE" at bounding box center [530, 165] width 572 height 53
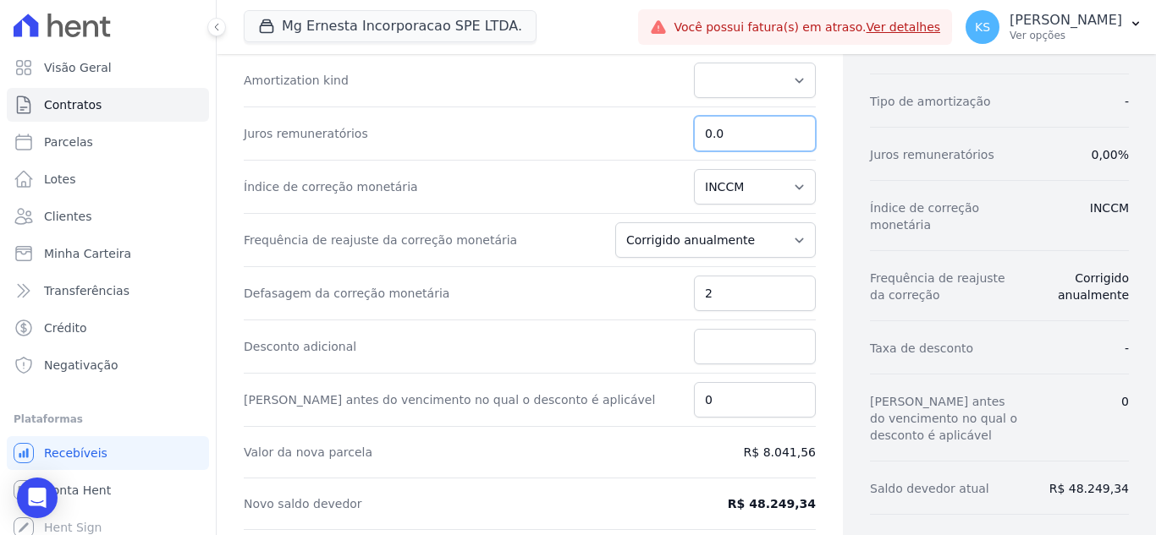
click at [739, 116] on input "0.0" at bounding box center [755, 134] width 122 height 36
drag, startPoint x: 712, startPoint y: 121, endPoint x: 727, endPoint y: 148, distance: 31.1
click at [675, 118] on div "Juros remuneratórios 0.0" at bounding box center [530, 133] width 572 height 53
click at [518, 161] on div "Índice de correção monetária Média dos últimos 12 meses acumulado de INCCM Médi…" at bounding box center [530, 187] width 572 height 53
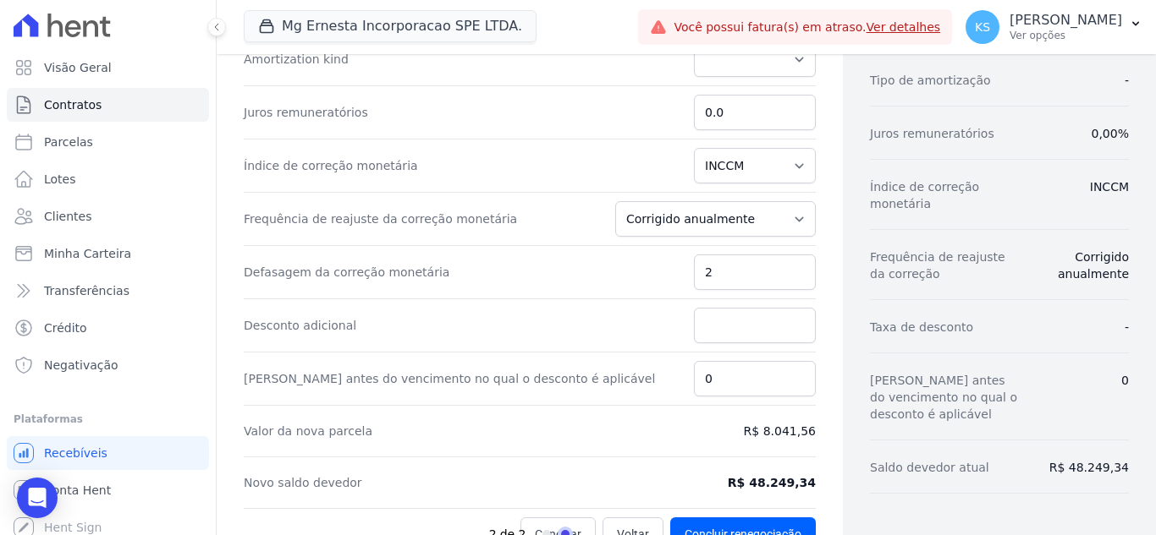
scroll to position [549, 0]
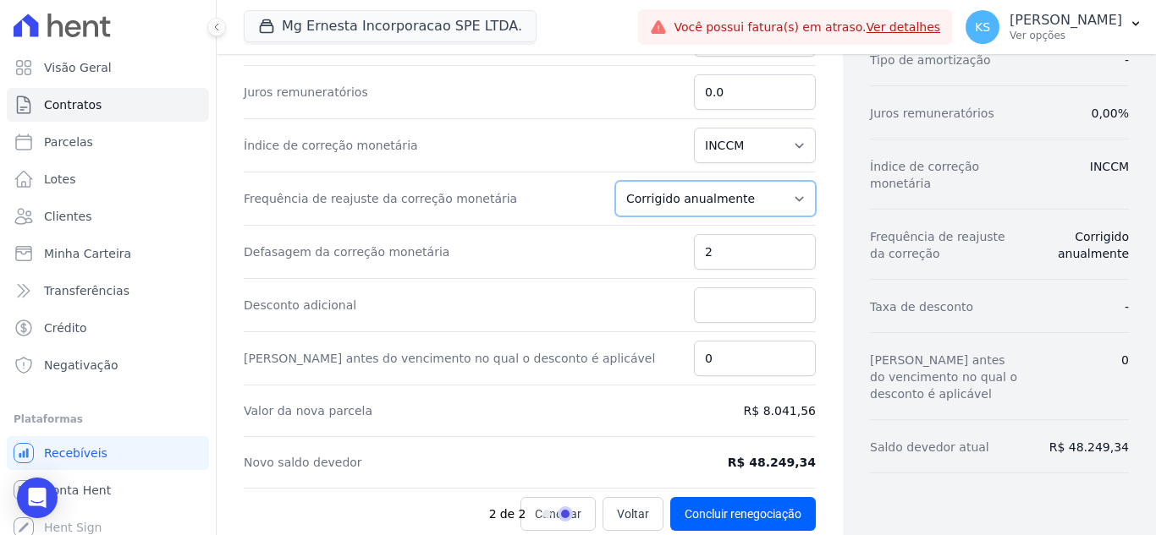
click at [729, 181] on select "Corrigido semestralmente Corrigido mensalmente Corrigido anualmente" at bounding box center [715, 199] width 200 height 36
select select "monthly"
click at [626, 181] on select "Corrigido semestralmente Corrigido mensalmente Corrigido anualmente" at bounding box center [715, 199] width 200 height 36
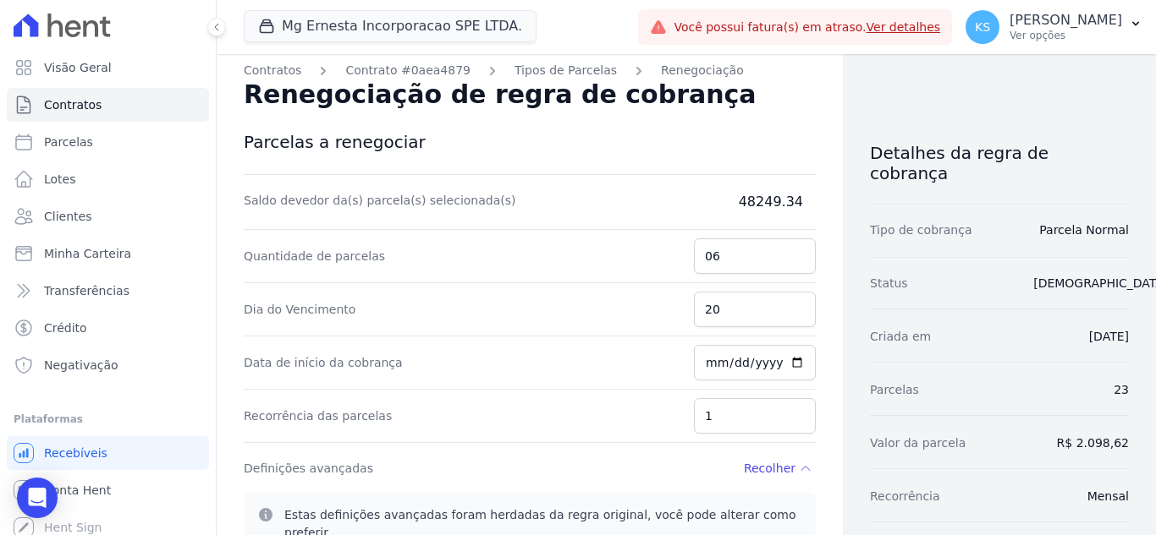
scroll to position [0, 0]
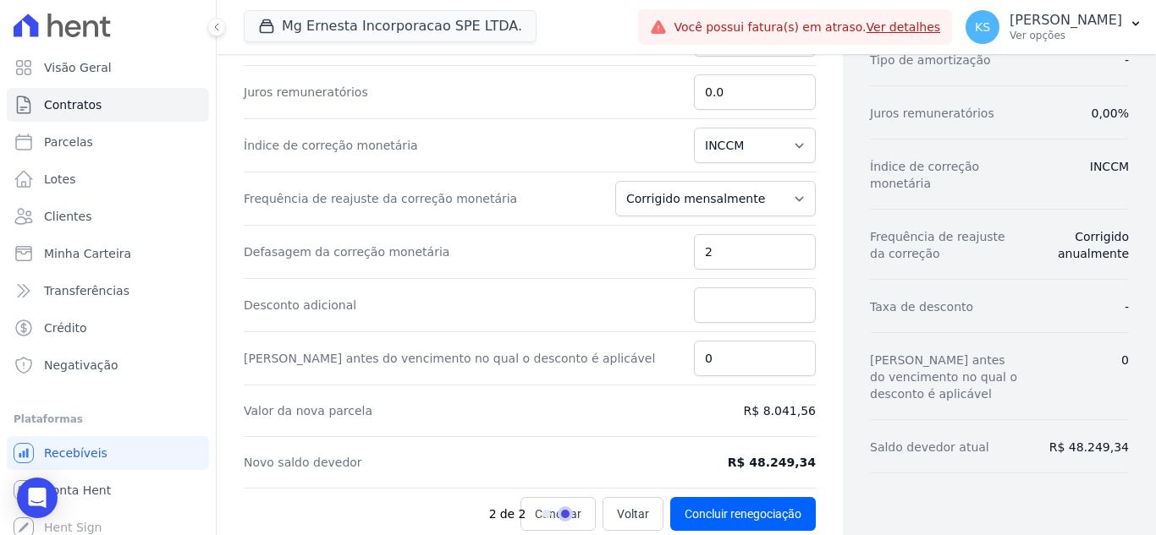
click at [748, 403] on dd "R$ 8.041,56" at bounding box center [780, 411] width 72 height 17
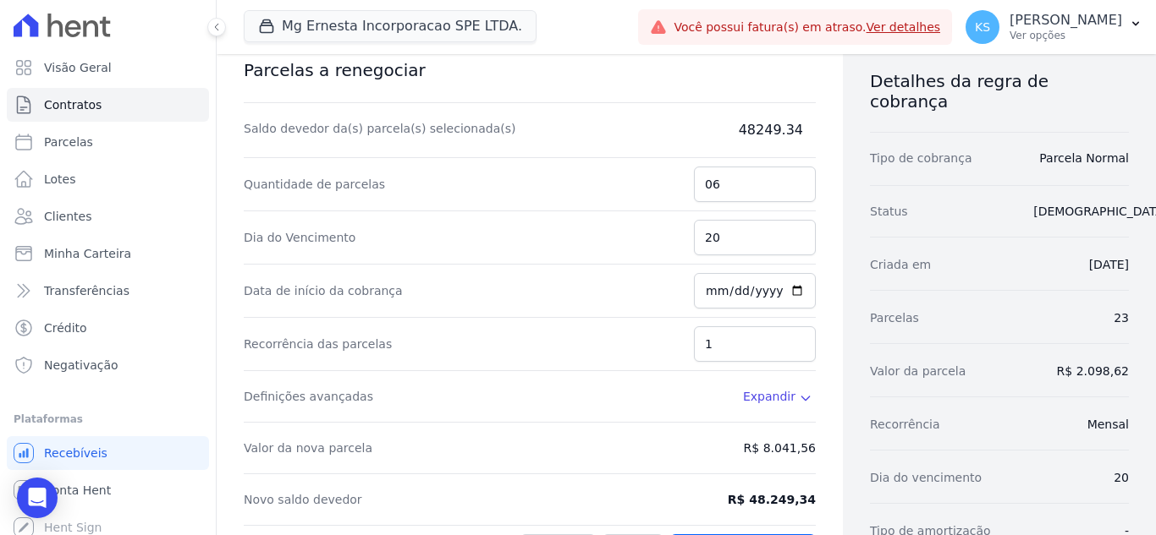
scroll to position [183, 0]
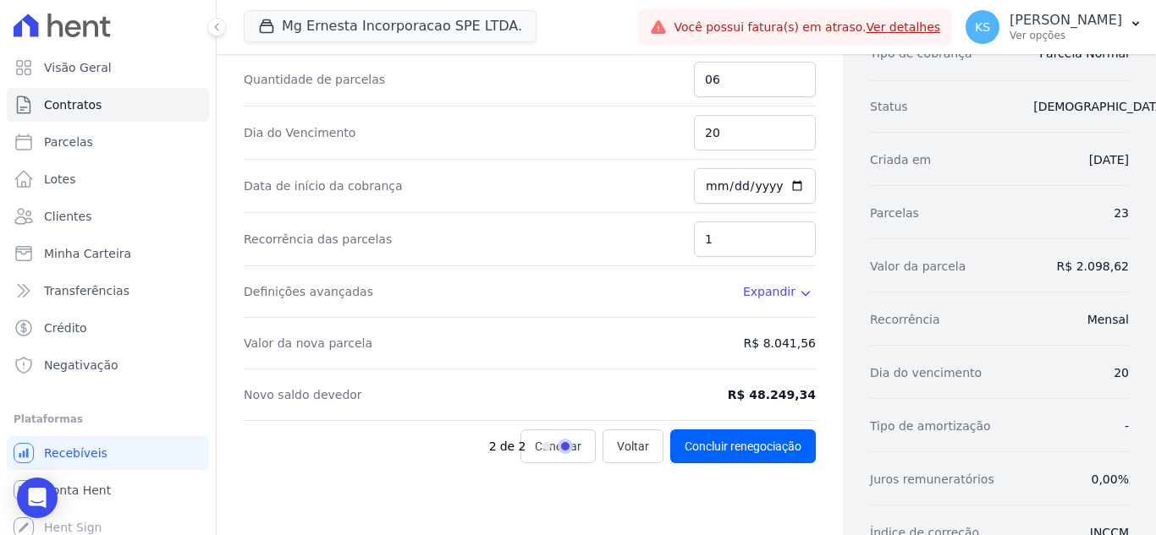
click at [782, 288] on span "Expandir" at bounding box center [769, 291] width 52 height 17
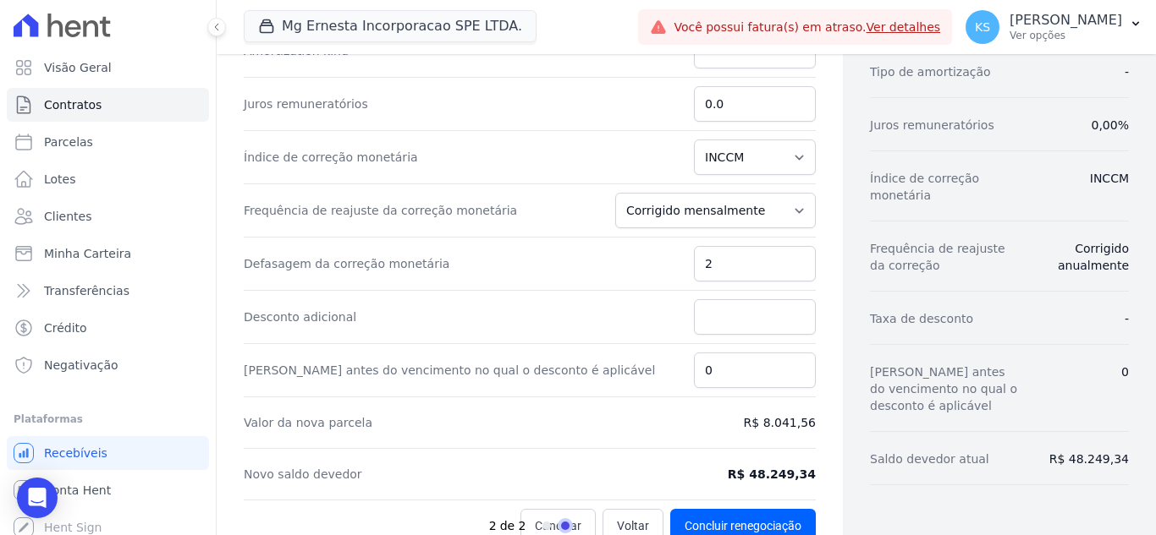
scroll to position [549, 0]
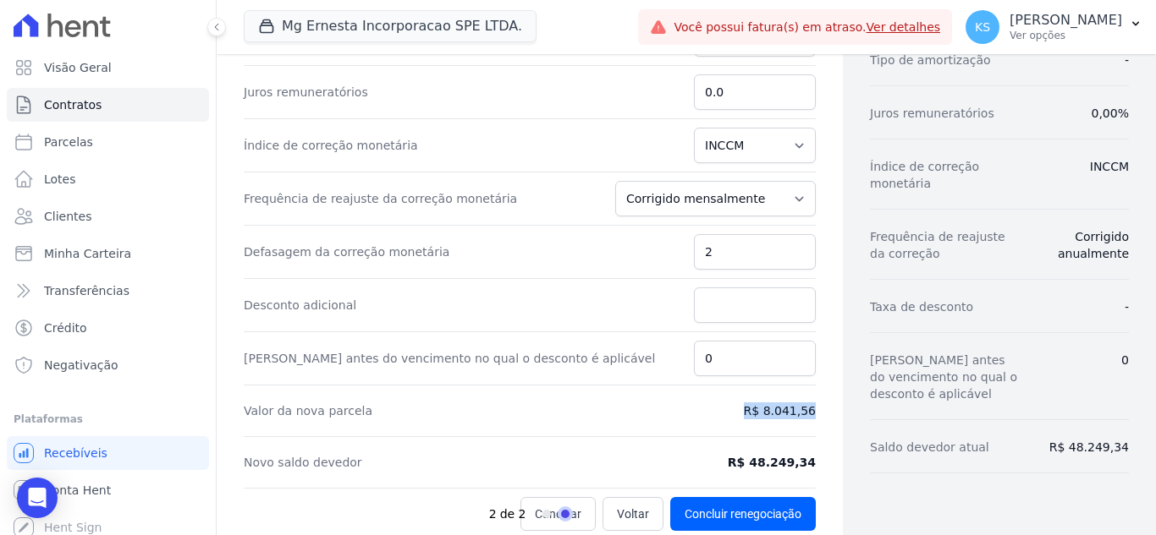
drag, startPoint x: 735, startPoint y: 392, endPoint x: 826, endPoint y: 396, distance: 90.6
click at [826, 396] on div "Contratos Contrato #0aea4879 Tipos de Parcelas Renegociação Renegociação de reg…" at bounding box center [530, 29] width 626 height 1048
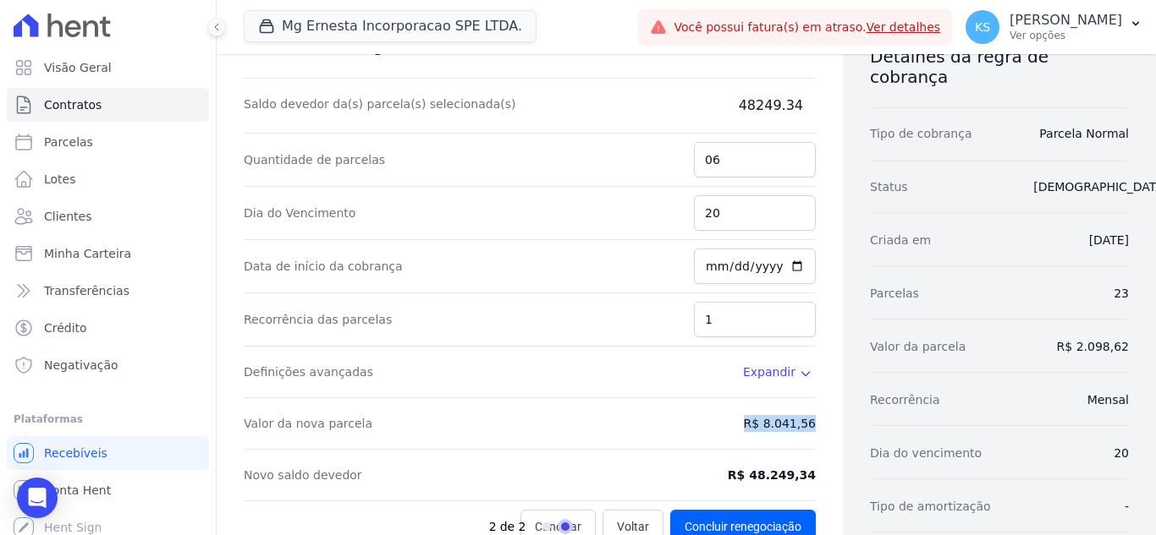
scroll to position [98, 0]
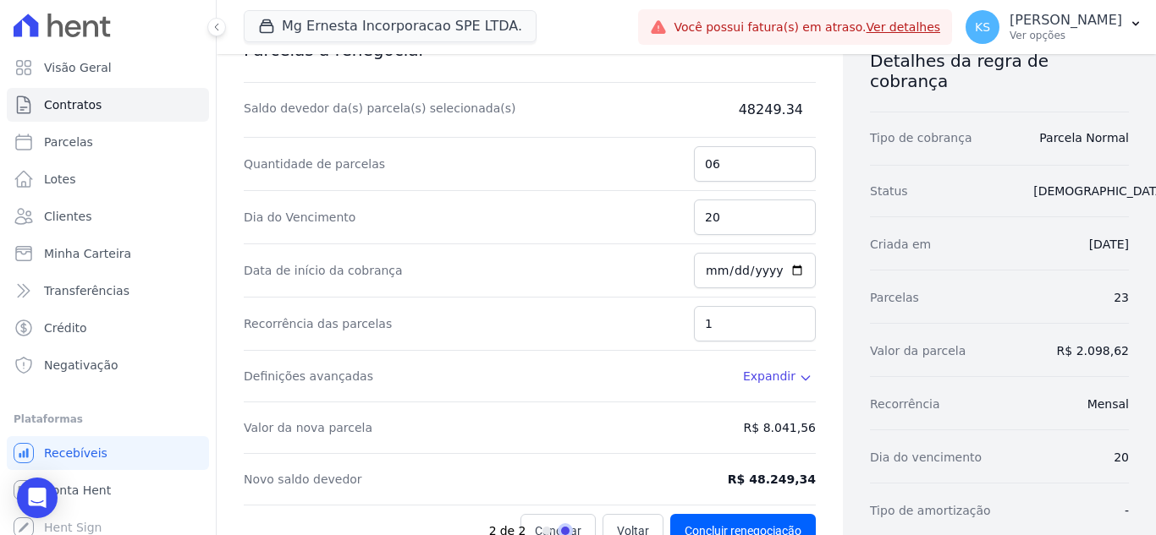
click at [672, 395] on div "Definições avançadas Expandir" at bounding box center [530, 377] width 572 height 52
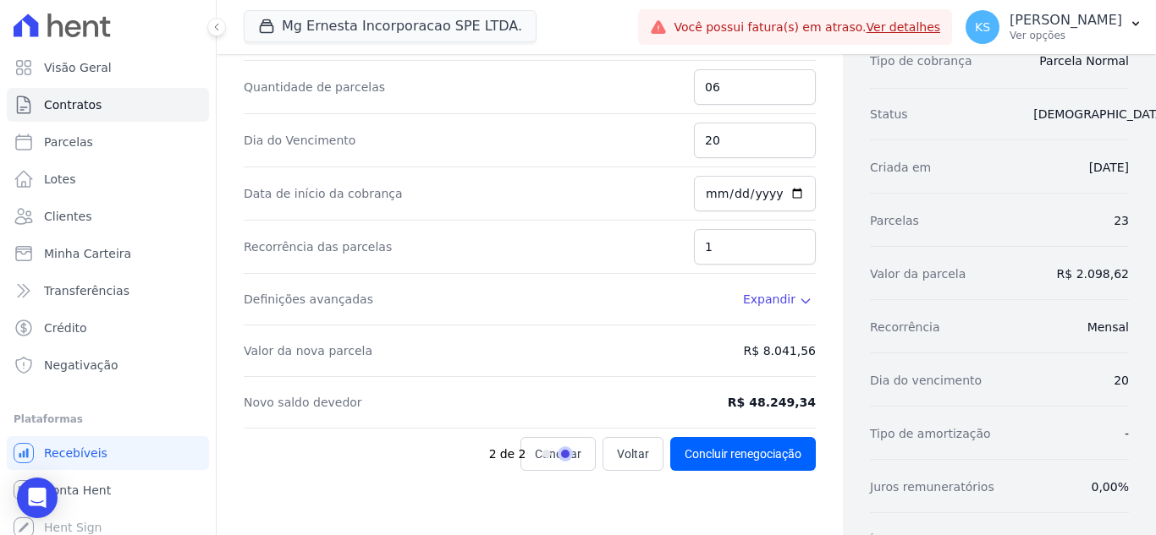
scroll to position [85, 0]
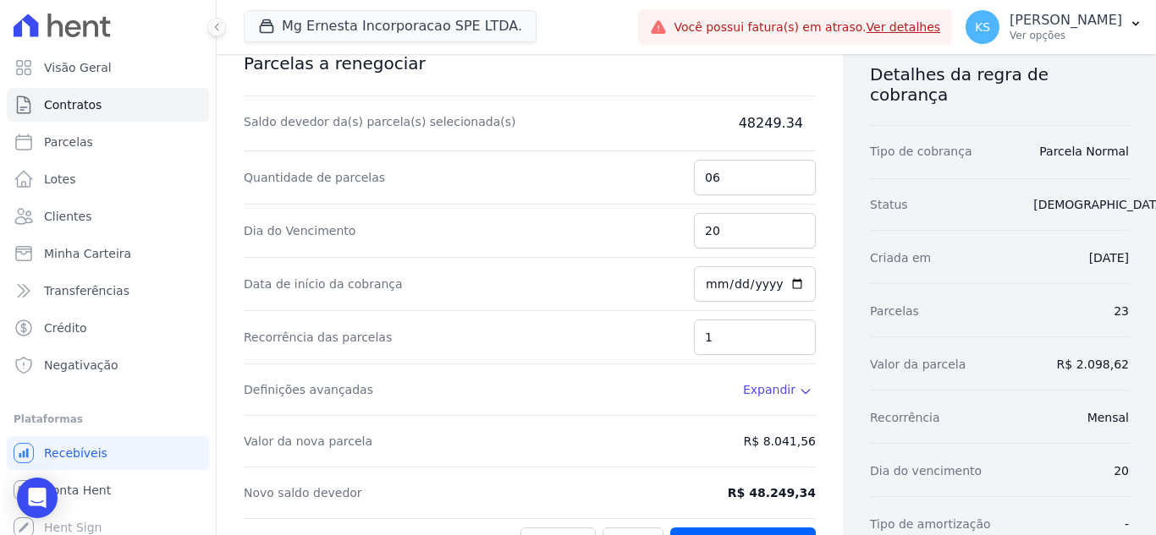
click at [760, 149] on div "Saldo devedor da(s) parcela(s) selecionada(s) 48249.34" at bounding box center [530, 132] width 572 height 38
click at [734, 168] on input "06" at bounding box center [755, 178] width 122 height 36
click at [737, 225] on input "20" at bounding box center [755, 231] width 122 height 36
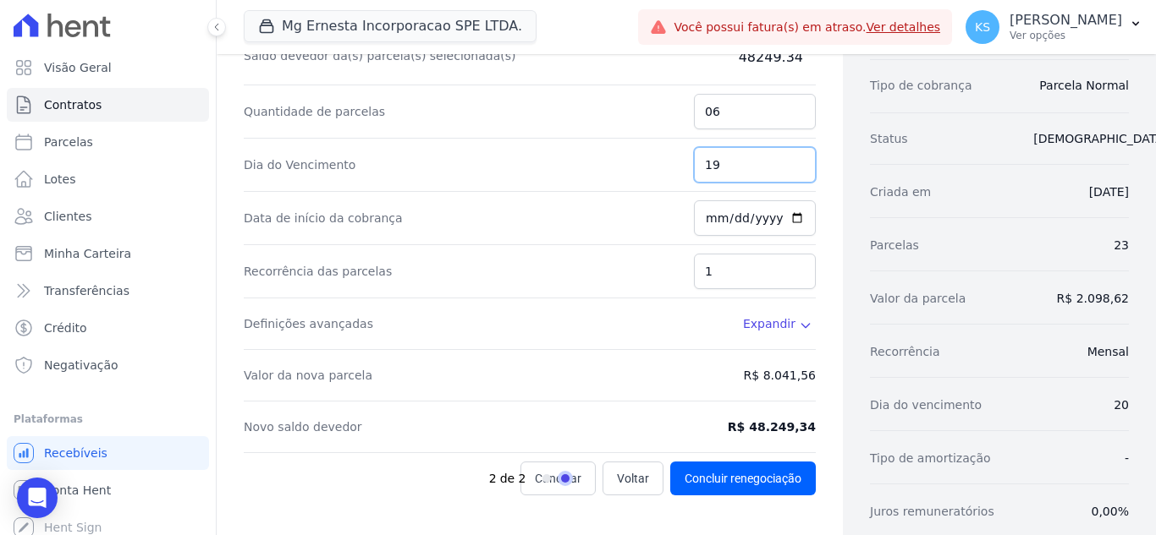
scroll to position [169, 0]
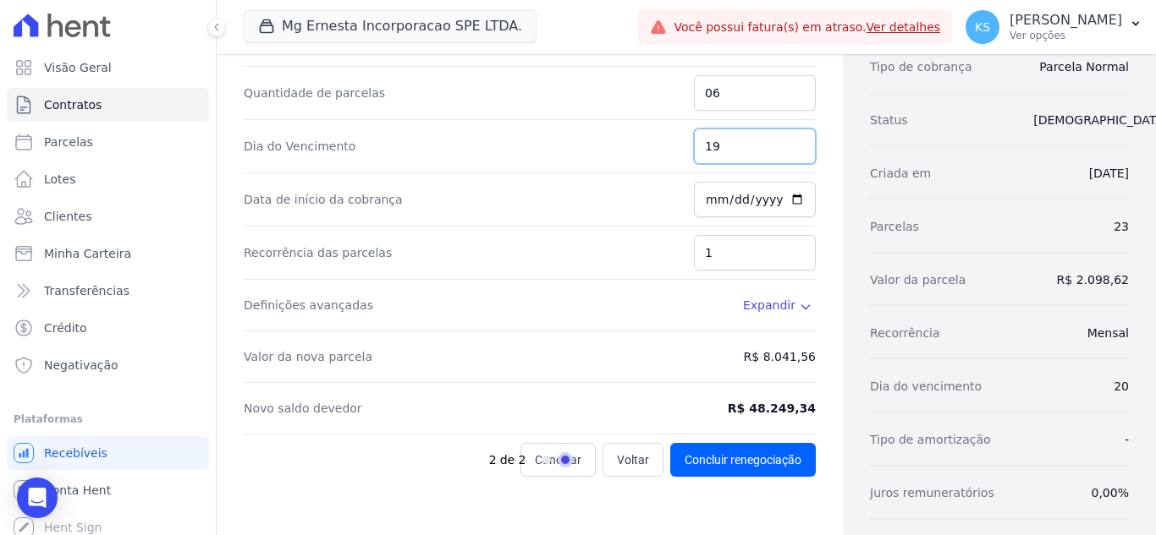
type input "19"
click at [790, 249] on input "2" at bounding box center [755, 253] width 122 height 36
click at [790, 249] on input "3" at bounding box center [755, 253] width 122 height 36
click at [790, 249] on input "4" at bounding box center [755, 253] width 122 height 36
click at [790, 249] on input "5" at bounding box center [755, 253] width 122 height 36
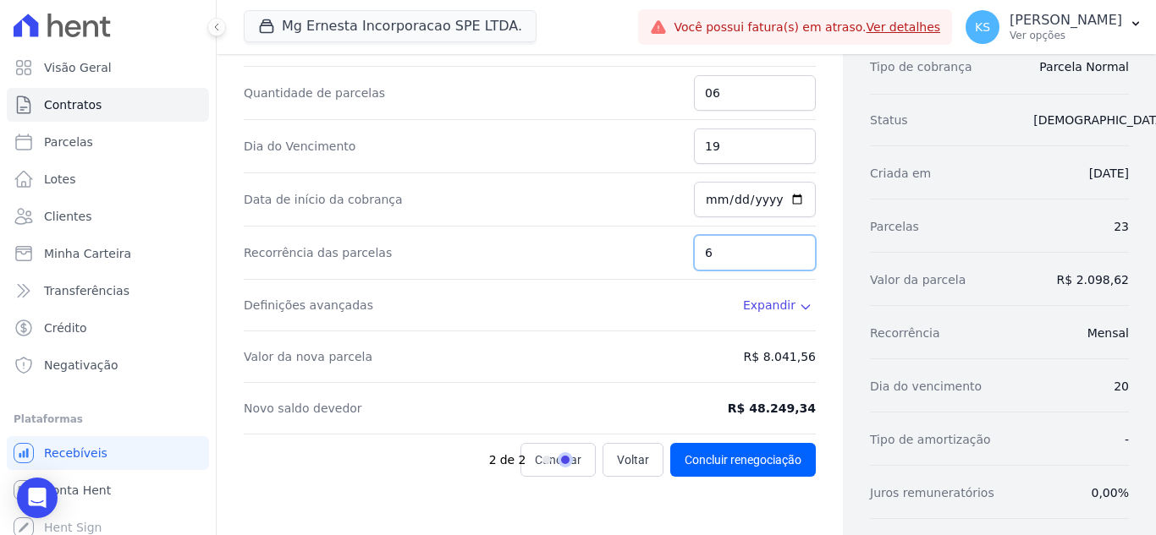
type input "6"
click at [790, 249] on input "6" at bounding box center [755, 253] width 122 height 36
click at [747, 304] on span "Expandir" at bounding box center [769, 305] width 52 height 17
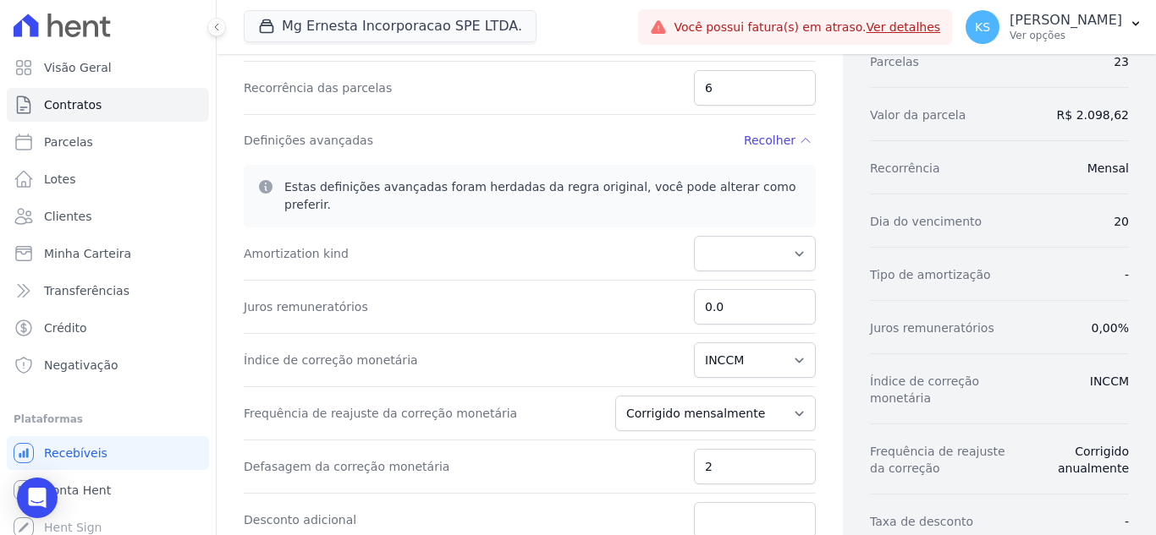
scroll to position [338, 0]
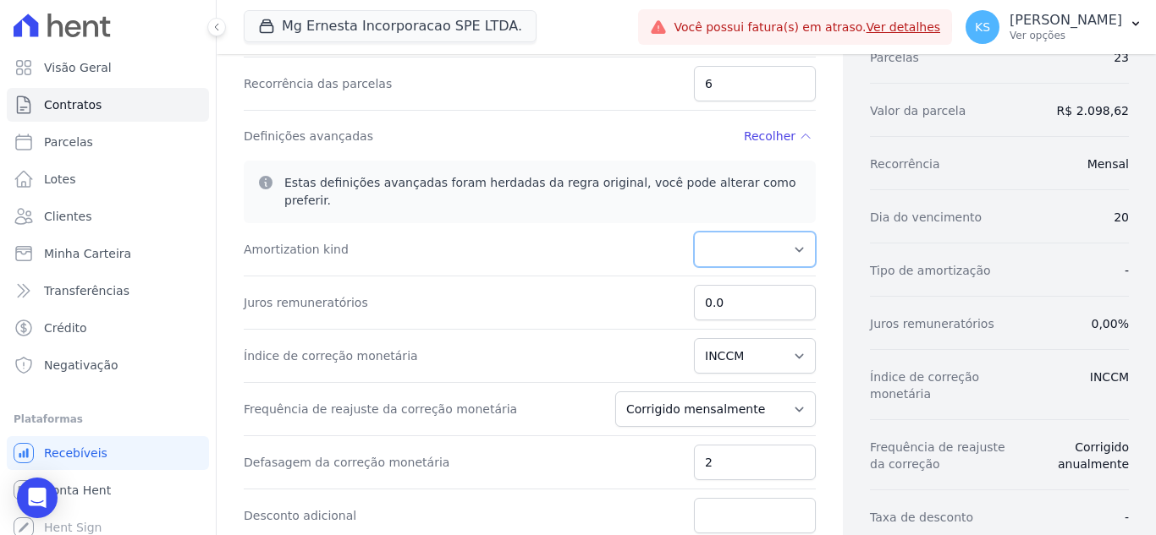
click at [789, 232] on select "PRICE" at bounding box center [755, 250] width 122 height 36
click at [579, 223] on div "Amortization kind PRICE" at bounding box center [530, 249] width 572 height 53
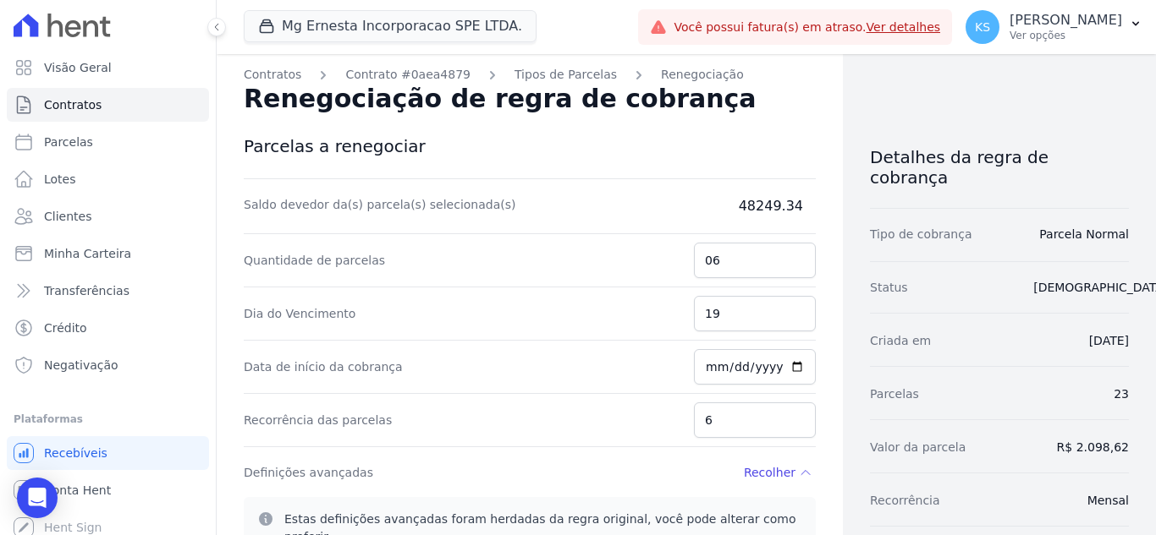
scroll to position [0, 0]
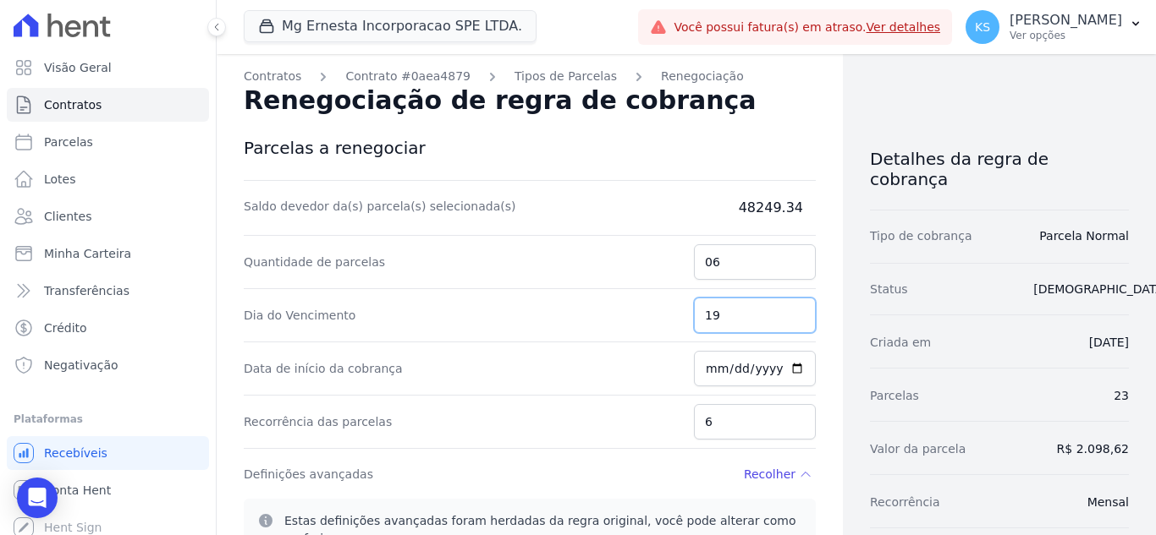
click at [721, 313] on input "19" at bounding box center [755, 316] width 122 height 36
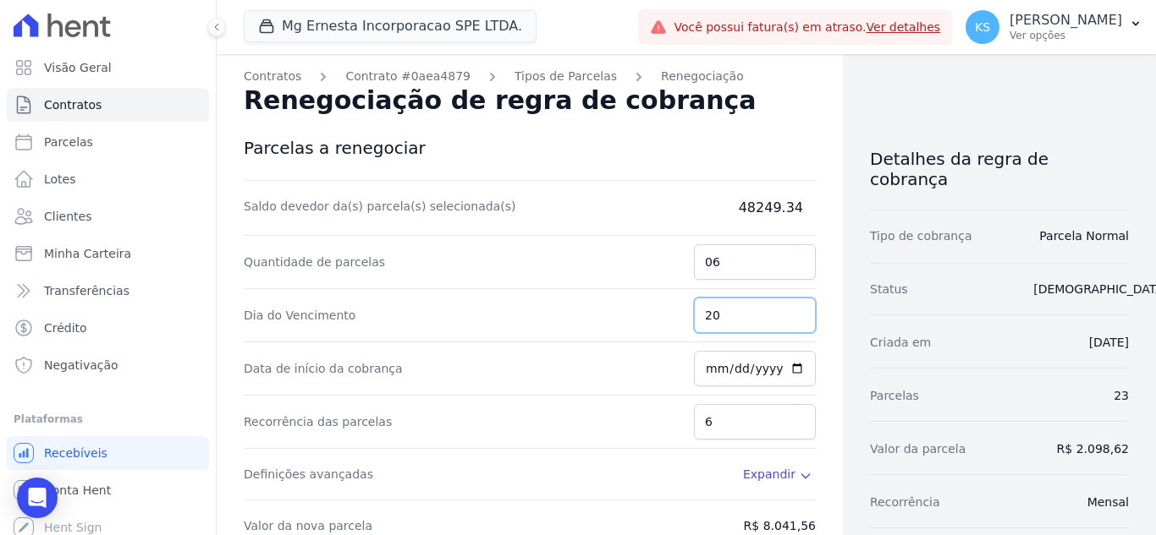
type input "20"
click at [788, 310] on input "20" at bounding box center [755, 316] width 122 height 36
click at [734, 261] on input "06" at bounding box center [755, 262] width 122 height 36
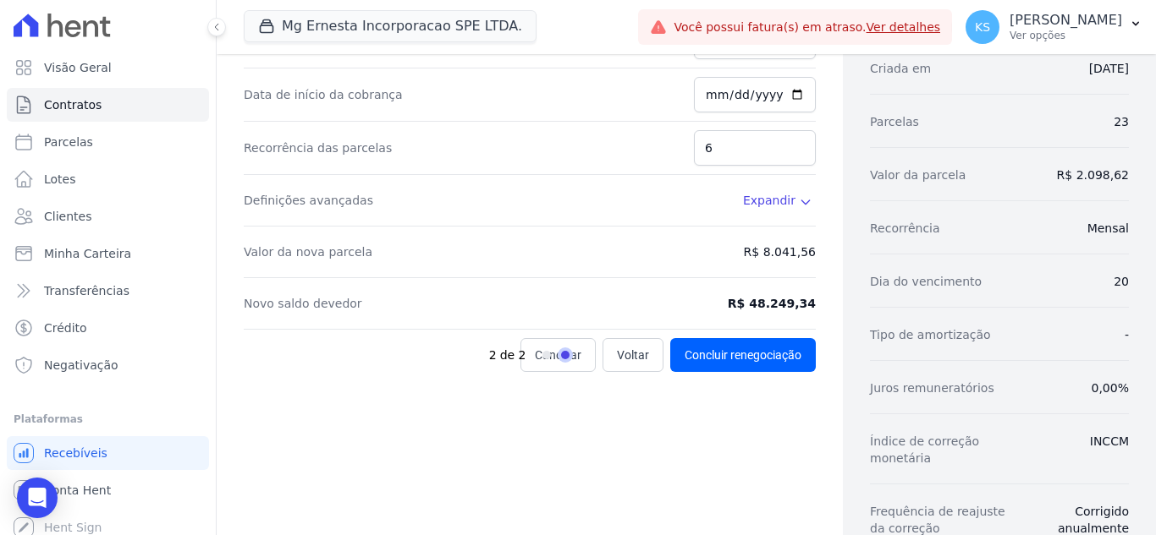
scroll to position [169, 0]
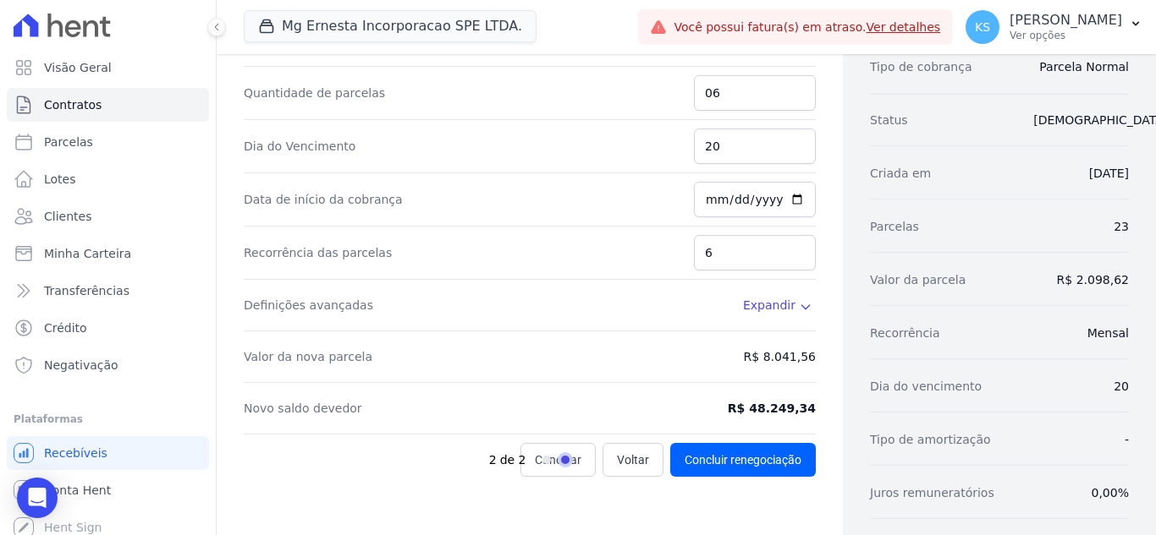
click at [777, 308] on span "Expandir" at bounding box center [769, 305] width 52 height 17
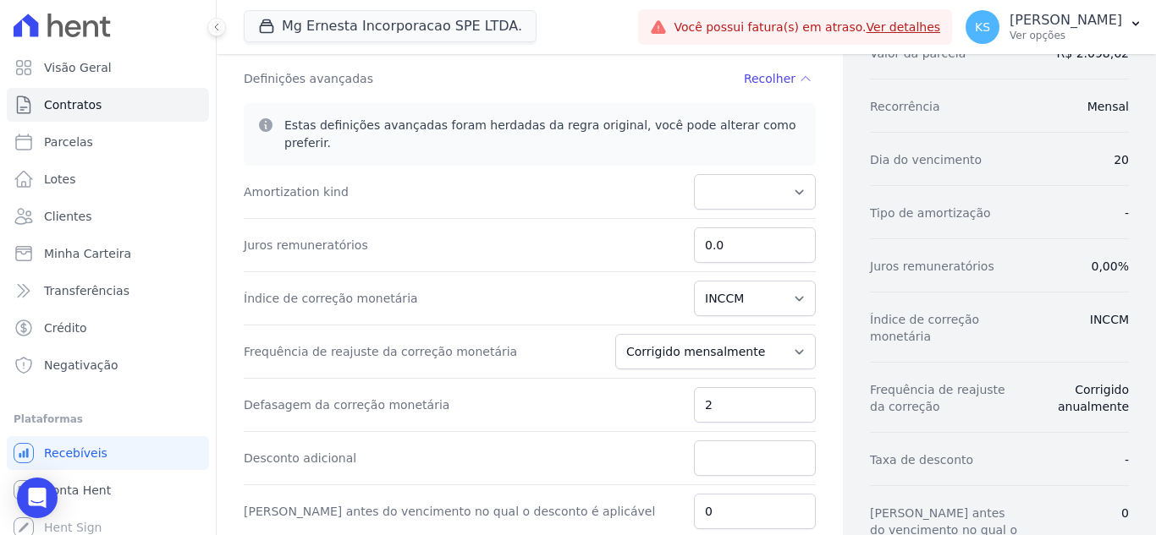
scroll to position [423, 0]
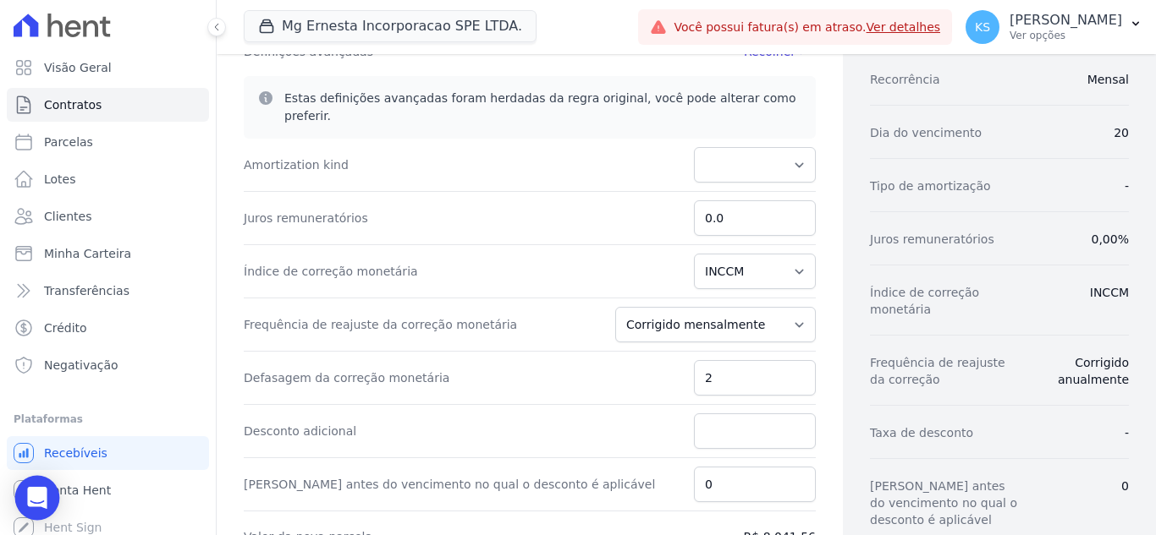
click at [49, 490] on div "Open Intercom Messenger" at bounding box center [37, 498] width 45 height 45
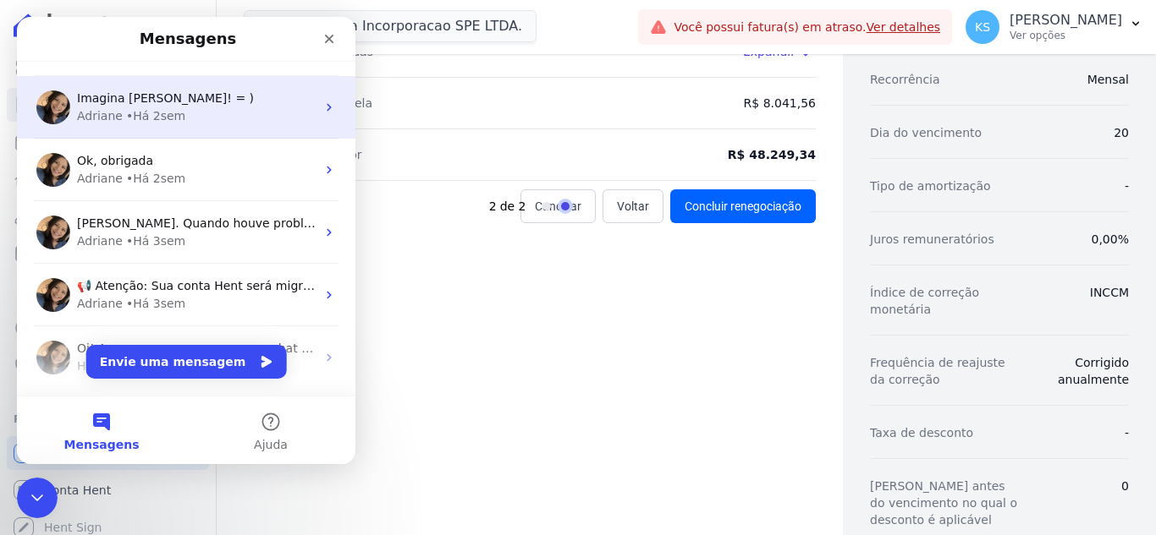
scroll to position [0, 0]
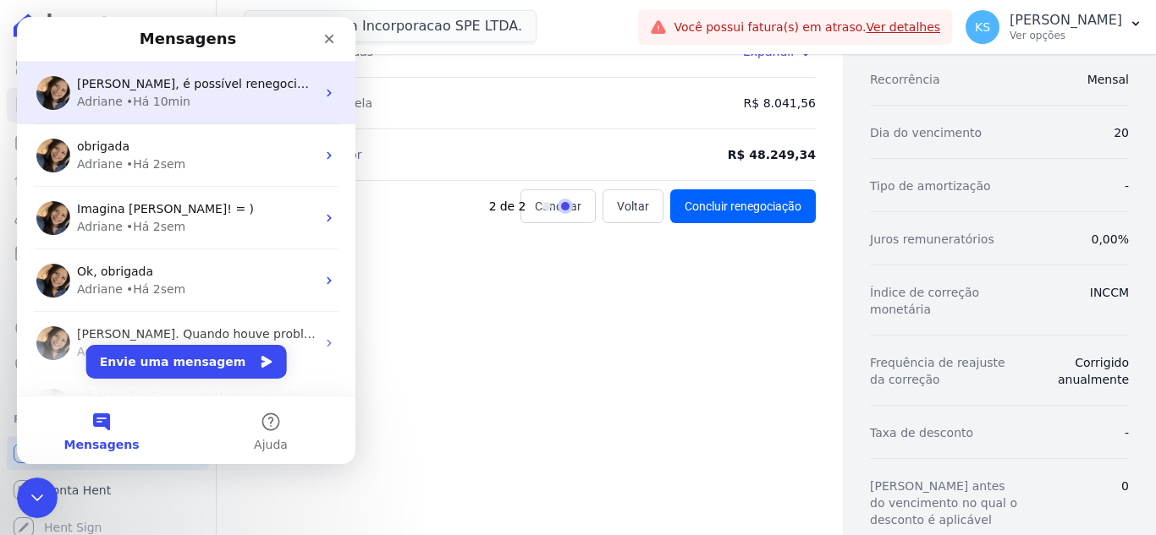
click at [157, 79] on span "Kelly, é possível renegociar a regra de cobrança. Acesse o Contrato 104B > Tipo…" at bounding box center [451, 84] width 749 height 14
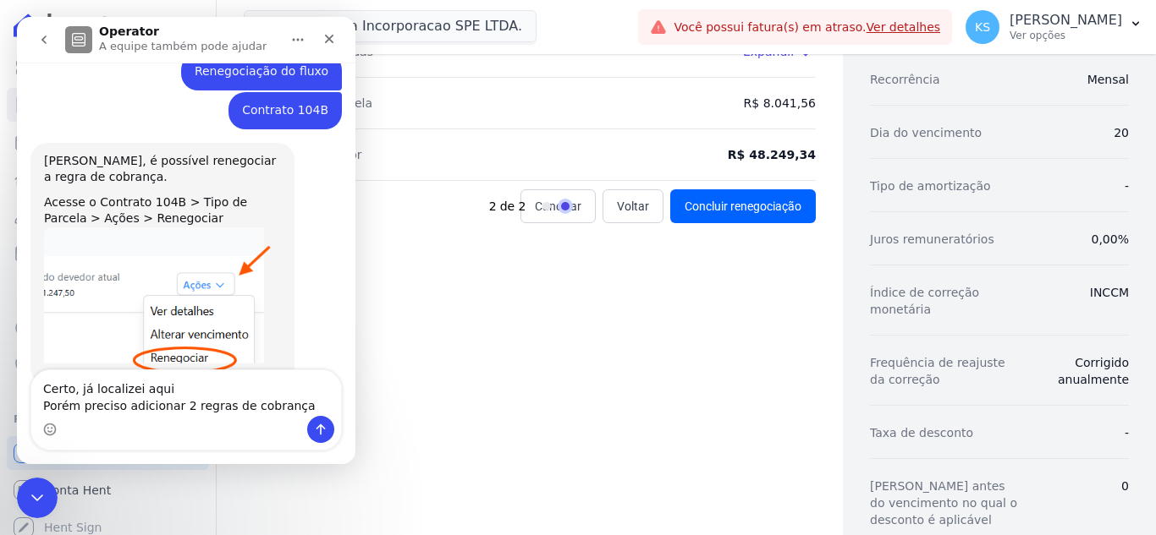
scroll to position [444, 0]
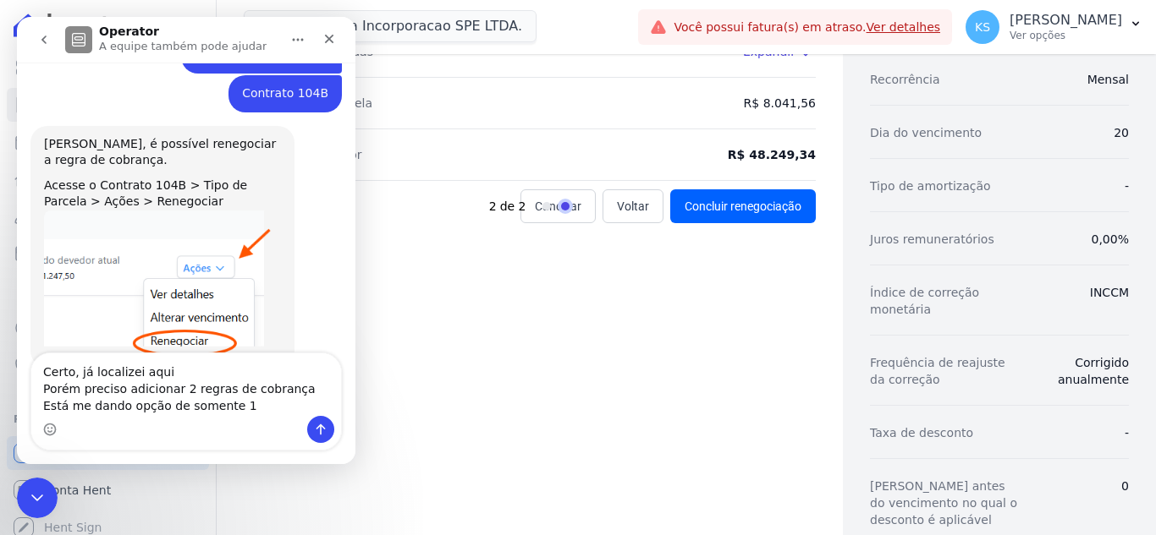
click at [166, 369] on textarea "Certo, já localizei aqui Porém preciso adicionar 2 regras de cobrança Está me d…" at bounding box center [186, 385] width 310 height 63
type textarea "Certo, já localizei aqui, obrigada Porém preciso adicionar 2 regras de cobrança…"
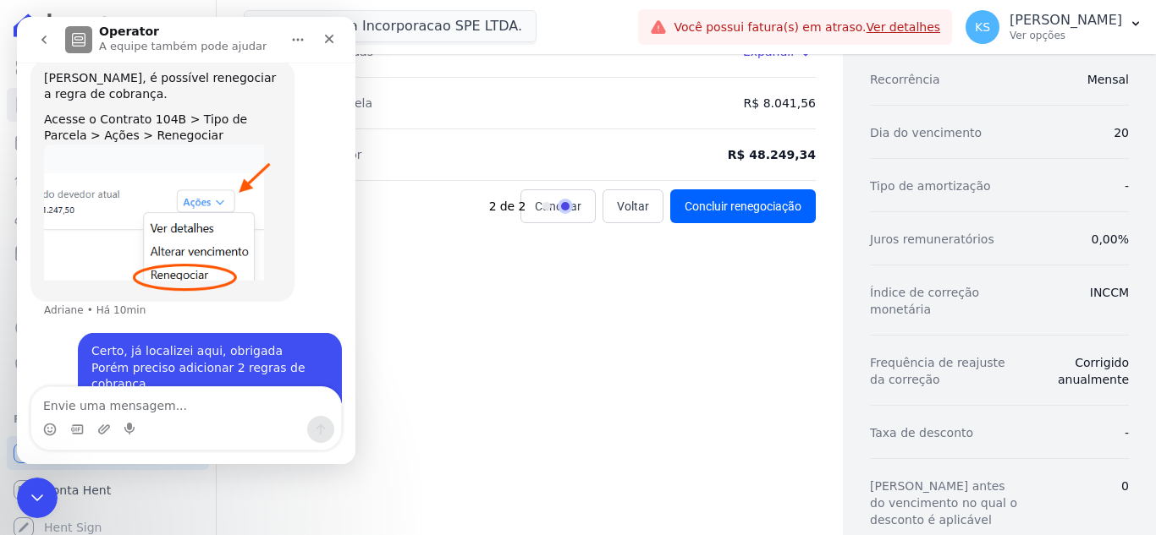
scroll to position [511, 0]
click at [327, 40] on icon "Fechar" at bounding box center [329, 39] width 14 height 14
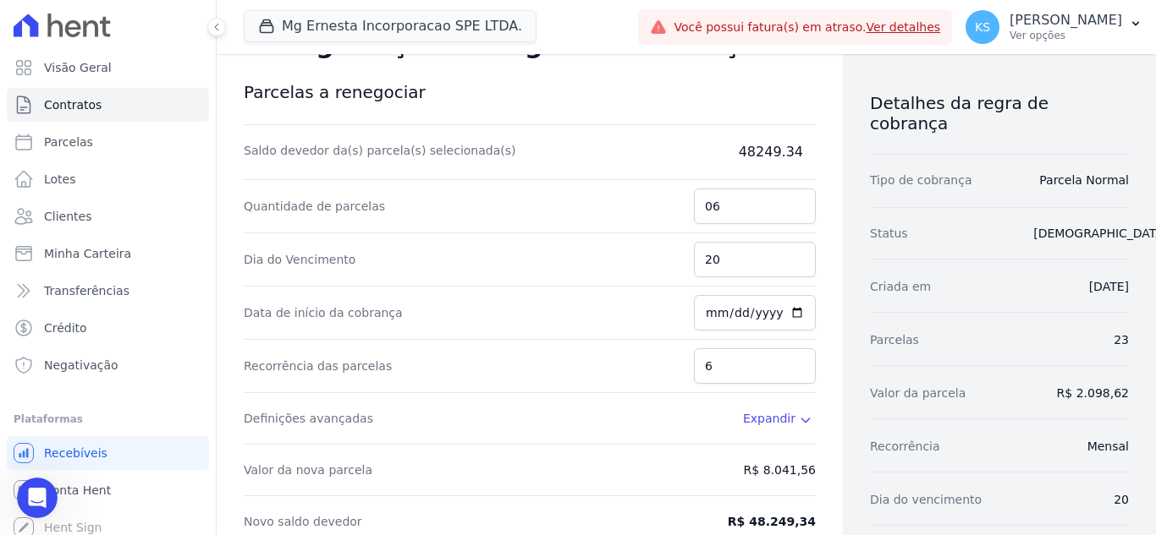
scroll to position [85, 0]
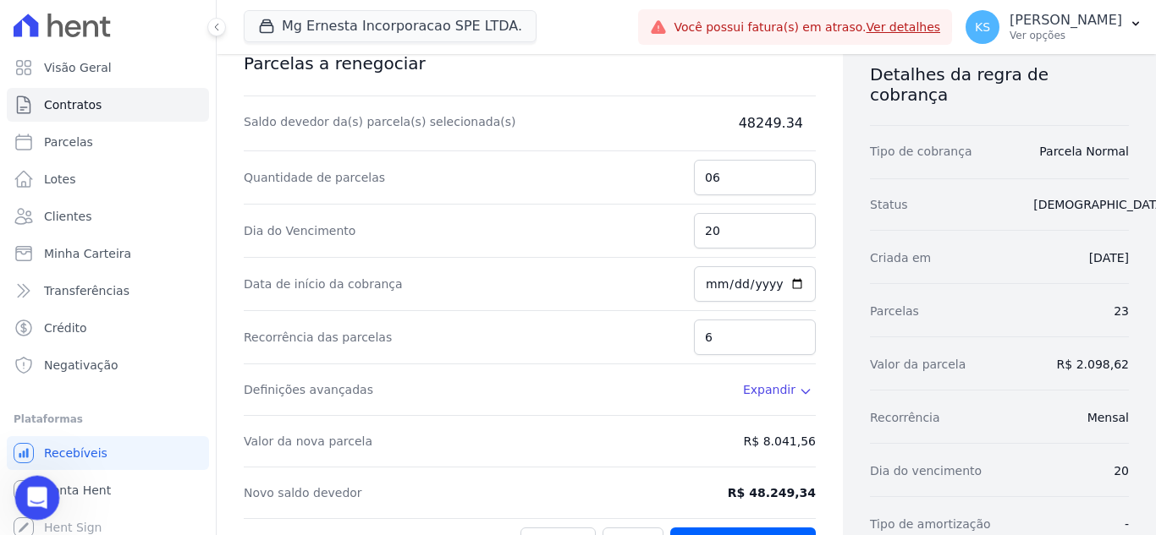
click at [35, 491] on icon "Abertura do Messenger da Intercom" at bounding box center [35, 496] width 12 height 14
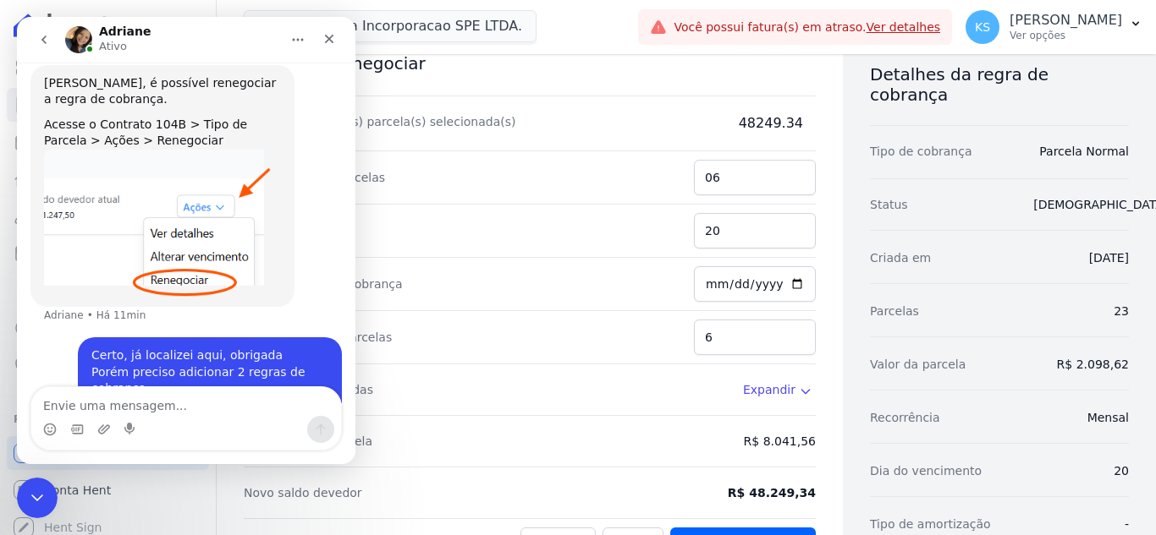
scroll to position [511, 0]
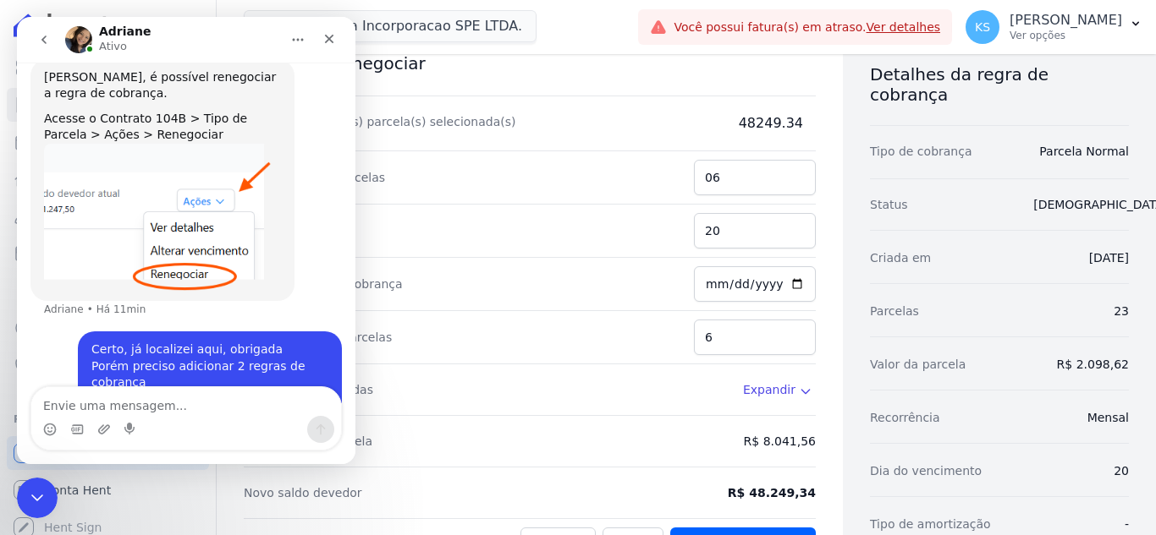
click at [80, 403] on textarea "Envie uma mensagem..." at bounding box center [186, 401] width 310 height 29
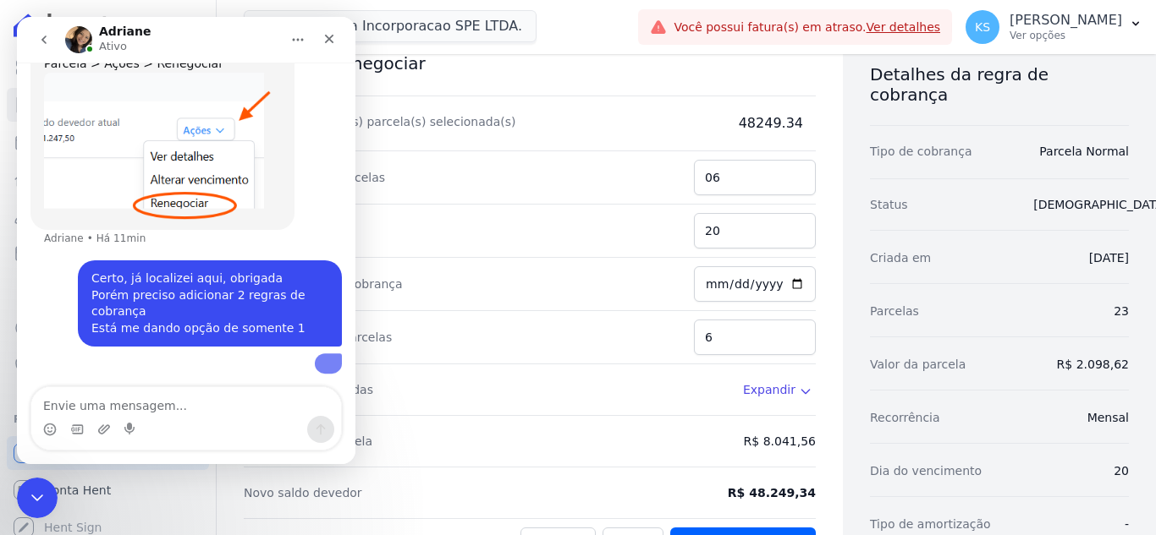
scroll to position [708, 0]
click at [328, 359] on img "user diz…" at bounding box center [328, 359] width 0 height 0
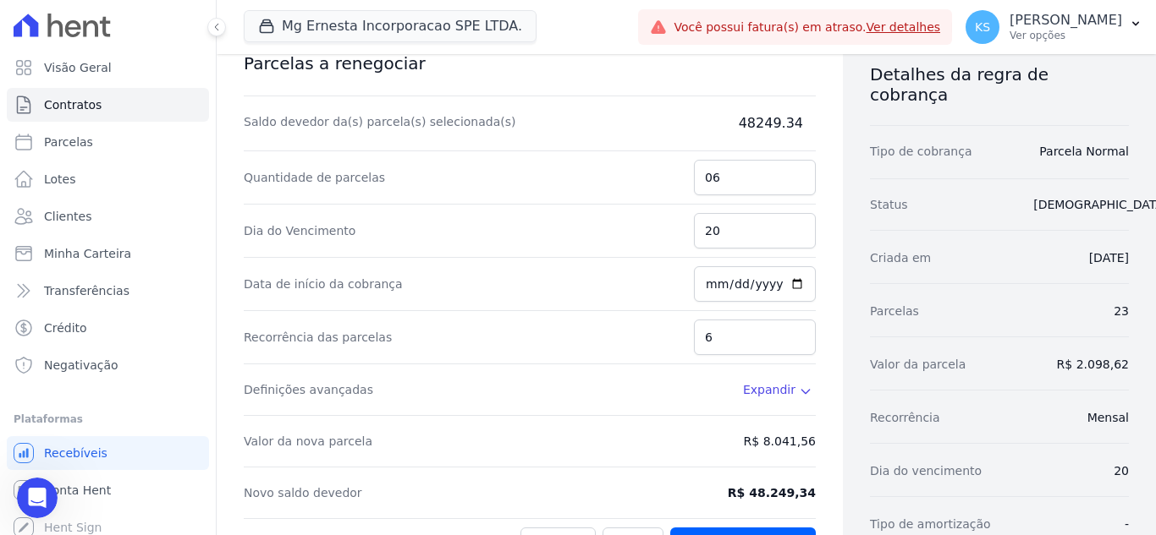
scroll to position [0, 0]
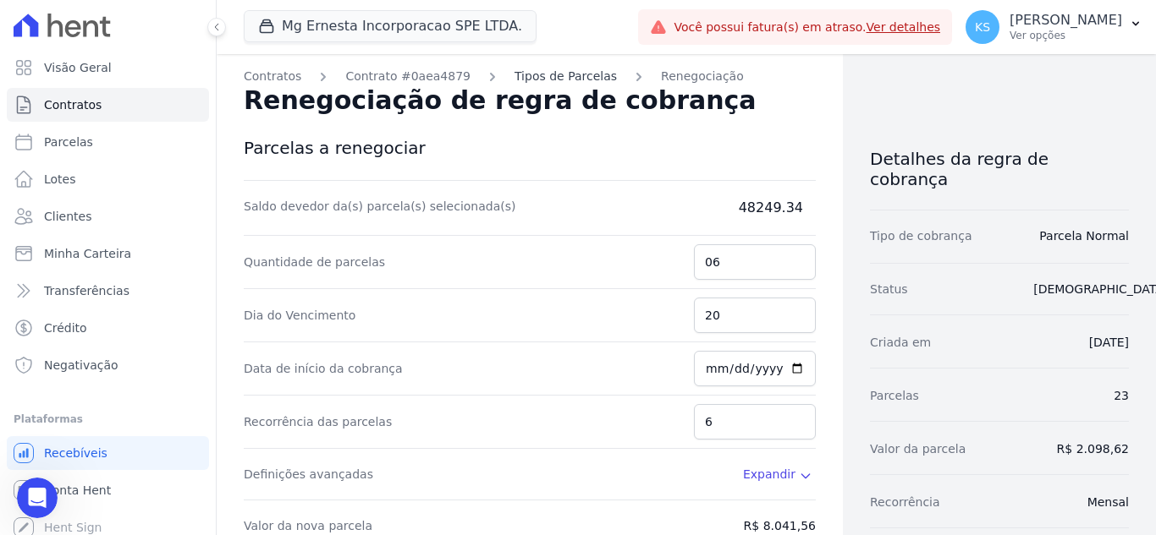
click at [535, 74] on link "Tipos de Parcelas" at bounding box center [565, 77] width 102 height 18
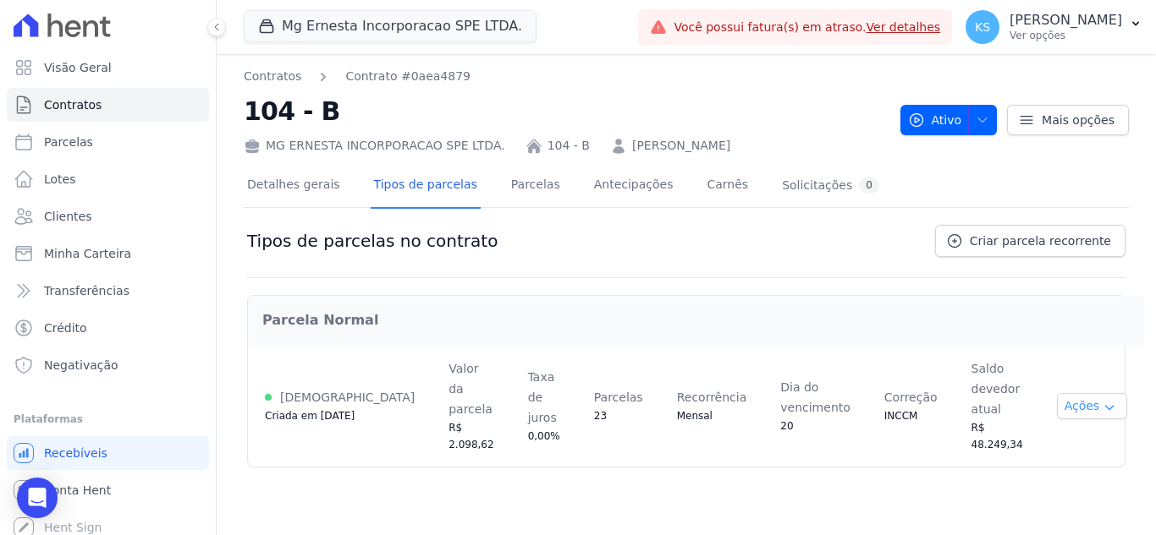
click at [1079, 393] on button "Ações" at bounding box center [1092, 406] width 71 height 26
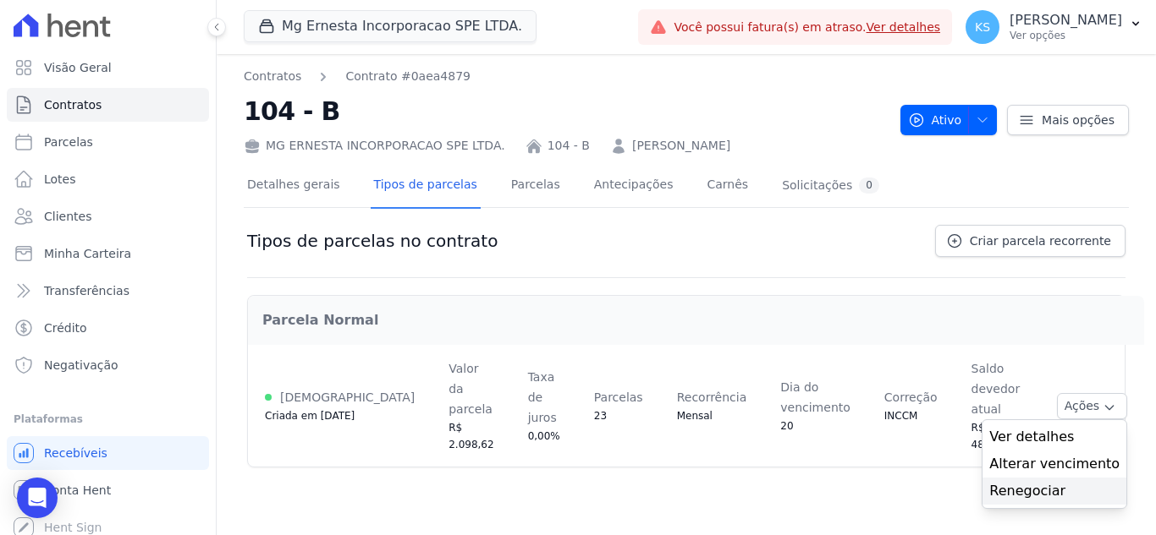
click at [1020, 481] on link "Renegociar" at bounding box center [1054, 491] width 130 height 20
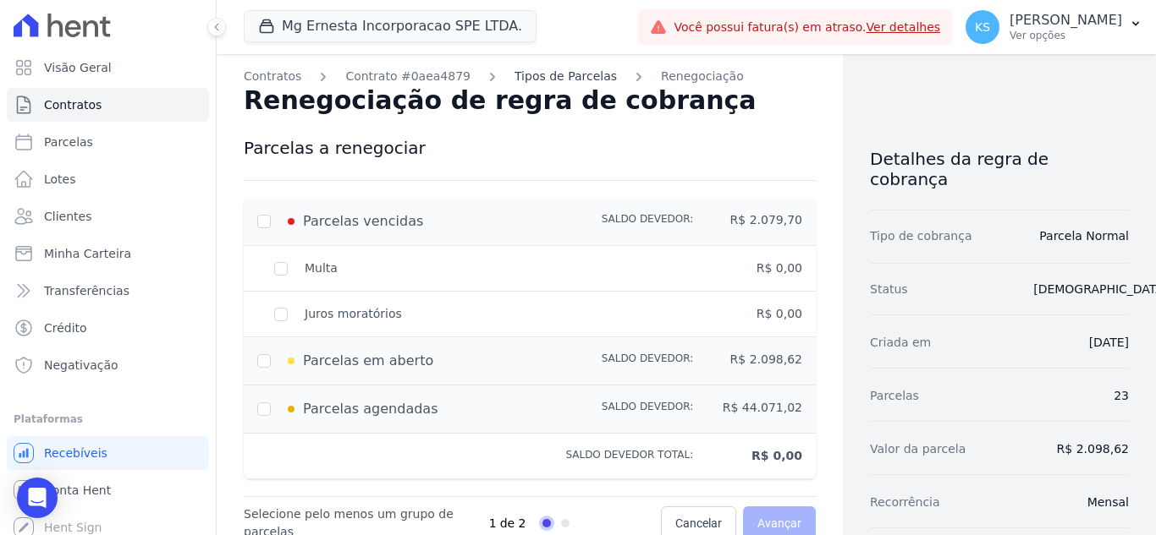
click at [537, 78] on link "Tipos de Parcelas" at bounding box center [565, 77] width 102 height 18
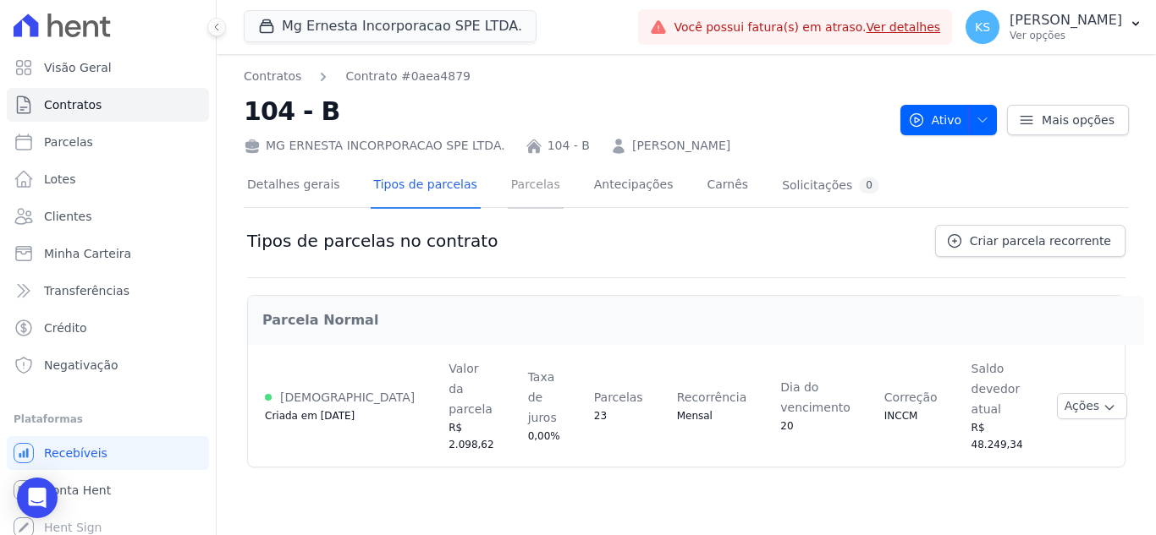
click at [513, 190] on link "Parcelas" at bounding box center [536, 186] width 56 height 45
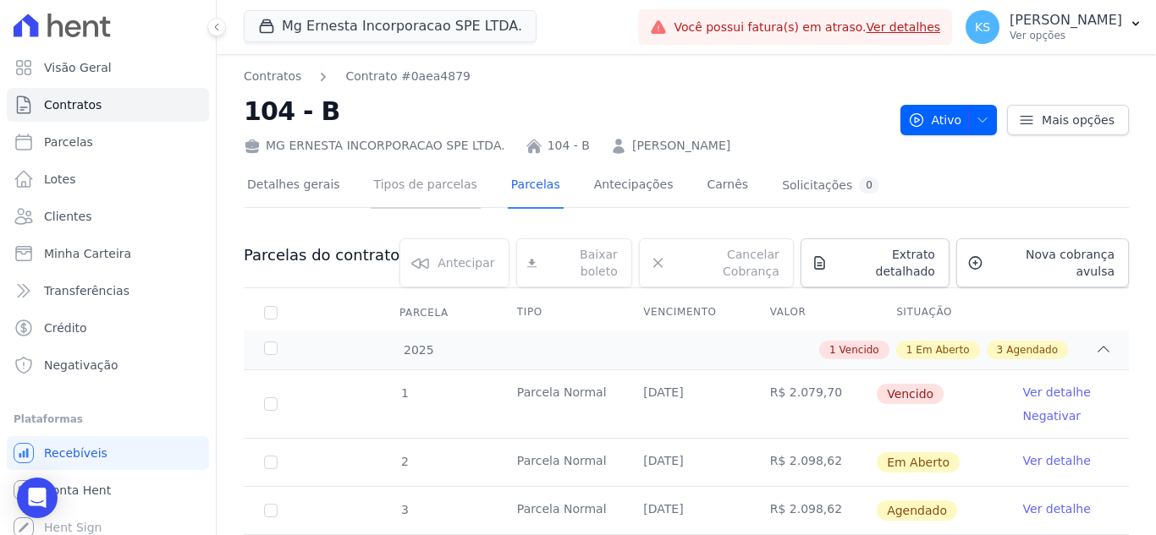
click at [414, 200] on link "Tipos de parcelas" at bounding box center [426, 186] width 110 height 45
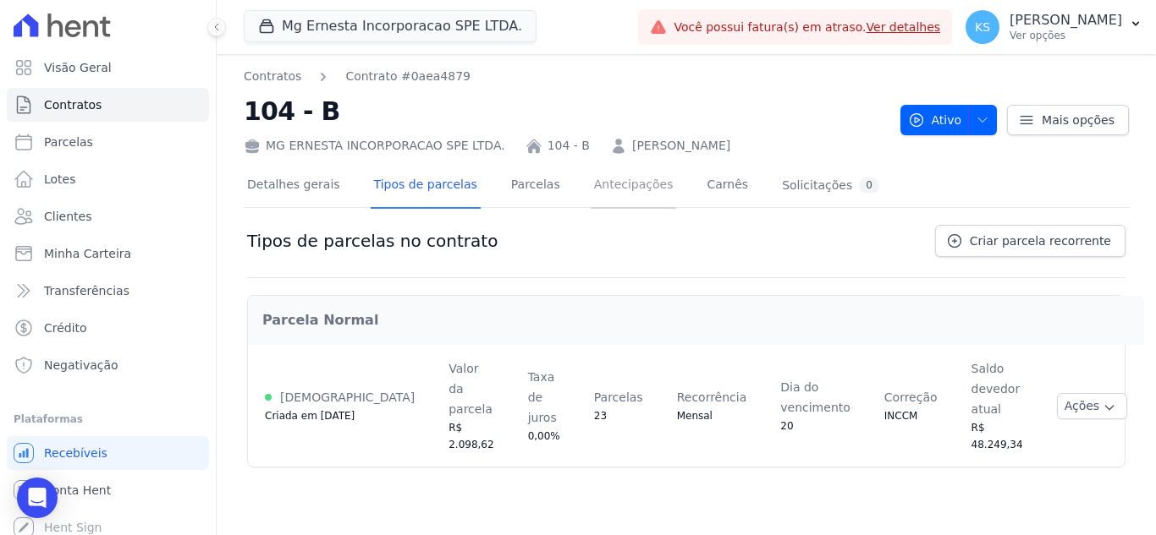
click at [607, 196] on link "Antecipações" at bounding box center [633, 186] width 86 height 45
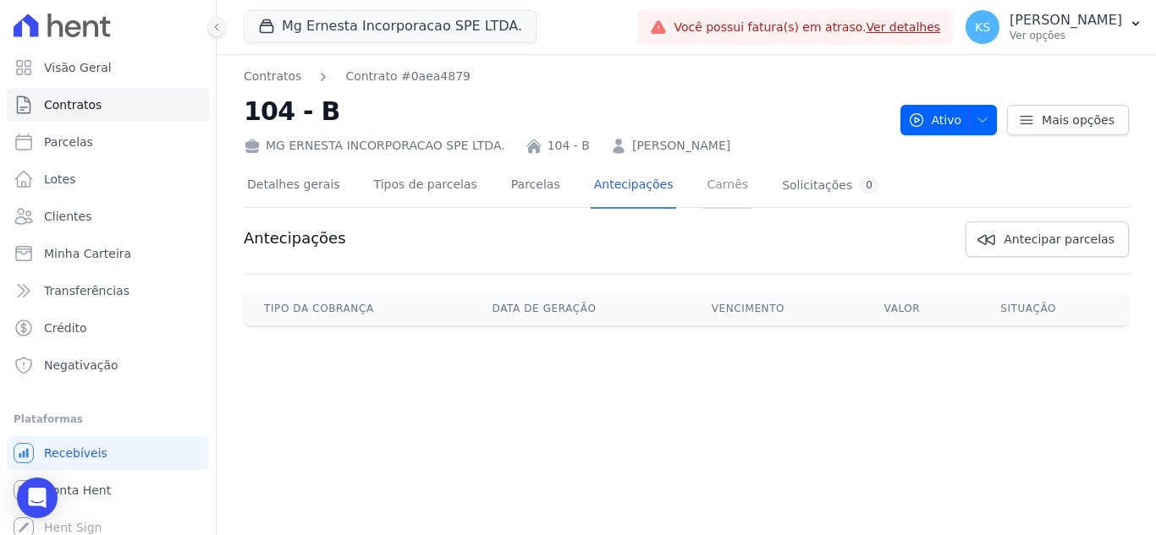
click at [703, 189] on link "Carnês" at bounding box center [727, 186] width 48 height 45
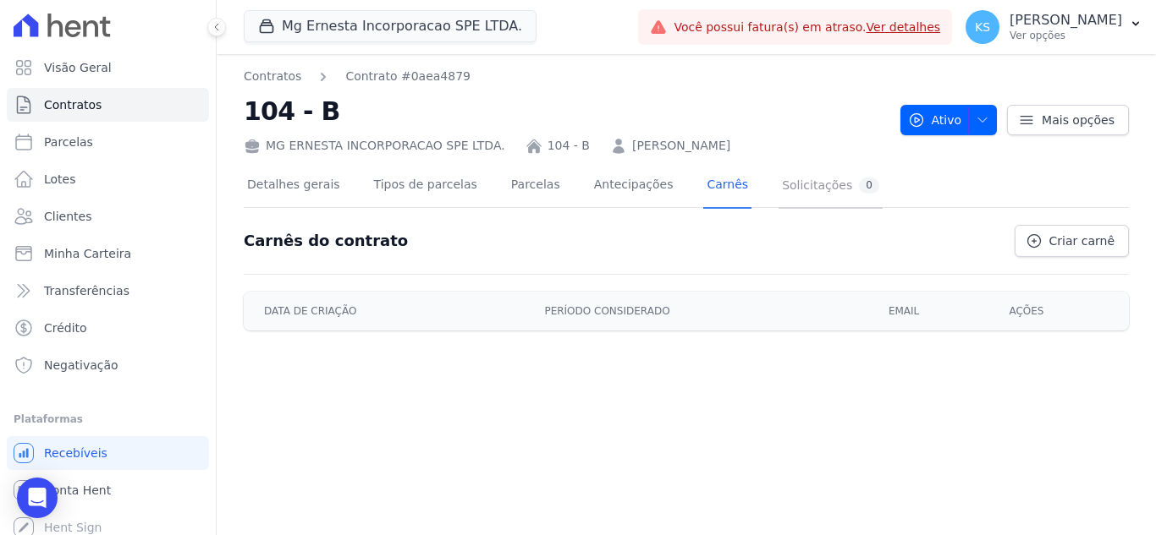
click at [778, 195] on link "Solicitações 0" at bounding box center [830, 186] width 104 height 45
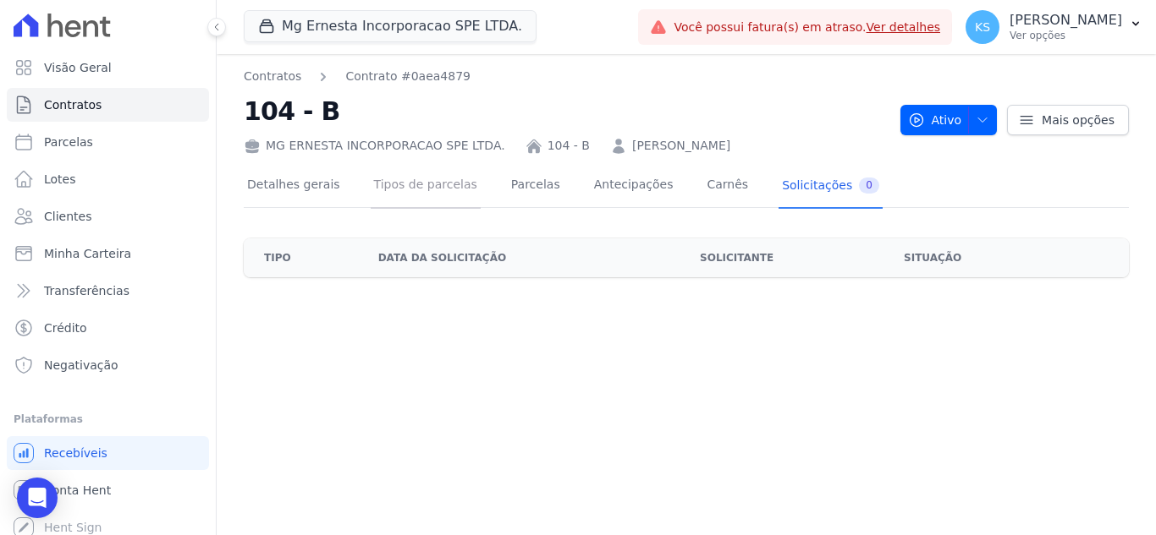
click at [407, 203] on link "Tipos de parcelas" at bounding box center [426, 186] width 110 height 45
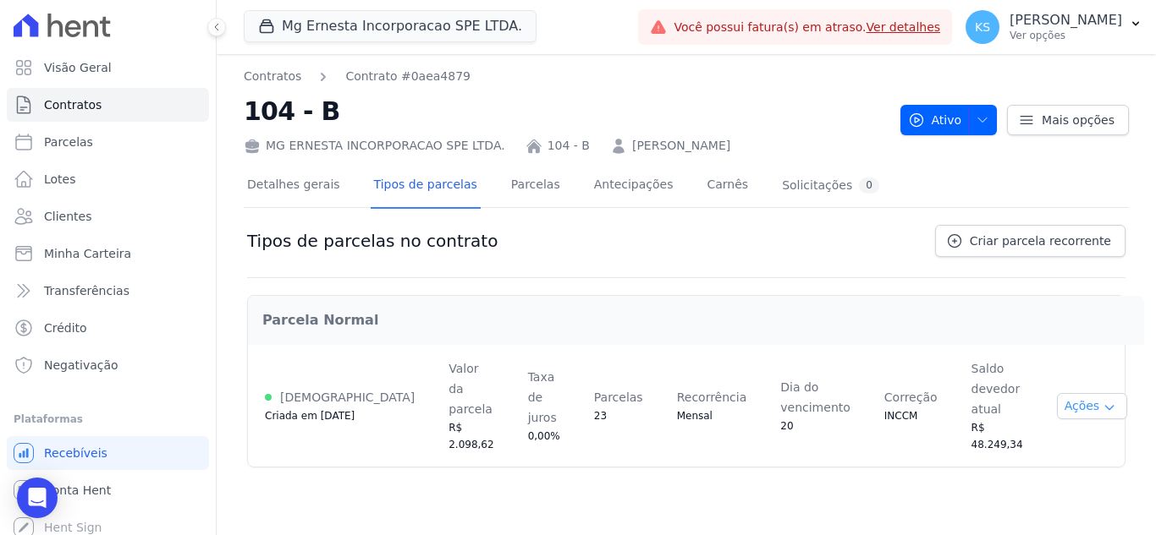
click at [1073, 393] on button "Ações" at bounding box center [1092, 406] width 71 height 26
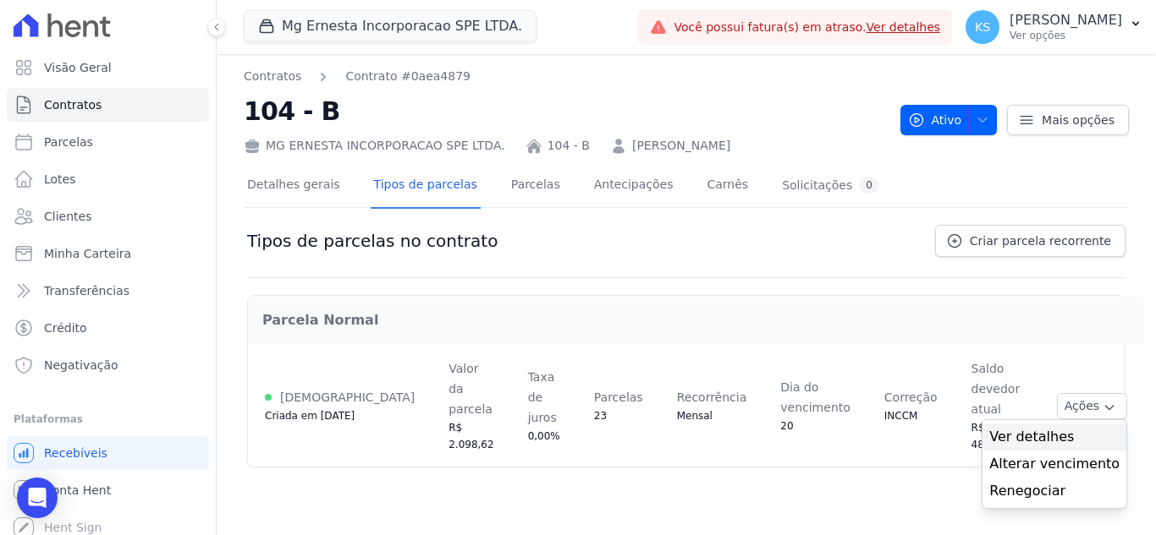
click at [1024, 427] on span "Ver detalhes" at bounding box center [1054, 437] width 130 height 20
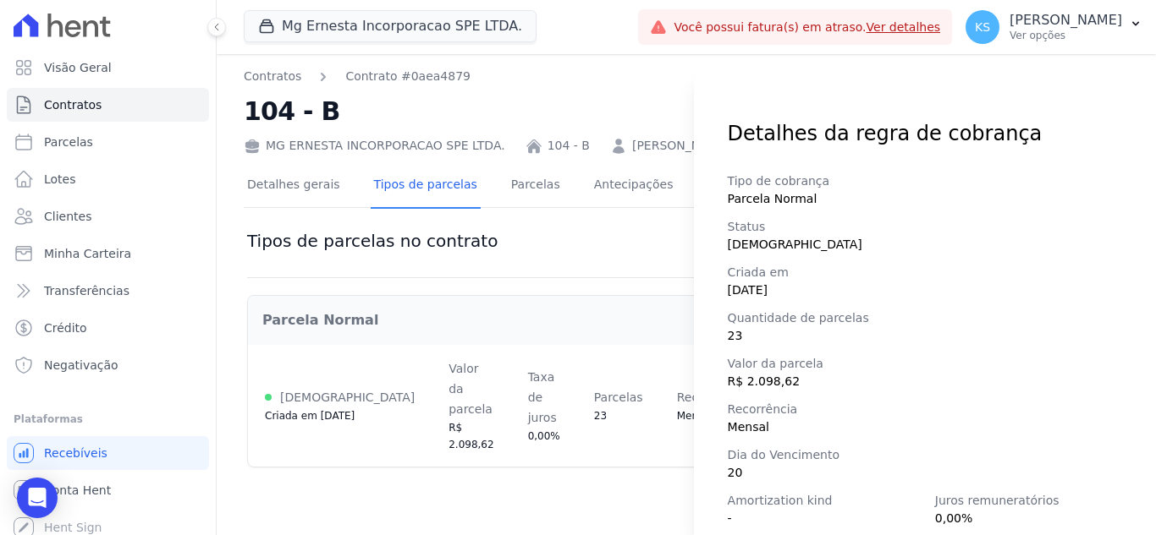
click at [596, 87] on div "Detalhes da regra de cobrança Tipo de cobrança Parcela Normal Status Ativa Cria…" at bounding box center [578, 267] width 1156 height 535
click at [568, 97] on div "Detalhes da regra de cobrança Tipo de cobrança Parcela Normal Status Ativa Cria…" at bounding box center [578, 267] width 1156 height 535
click at [571, 92] on div "Detalhes da regra de cobrança Tipo de cobrança Parcela Normal Status Ativa Cria…" at bounding box center [578, 267] width 1156 height 535
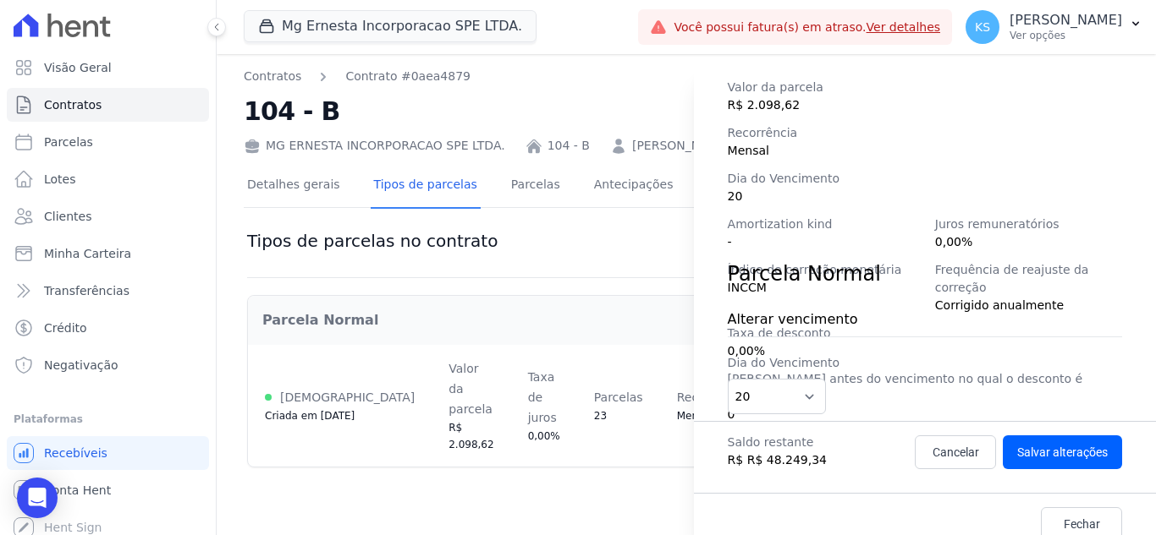
scroll to position [278, 0]
click at [792, 395] on select "1 2 3 4 5 6 7 8 9 10 11 12 13 14 15 16 17 18 19 20 21 22 23 24 25 26 27 28 29 3…" at bounding box center [776, 395] width 99 height 36
click at [1001, 135] on span "Recorrência" at bounding box center [924, 132] width 394 height 18
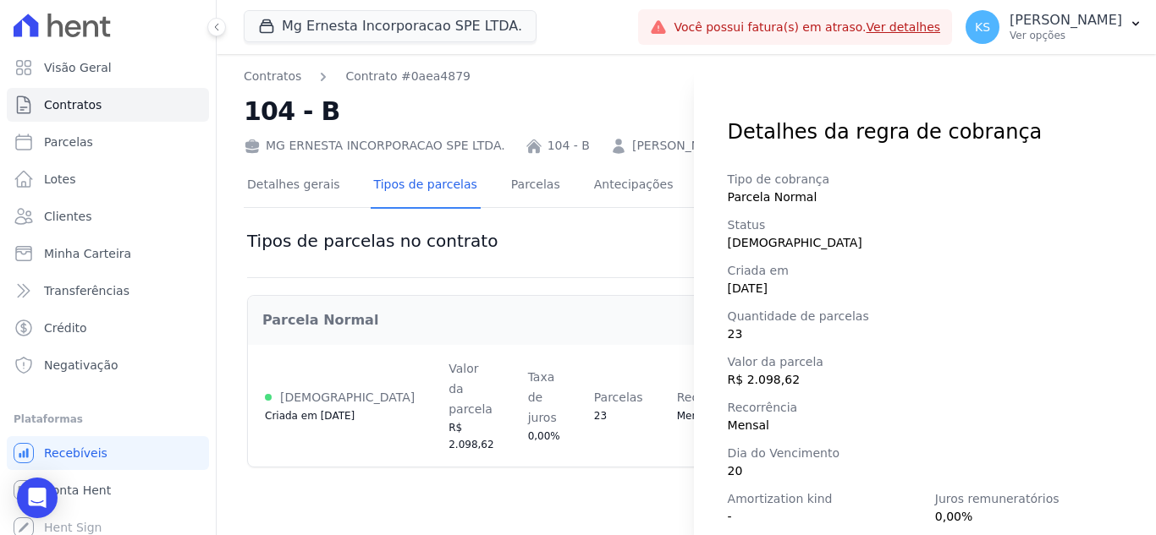
scroll to position [0, 0]
click at [683, 74] on div "Detalhes da regra de cobrança Tipo de cobrança Parcela Normal Status Ativa Cria…" at bounding box center [578, 267] width 1156 height 535
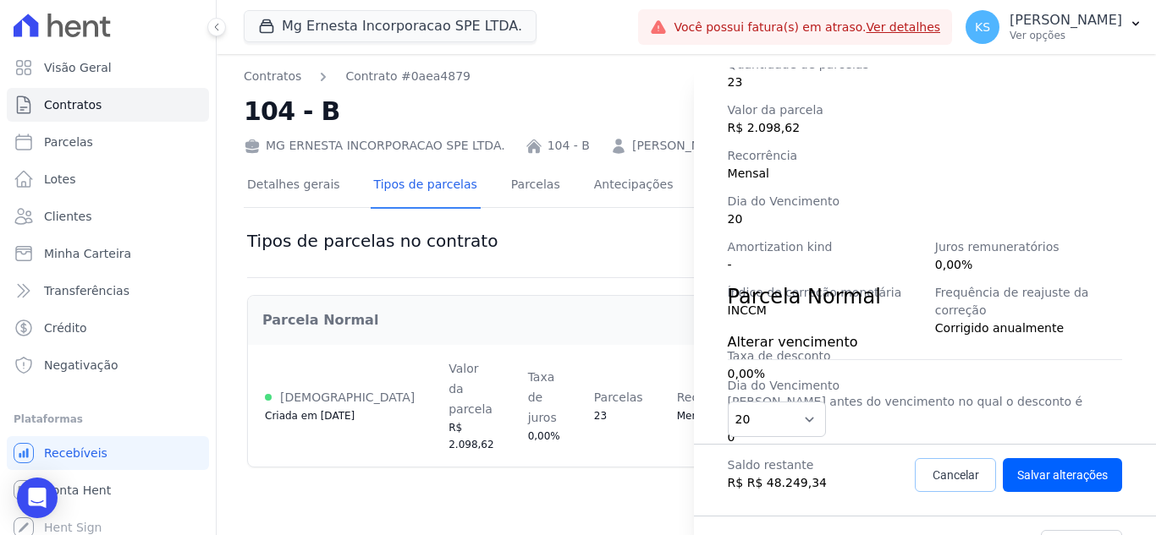
scroll to position [278, 0]
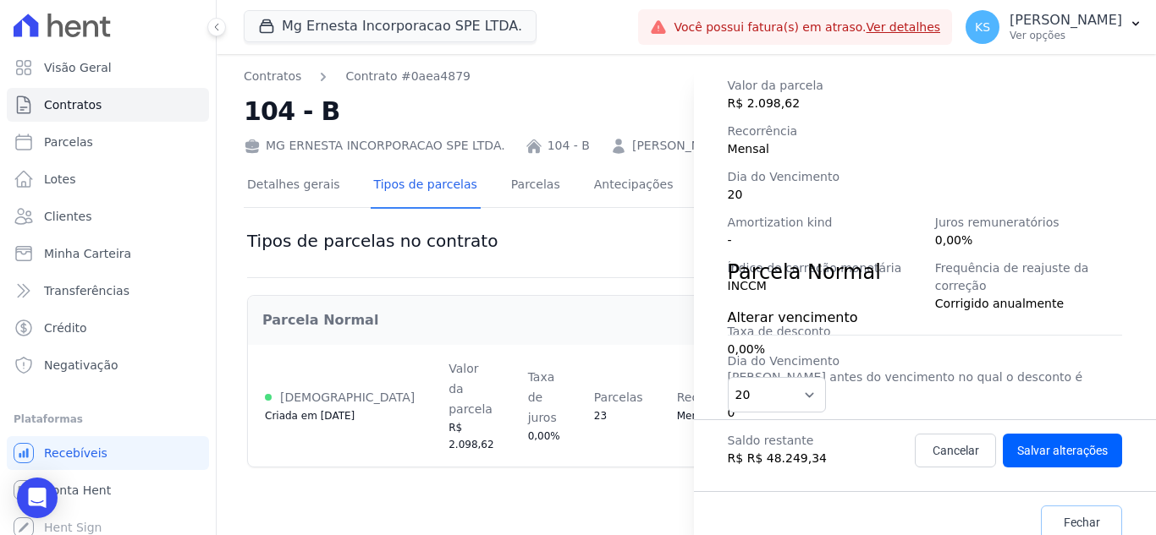
click at [1073, 514] on span "Fechar" at bounding box center [1081, 522] width 36 height 17
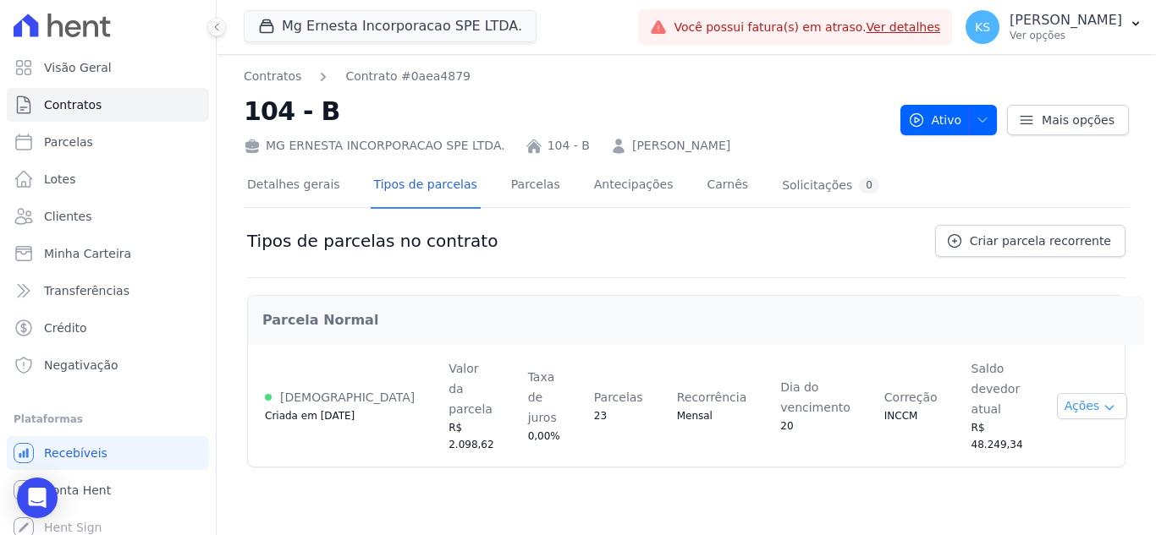
click at [1075, 393] on button "Ações" at bounding box center [1092, 406] width 71 height 26
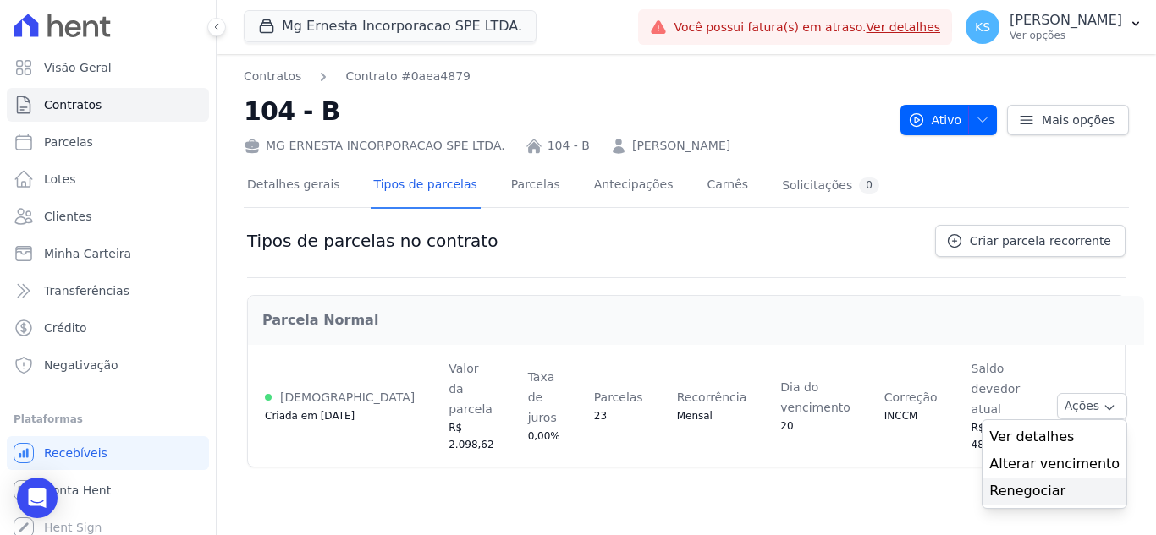
click at [1024, 481] on link "Renegociar" at bounding box center [1054, 491] width 130 height 20
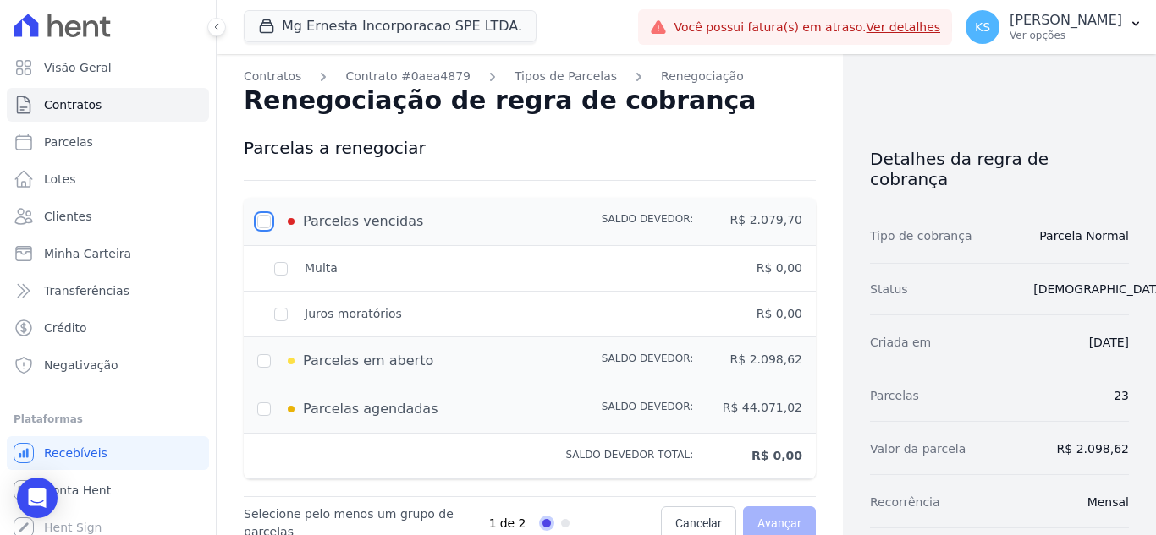
click at [263, 220] on input "checkbox" at bounding box center [264, 222] width 14 height 14
checkbox input "true"
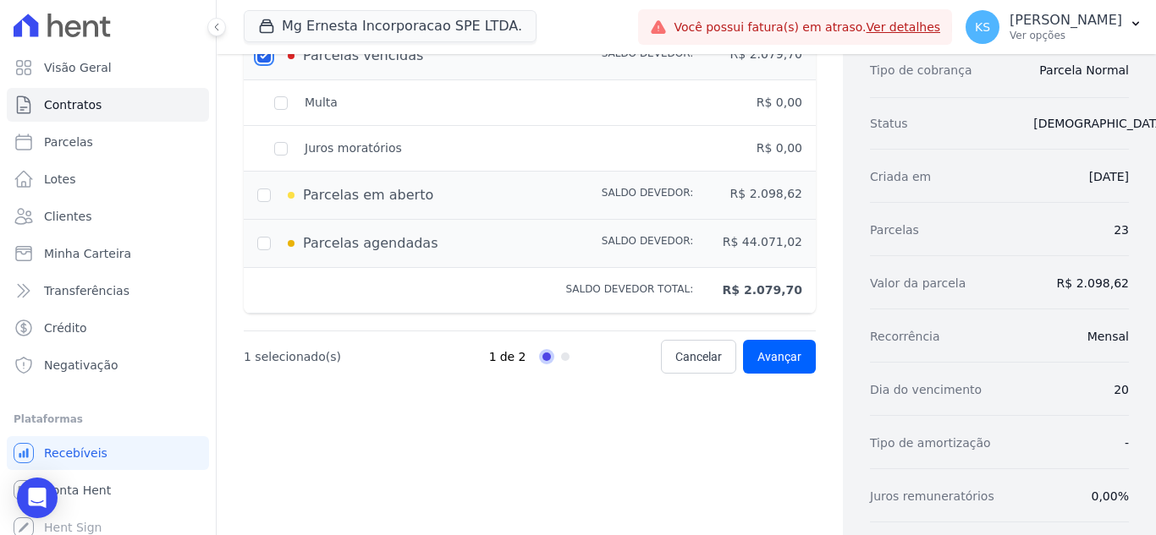
scroll to position [169, 0]
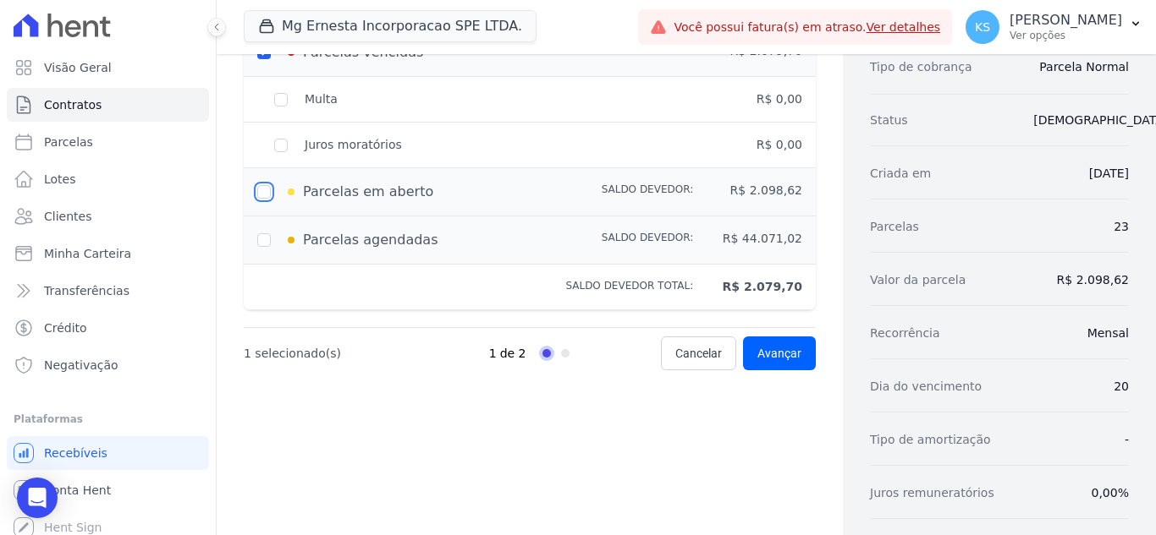
click at [266, 188] on input "checkbox" at bounding box center [264, 192] width 14 height 14
checkbox input "true"
click at [272, 236] on div "Parcelas agendadas" at bounding box center [420, 240] width 327 height 20
click at [263, 241] on input "checkbox" at bounding box center [264, 240] width 14 height 14
checkbox input "true"
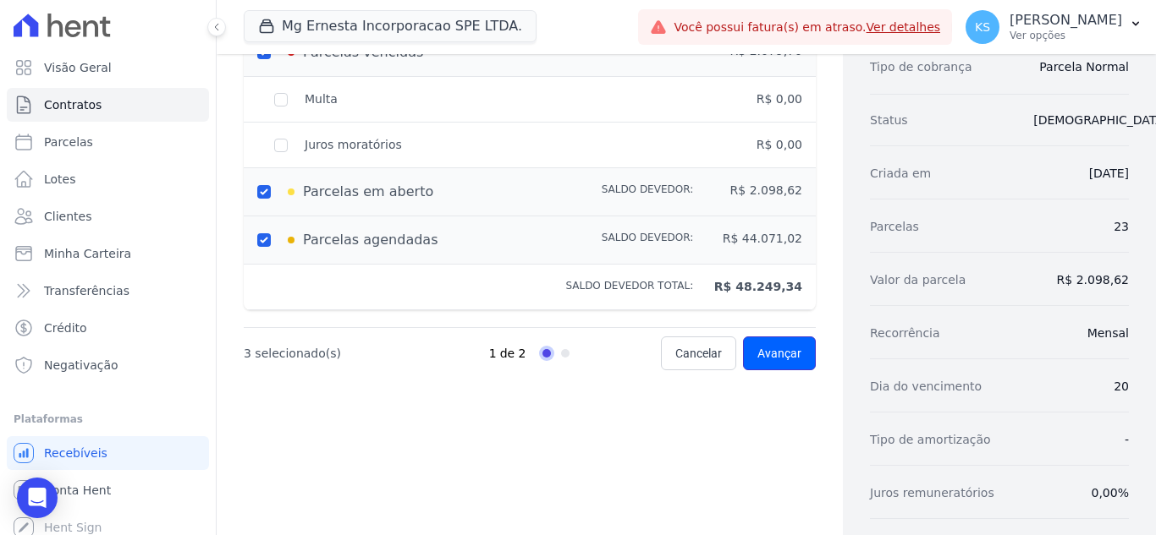
click at [785, 358] on span "Avançar" at bounding box center [779, 353] width 44 height 17
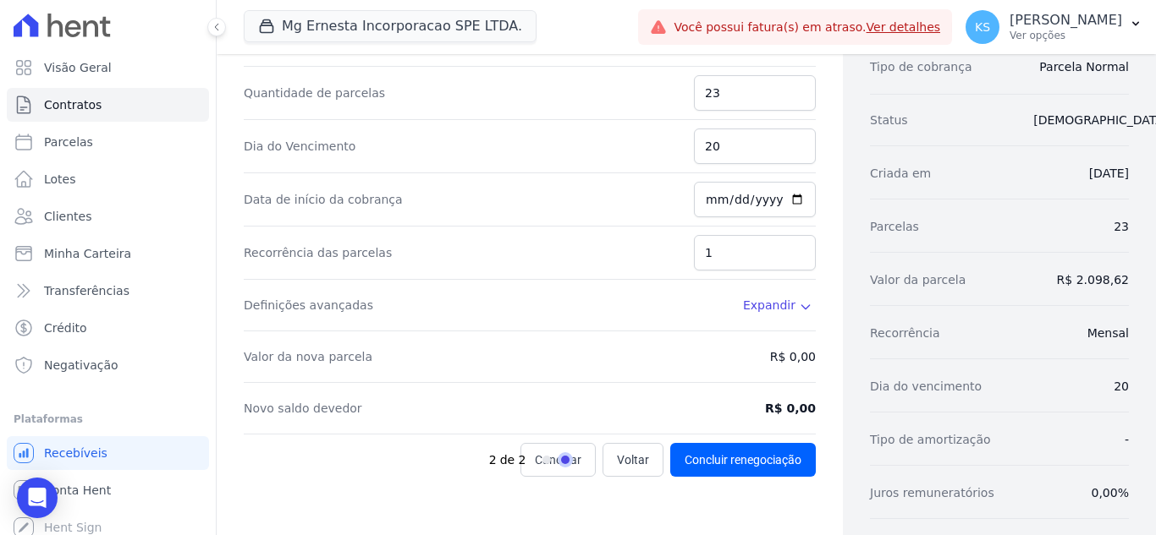
click at [766, 309] on span "Expandir" at bounding box center [769, 305] width 52 height 17
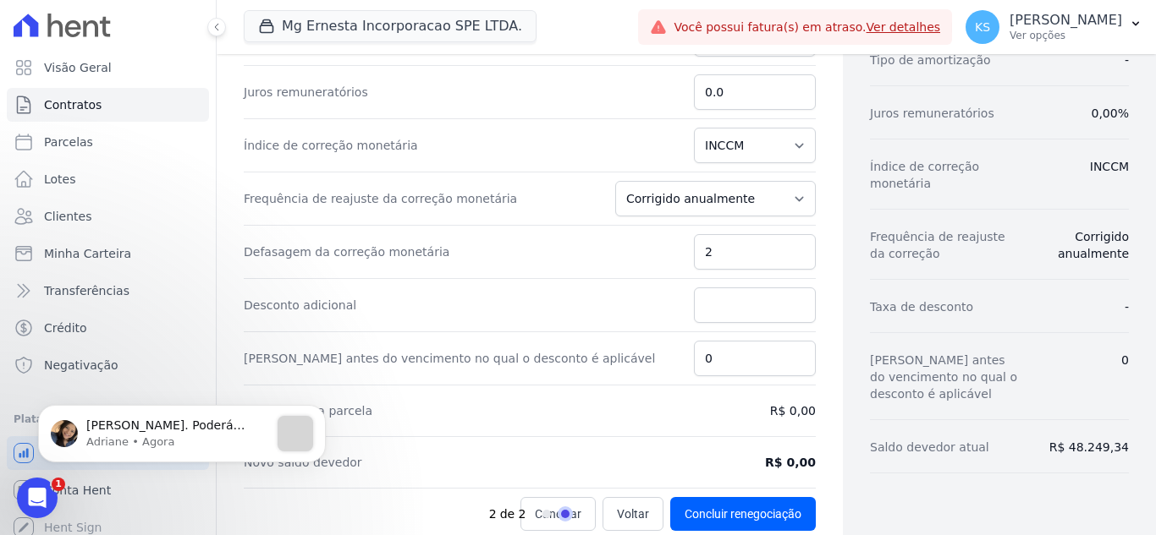
scroll to position [0, 0]
click at [288, 435] on div "message notification from Adriane, Agora. Certo Kelly. Poderá renegociar essa r…" at bounding box center [295, 434] width 36 height 36
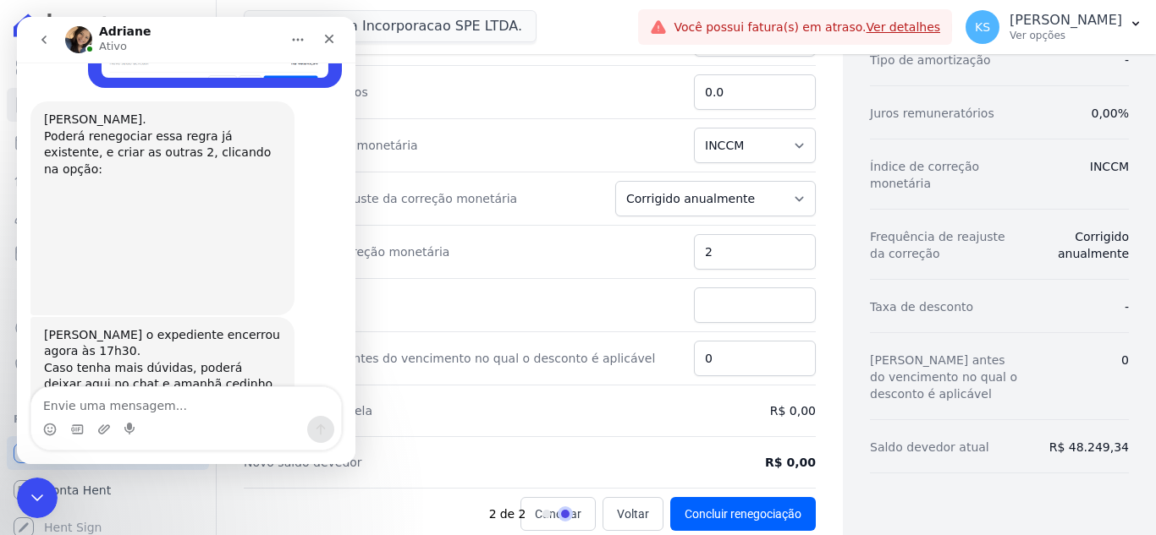
scroll to position [1024, 0]
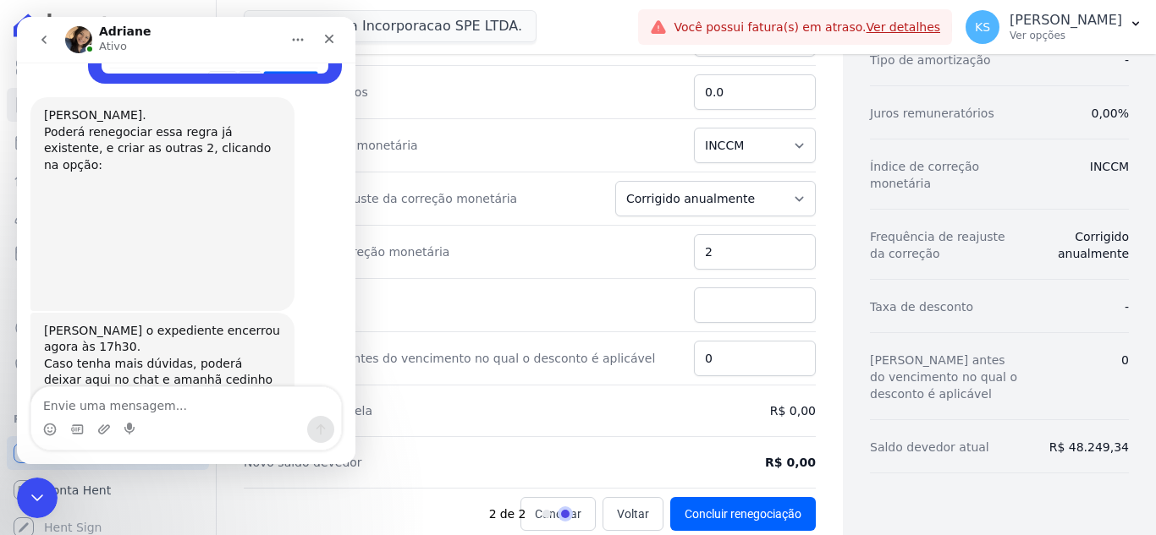
click at [121, 199] on img "Adriane diz…" at bounding box center [157, 237] width 227 height 127
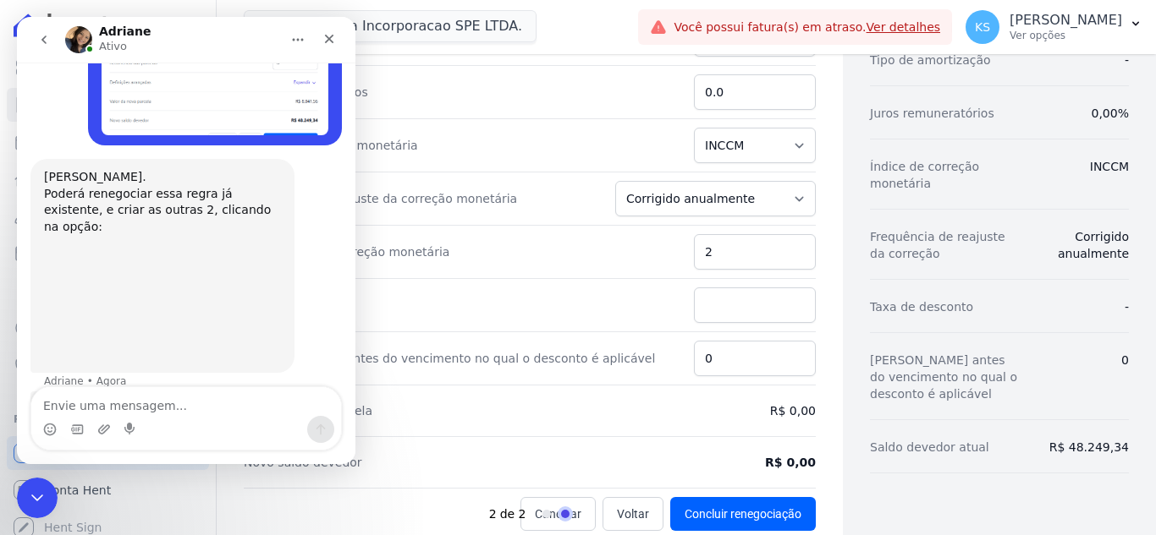
scroll to position [871, 0]
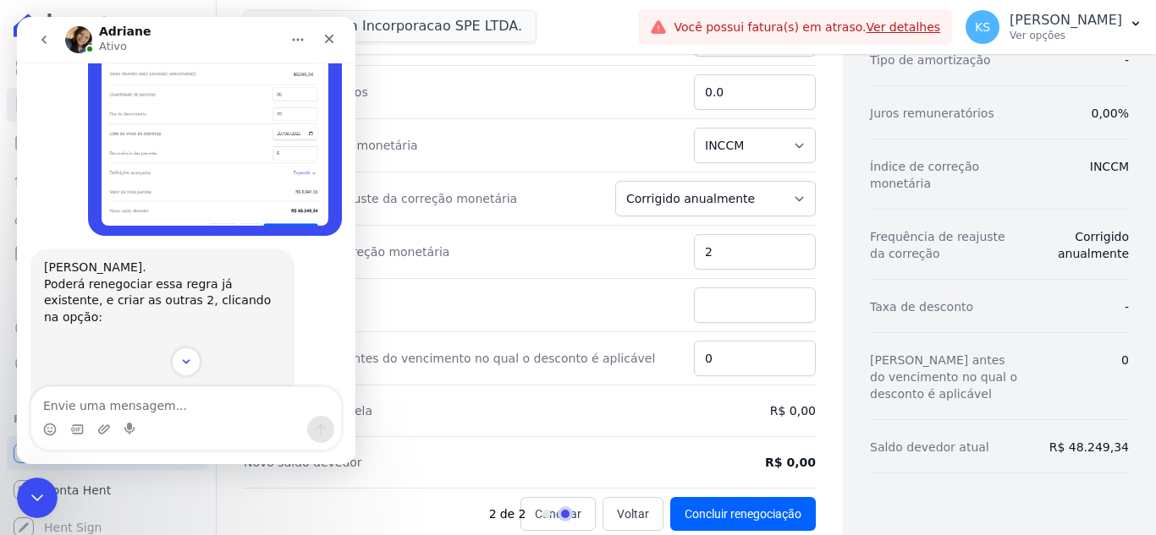
click at [107, 277] on div "Poderá renegociar essa regra já existente, e criar as outras 2, clicando na opç…" at bounding box center [162, 302] width 237 height 50
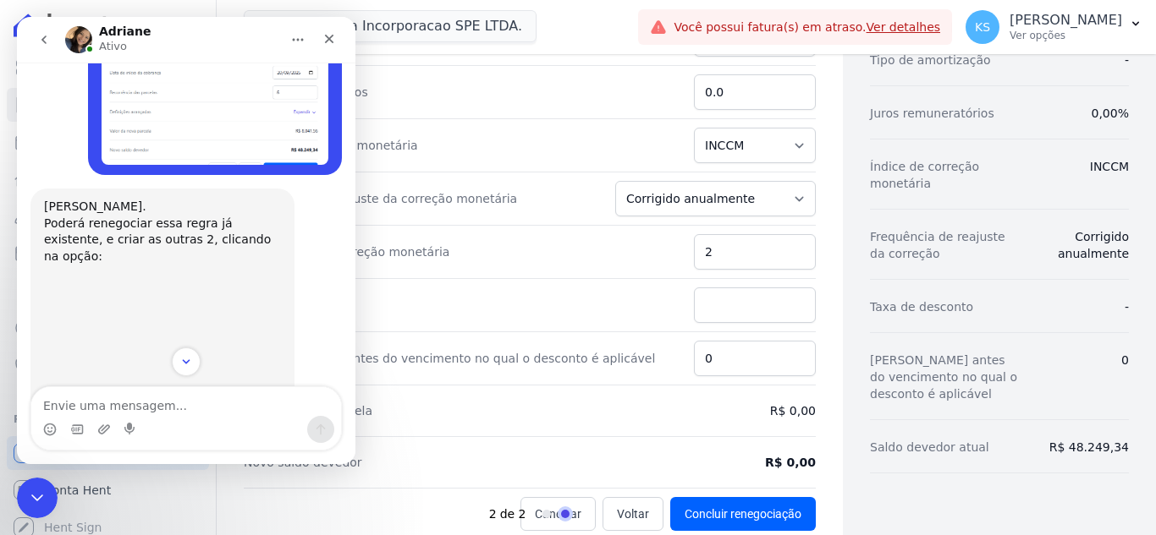
scroll to position [1024, 0]
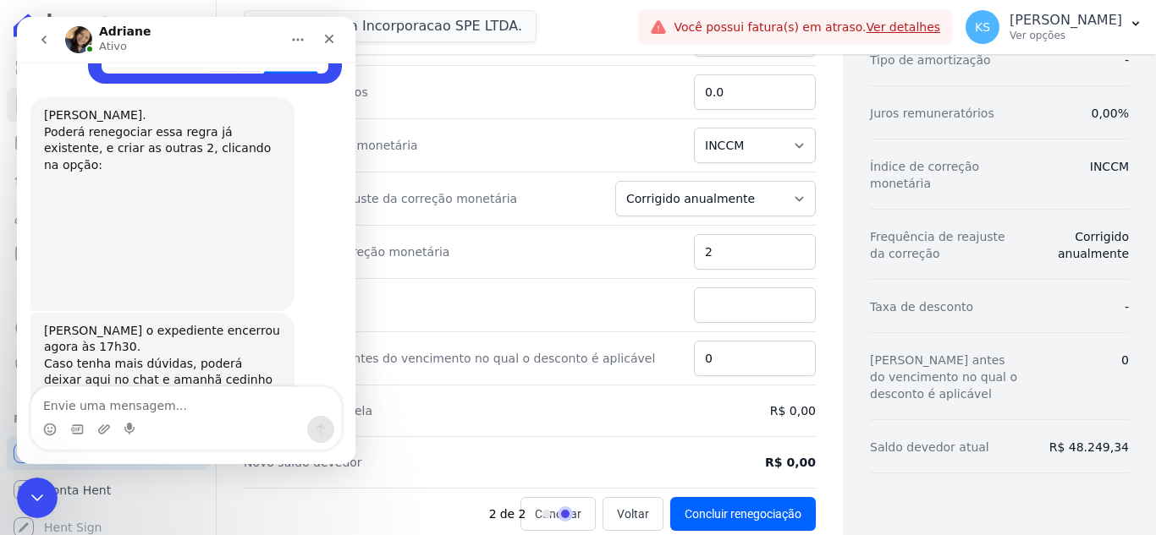
click at [167, 323] on div "Kelly o expediente encerrou agora às 17h30." at bounding box center [162, 339] width 237 height 33
click at [206, 356] on div "Caso tenha mais dúvidas, poderá deixar aqui no chat e amanhã cedinho verificare…" at bounding box center [162, 397] width 237 height 83
click at [196, 189] on img "Adriane diz…" at bounding box center [157, 237] width 227 height 127
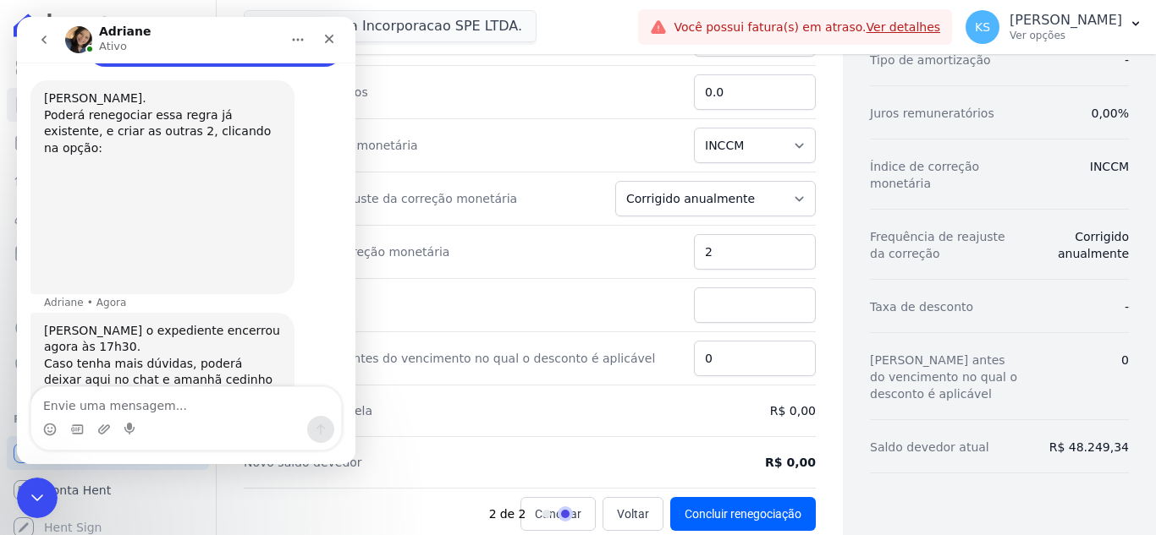
scroll to position [956, 0]
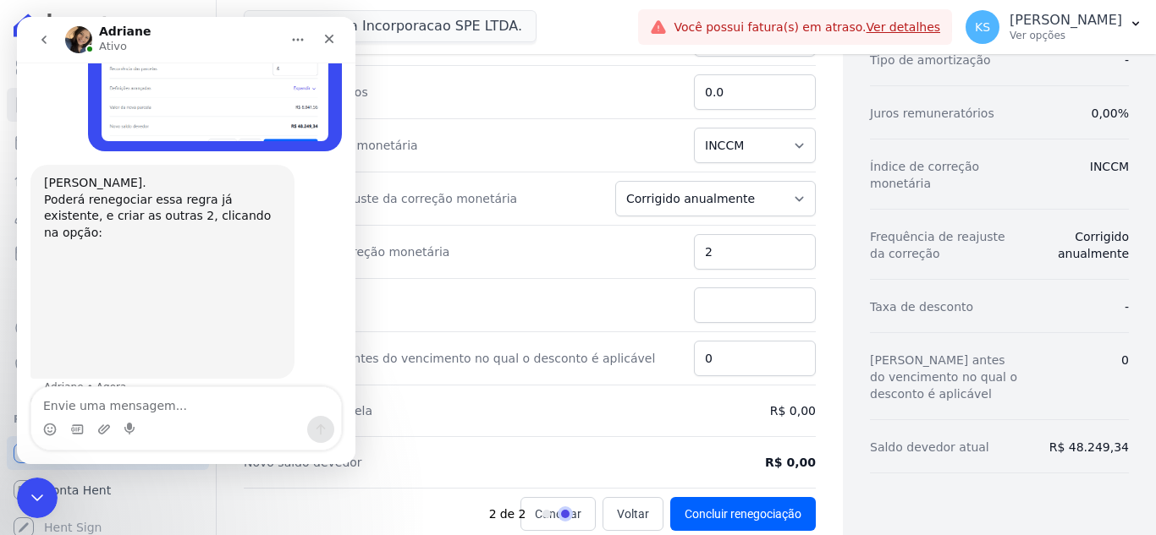
click at [109, 192] on div "Poderá renegociar essa regra já existente, e criar as outras 2, clicando na opç…" at bounding box center [162, 217] width 237 height 50
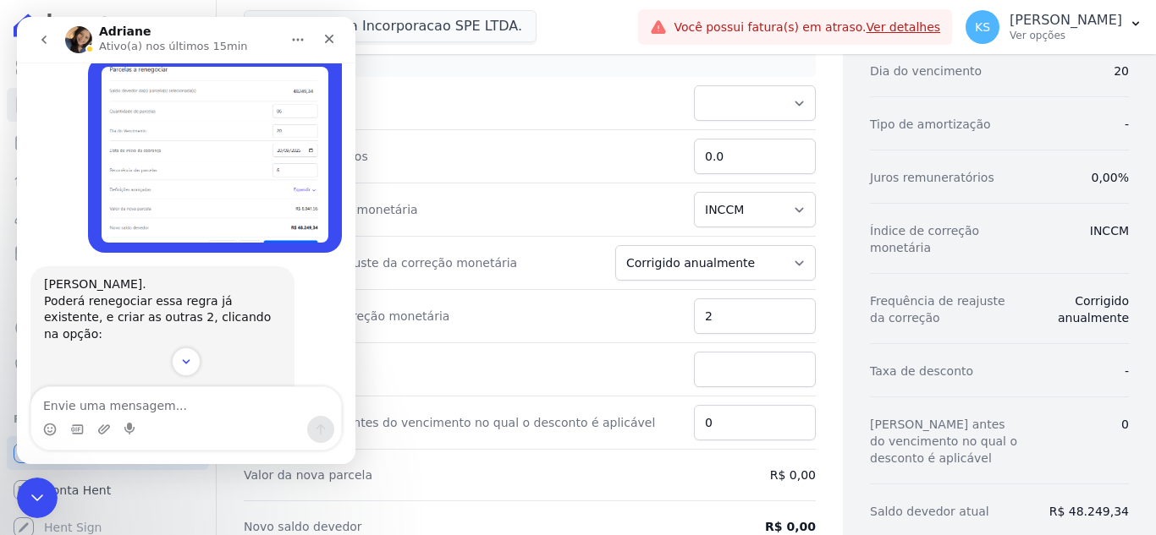
scroll to position [380, 0]
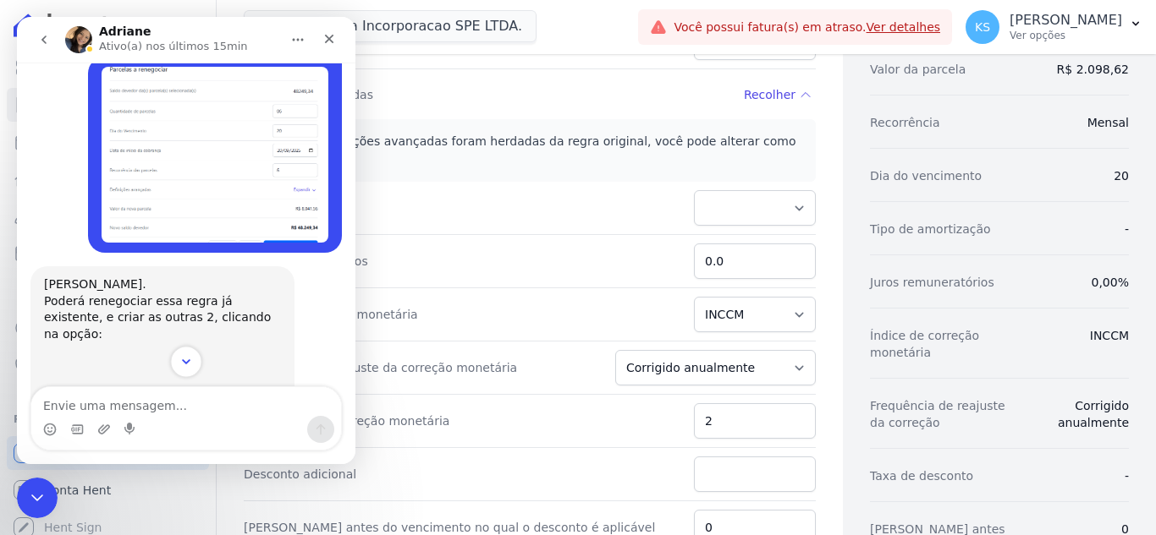
click at [193, 361] on icon "Scroll to bottom" at bounding box center [185, 361] width 15 height 15
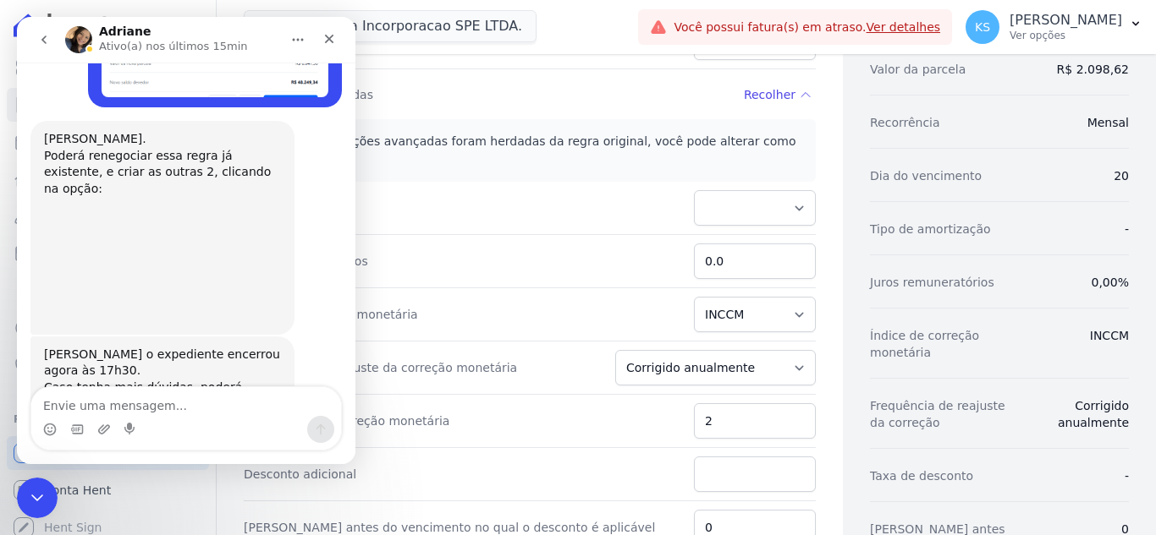
scroll to position [1024, 0]
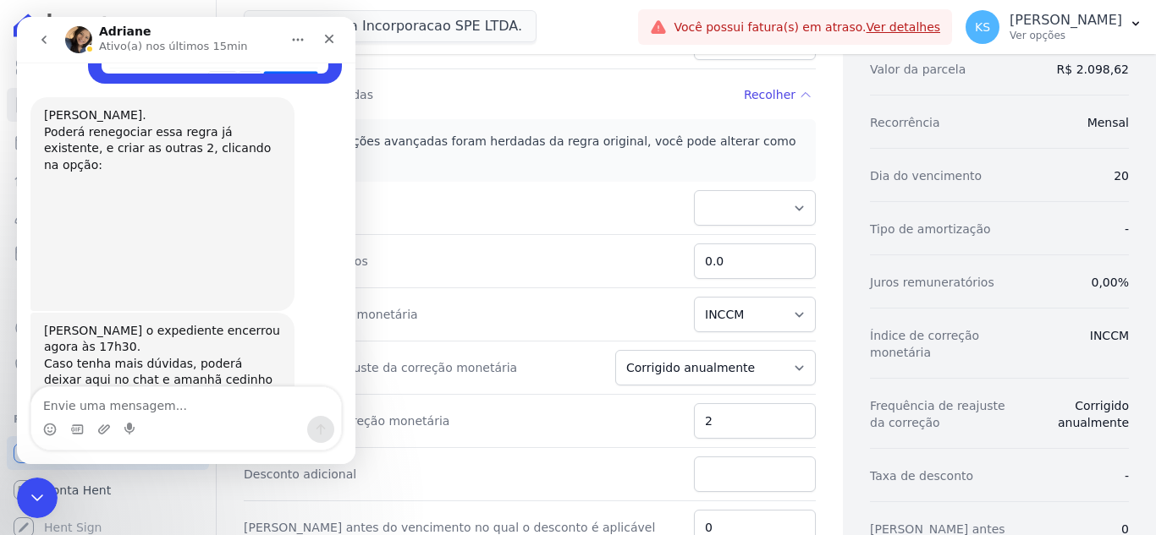
click at [214, 198] on img "Adriane diz…" at bounding box center [157, 237] width 227 height 127
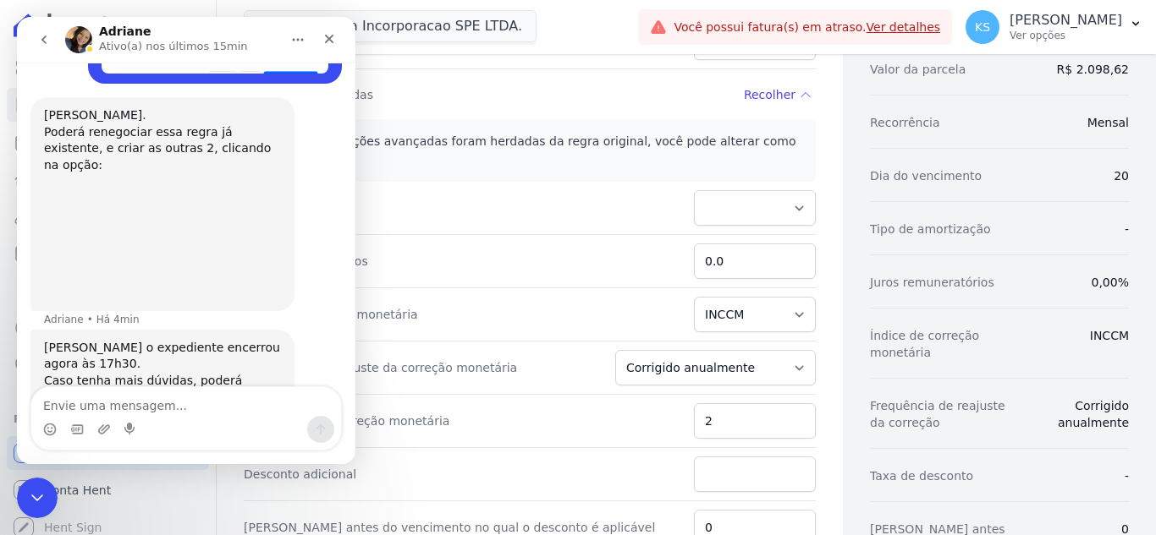
scroll to position [1040, 0]
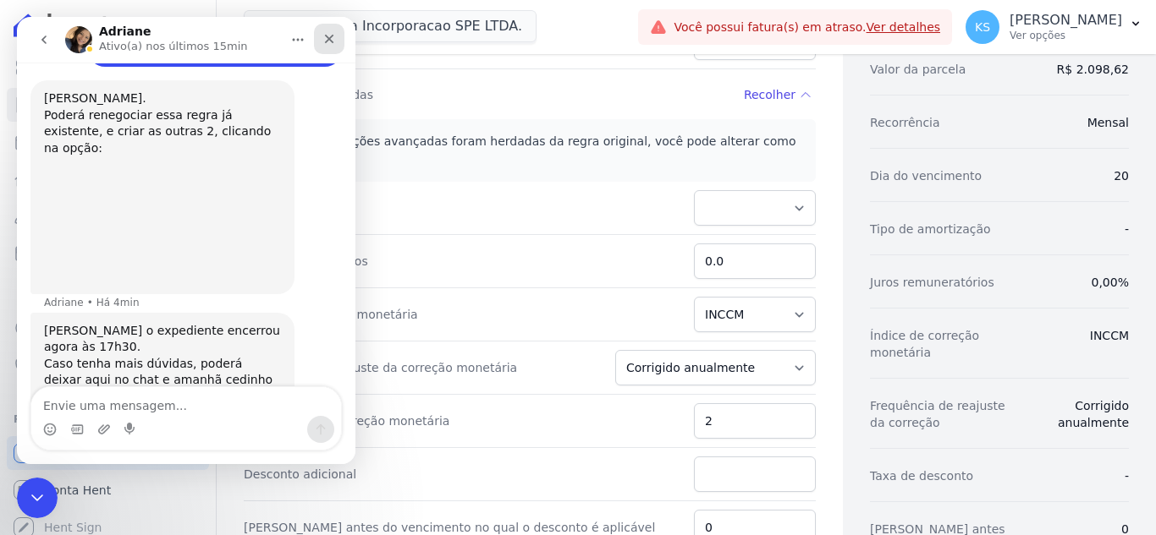
click at [327, 39] on icon "Fechar" at bounding box center [329, 39] width 14 height 14
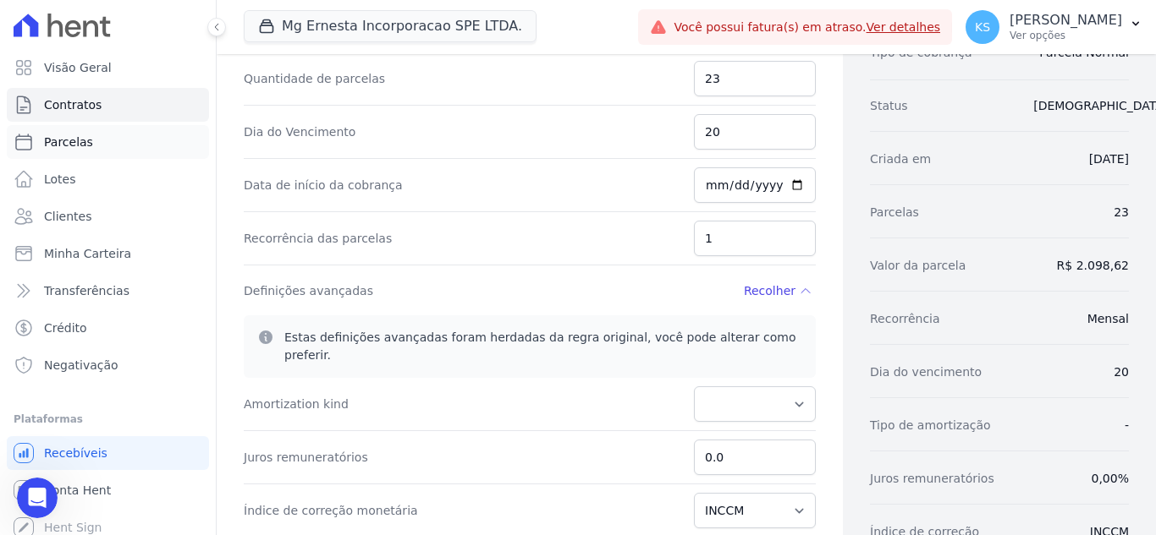
scroll to position [0, 0]
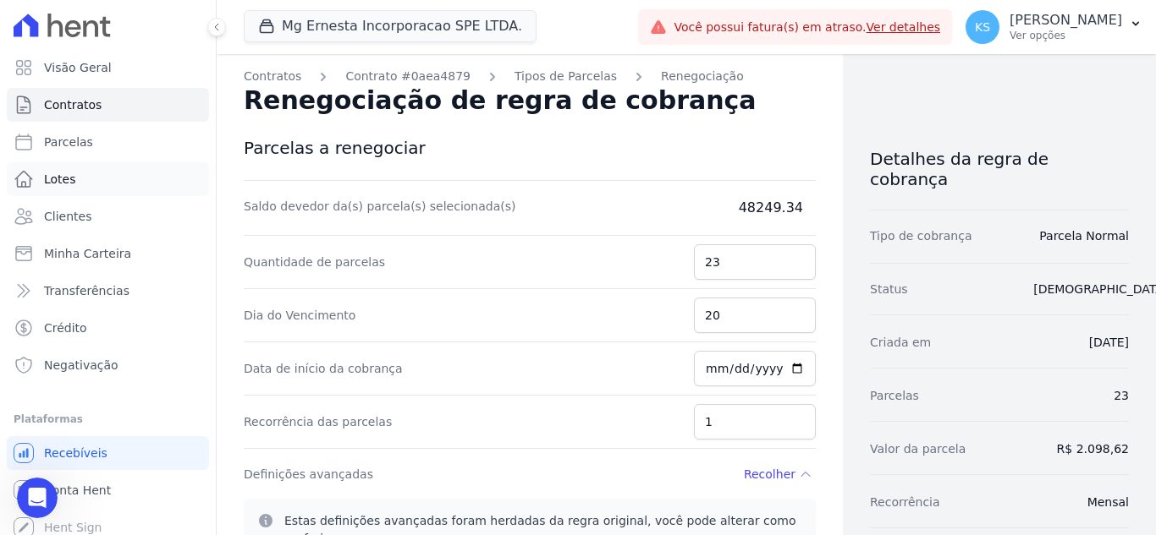
click at [55, 180] on span "Lotes" at bounding box center [60, 179] width 32 height 17
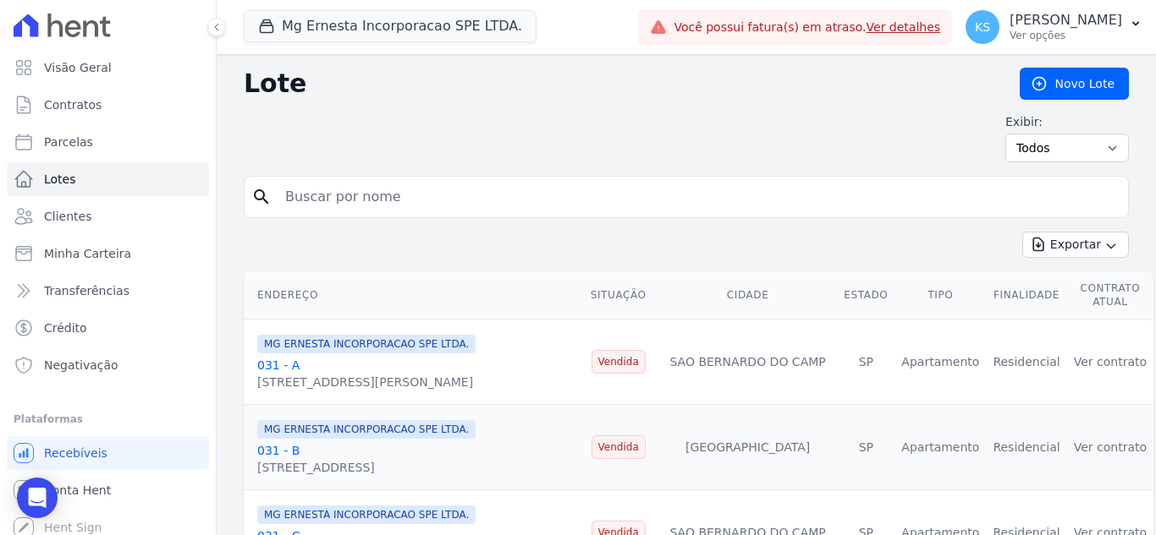
drag, startPoint x: 289, startPoint y: 206, endPoint x: 426, endPoint y: 162, distance: 143.7
click at [289, 206] on input "search" at bounding box center [698, 197] width 846 height 34
type input "104"
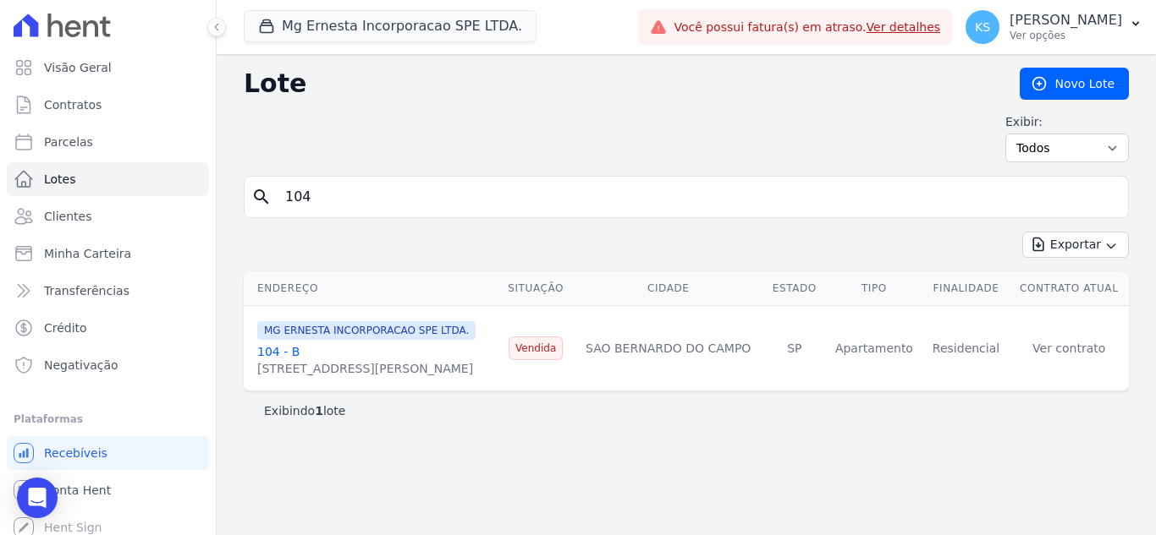
click at [269, 345] on link "104 - B" at bounding box center [278, 352] width 42 height 14
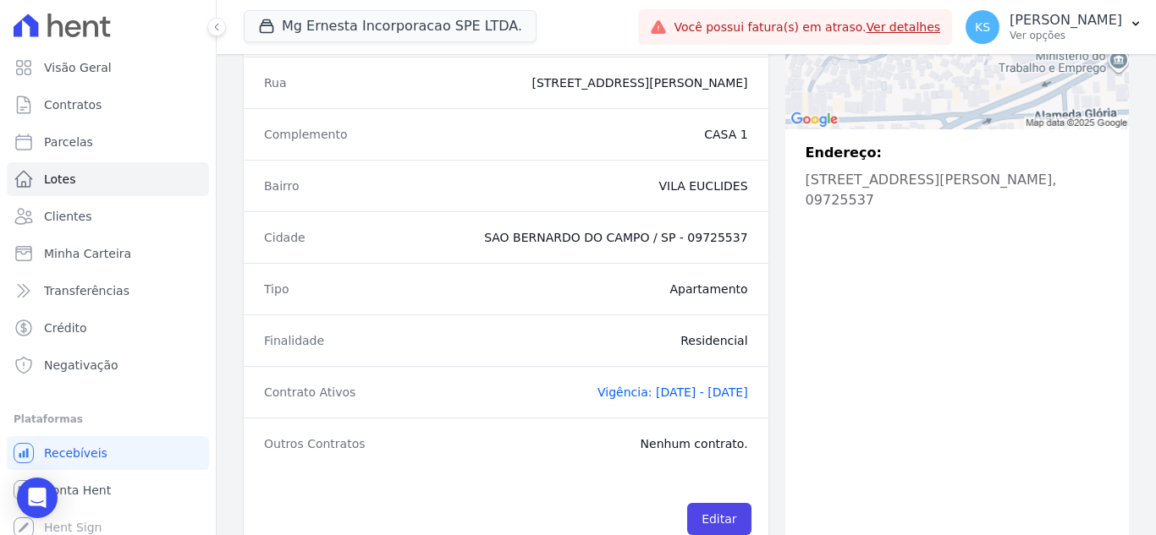
scroll to position [430, 0]
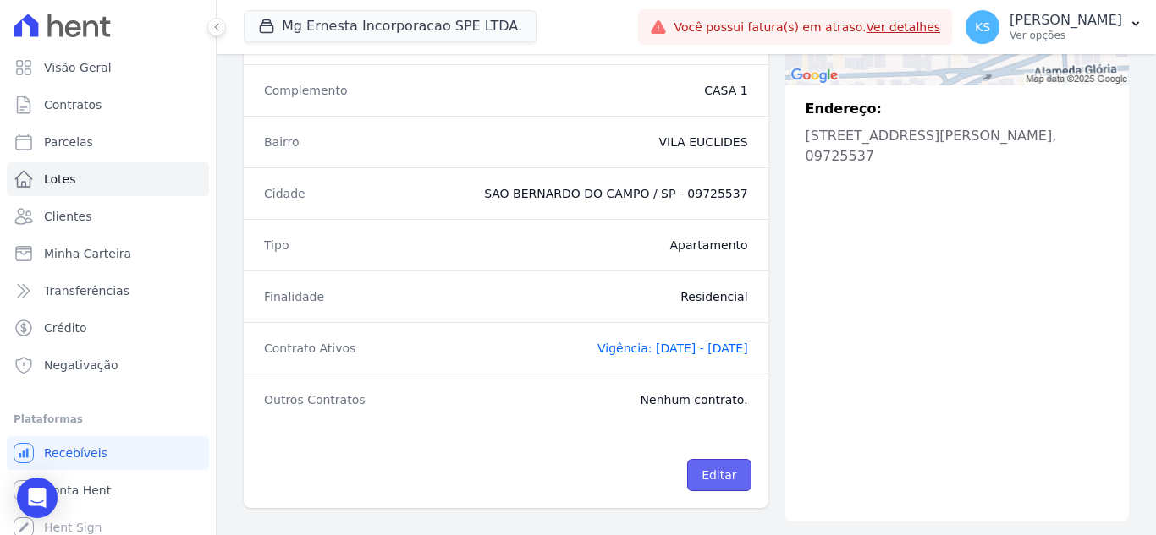
click at [722, 483] on link "Editar" at bounding box center [718, 475] width 63 height 32
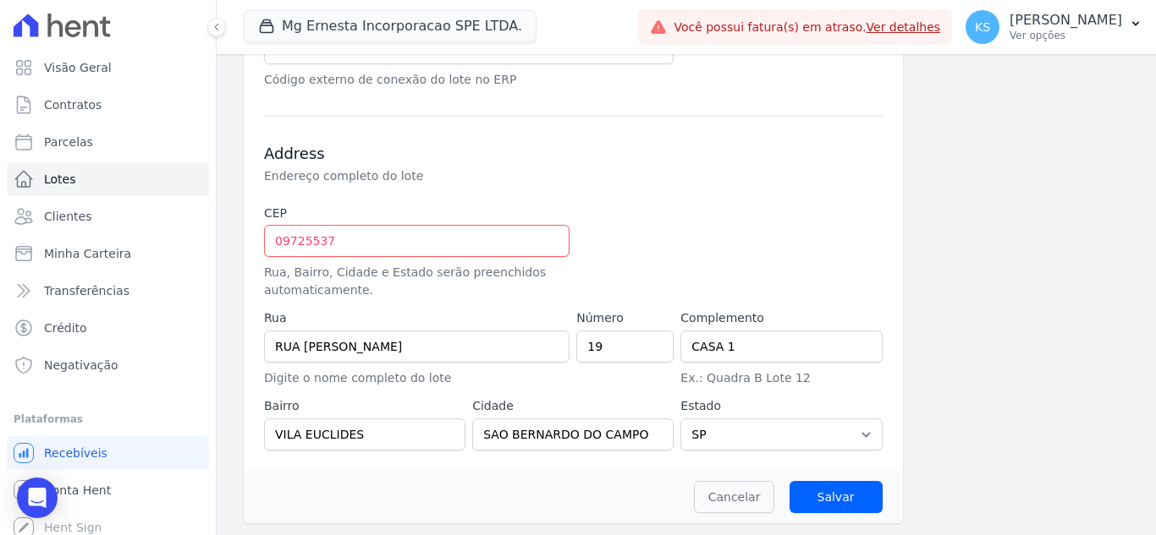
scroll to position [678, 0]
click at [725, 499] on link "Cancelar" at bounding box center [734, 496] width 81 height 32
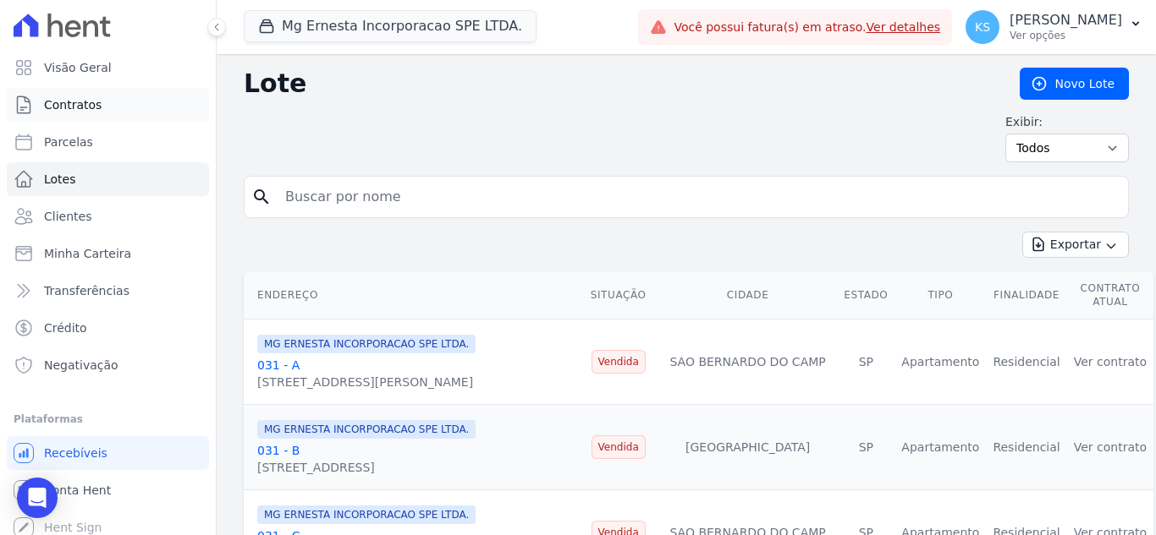
click at [58, 113] on span "Contratos" at bounding box center [73, 104] width 58 height 17
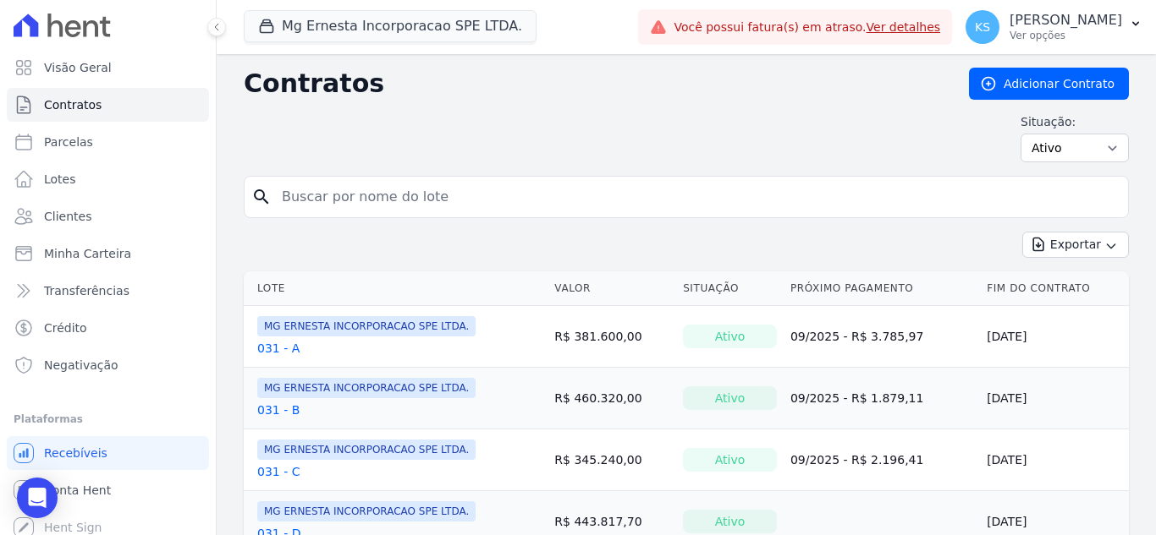
click at [364, 214] on div "search" at bounding box center [686, 197] width 885 height 42
click at [350, 203] on input "search" at bounding box center [696, 197] width 849 height 34
type input "104"
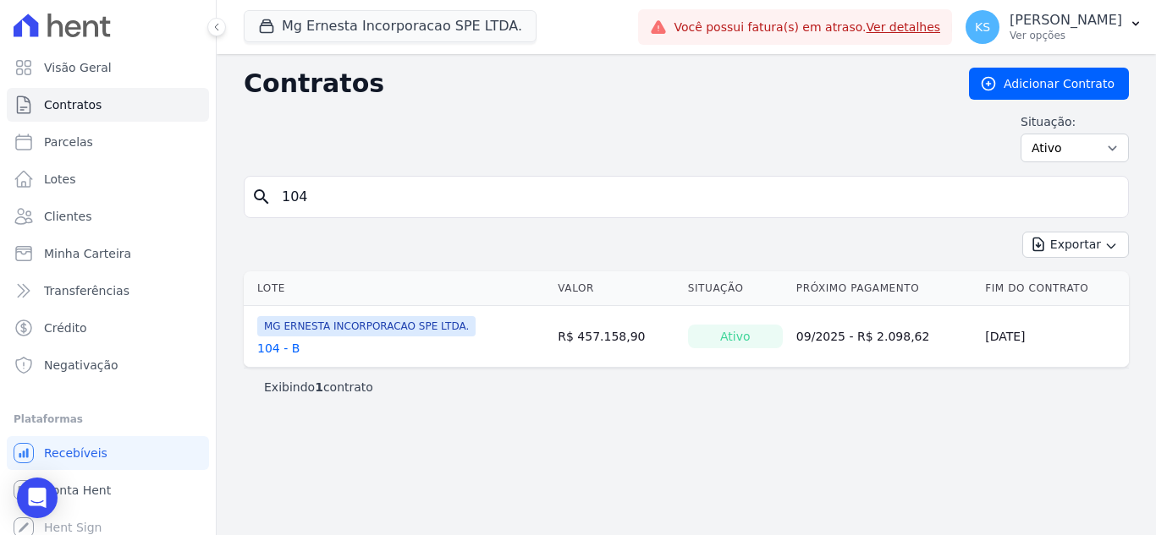
click at [278, 348] on link "104 - B" at bounding box center [278, 348] width 42 height 17
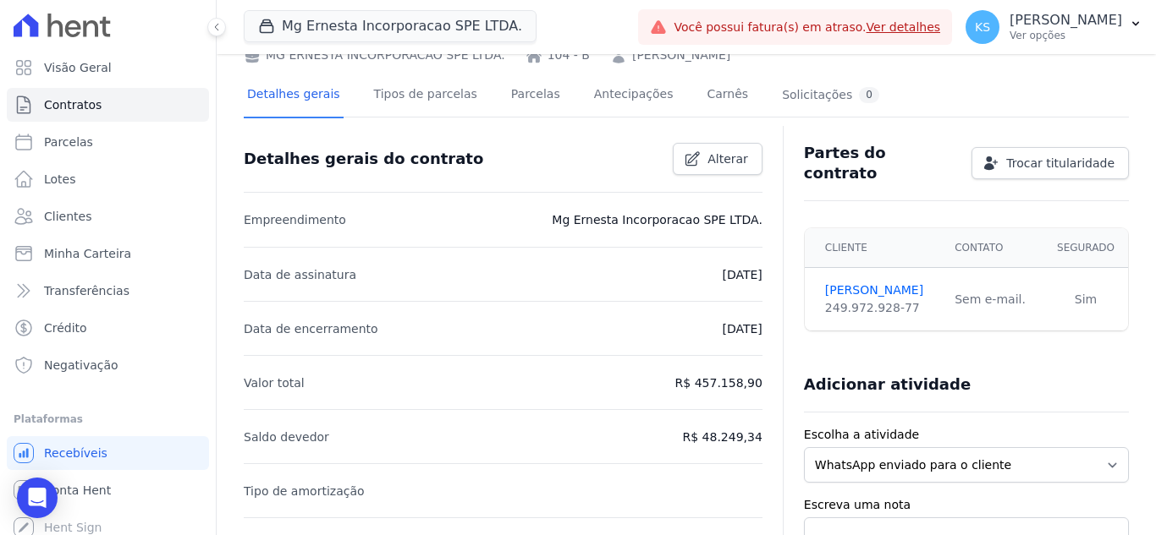
scroll to position [49, 0]
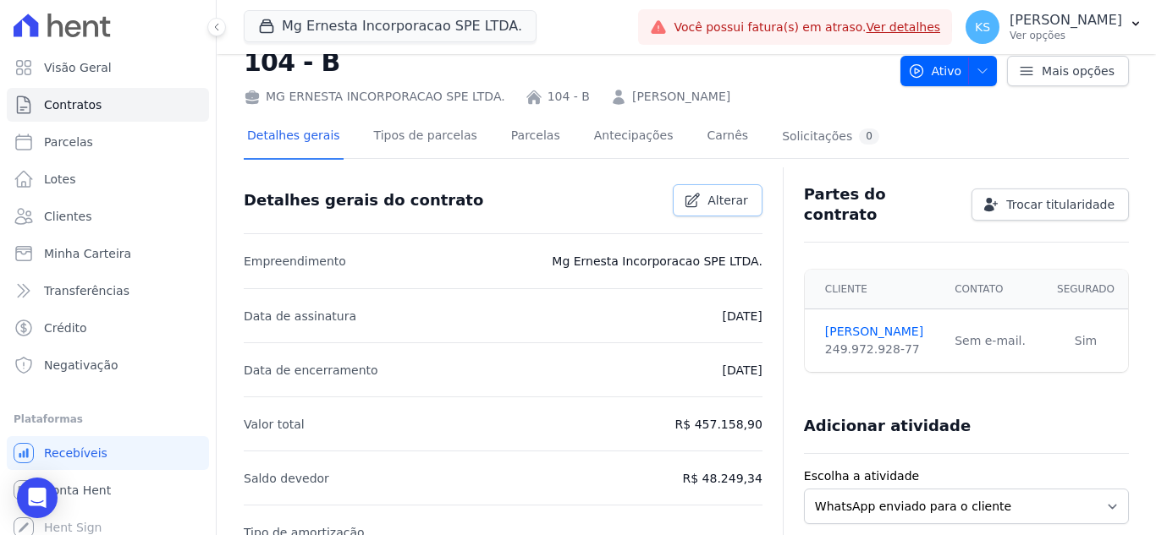
click at [687, 206] on icon at bounding box center [693, 201] width 14 height 14
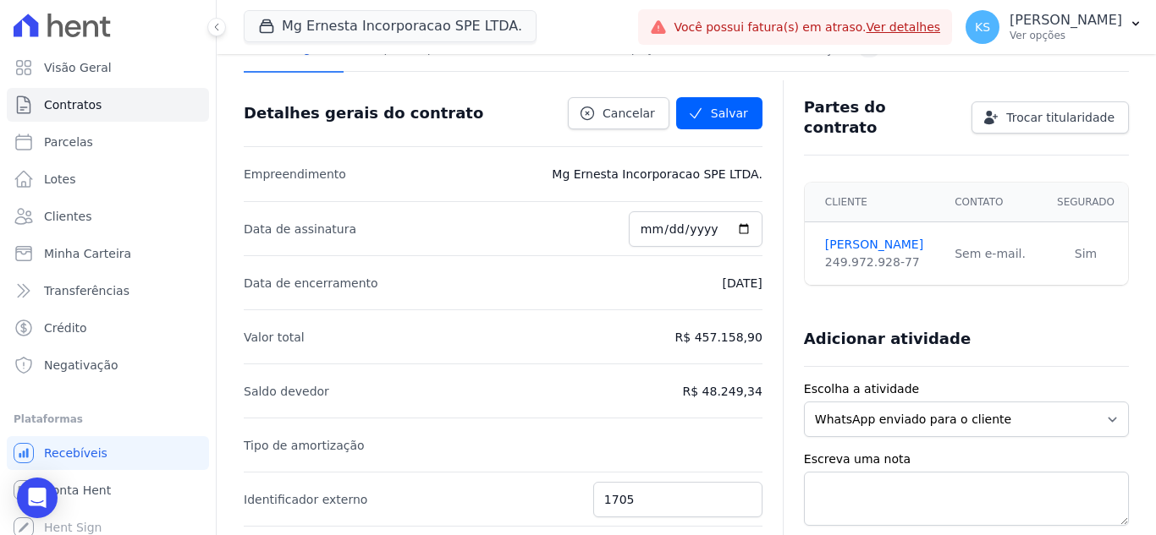
scroll to position [218, 0]
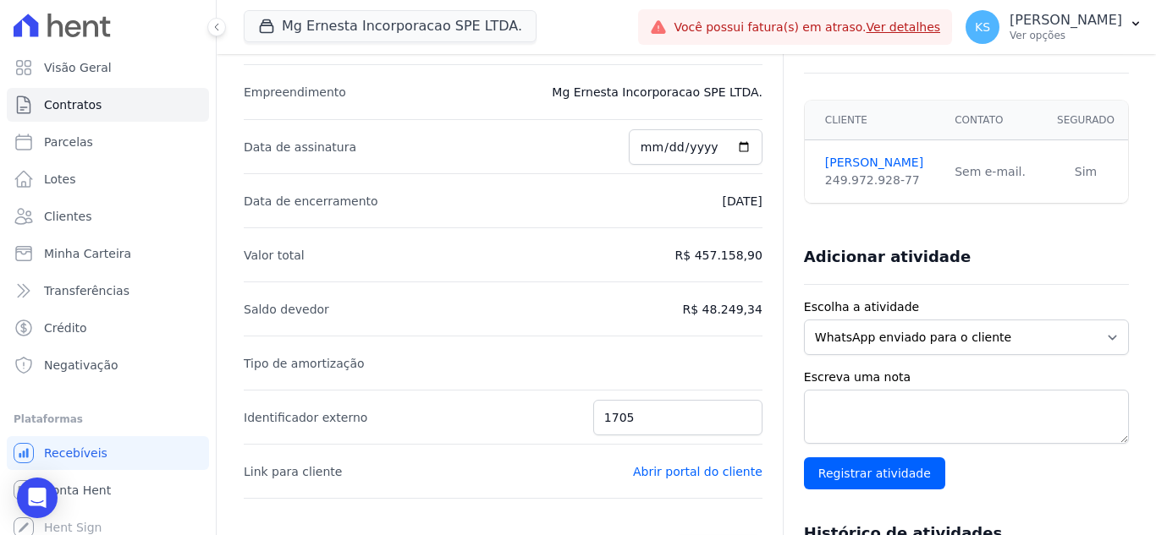
click at [694, 310] on p "R$ 48.249,34" at bounding box center [723, 309] width 80 height 20
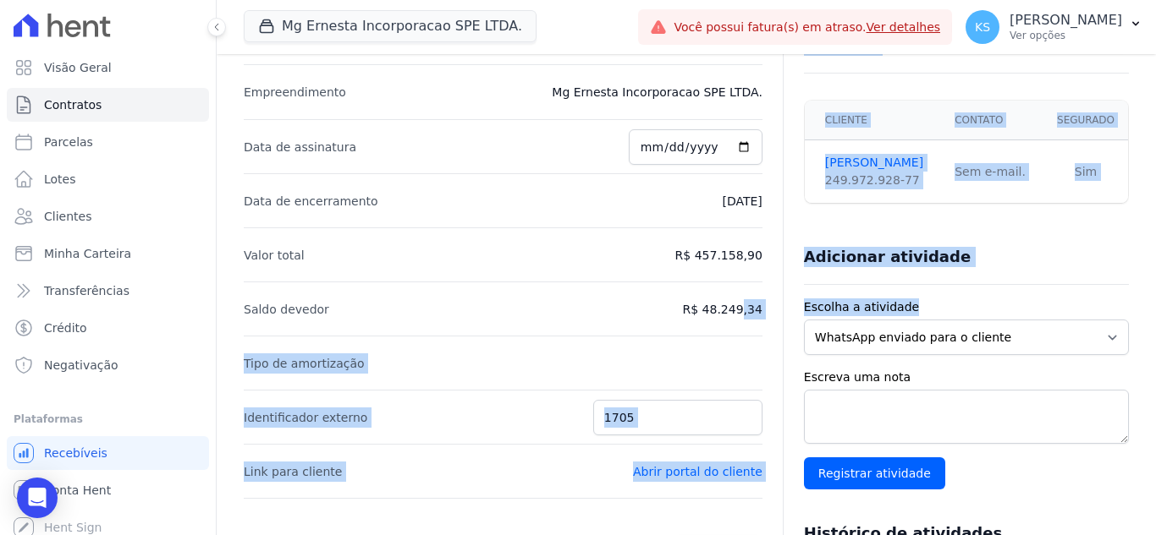
drag, startPoint x: 703, startPoint y: 309, endPoint x: 772, endPoint y: 308, distance: 69.4
click at [772, 308] on div "Detalhes gerais do contrato Cancelar Salvar Empreendimento Mg Ernesta Incorpora…" at bounding box center [686, 473] width 885 height 941
click at [725, 329] on li "Saldo devedor R$ 48.249,34" at bounding box center [503, 309] width 519 height 54
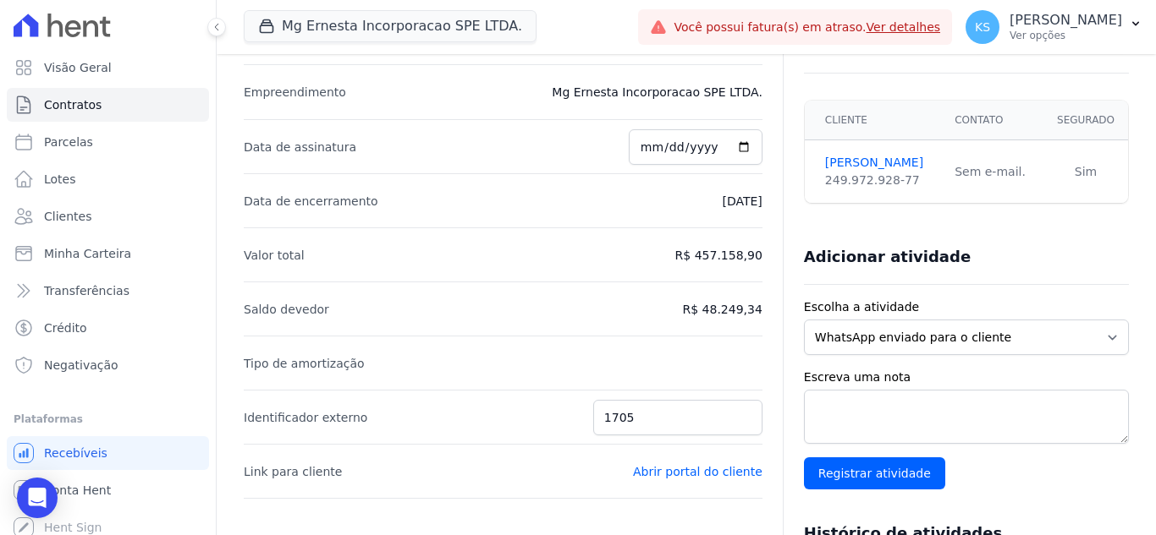
click at [603, 306] on li "Saldo devedor R$ 48.249,34" at bounding box center [503, 309] width 519 height 54
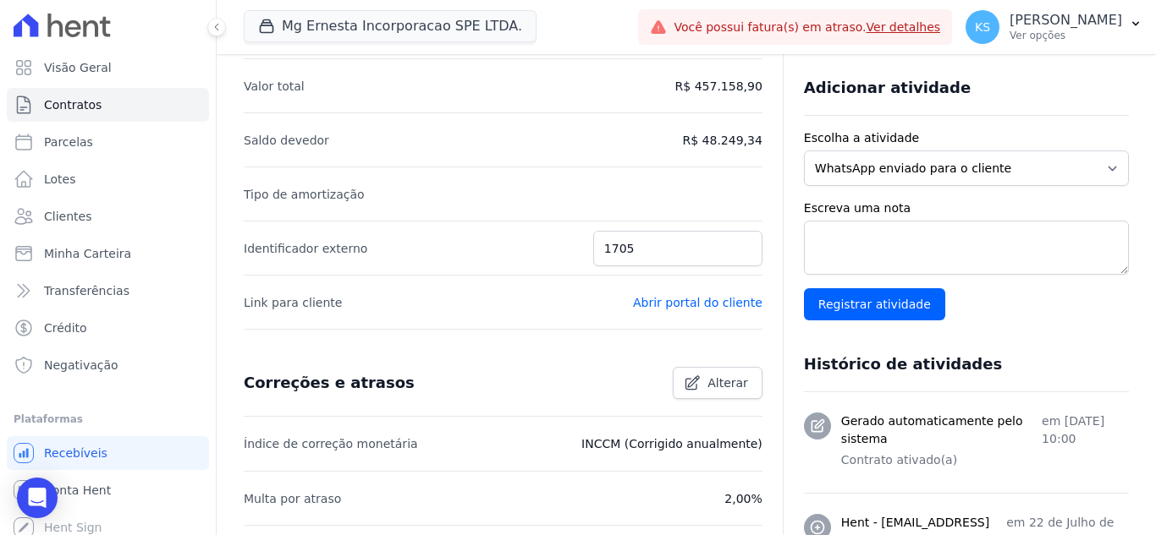
scroll to position [303, 0]
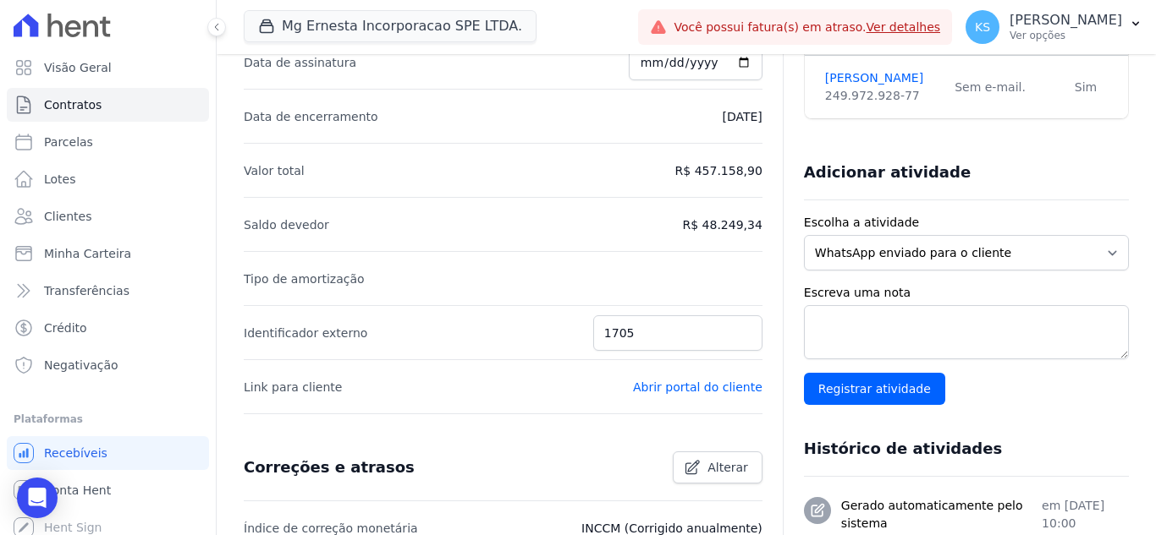
click at [681, 226] on li "Saldo devedor R$ 48.249,34" at bounding box center [503, 224] width 519 height 54
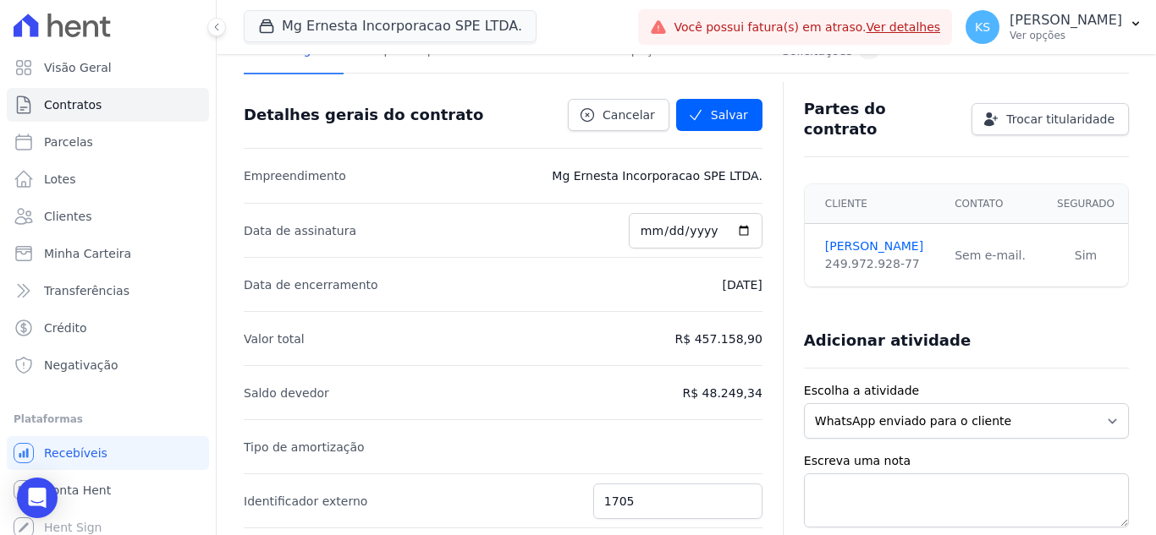
scroll to position [134, 0]
click at [722, 389] on p "R$ 48.249,34" at bounding box center [723, 394] width 80 height 20
drag, startPoint x: 686, startPoint y: 388, endPoint x: 755, endPoint y: 391, distance: 69.4
click at [650, 400] on li "Saldo devedor R$ 48.249,34" at bounding box center [503, 393] width 519 height 54
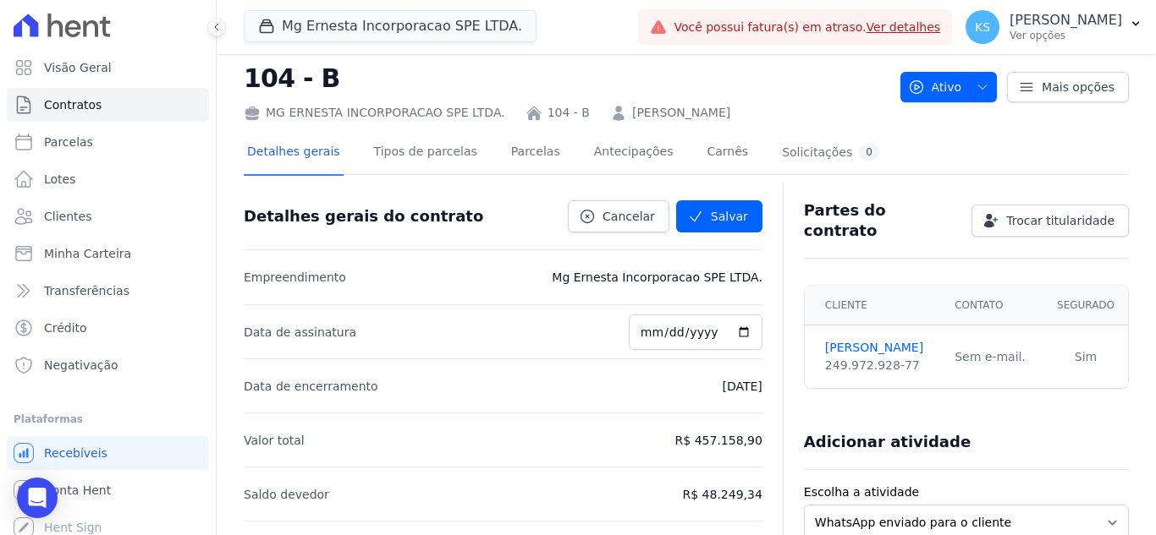
scroll to position [0, 0]
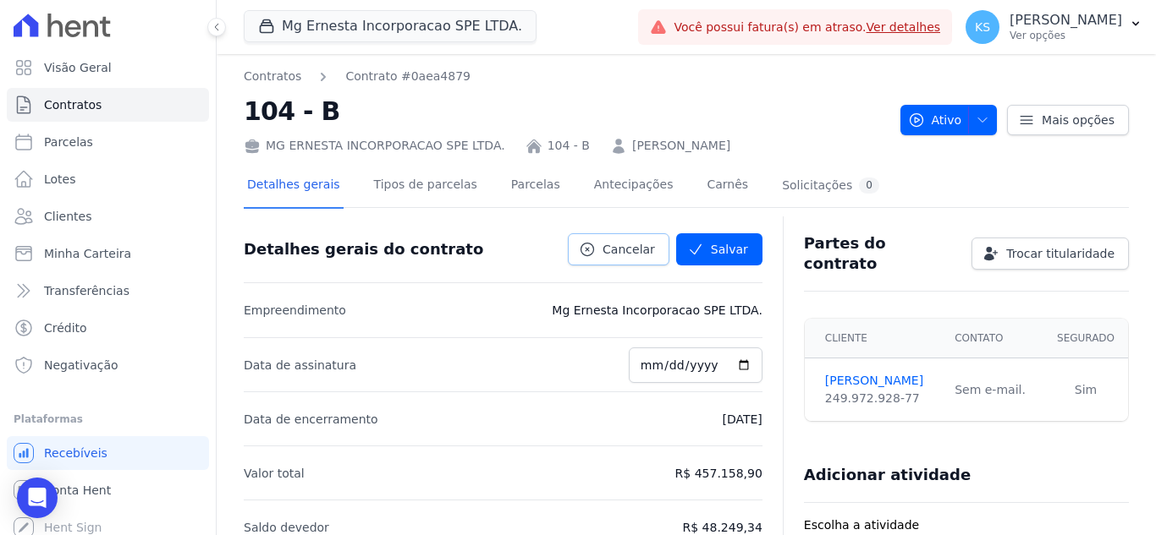
click at [609, 248] on span "Cancelar" at bounding box center [628, 249] width 52 height 17
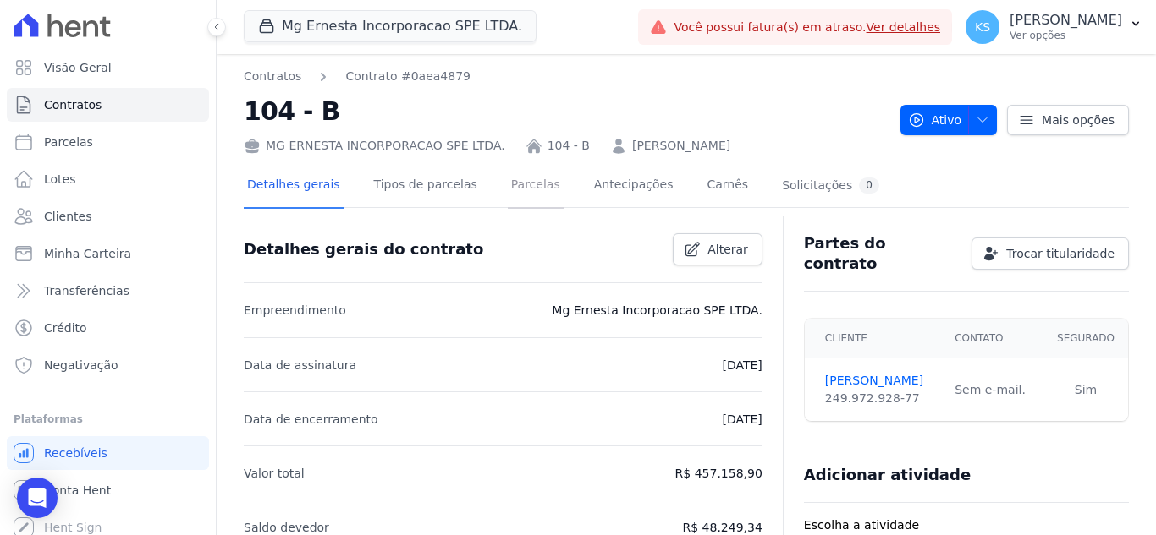
click at [508, 199] on link "Parcelas" at bounding box center [536, 186] width 56 height 45
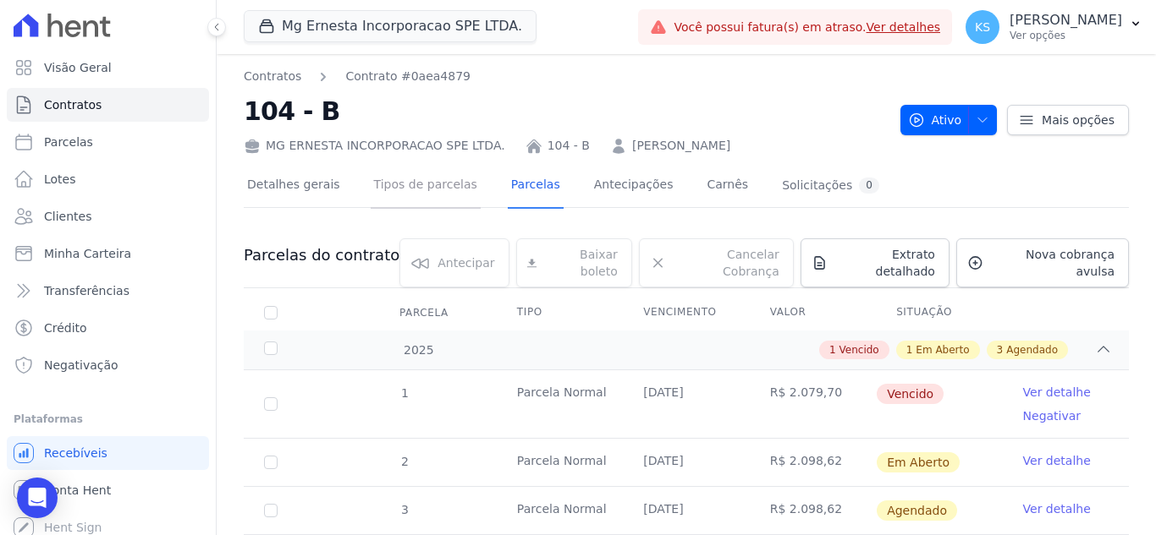
click at [424, 188] on link "Tipos de parcelas" at bounding box center [426, 186] width 110 height 45
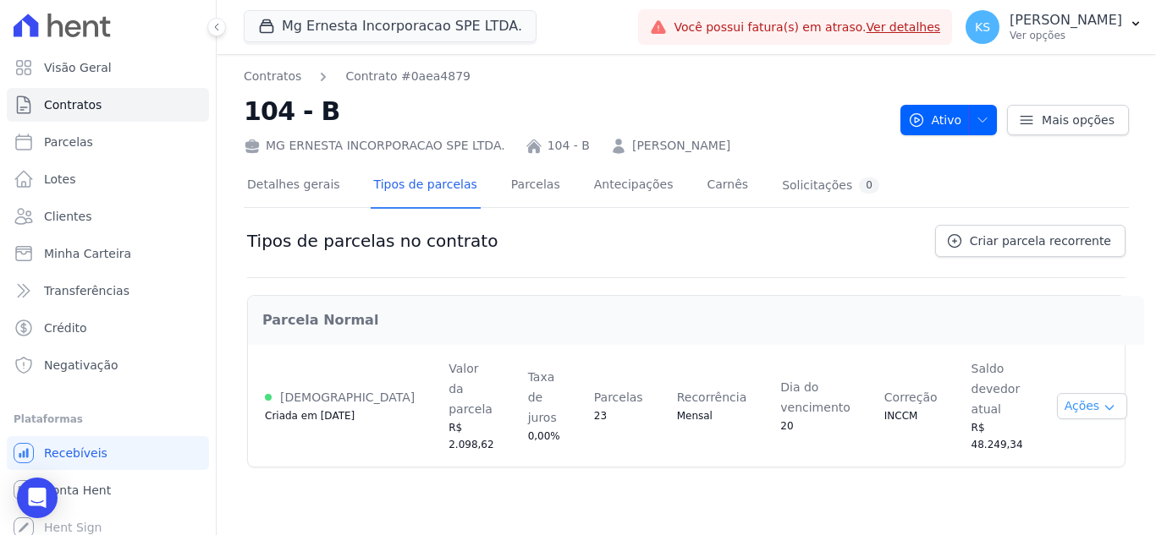
click at [1076, 393] on button "Ações" at bounding box center [1092, 406] width 71 height 26
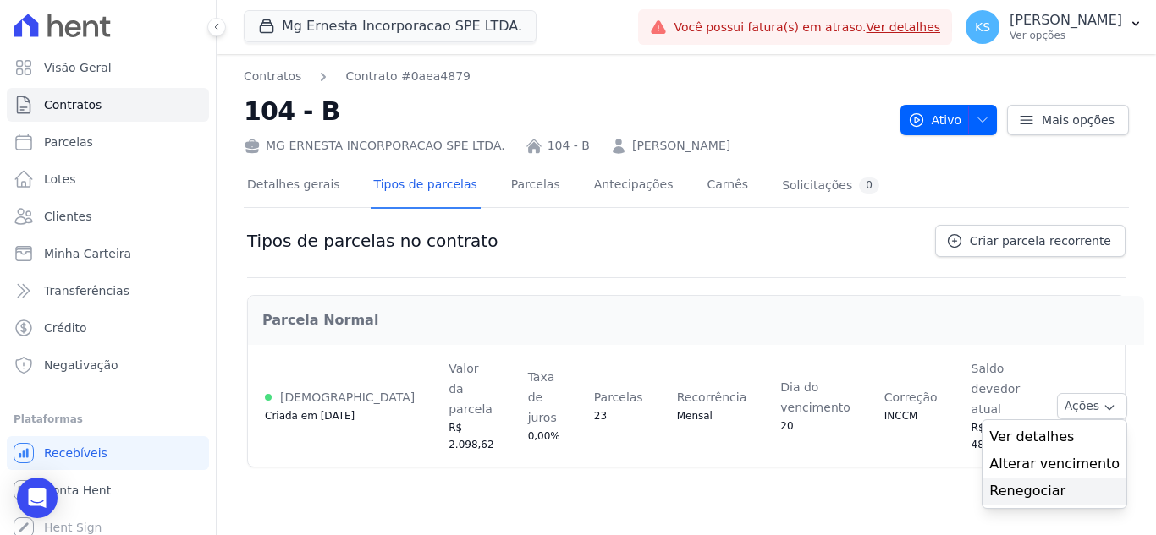
click at [1027, 481] on link "Renegociar" at bounding box center [1054, 491] width 130 height 20
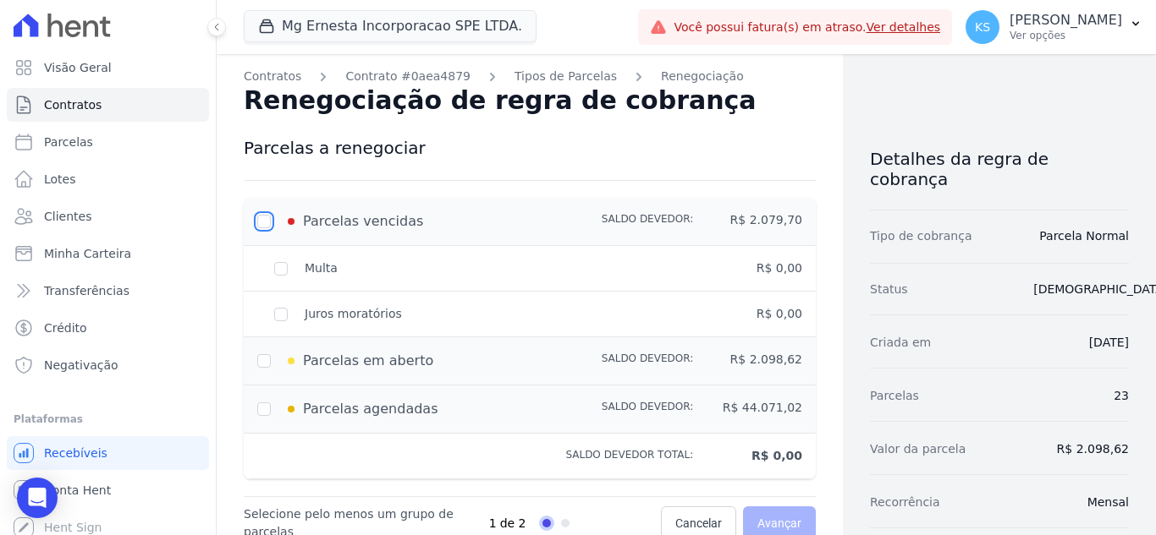
click at [264, 217] on input "checkbox" at bounding box center [264, 222] width 14 height 14
checkbox input "true"
click at [265, 357] on input "checkbox" at bounding box center [264, 361] width 14 height 14
checkbox input "true"
type input "4178.32"
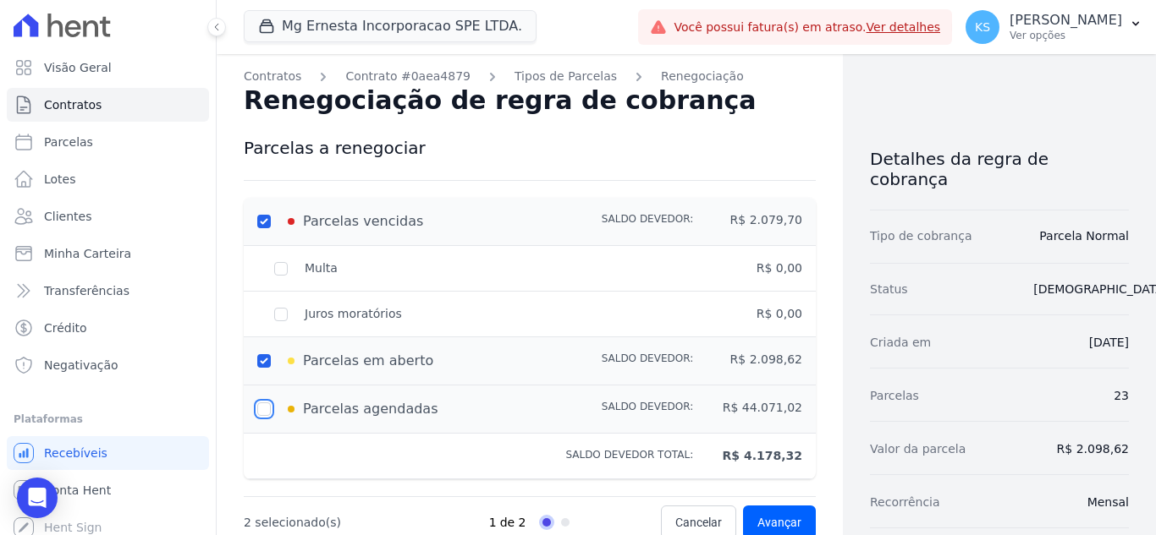
click at [265, 407] on input "checkbox" at bounding box center [264, 410] width 14 height 14
checkbox input "true"
type input "48249.34"
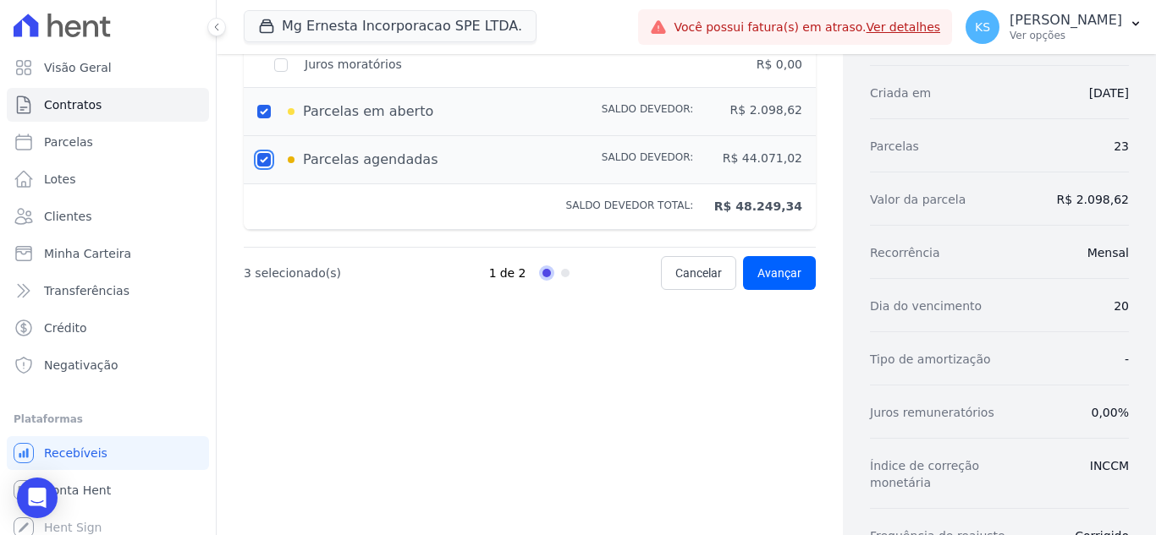
scroll to position [254, 0]
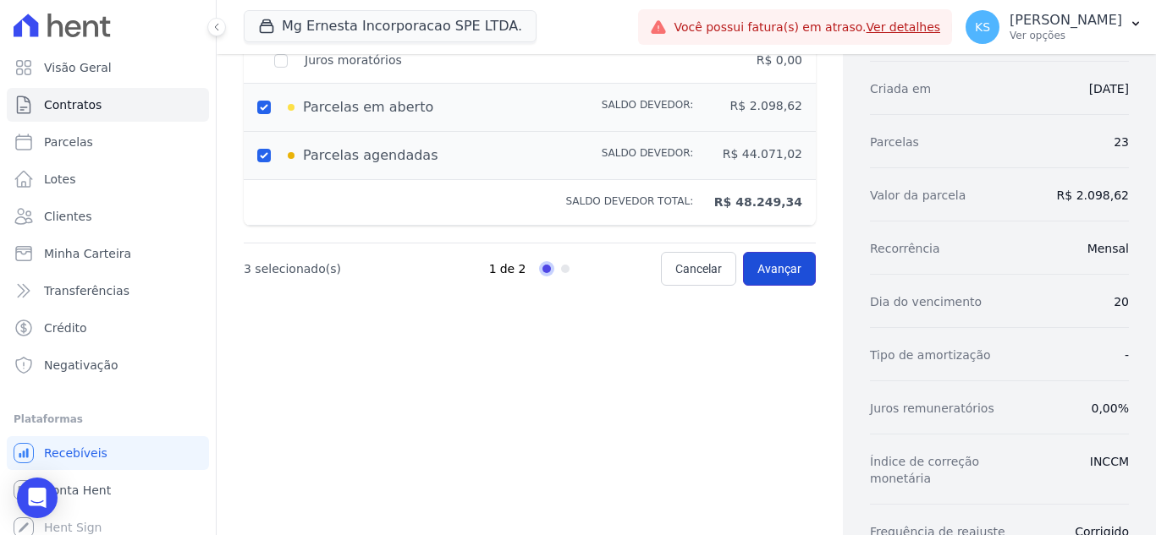
click at [769, 272] on span "Avançar" at bounding box center [779, 269] width 44 height 17
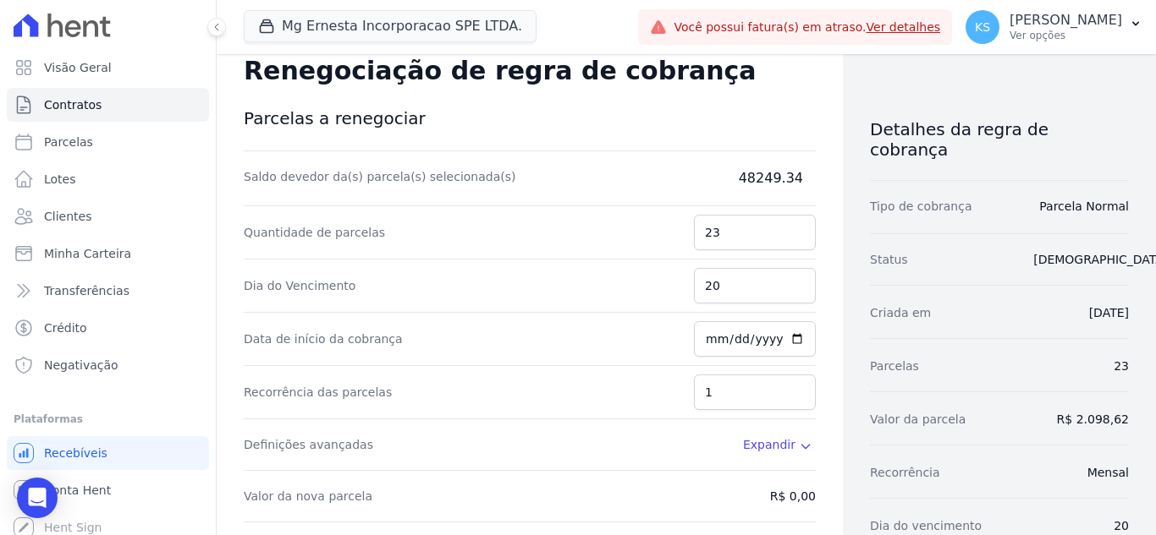
scroll to position [0, 0]
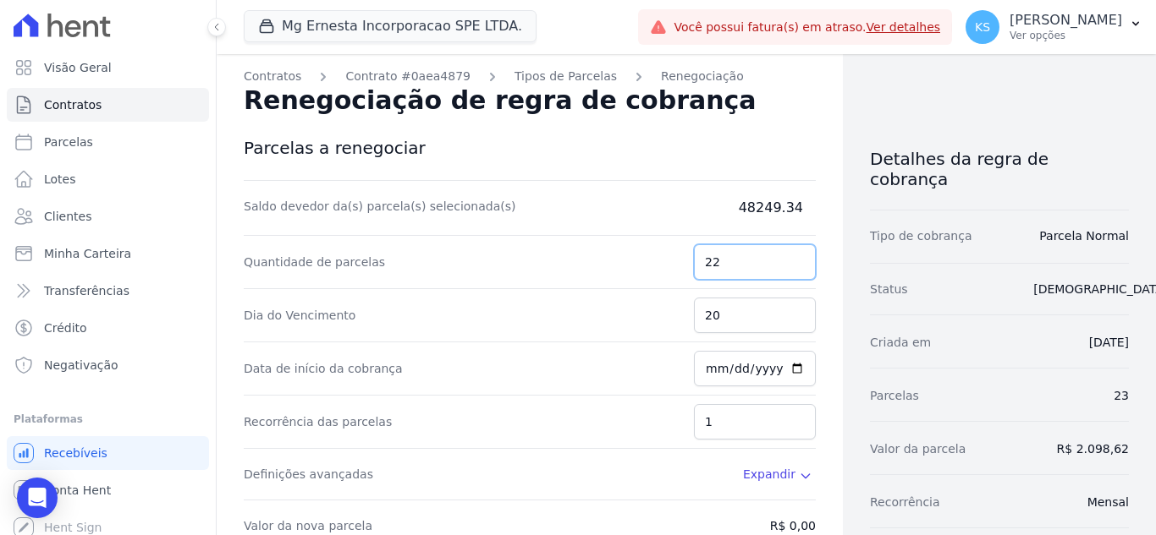
click at [792, 266] on input "22" at bounding box center [755, 262] width 122 height 36
click at [792, 266] on input "21" at bounding box center [755, 262] width 122 height 36
click at [792, 266] on input "20" at bounding box center [755, 262] width 122 height 36
click at [792, 266] on input "19" at bounding box center [755, 262] width 122 height 36
click at [792, 266] on input "18" at bounding box center [755, 262] width 122 height 36
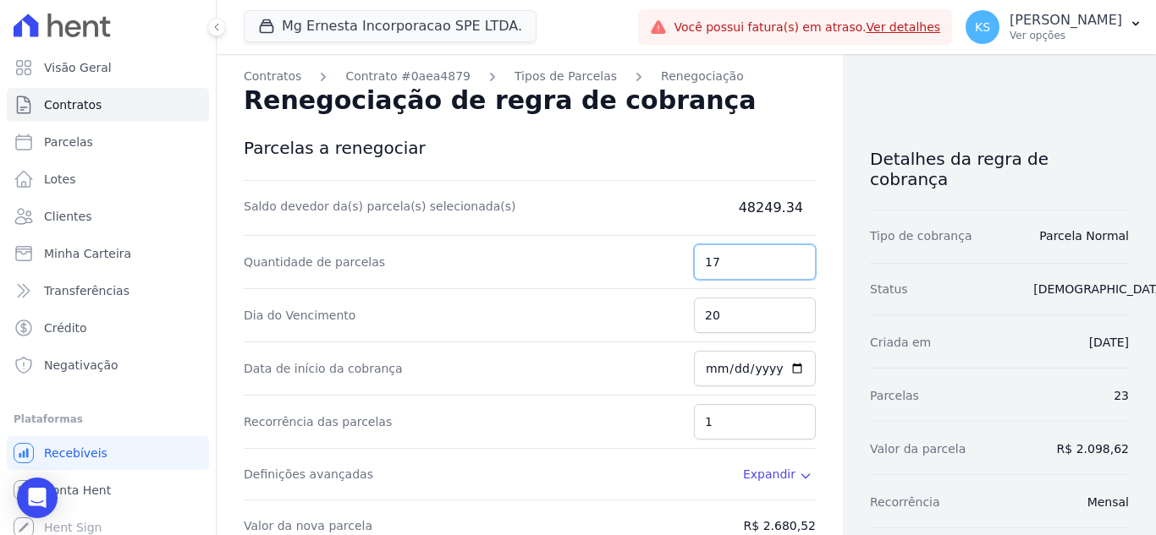
click at [792, 266] on input "17" at bounding box center [755, 262] width 122 height 36
click at [792, 266] on input "16" at bounding box center [755, 262] width 122 height 36
click at [792, 266] on input "15" at bounding box center [755, 262] width 122 height 36
click at [792, 266] on input "14" at bounding box center [755, 262] width 122 height 36
click at [792, 266] on input "13" at bounding box center [755, 262] width 122 height 36
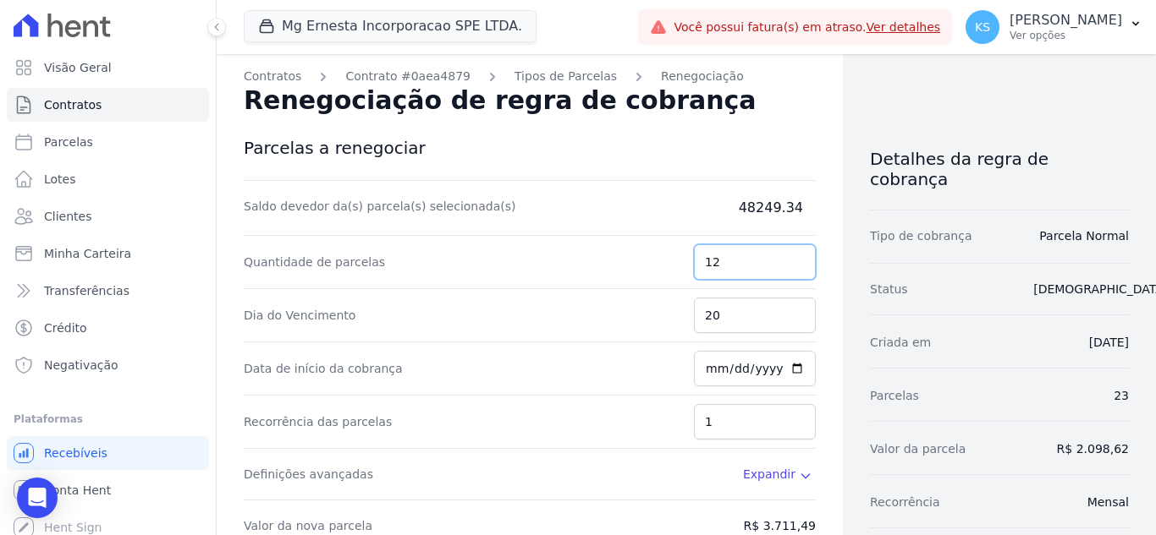
click at [792, 266] on input "12" at bounding box center [755, 262] width 122 height 36
click at [792, 266] on input "11" at bounding box center [755, 262] width 122 height 36
click at [792, 266] on input "10" at bounding box center [755, 262] width 122 height 36
click at [792, 266] on input "9" at bounding box center [755, 262] width 122 height 36
click at [792, 266] on input "8" at bounding box center [755, 262] width 122 height 36
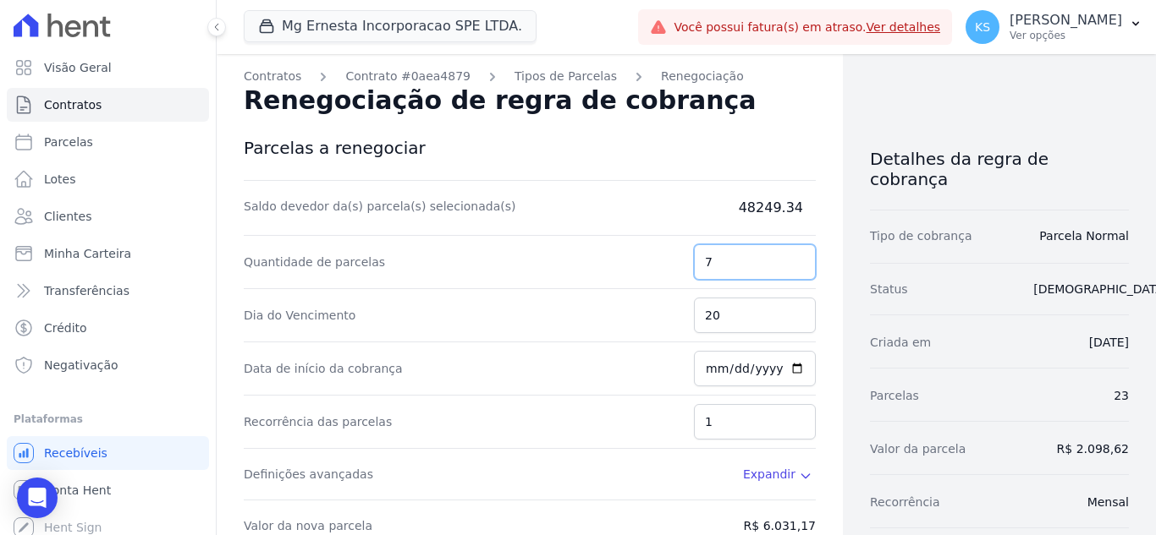
click at [792, 266] on input "7" at bounding box center [755, 262] width 122 height 36
type input "6"
click at [792, 266] on input "6" at bounding box center [755, 262] width 122 height 36
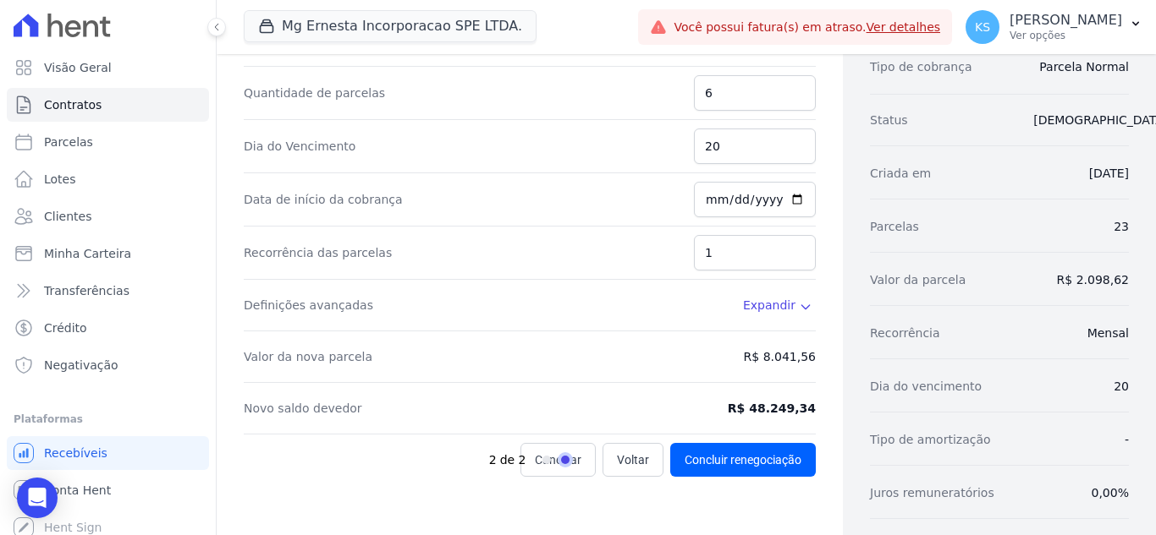
scroll to position [254, 0]
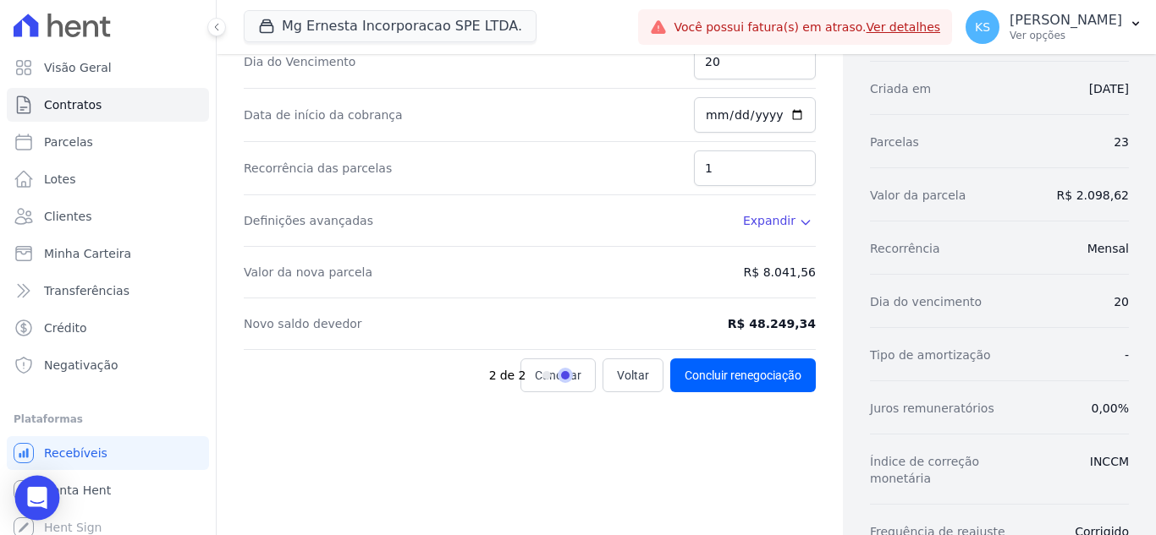
click at [42, 492] on icon "Open Intercom Messenger" at bounding box center [36, 498] width 19 height 22
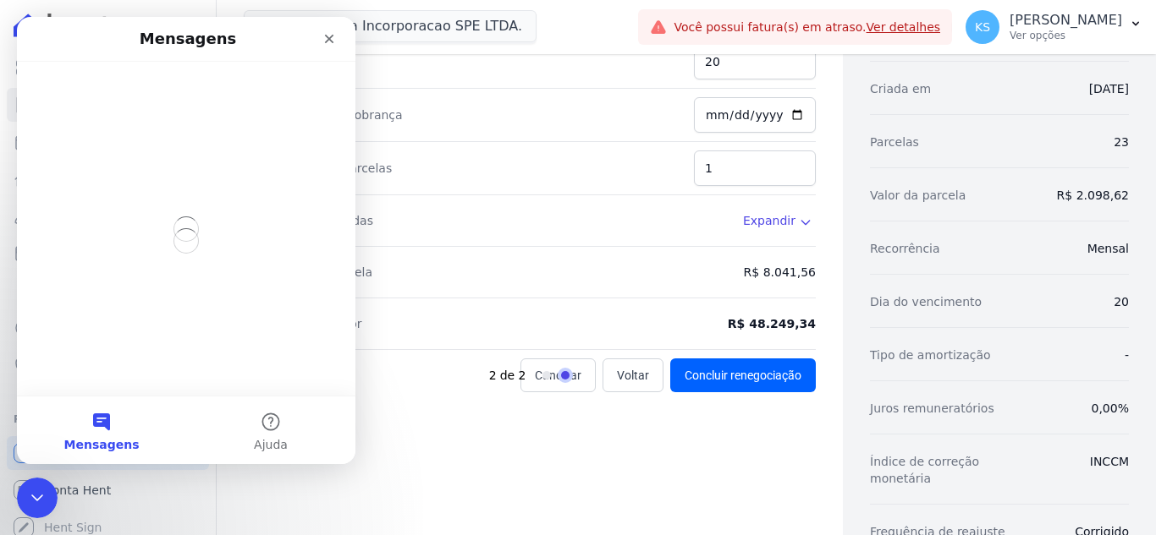
scroll to position [0, 0]
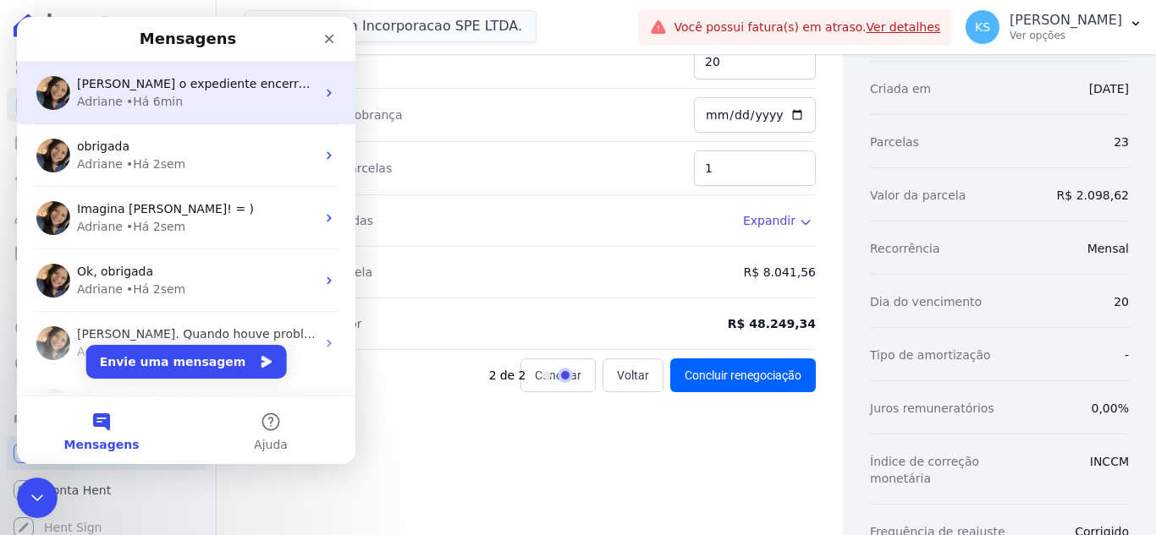
click at [178, 97] on div "Adriane • Há 6min" at bounding box center [196, 102] width 239 height 18
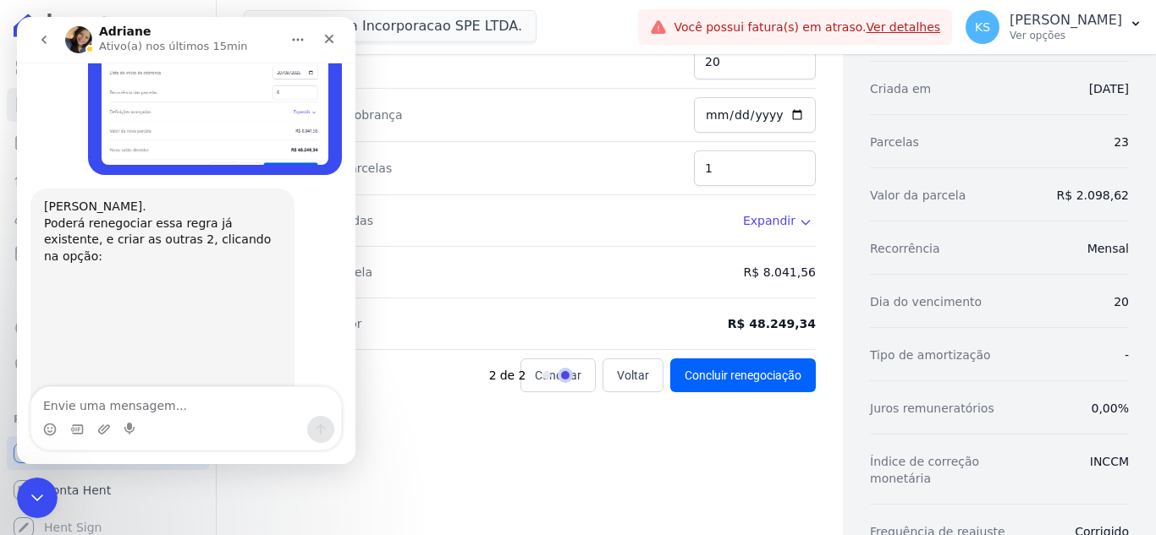
scroll to position [854, 0]
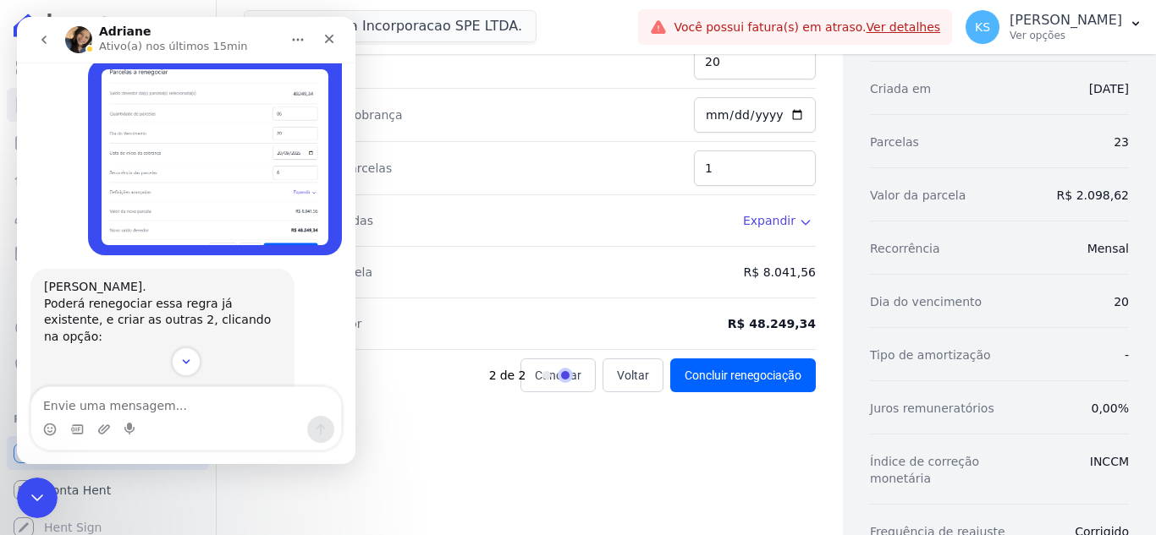
click at [206, 296] on div "Poderá renegociar essa regra já existente, e criar as outras 2, clicando na opç…" at bounding box center [162, 321] width 237 height 50
click at [183, 360] on icon "Scroll to bottom" at bounding box center [185, 361] width 15 height 15
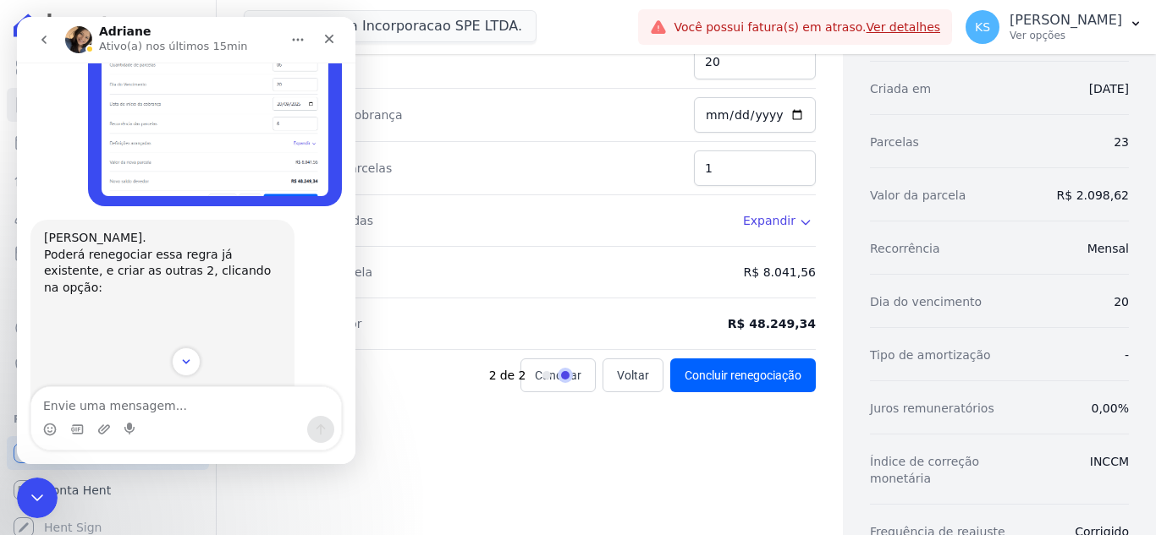
scroll to position [871, 0]
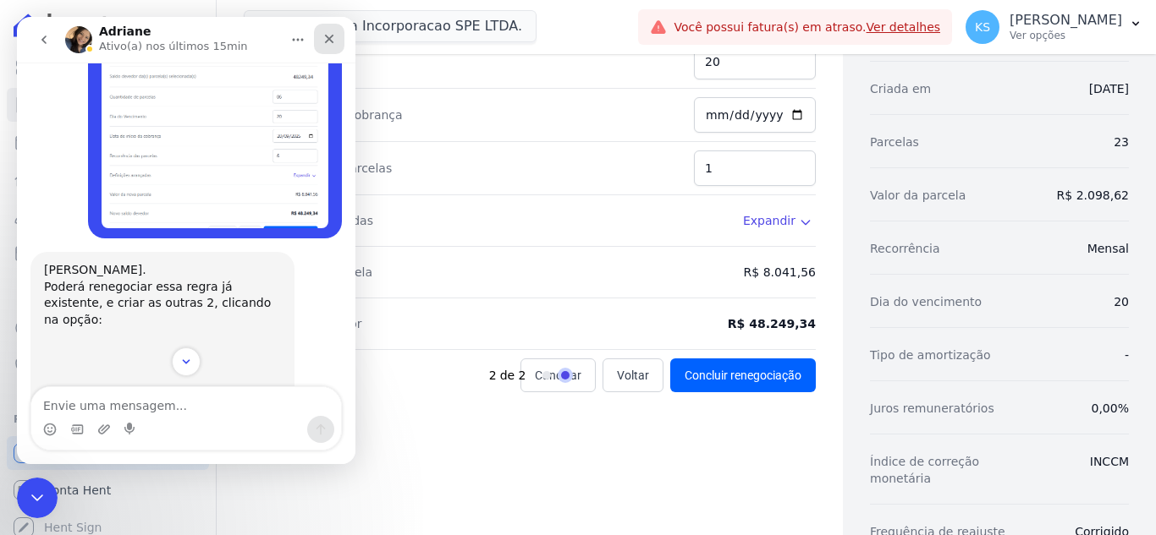
click at [324, 44] on icon "Fechar" at bounding box center [329, 39] width 14 height 14
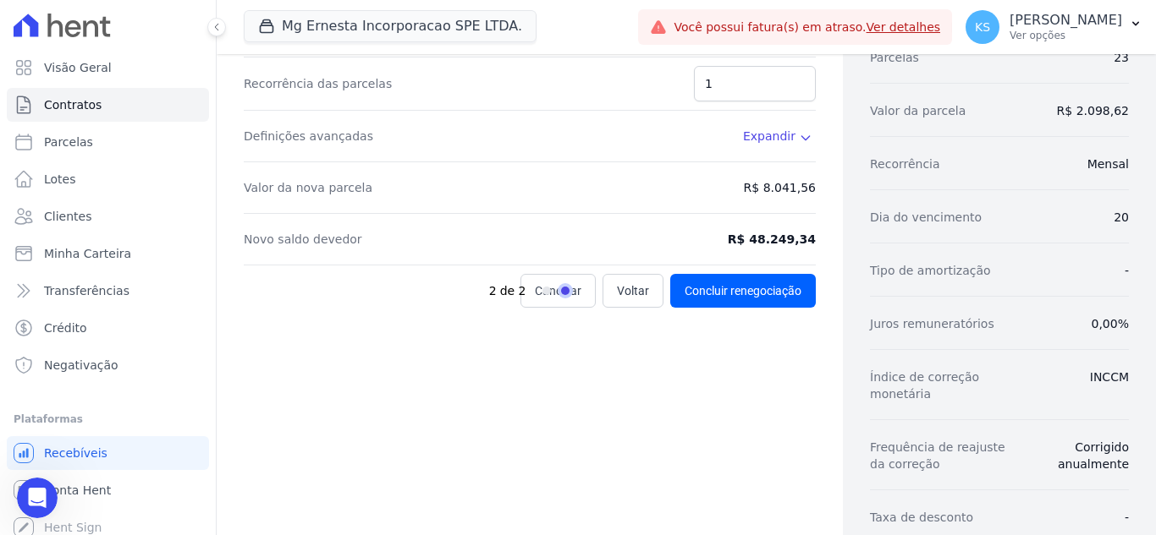
scroll to position [254, 0]
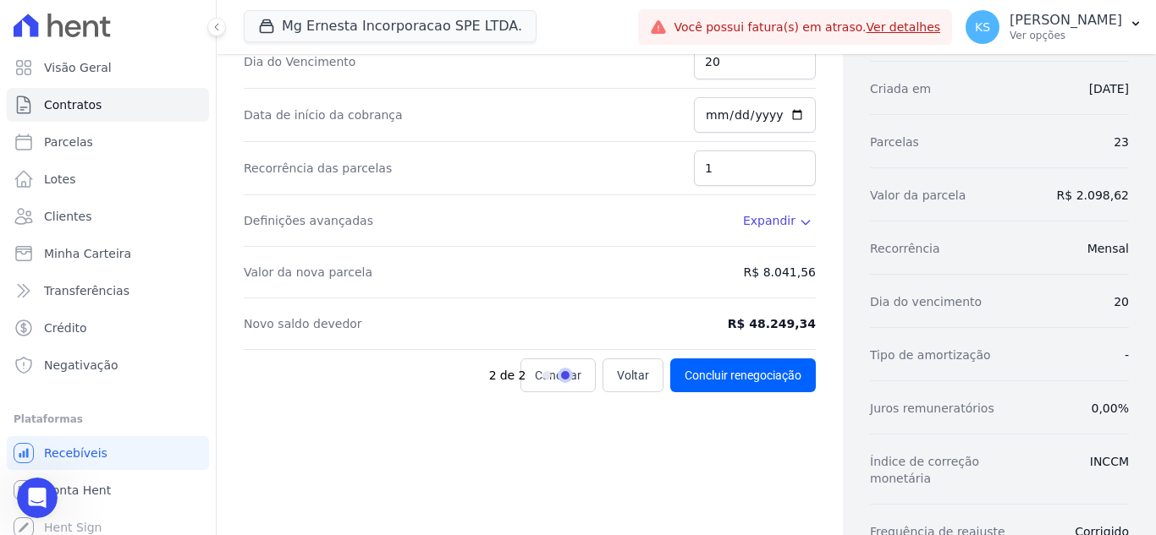
click at [760, 222] on span "Expandir" at bounding box center [769, 220] width 52 height 17
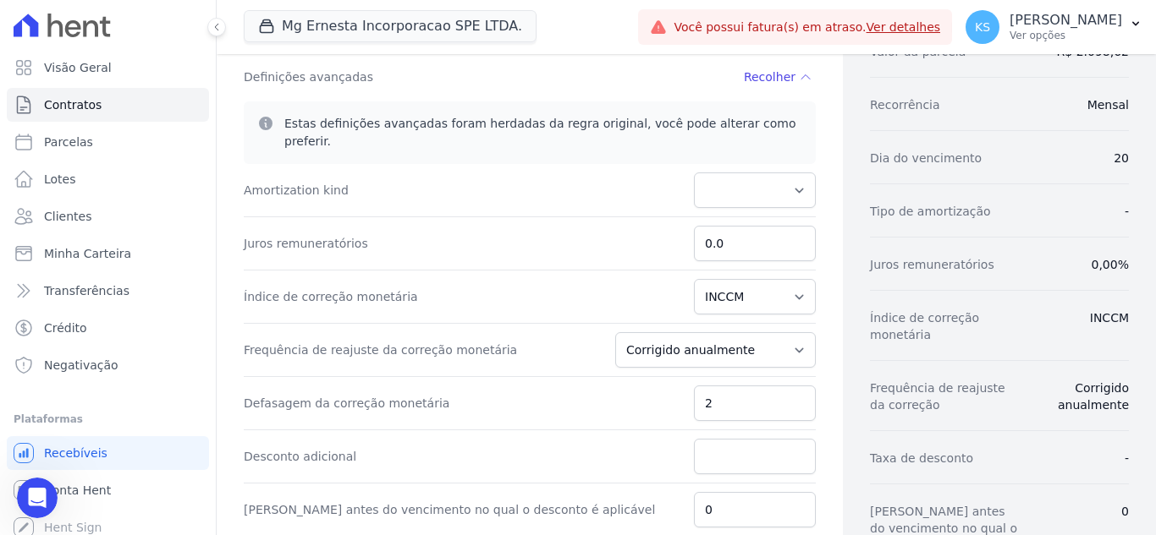
scroll to position [423, 0]
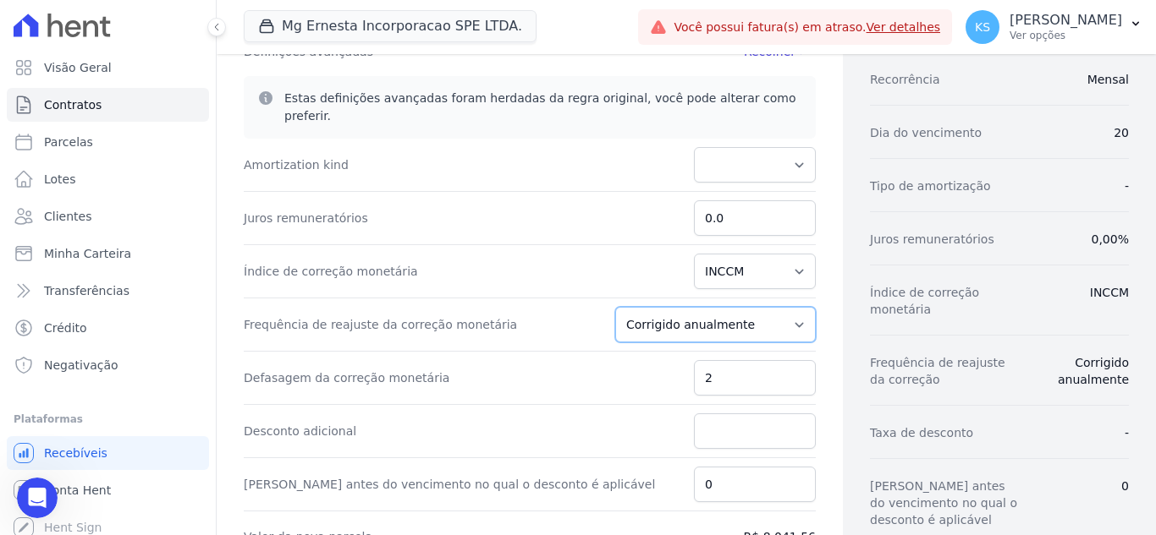
click at [713, 307] on select "Corrigido semestralmente Corrigido mensalmente Corrigido anualmente" at bounding box center [715, 325] width 200 height 36
select select "monthly"
click at [626, 307] on select "Corrigido semestralmente Corrigido mensalmente Corrigido anualmente" at bounding box center [715, 325] width 200 height 36
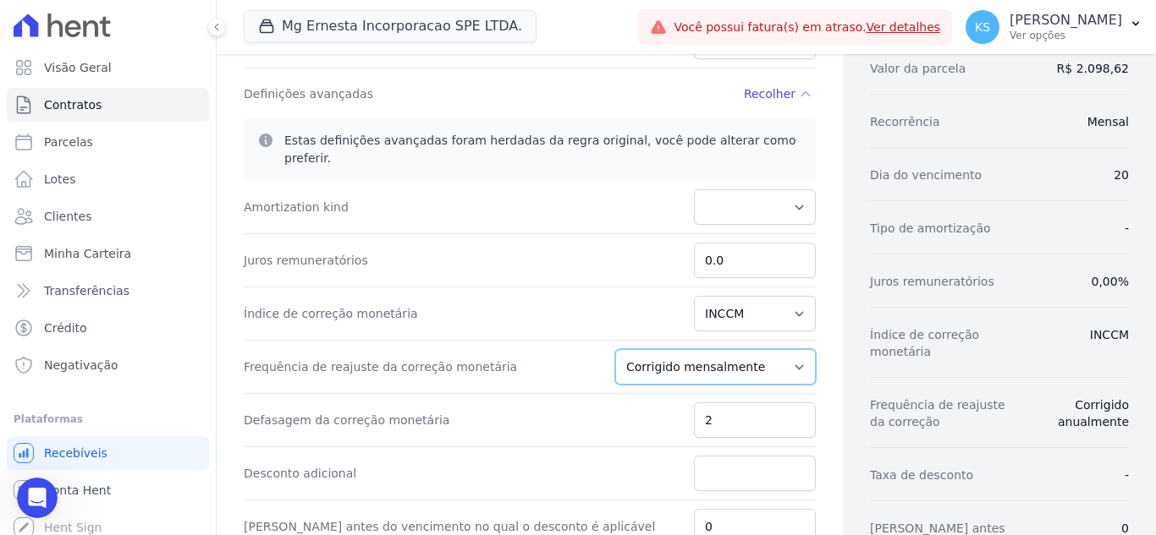
scroll to position [549, 0]
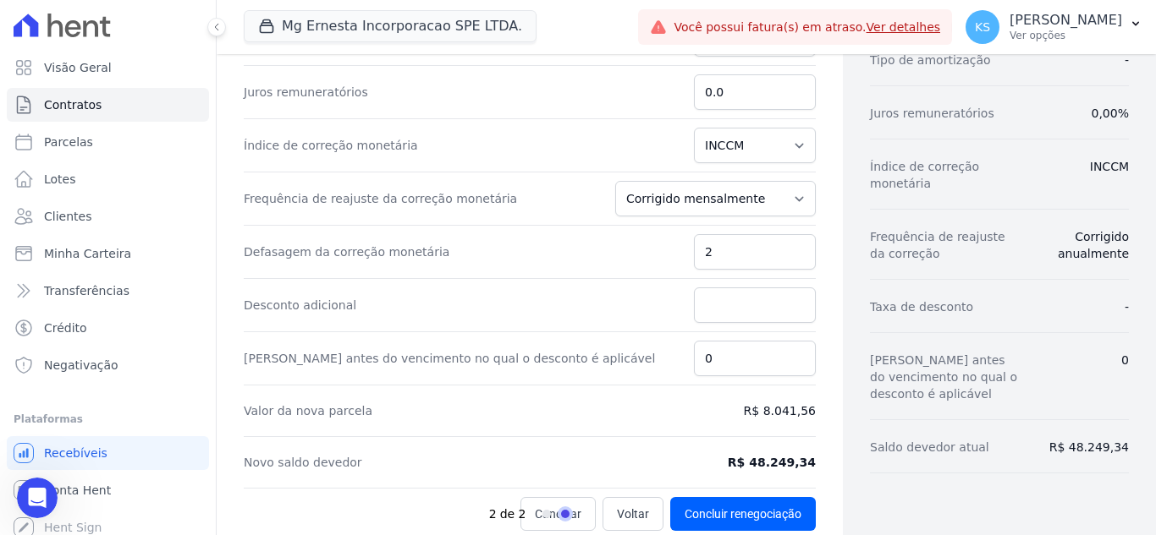
click at [827, 231] on div "Contratos Contrato #0aea4879 Tipos de Parcelas Renegociação Renegociação de reg…" at bounding box center [530, 29] width 626 height 1048
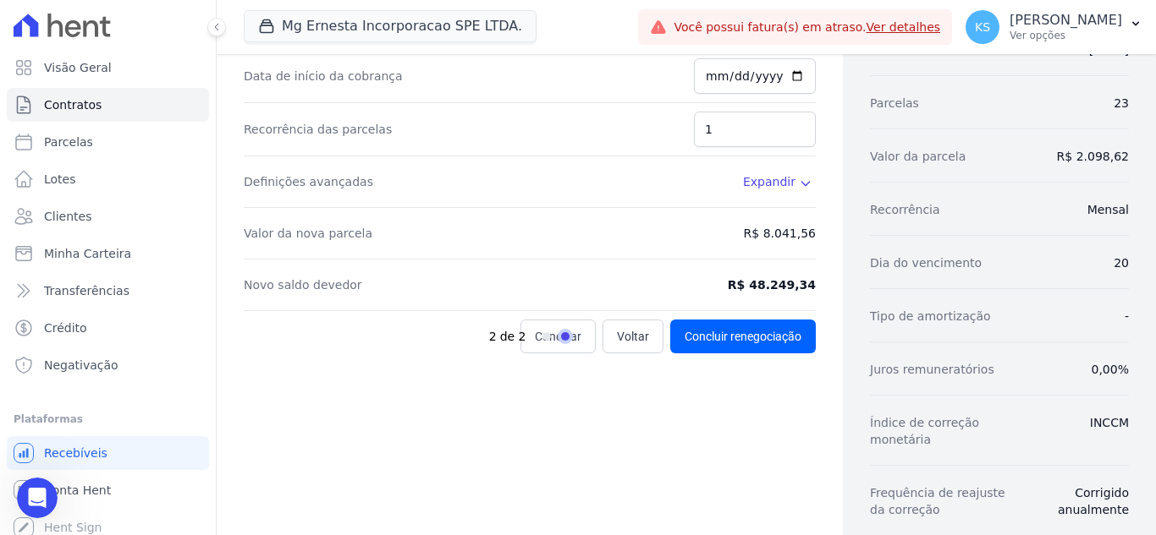
scroll to position [423, 0]
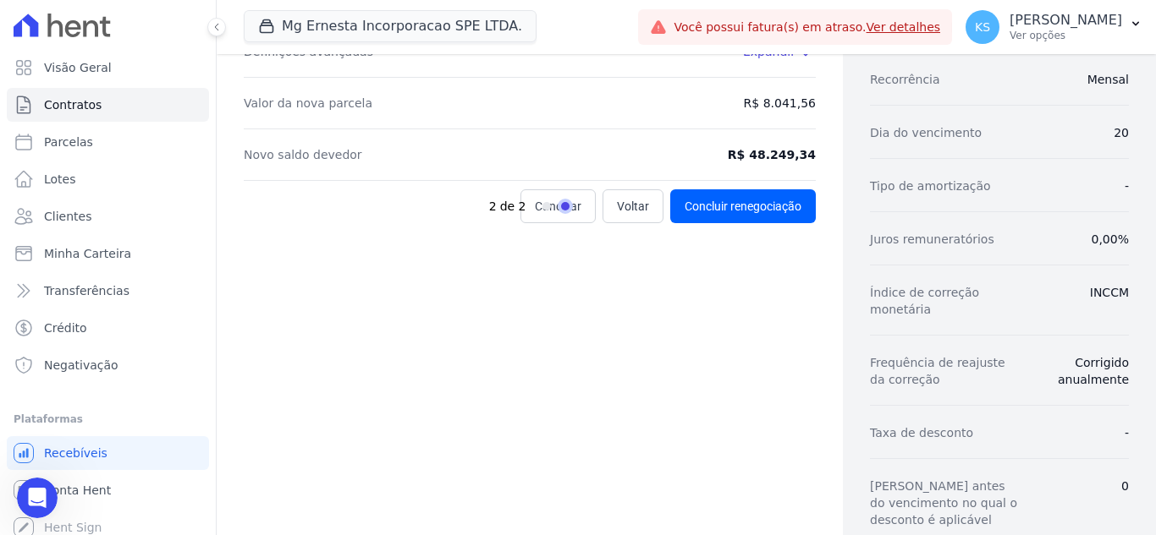
click at [621, 210] on div "2 de 2" at bounding box center [570, 206] width 163 height 34
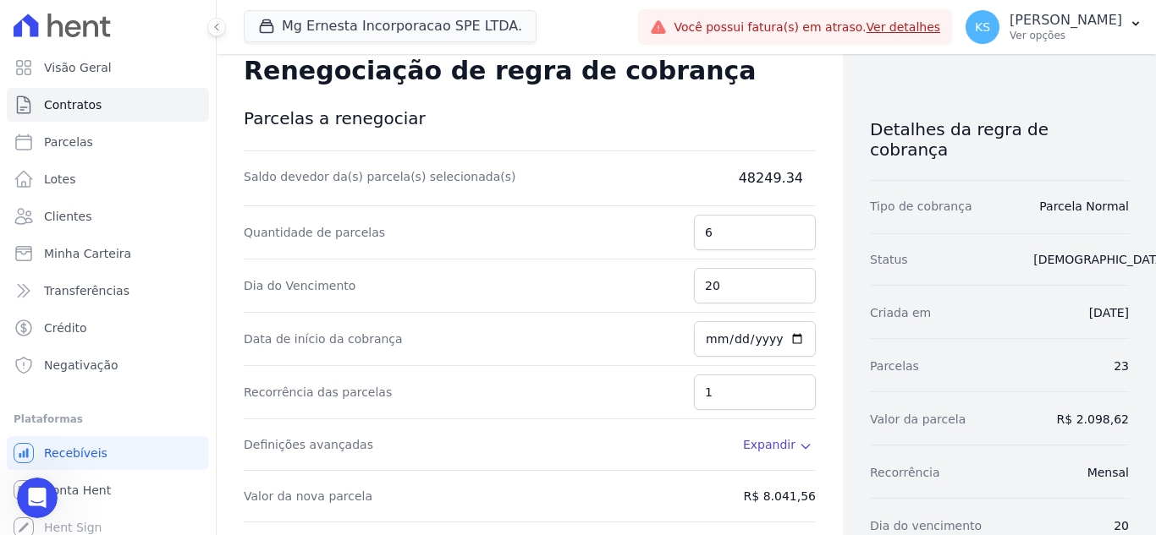
scroll to position [0, 0]
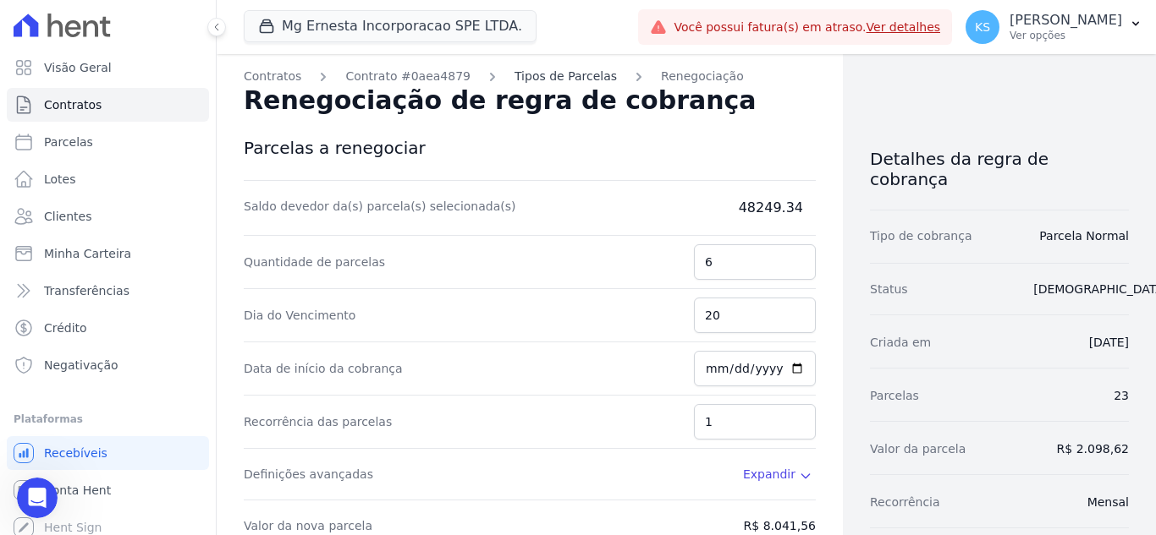
click at [546, 69] on link "Tipos de Parcelas" at bounding box center [565, 77] width 102 height 18
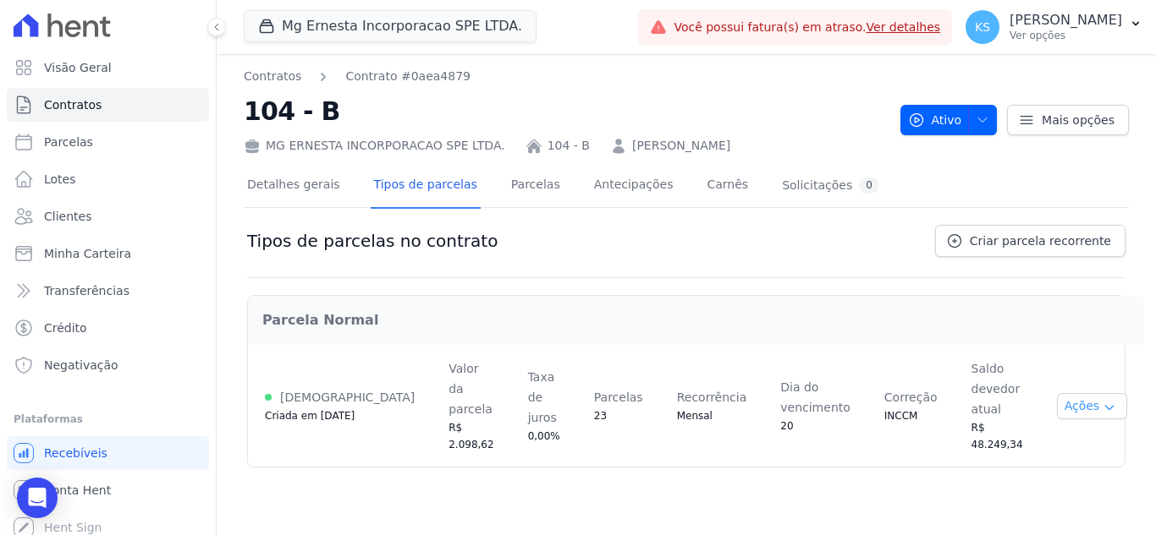
click at [1075, 393] on button "Ações" at bounding box center [1092, 406] width 71 height 26
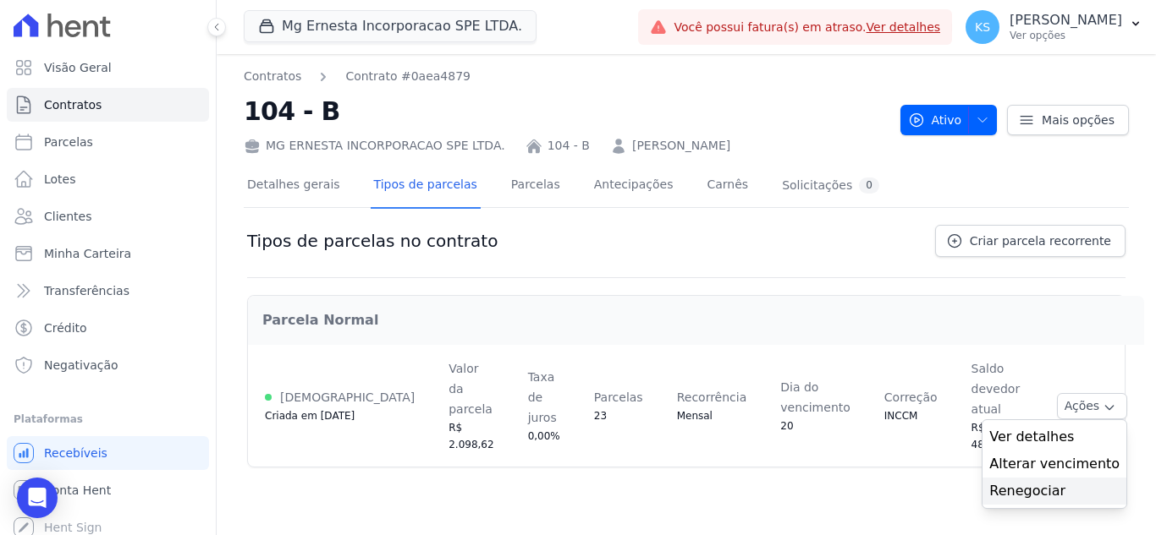
click at [1029, 481] on link "Renegociar" at bounding box center [1054, 491] width 130 height 20
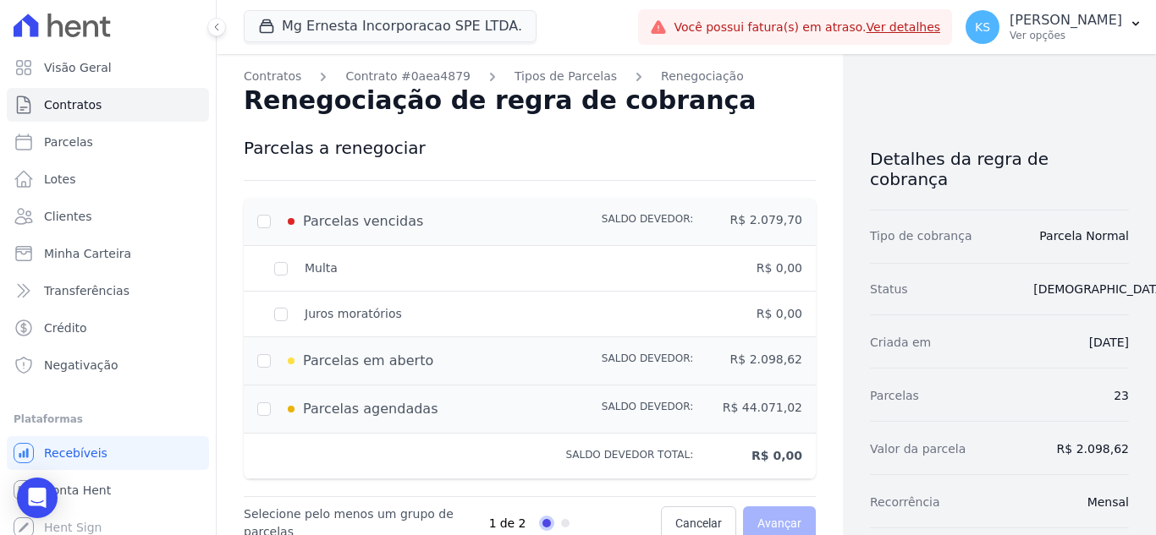
click at [375, 221] on span "Parcelas vencidas" at bounding box center [363, 221] width 120 height 20
click at [293, 223] on span at bounding box center [291, 221] width 7 height 7
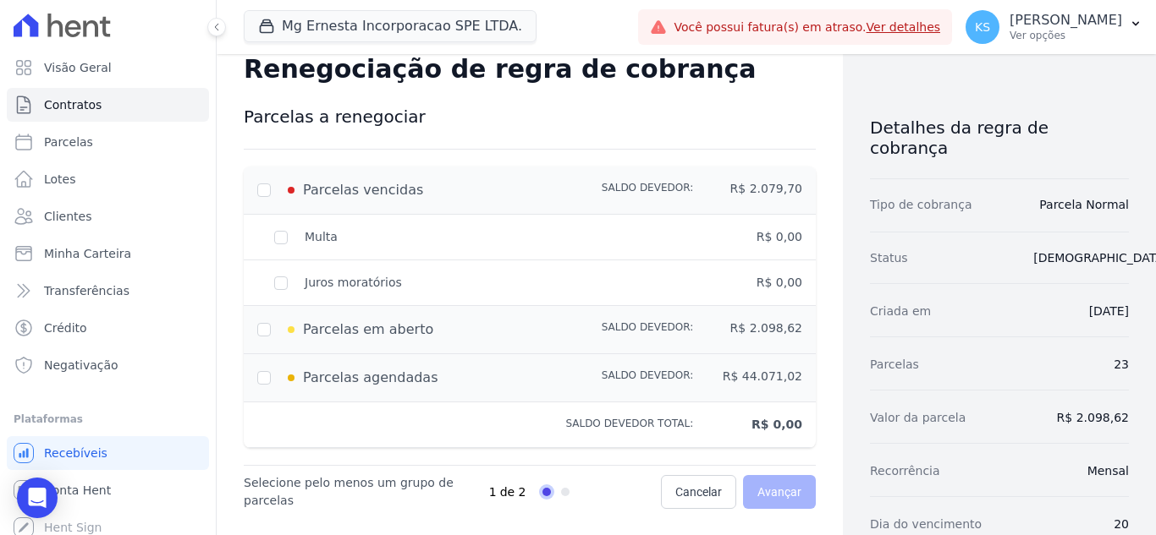
scroll to position [85, 0]
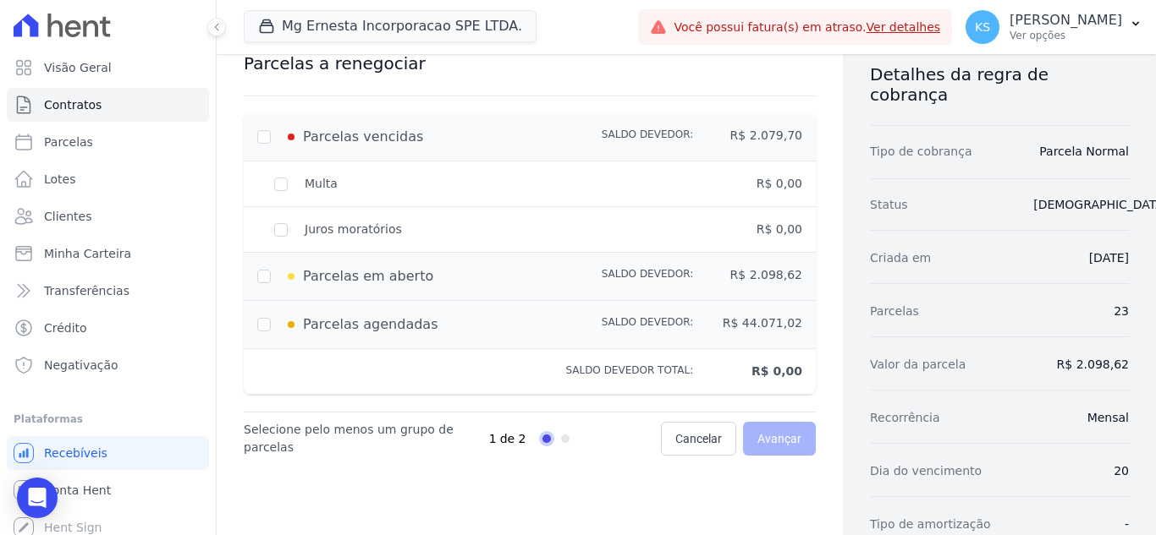
click at [308, 288] on div "Parcelas em aberto Saldo devedor: R$ 2.098,62" at bounding box center [530, 277] width 572 height 48
click at [266, 277] on input "checkbox" at bounding box center [264, 277] width 14 height 14
click at [670, 278] on span "Saldo devedor:" at bounding box center [647, 276] width 92 height 20
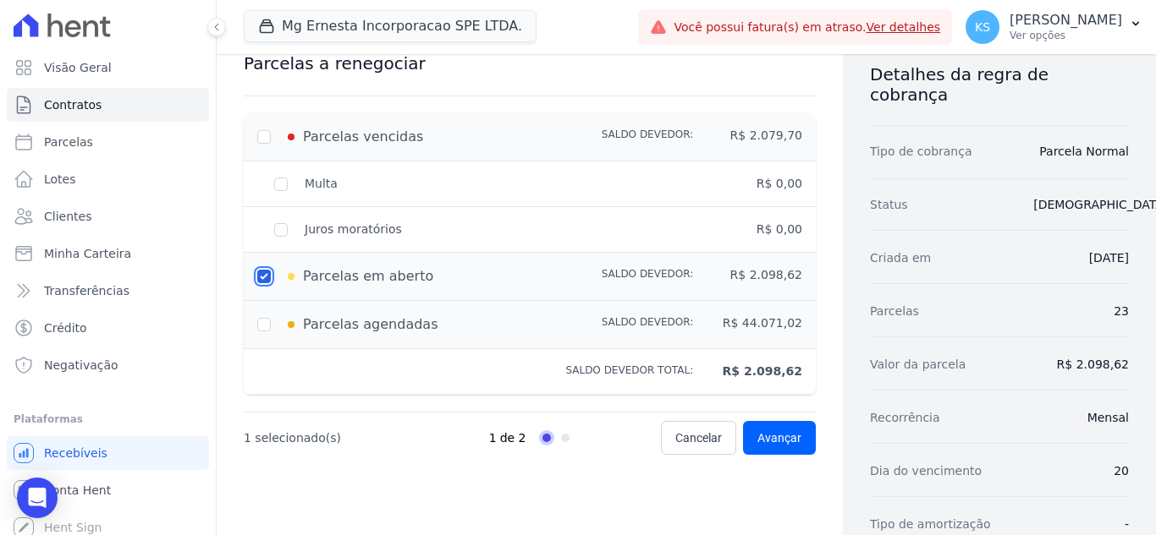
click at [266, 276] on input "checkbox" at bounding box center [264, 277] width 14 height 14
checkbox input "false"
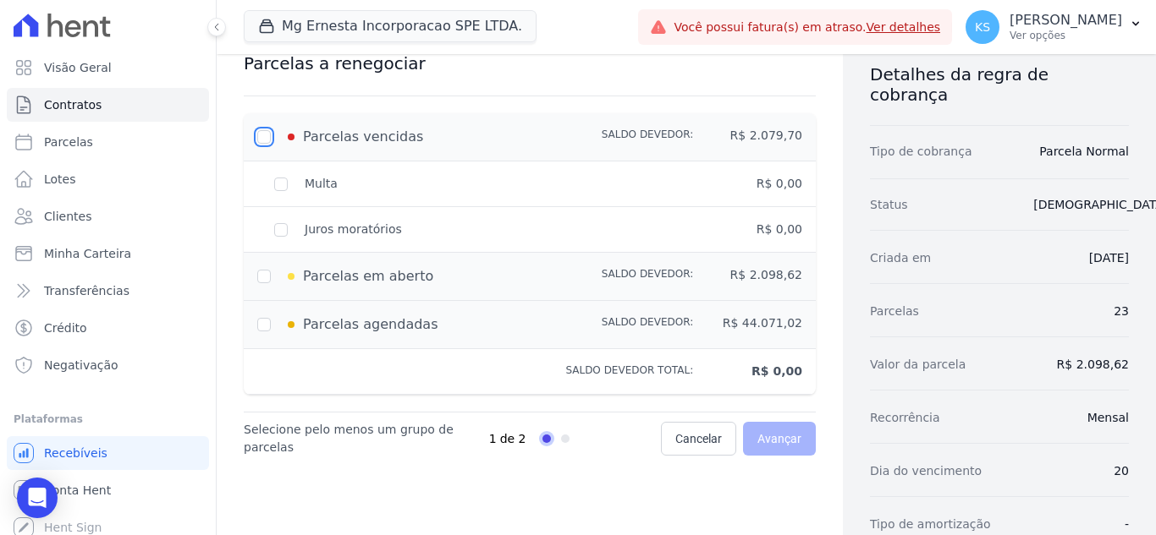
click at [267, 134] on input "checkbox" at bounding box center [264, 137] width 14 height 14
checkbox input "true"
click at [264, 277] on input "checkbox" at bounding box center [264, 277] width 14 height 14
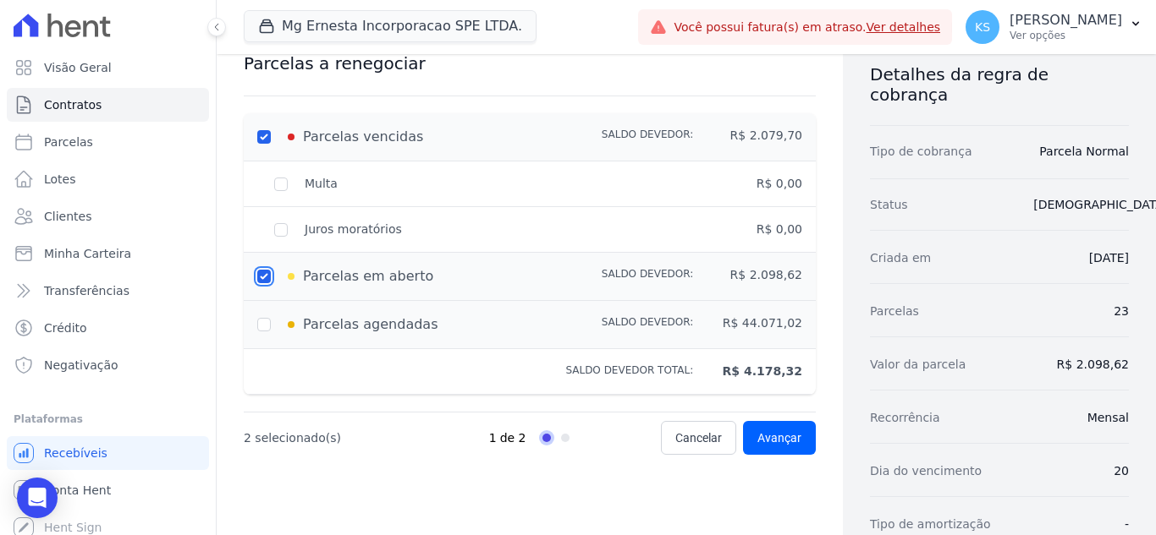
click at [269, 275] on input "checkbox" at bounding box center [264, 277] width 14 height 14
checkbox input "false"
type input "2079.7"
click at [788, 435] on span "Avançar" at bounding box center [779, 438] width 44 height 17
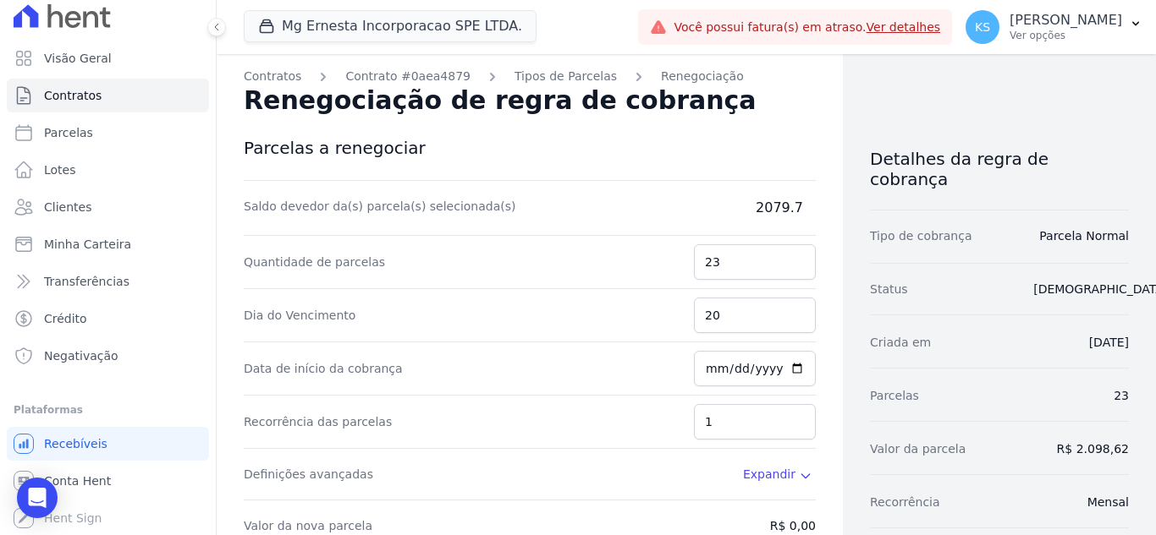
scroll to position [0, 0]
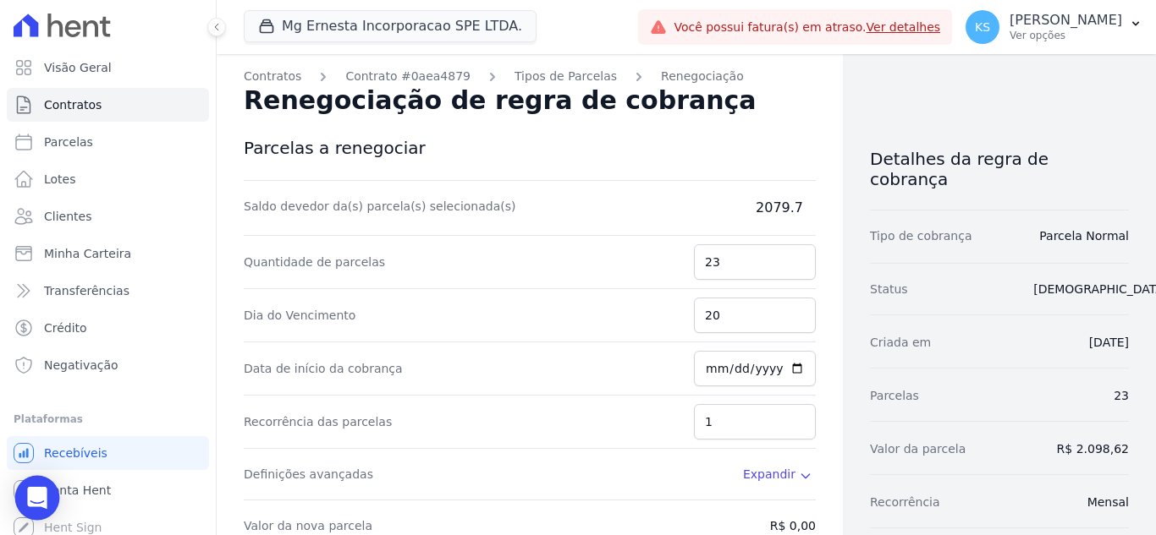
click at [45, 491] on icon "Open Intercom Messenger" at bounding box center [37, 498] width 22 height 22
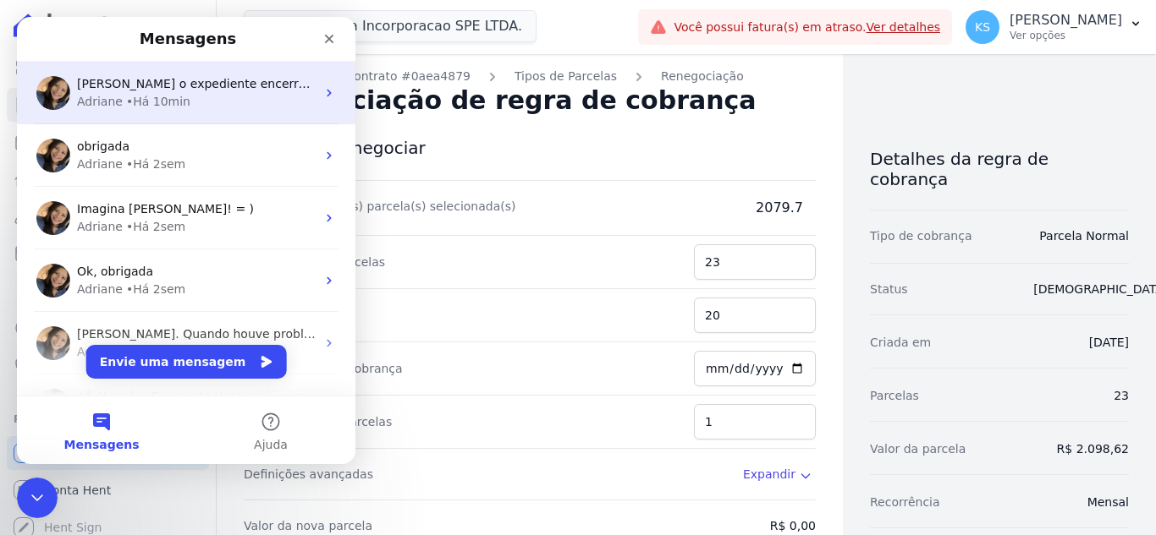
click at [180, 101] on div "Adriane • Há 10min" at bounding box center [196, 102] width 239 height 18
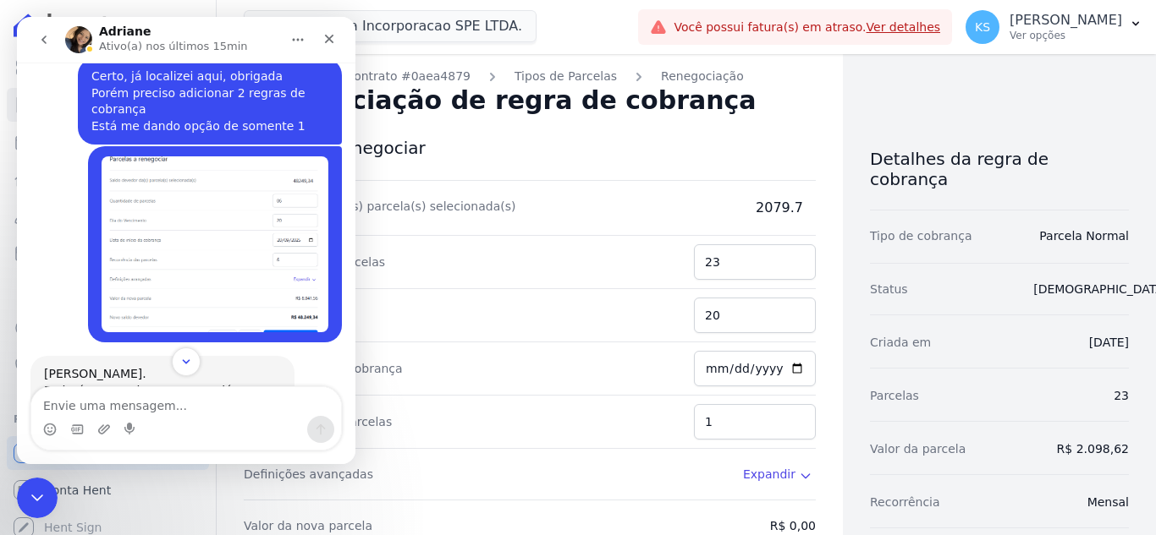
scroll to position [685, 0]
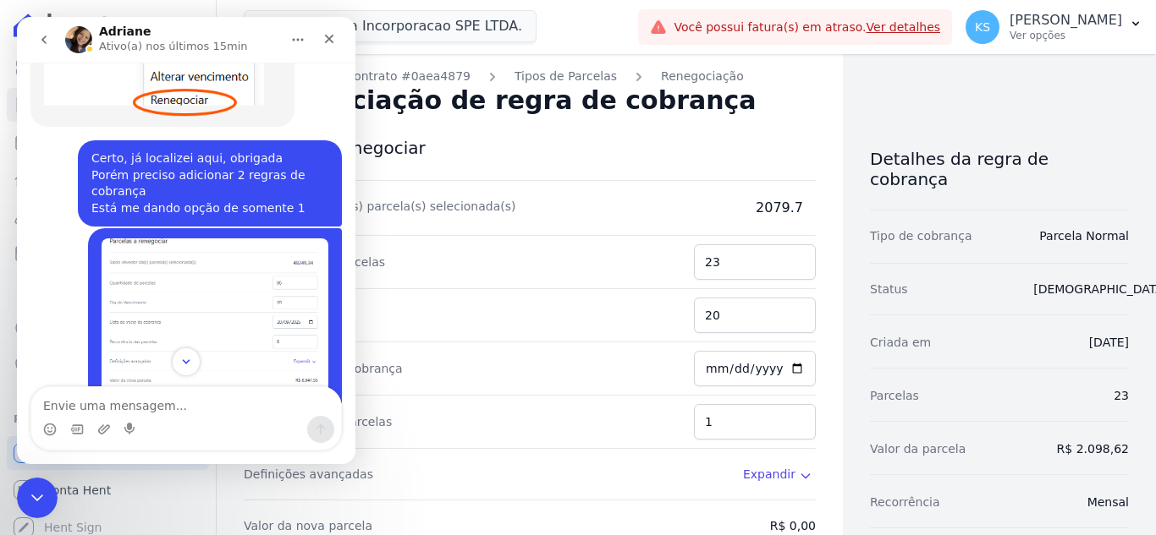
click at [209, 250] on img "Kelly diz…" at bounding box center [215, 327] width 227 height 176
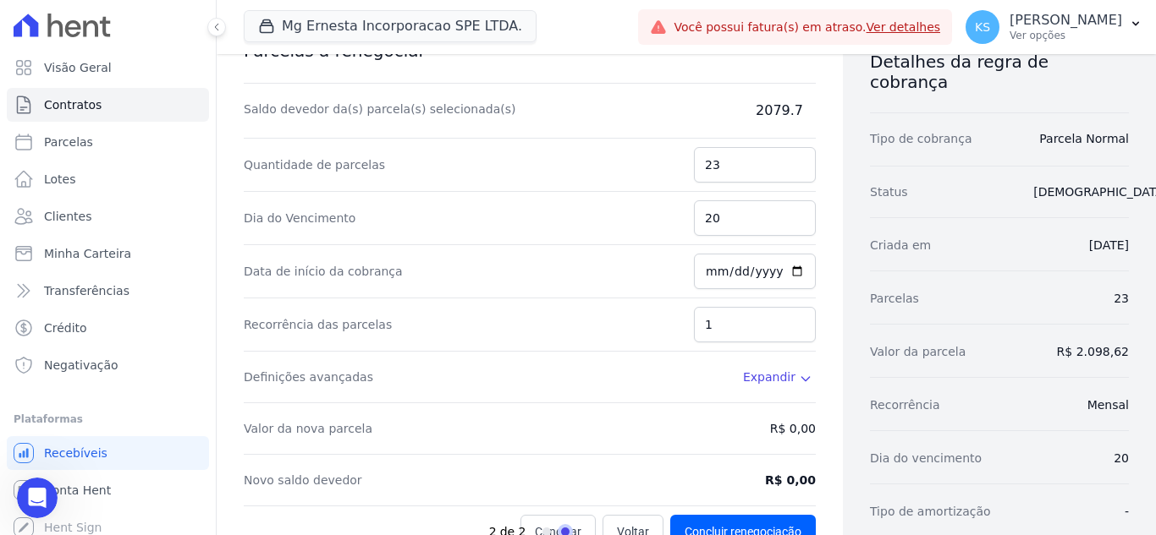
scroll to position [14, 0]
